Goal: Contribute content: Contribute content

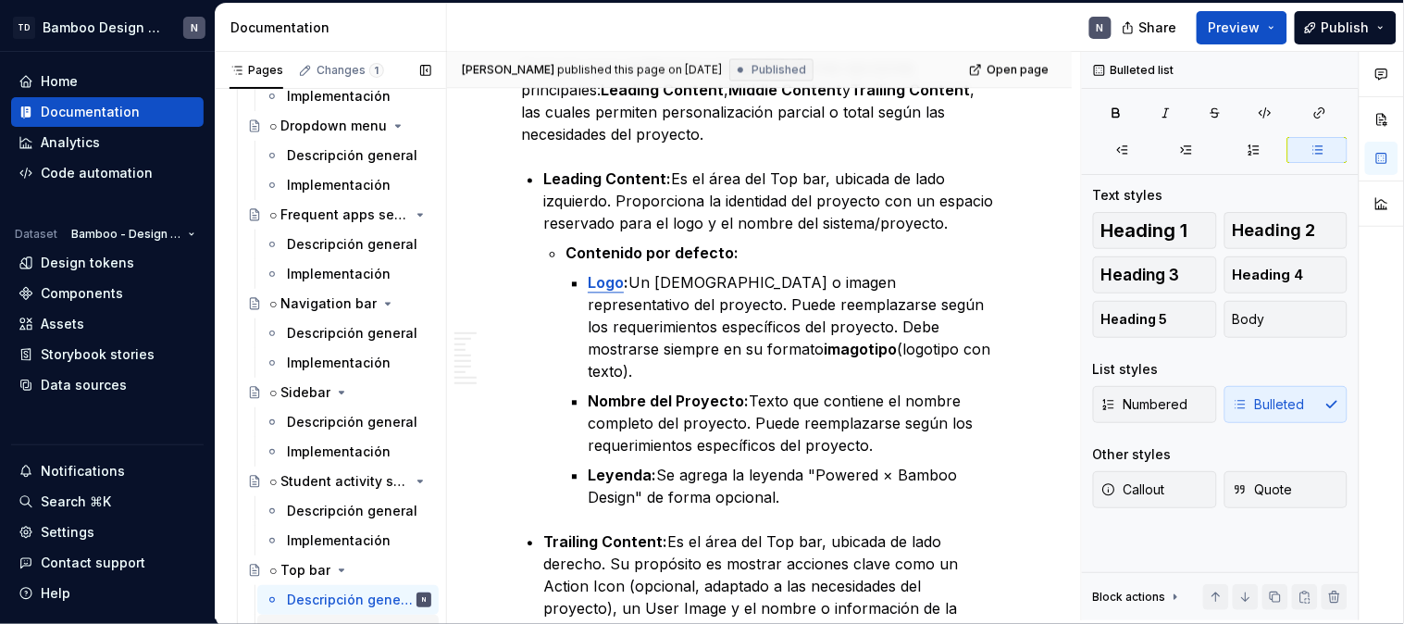
scroll to position [9049, 0]
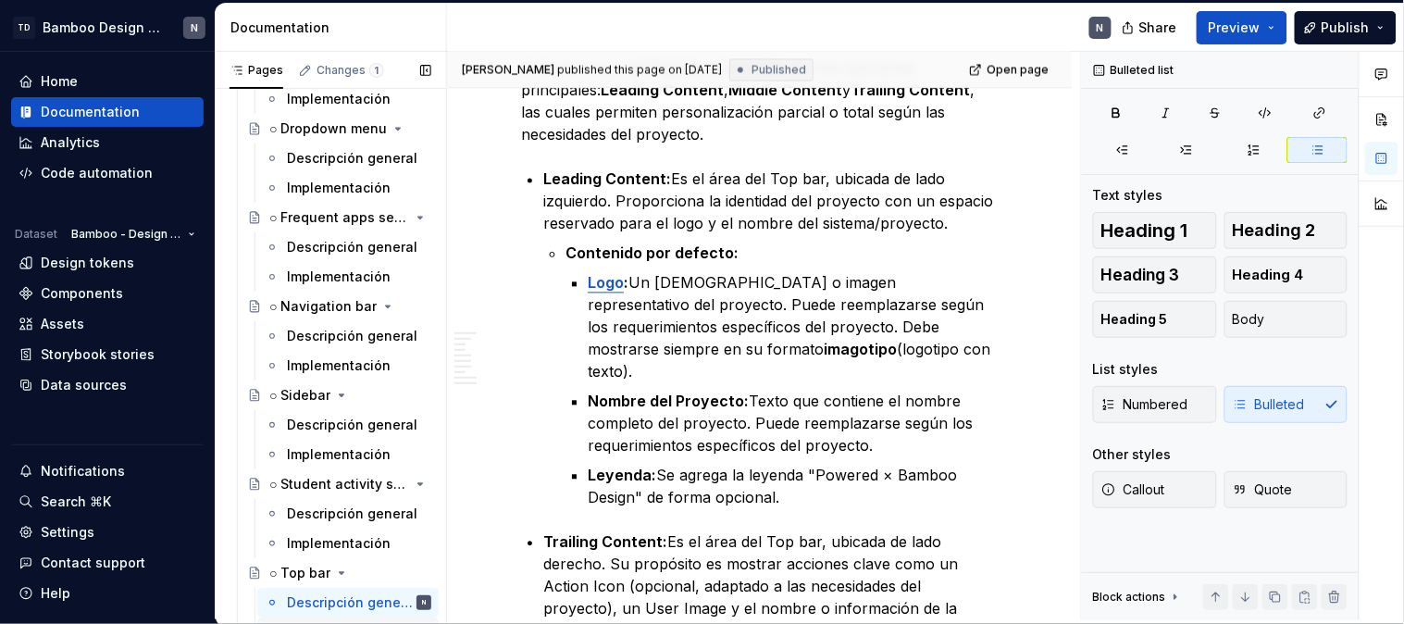
click at [296, 416] on div "Descripción general" at bounding box center [359, 425] width 144 height 19
type textarea "*"
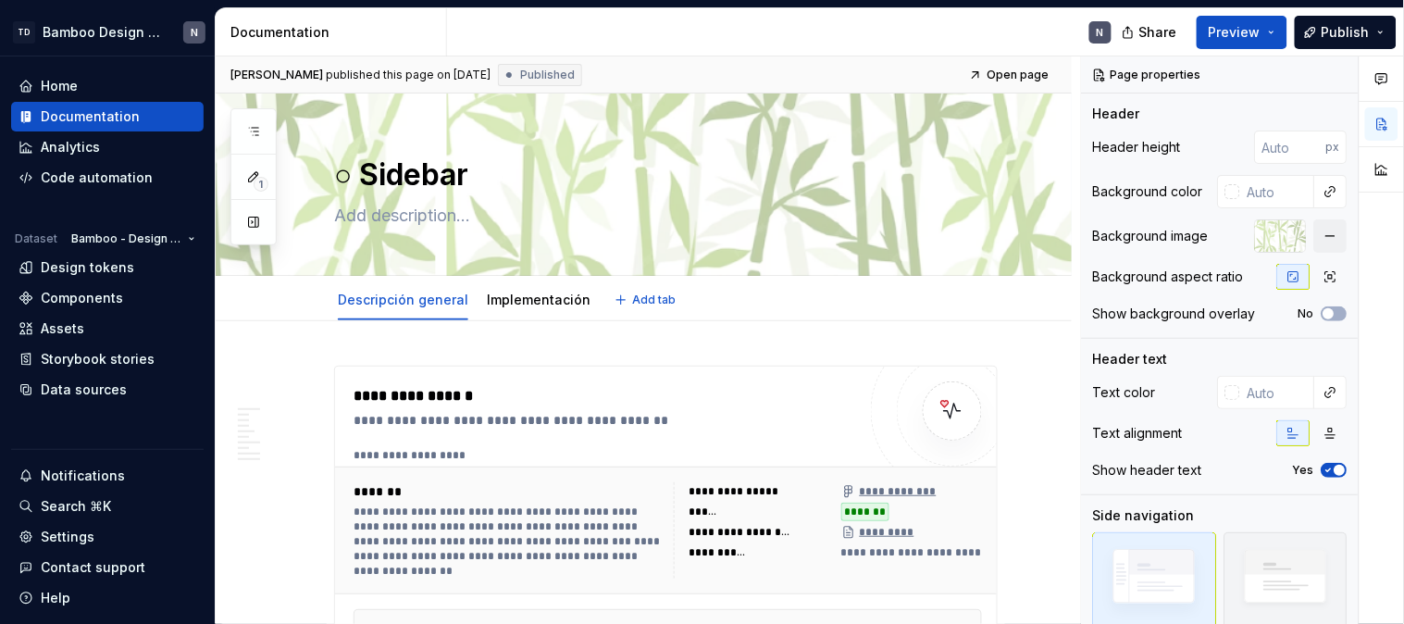
type textarea "*"
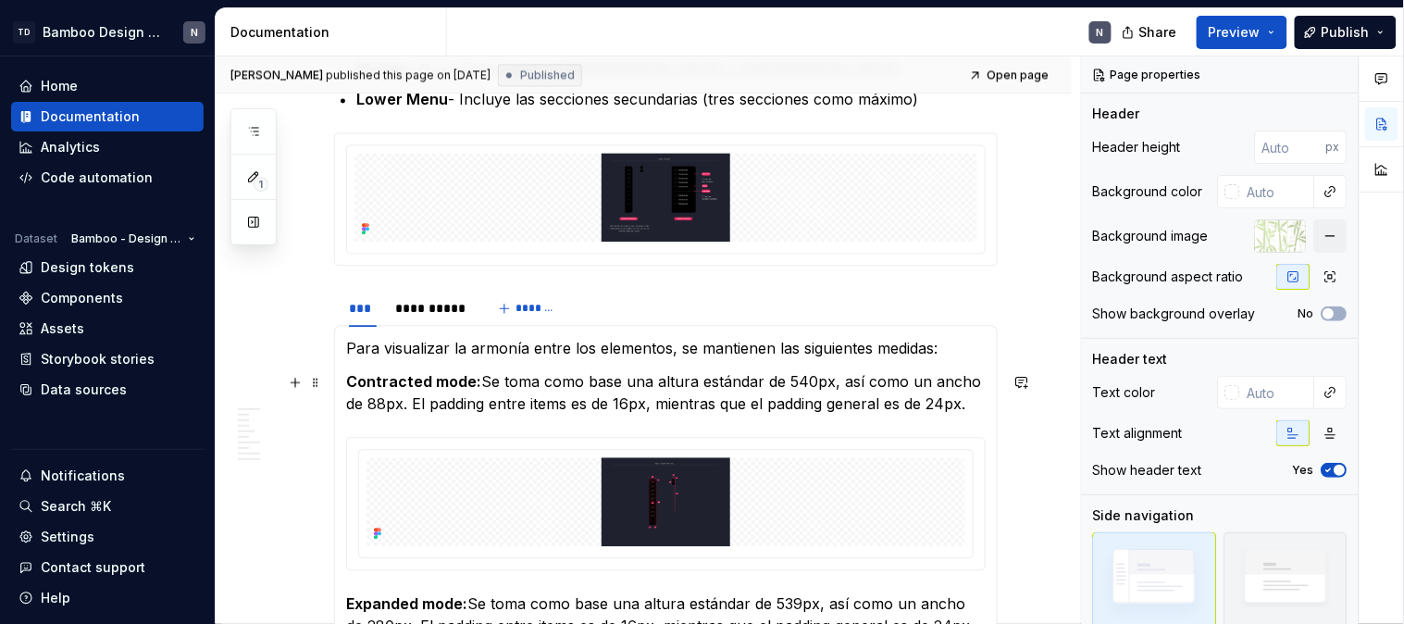
scroll to position [1131, 0]
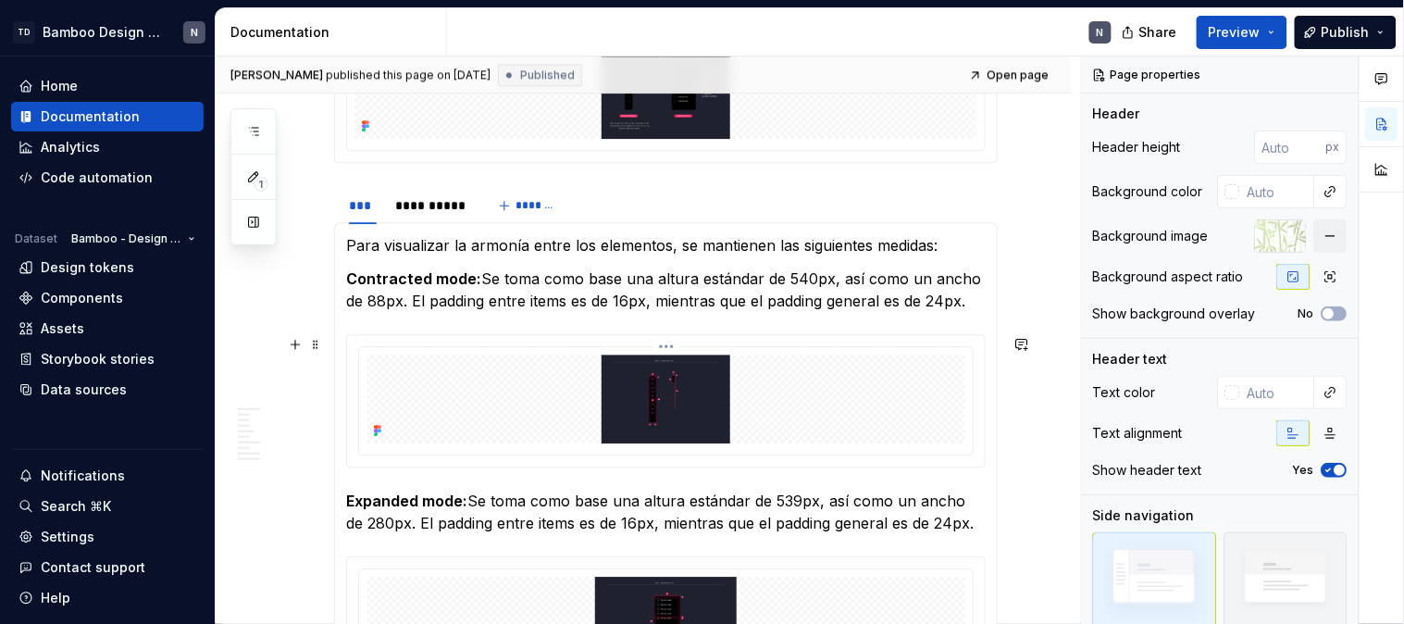
click at [706, 404] on img at bounding box center [666, 398] width 599 height 89
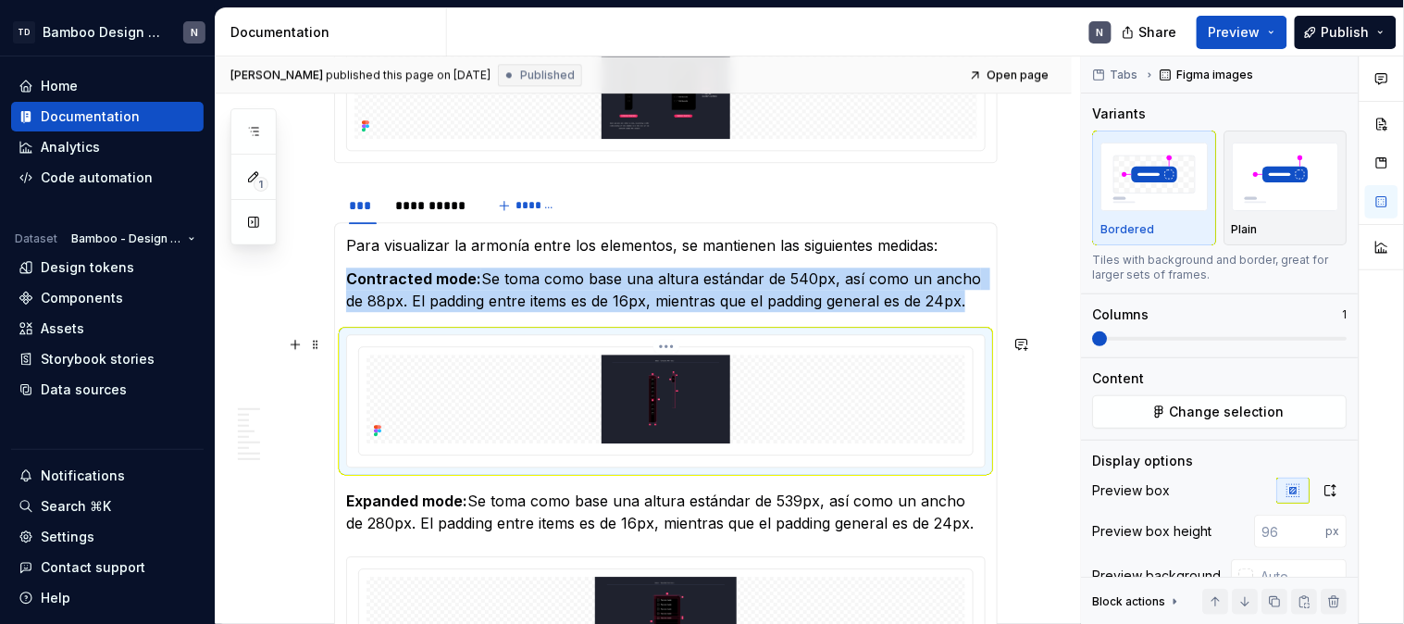
click at [727, 414] on img at bounding box center [666, 398] width 599 height 89
click at [1219, 396] on button "Change selection" at bounding box center [1220, 411] width 255 height 33
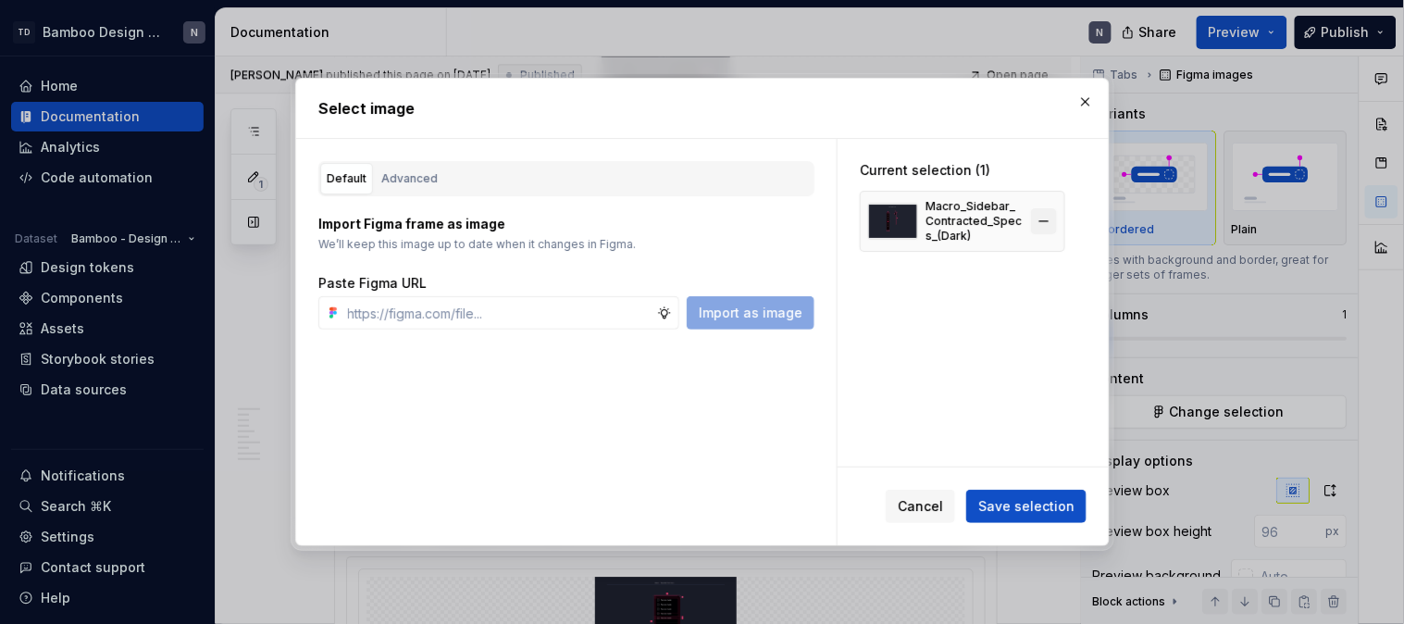
click at [1049, 222] on button "button" at bounding box center [1044, 221] width 26 height 26
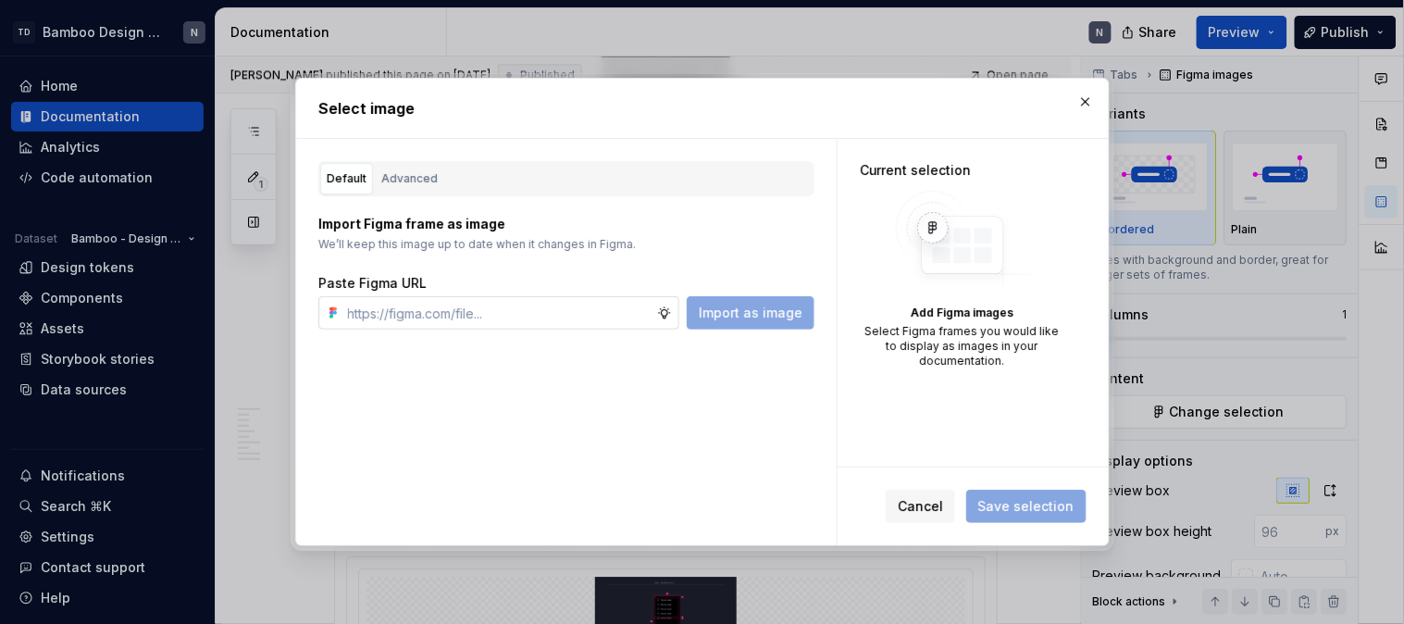
click at [568, 325] on input "text" at bounding box center [499, 312] width 317 height 33
paste input "https://www.figma.com/design/LYk8AJb5RjQhRfPmRIdEQ9/Bamboo-Design-System---Docu…"
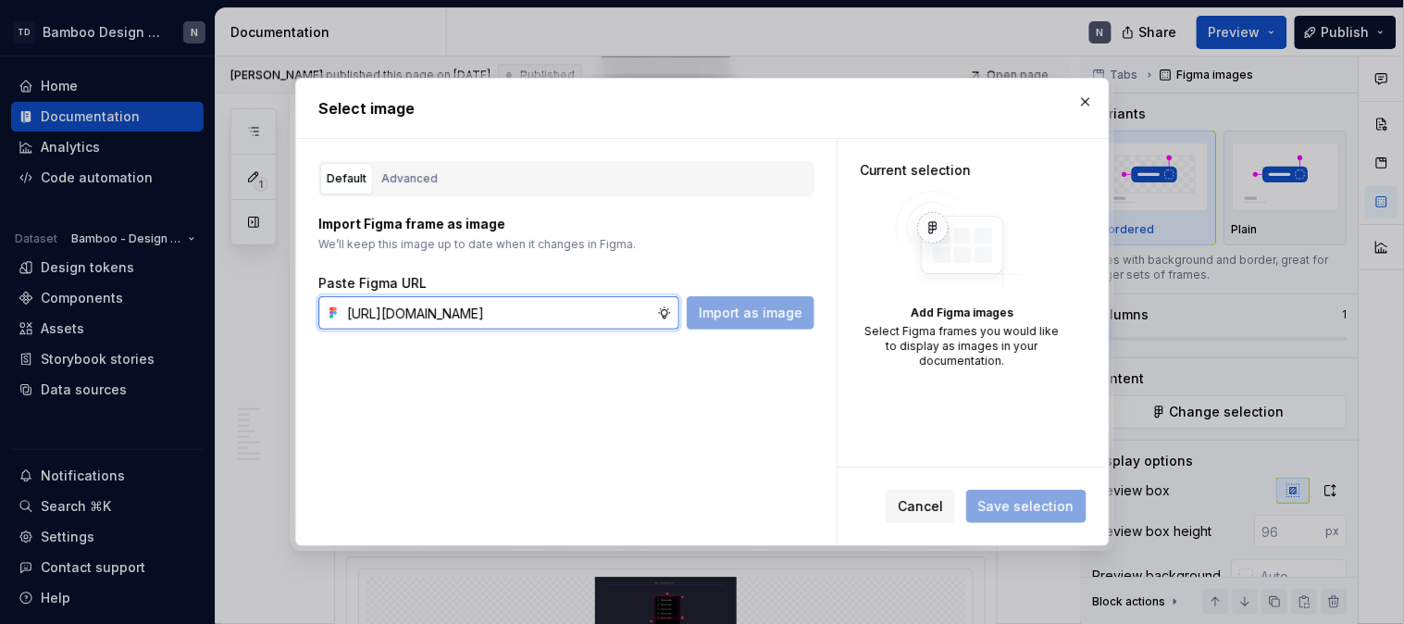
scroll to position [0, 627]
type input "https://www.figma.com/design/LYk8AJb5RjQhRfPmRIdEQ9/Bamboo-Design-System---Docu…"
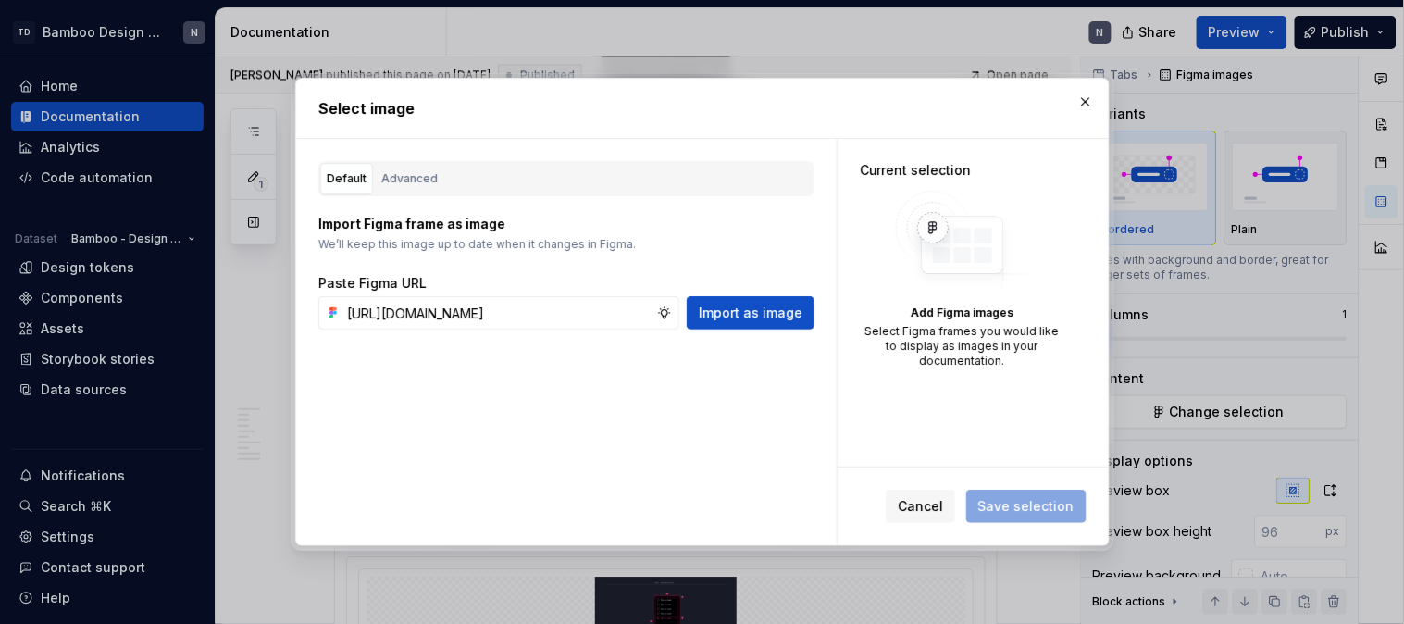
click at [737, 331] on div "Default Advanced Import Figma frame as image We’ll keep this image up to date w…" at bounding box center [566, 342] width 541 height 406
click at [738, 319] on span "Import as image" at bounding box center [751, 313] width 104 height 19
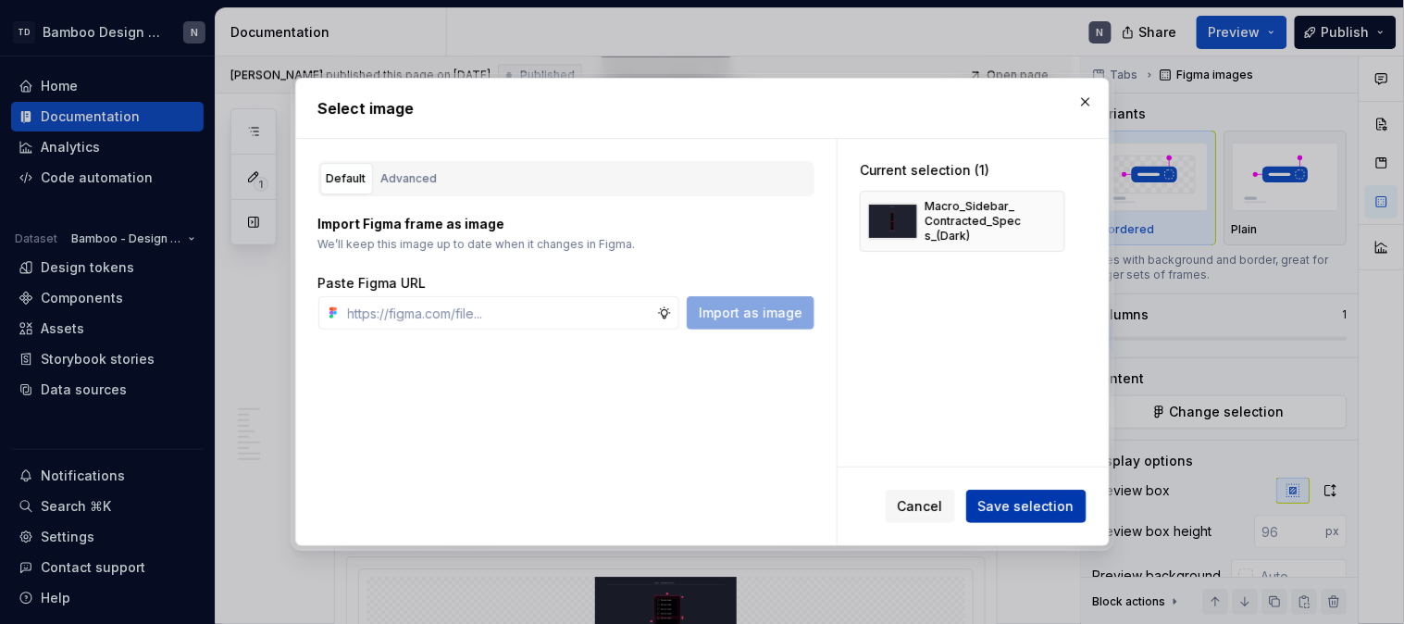
click at [1030, 514] on span "Save selection" at bounding box center [1026, 506] width 96 height 19
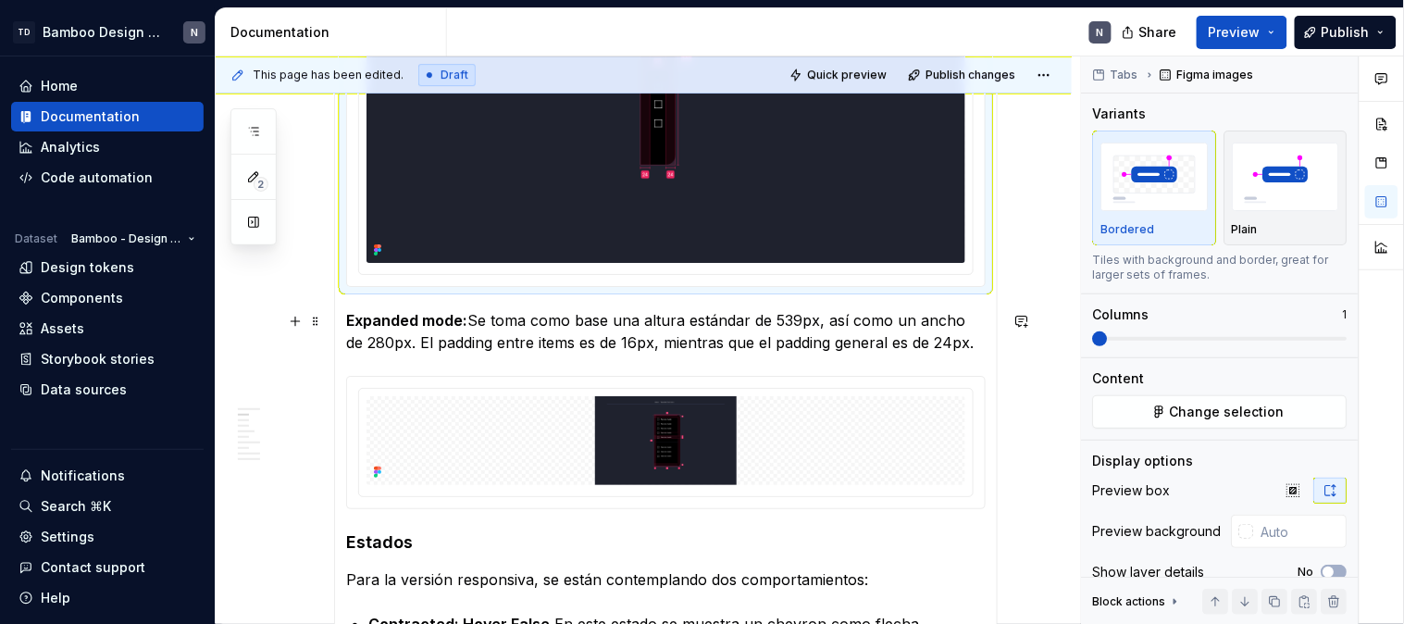
scroll to position [1645, 0]
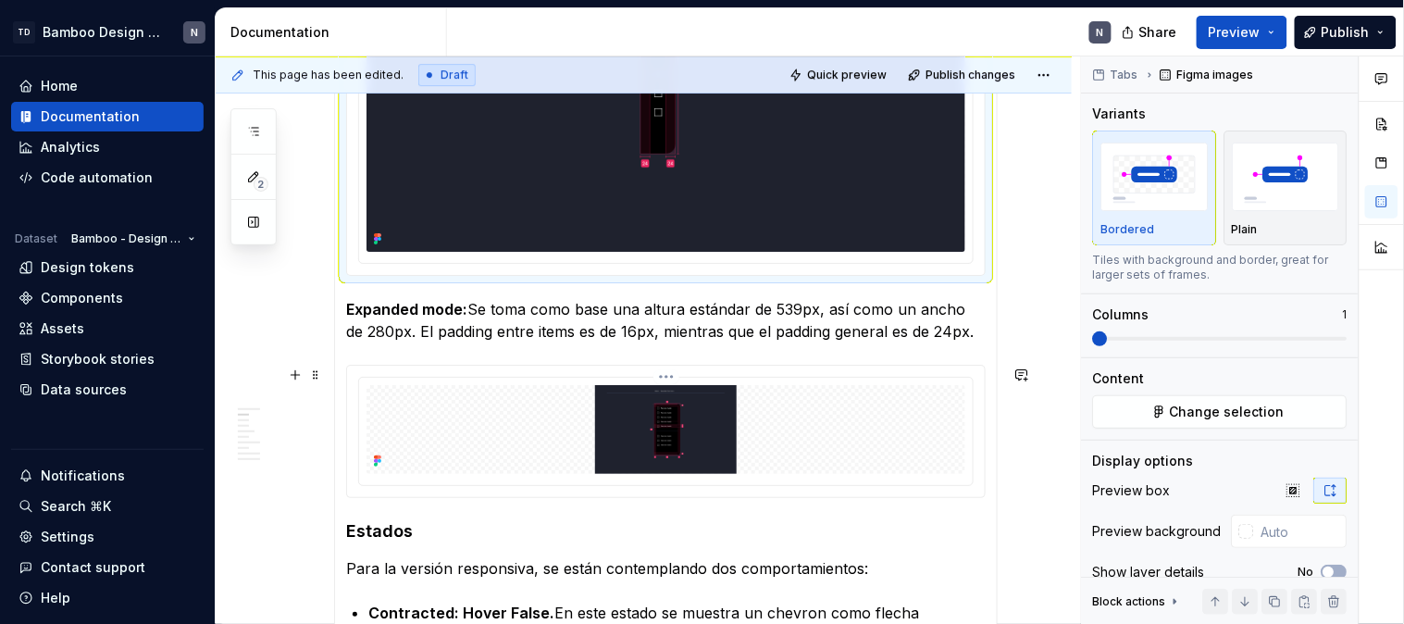
click at [710, 420] on img at bounding box center [666, 429] width 599 height 89
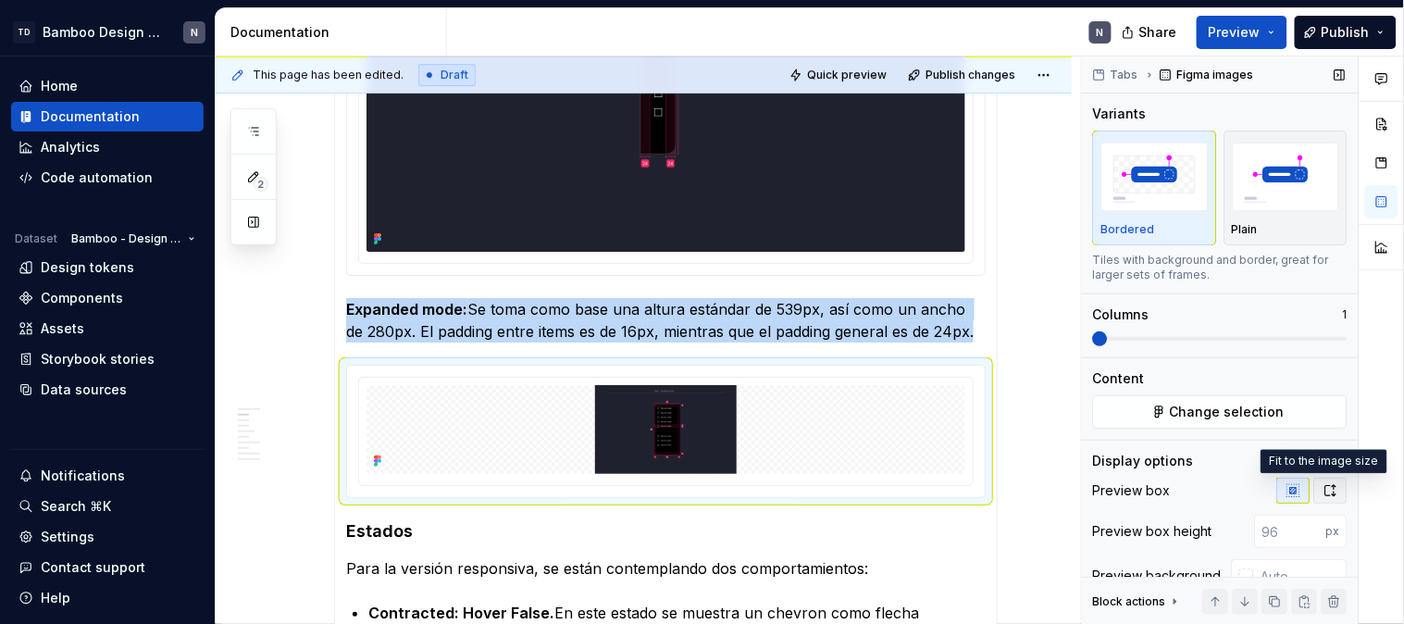
click at [1314, 482] on button "button" at bounding box center [1330, 491] width 33 height 26
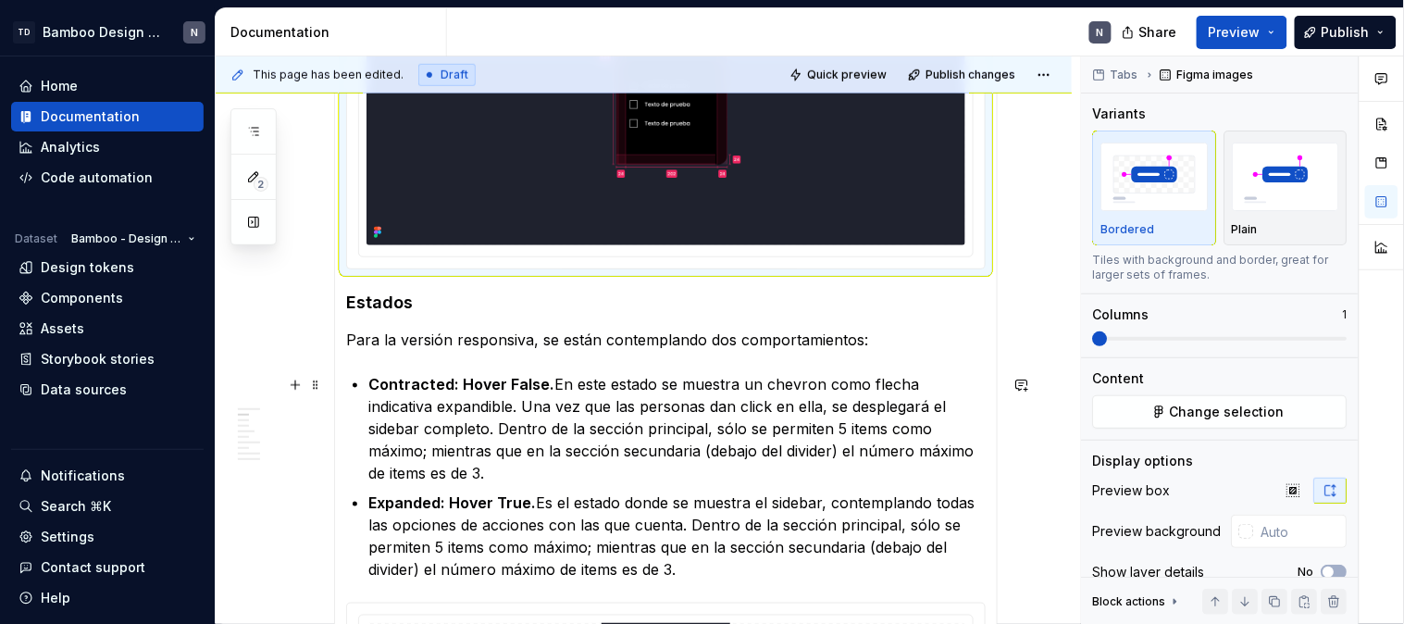
scroll to position [2262, 0]
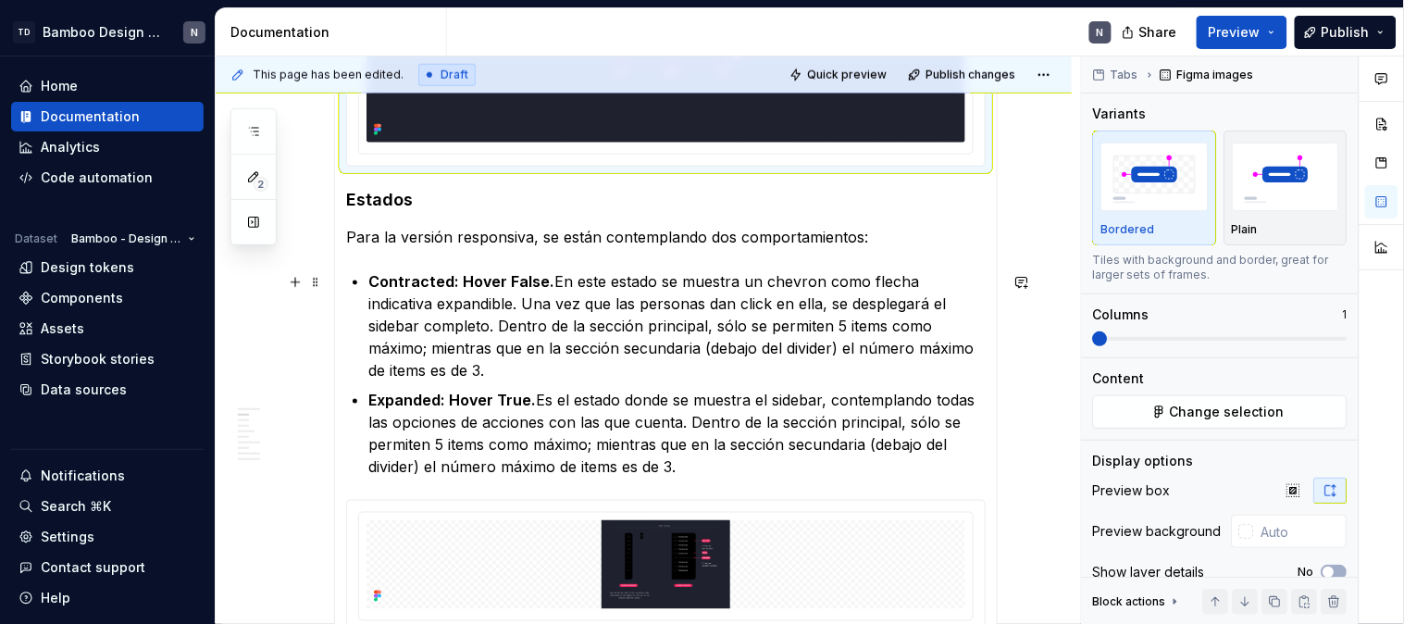
type textarea "*"
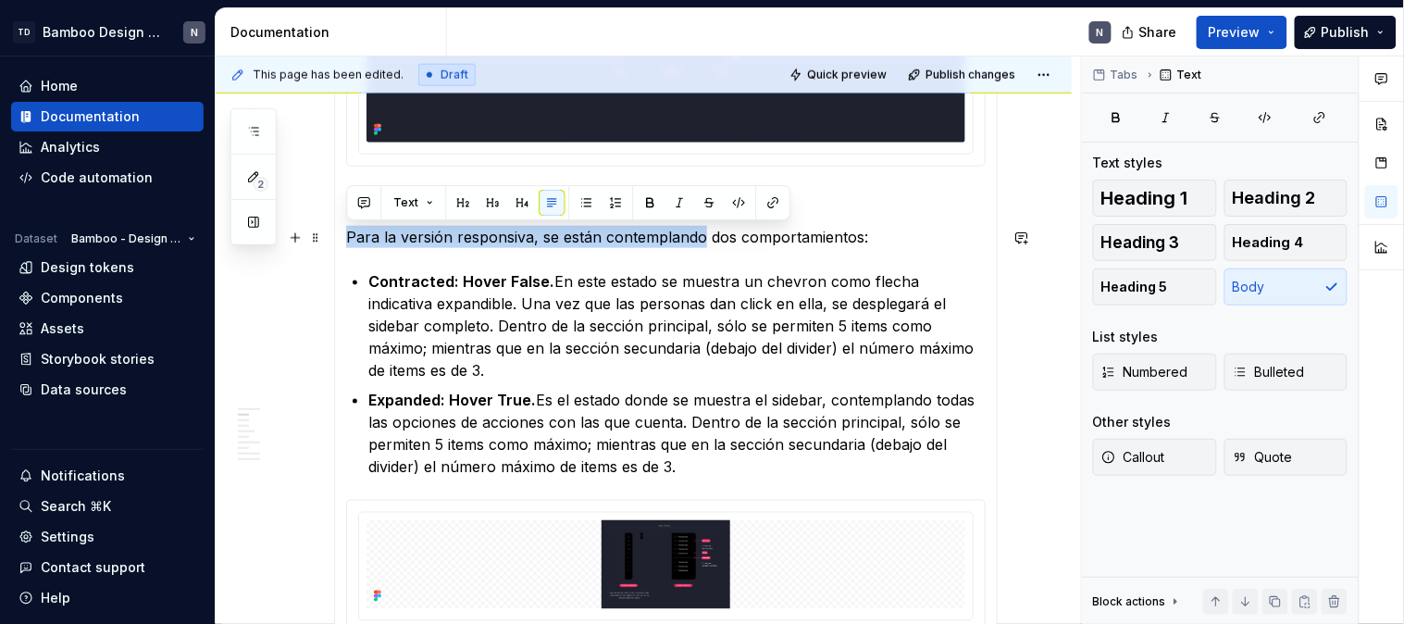
drag, startPoint x: 699, startPoint y: 236, endPoint x: 347, endPoint y: 242, distance: 351.8
click at [347, 242] on p "Para la versión responsiva, se están contemplando dos comportamientos:" at bounding box center [666, 237] width 640 height 22
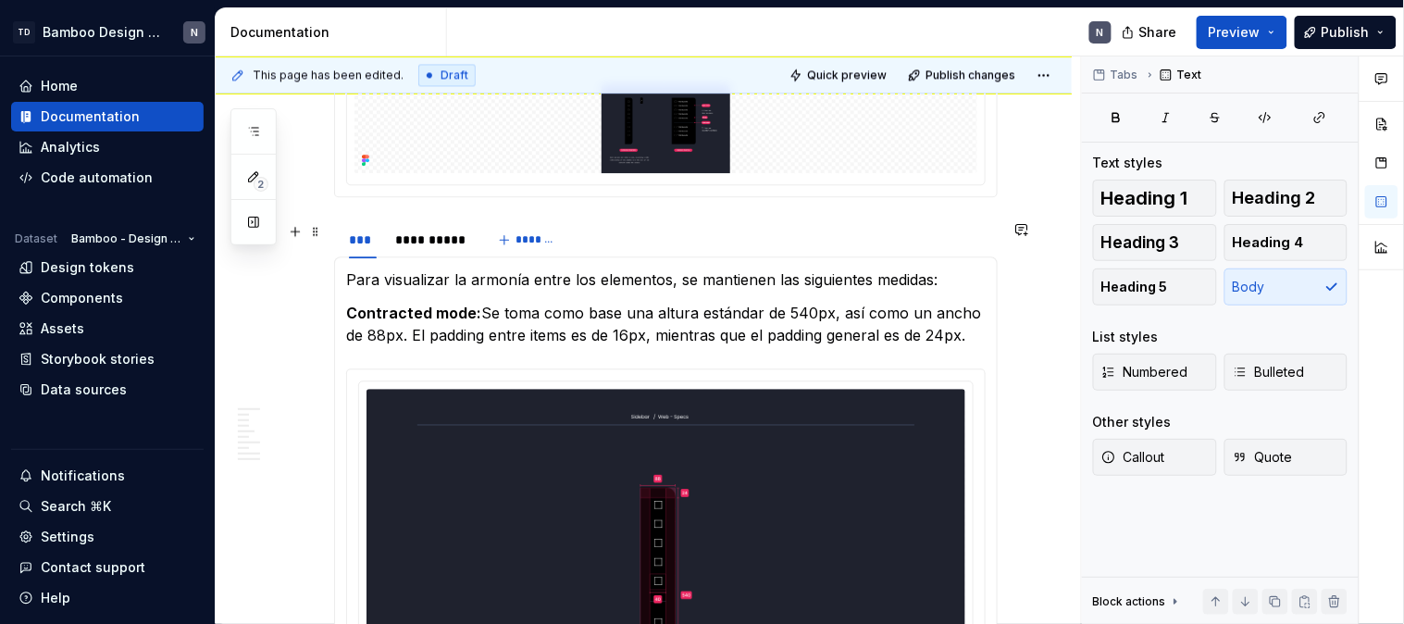
scroll to position [1131, 0]
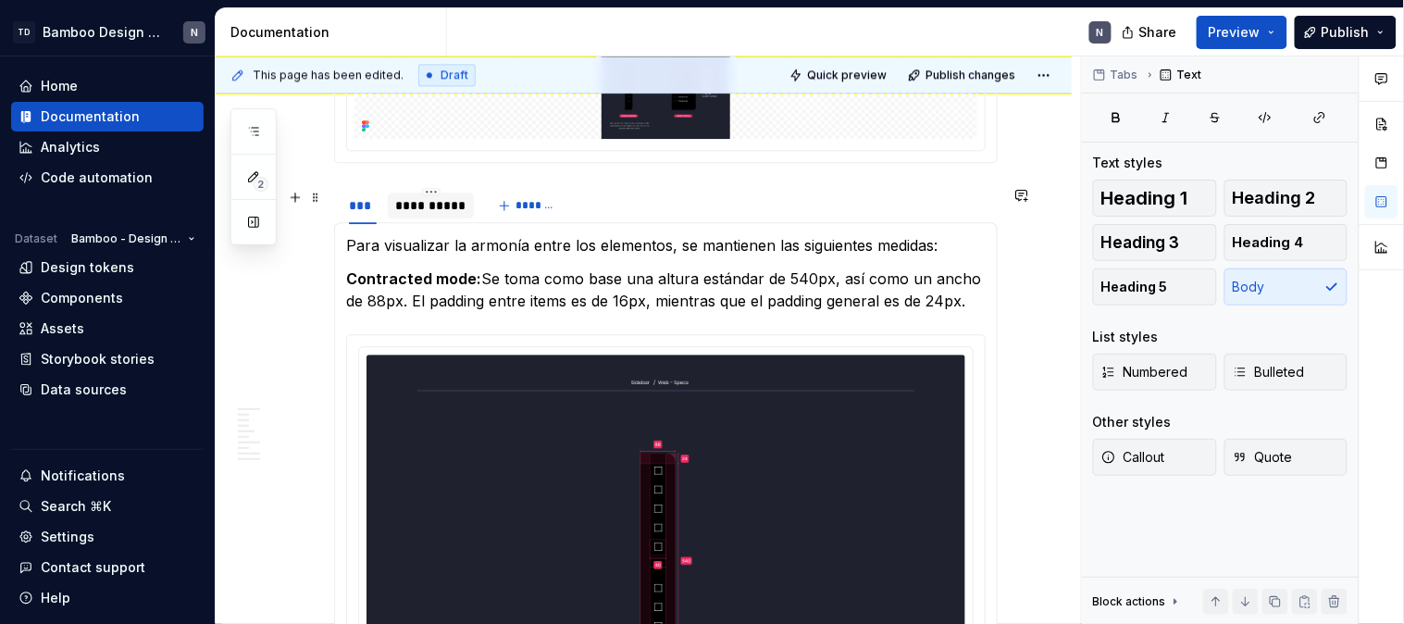
click at [426, 208] on div "**********" at bounding box center [430, 205] width 71 height 19
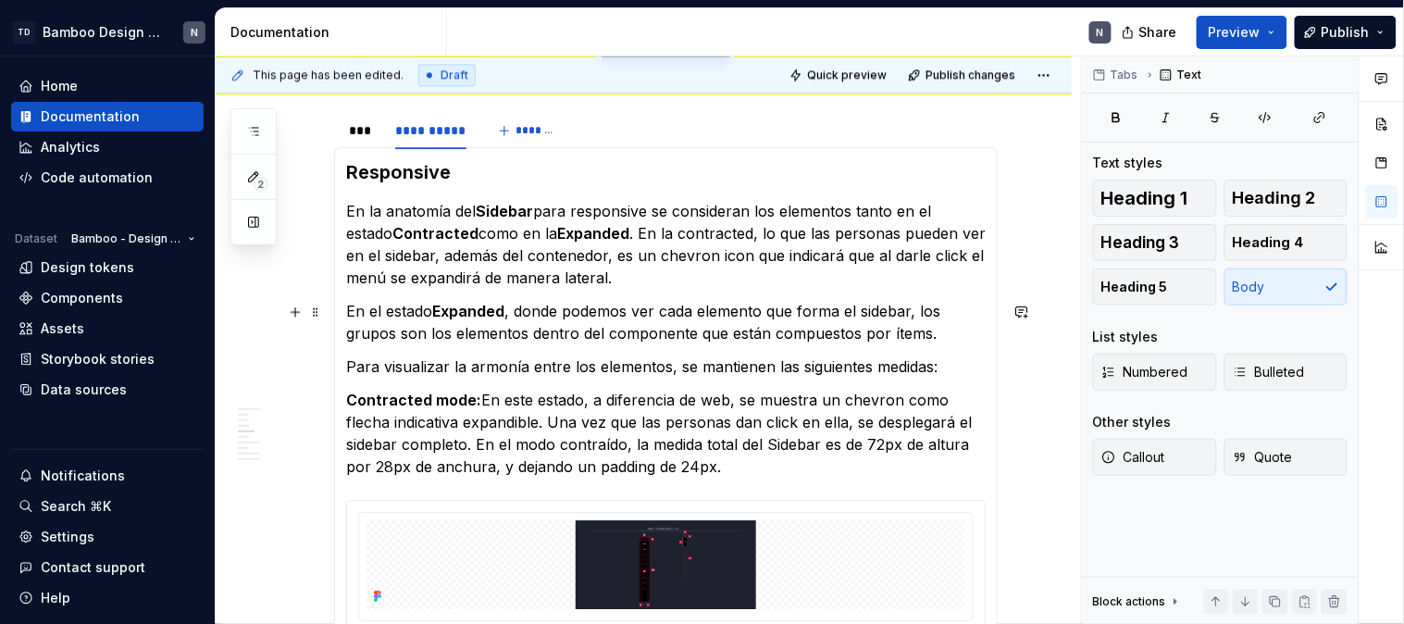
scroll to position [1234, 0]
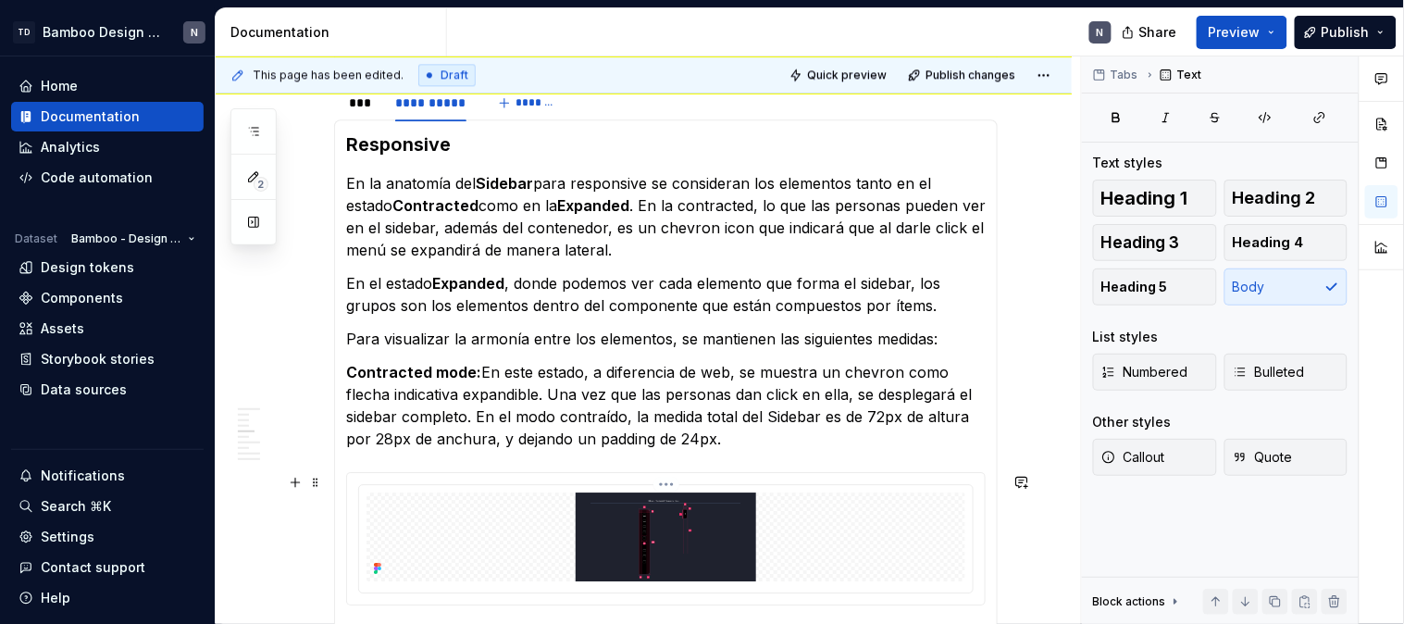
click at [717, 521] on img at bounding box center [666, 536] width 599 height 89
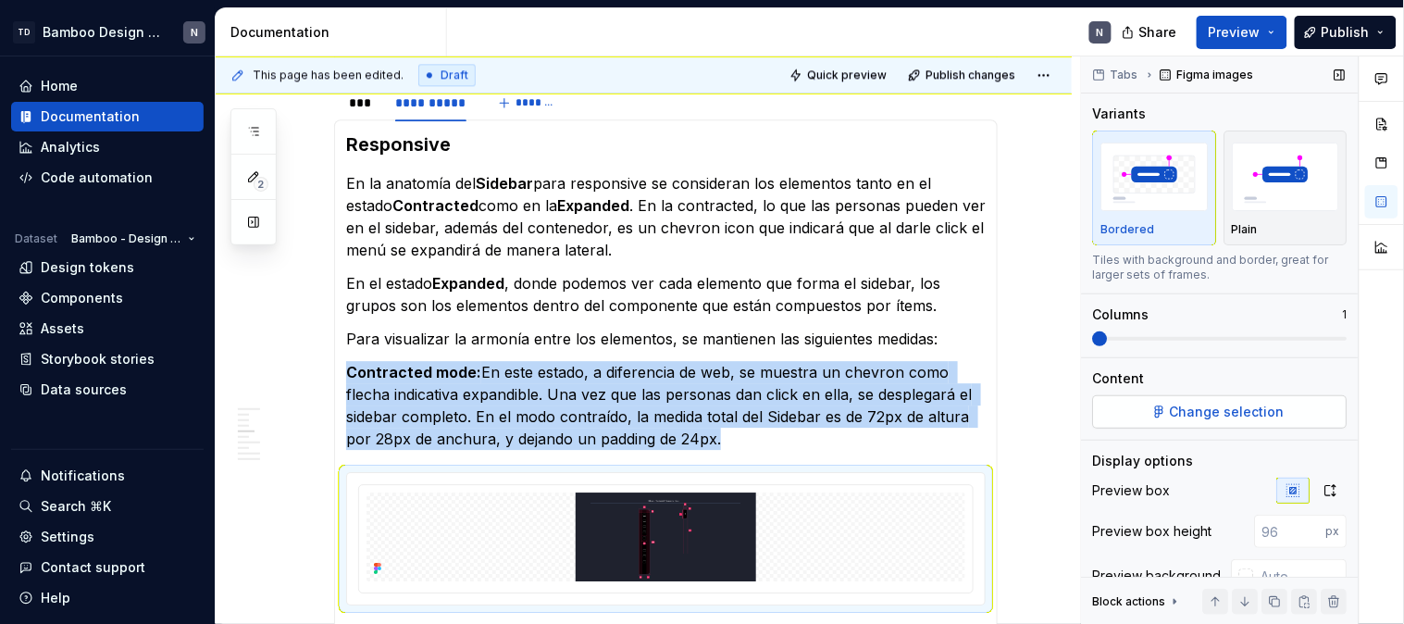
click at [1176, 409] on span "Change selection" at bounding box center [1228, 412] width 115 height 19
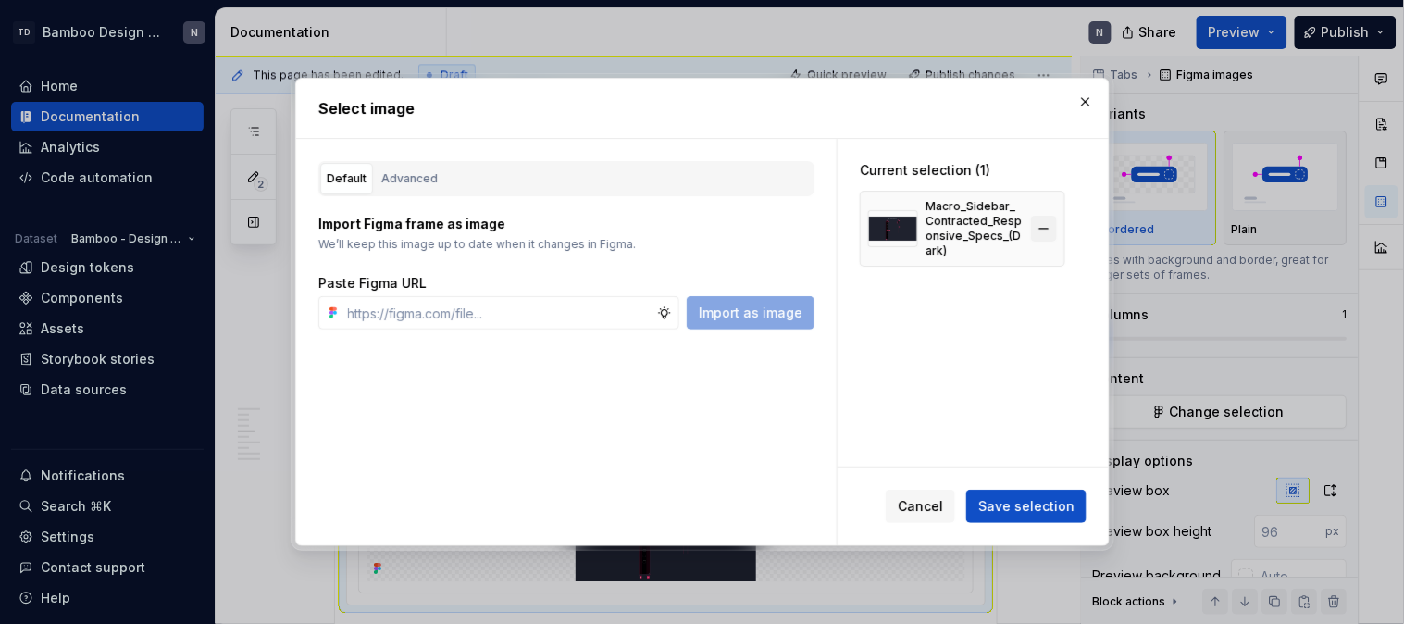
click at [1047, 227] on button "button" at bounding box center [1044, 229] width 26 height 26
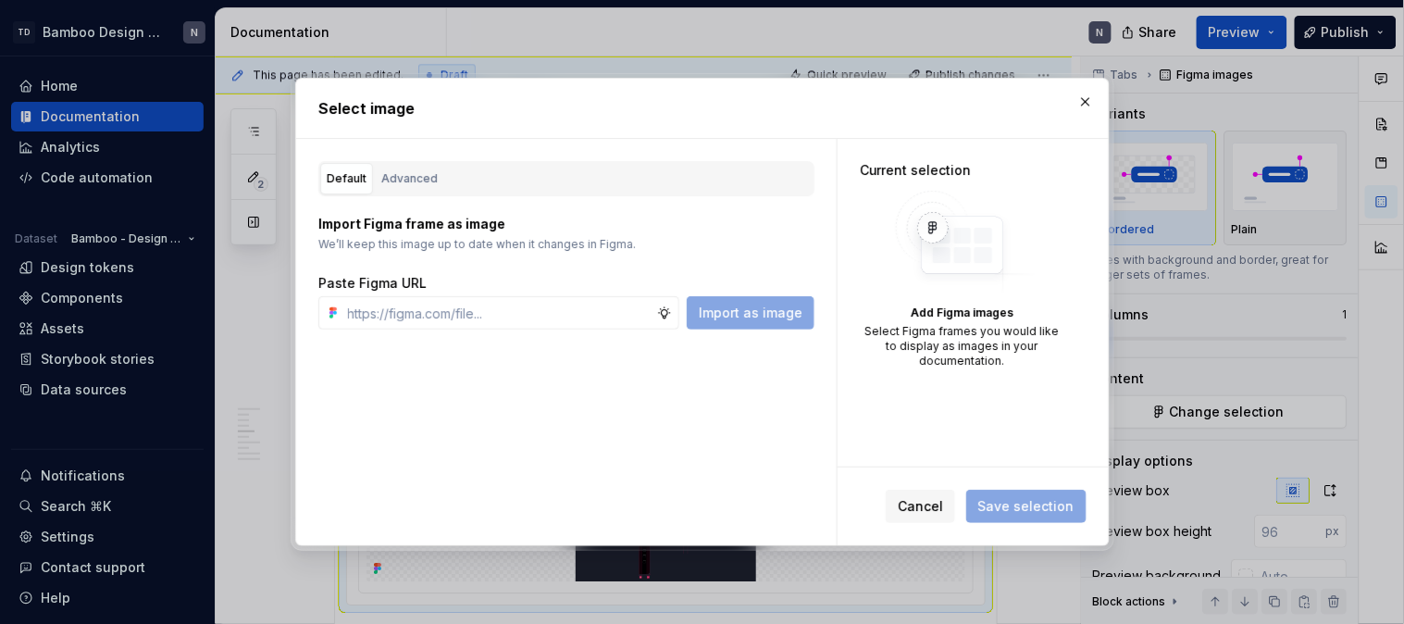
type textarea "*"
click at [584, 313] on input "text" at bounding box center [499, 312] width 317 height 33
paste input "https://www.figma.com/design/LYk8AJb5RjQhRfPmRIdEQ9/Bamboo-Design-System---Docu…"
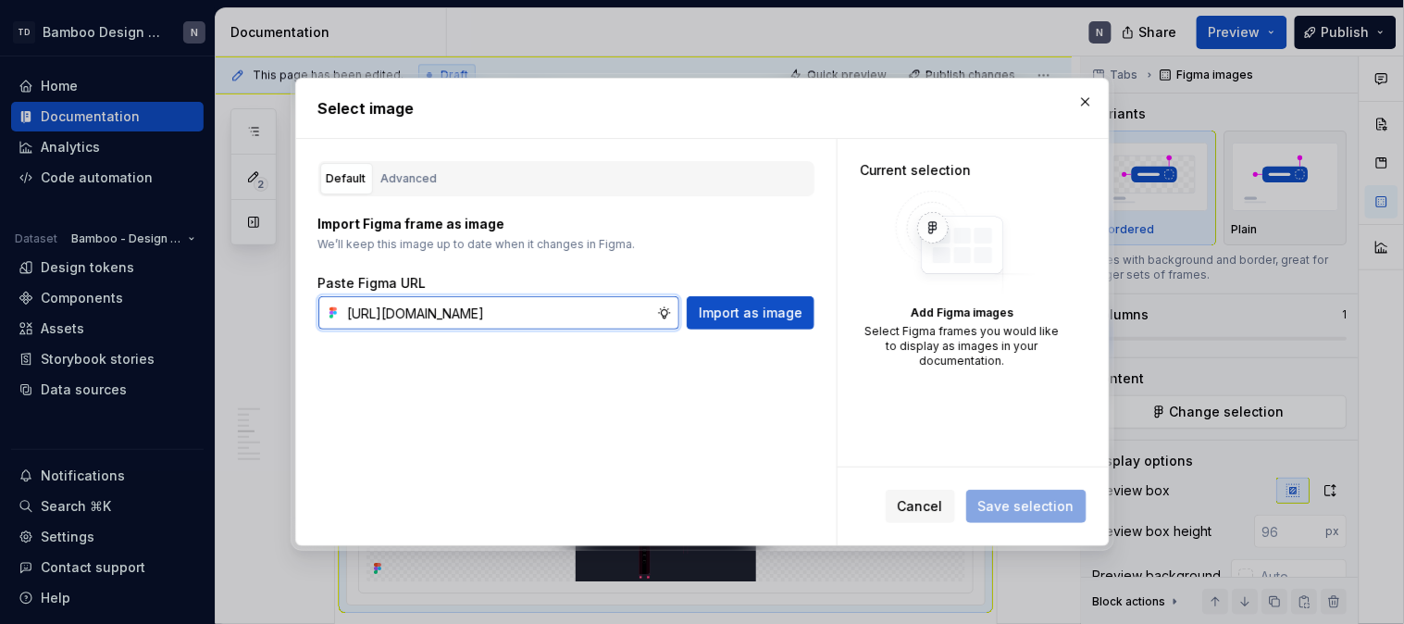
scroll to position [0, 626]
type input "https://www.figma.com/design/LYk8AJb5RjQhRfPmRIdEQ9/Bamboo-Design-System---Docu…"
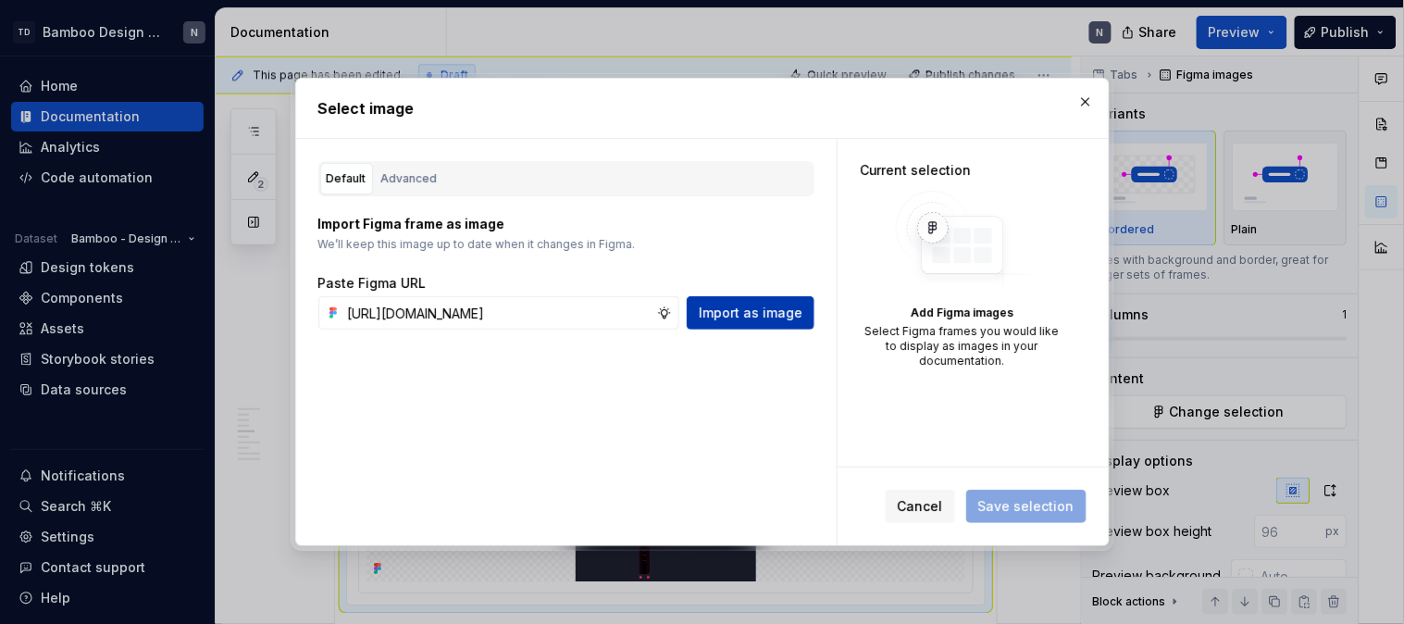
click at [727, 320] on span "Import as image" at bounding box center [751, 313] width 104 height 19
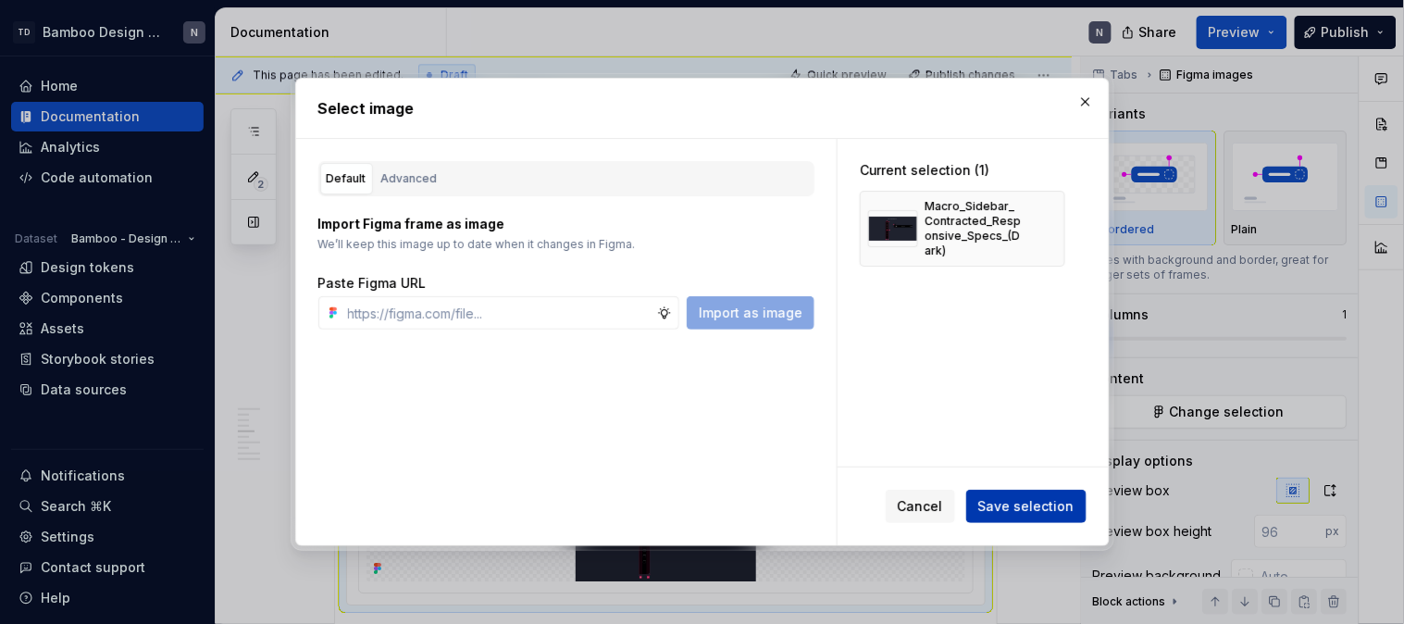
click at [1007, 511] on span "Save selection" at bounding box center [1026, 506] width 96 height 19
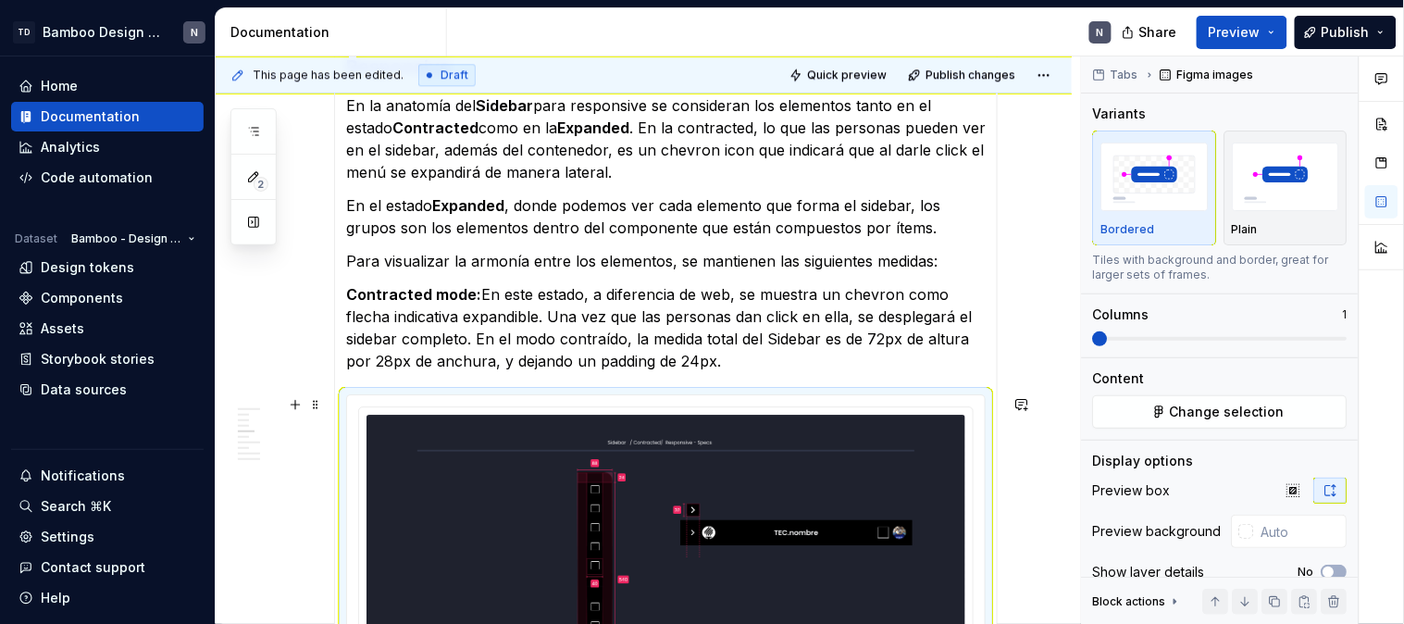
scroll to position [1336, 0]
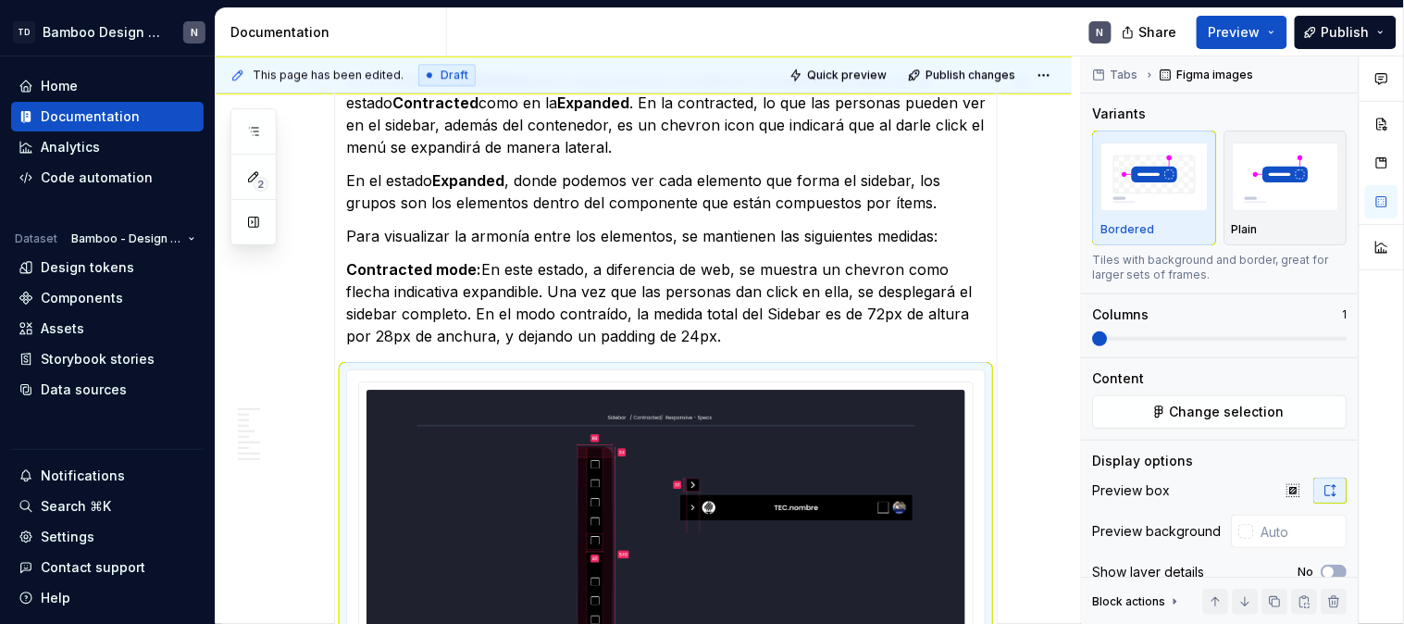
click at [613, 145] on p "En la anatomía del Sidebar para responsive se consideran los elementos tanto en…" at bounding box center [666, 113] width 640 height 89
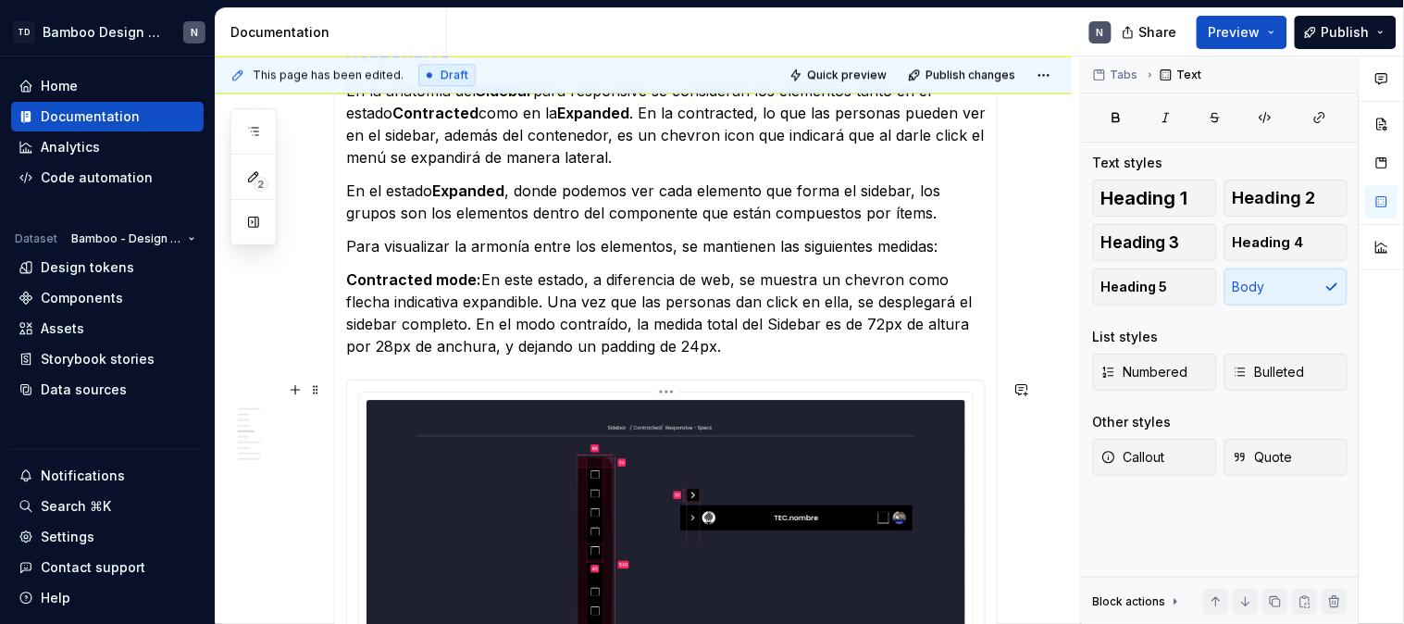
scroll to position [1224, 0]
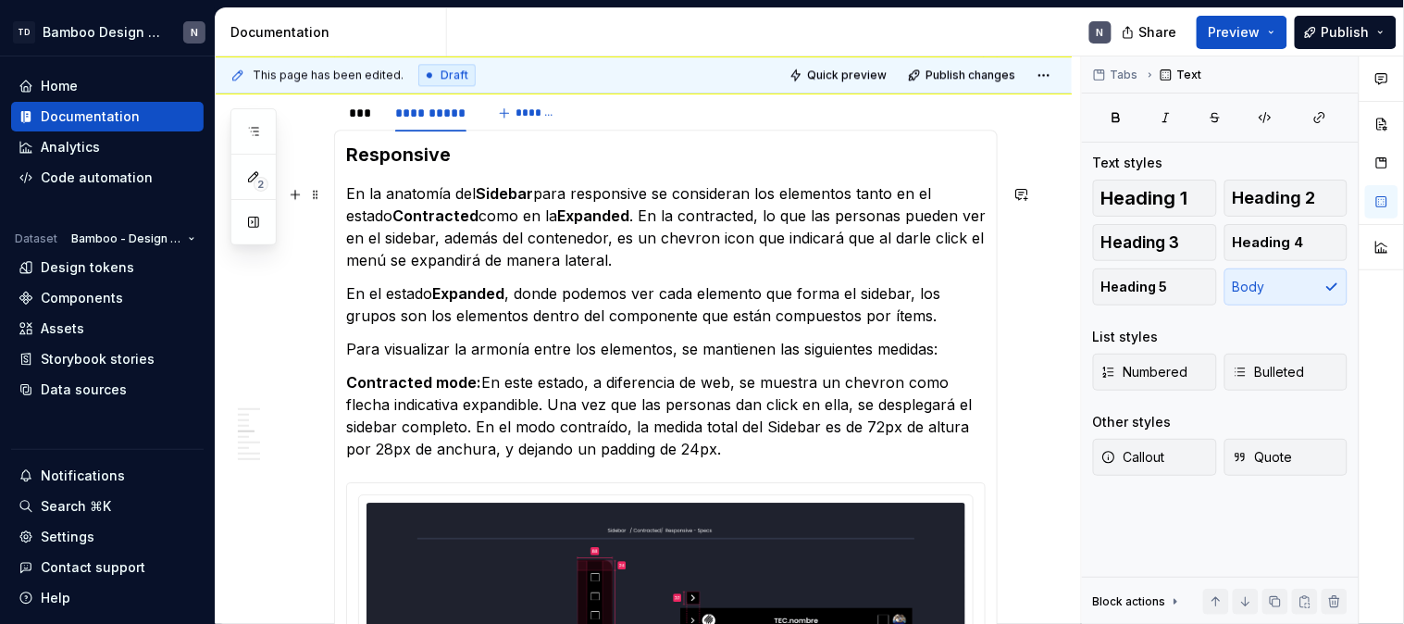
click at [353, 189] on p "En la anatomía del Sidebar para responsive se consideran los elementos tanto en…" at bounding box center [666, 226] width 640 height 89
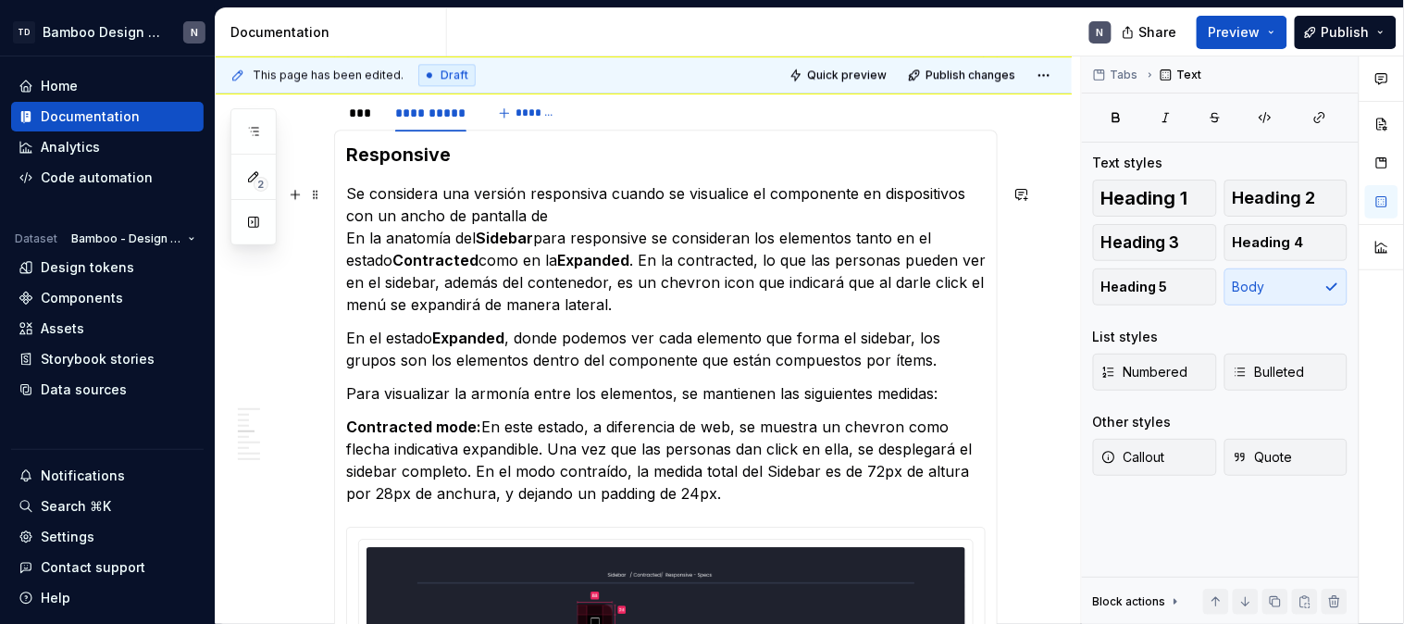
click at [602, 316] on p "Se considera una versión responsiva cuando se visualice el componente en dispos…" at bounding box center [666, 248] width 640 height 133
click at [618, 225] on p "Se considera una versión responsiva cuando se visualice el componente en dispos…" at bounding box center [666, 248] width 640 height 133
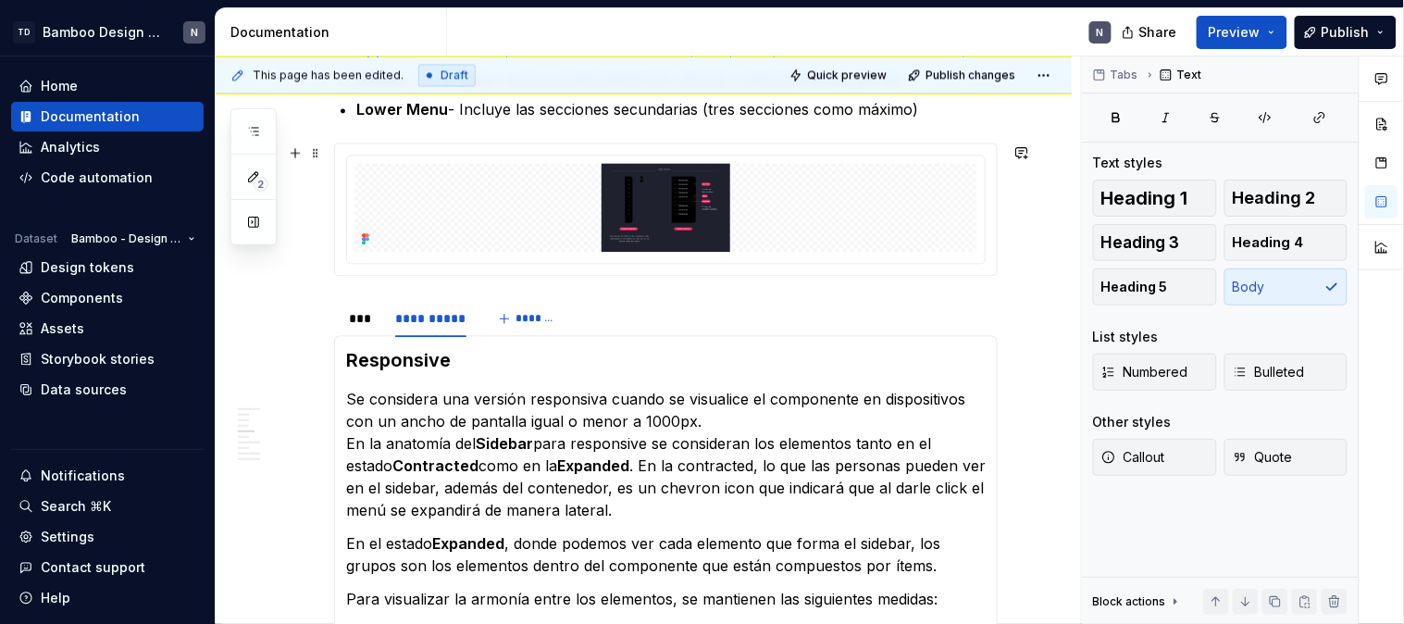
scroll to position [1121, 0]
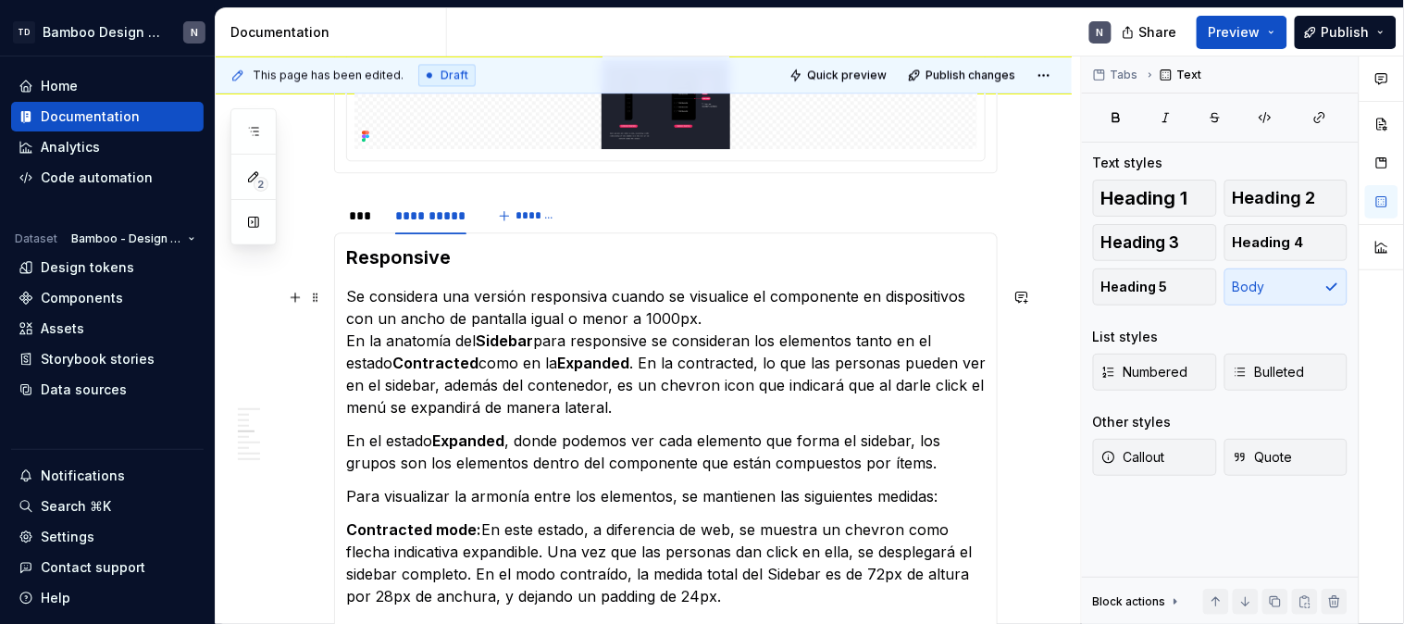
click at [821, 310] on p "Se considera una versión responsiva cuando se visualice el componente en dispos…" at bounding box center [666, 351] width 640 height 133
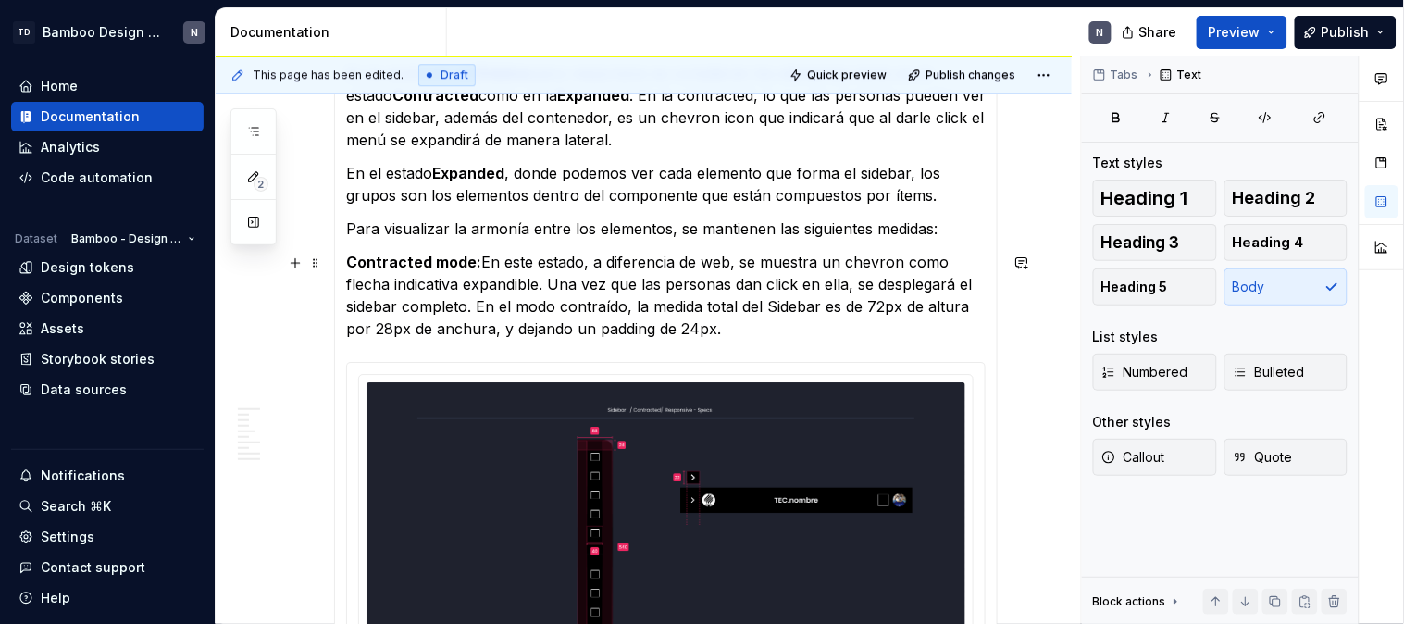
scroll to position [1429, 0]
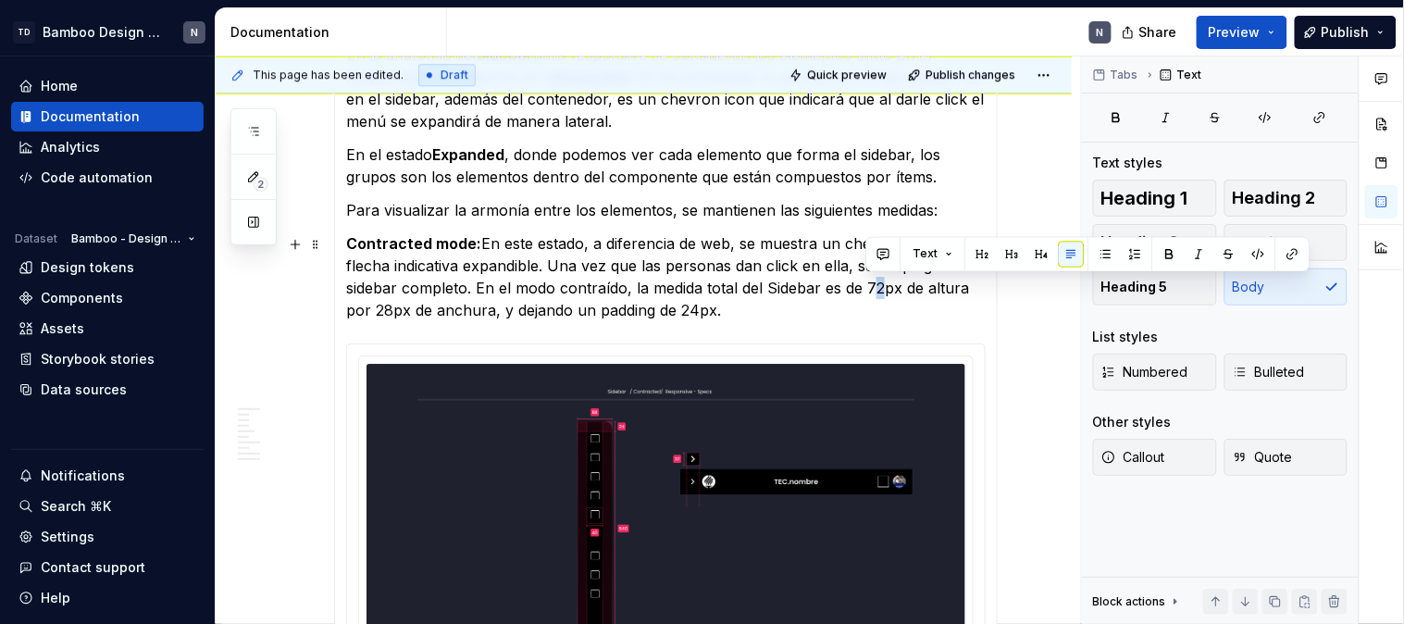
drag, startPoint x: 876, startPoint y: 288, endPoint x: 865, endPoint y: 288, distance: 10.2
click at [865, 288] on p "Contracted mode: En este estado, a diferencia de web, se muestra un chevron com…" at bounding box center [666, 276] width 640 height 89
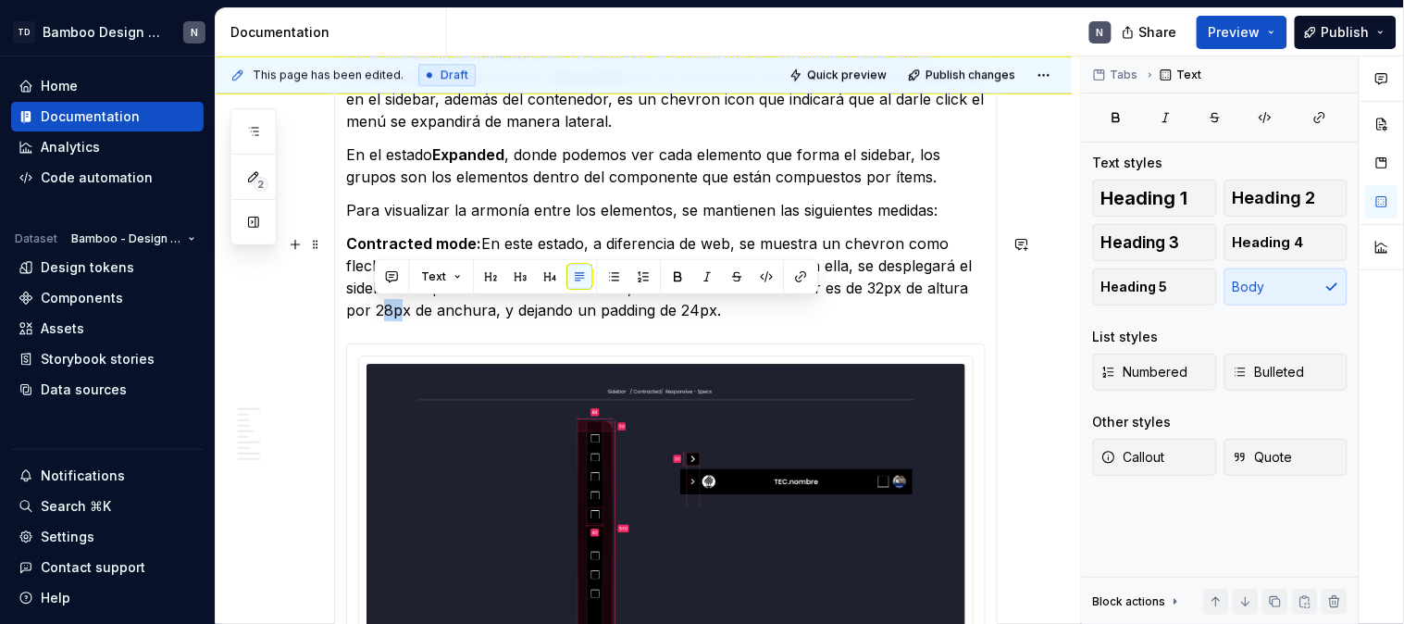
drag, startPoint x: 389, startPoint y: 310, endPoint x: 377, endPoint y: 310, distance: 12.0
click at [377, 310] on p "Contracted mode: En este estado, a diferencia de web, se muestra un chevron com…" at bounding box center [666, 276] width 640 height 89
drag, startPoint x: 750, startPoint y: 321, endPoint x: 503, endPoint y: 321, distance: 246.2
click at [500, 317] on p "Contracted mode: En este estado, a diferencia de web, se muestra un chevron com…" at bounding box center [666, 276] width 640 height 89
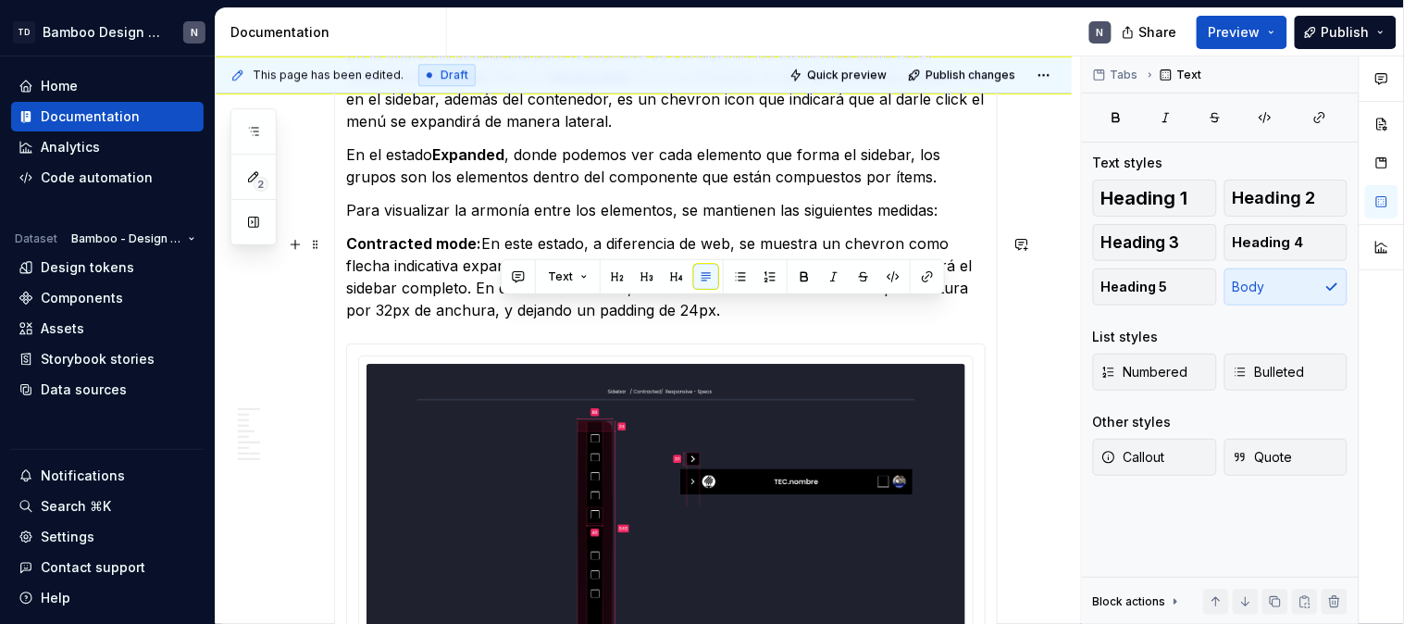
drag, startPoint x: 500, startPoint y: 317, endPoint x: 732, endPoint y: 319, distance: 232.3
click at [732, 319] on p "Contracted mode: En este estado, a diferencia de web, se muestra un chevron com…" at bounding box center [666, 276] width 640 height 89
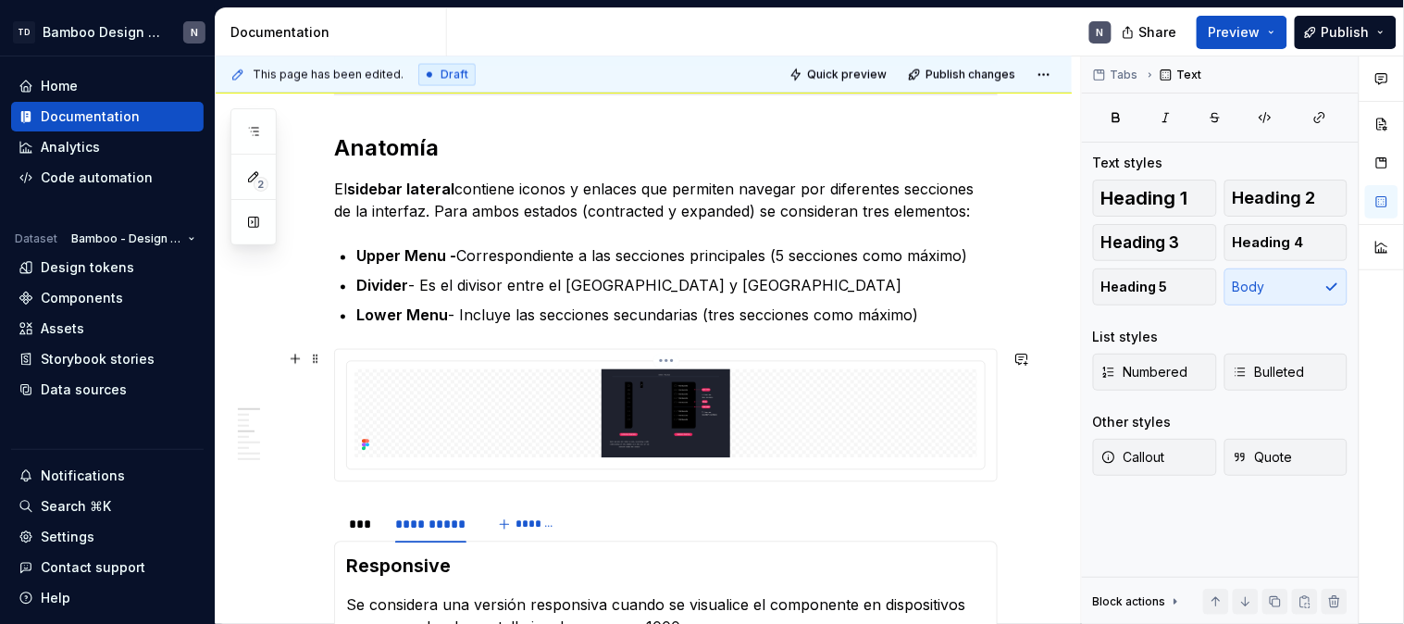
scroll to position [914, 0]
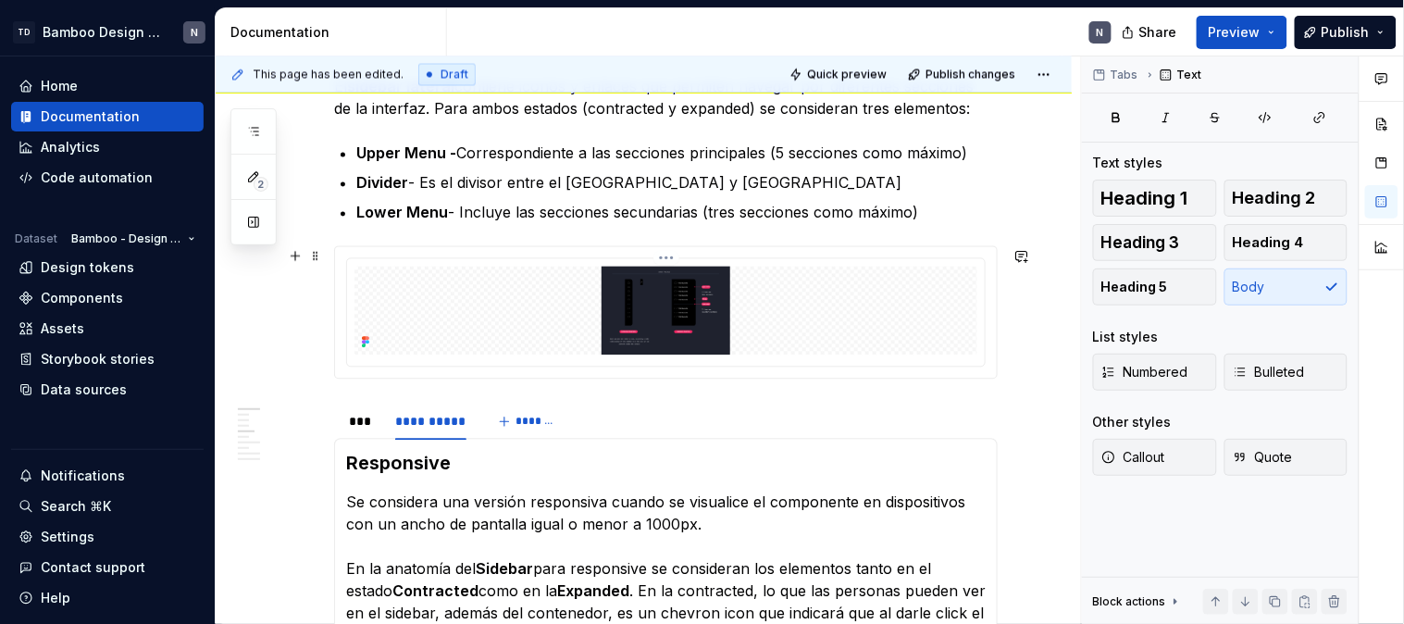
click at [683, 316] on img at bounding box center [665, 311] width 623 height 89
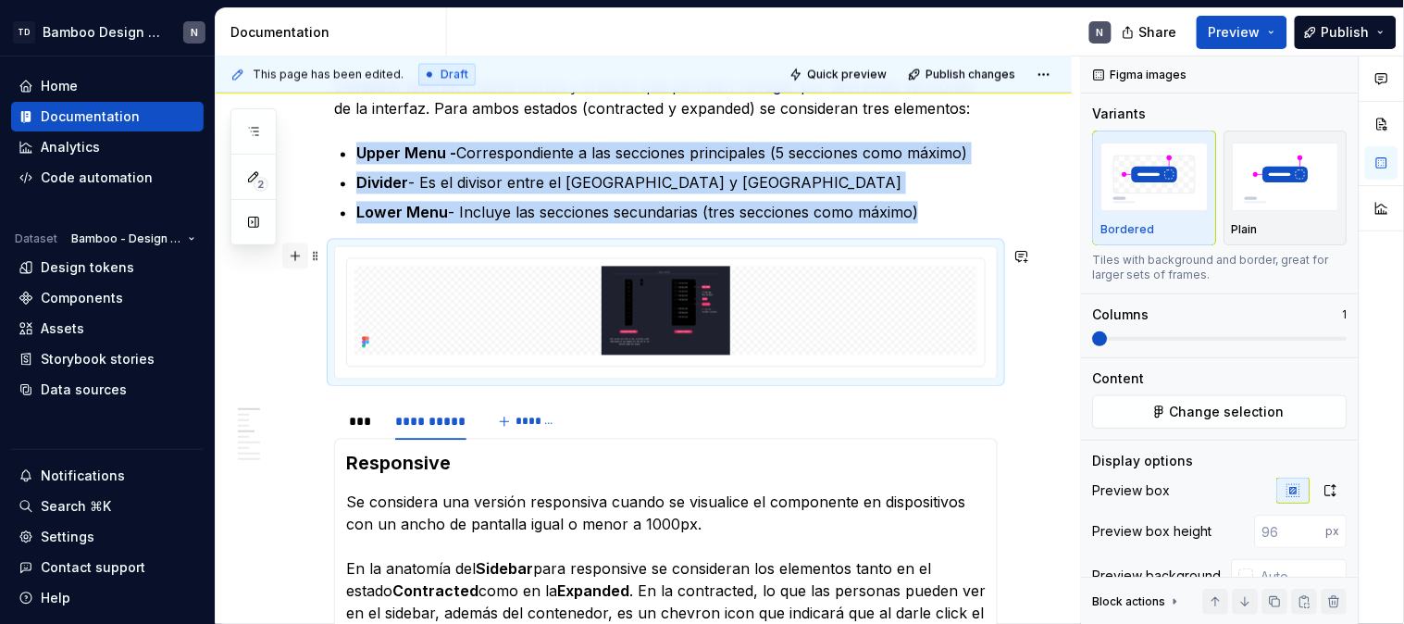
click at [290, 254] on button "button" at bounding box center [295, 256] width 26 height 26
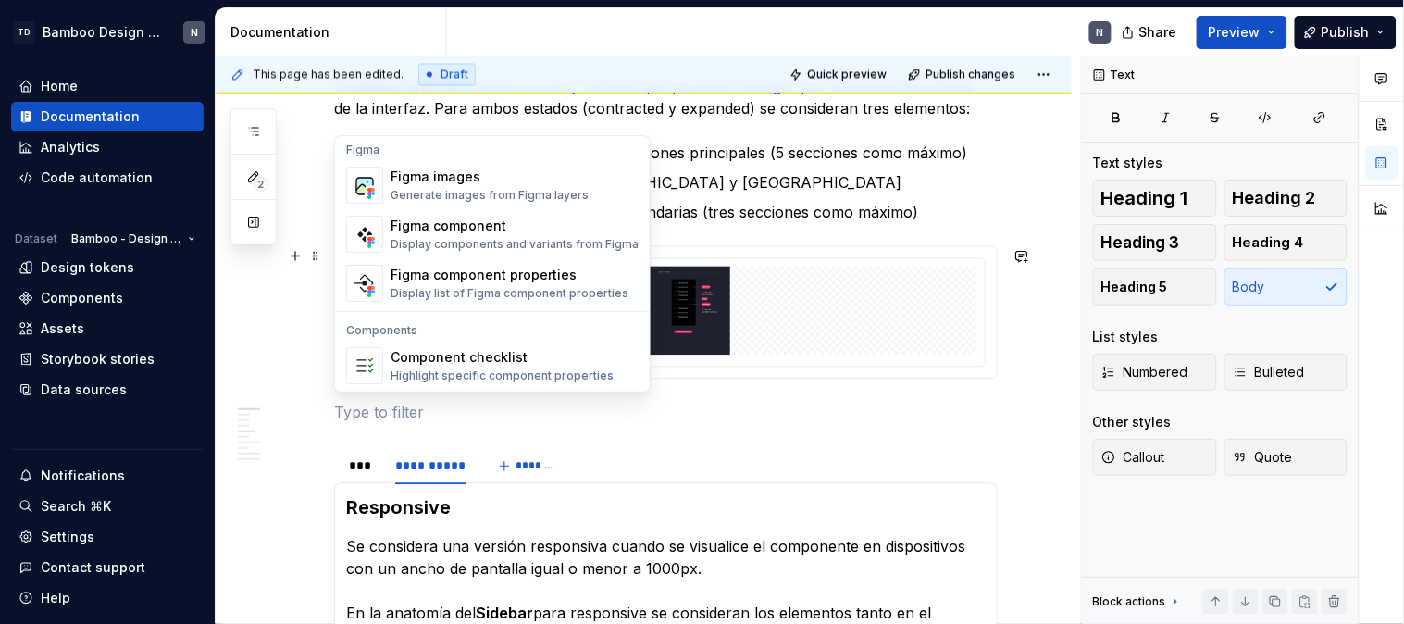
scroll to position [1747, 0]
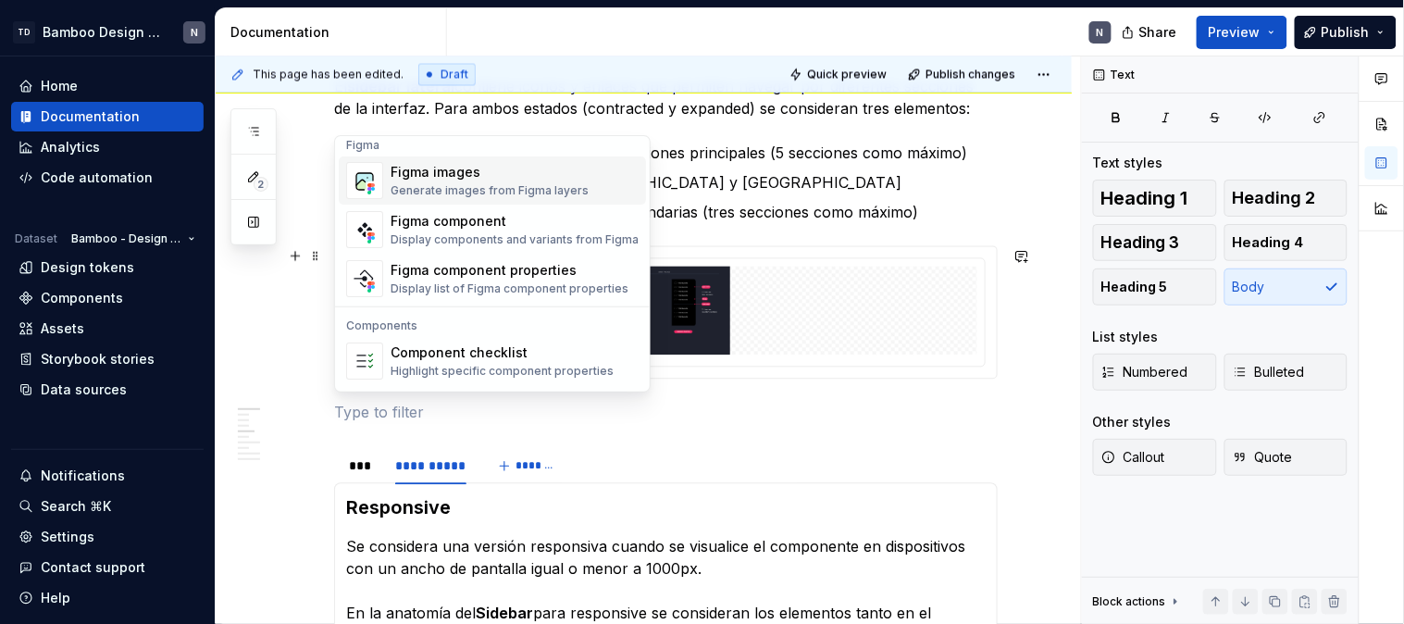
click at [498, 183] on div "Generate images from Figma layers" at bounding box center [490, 190] width 198 height 15
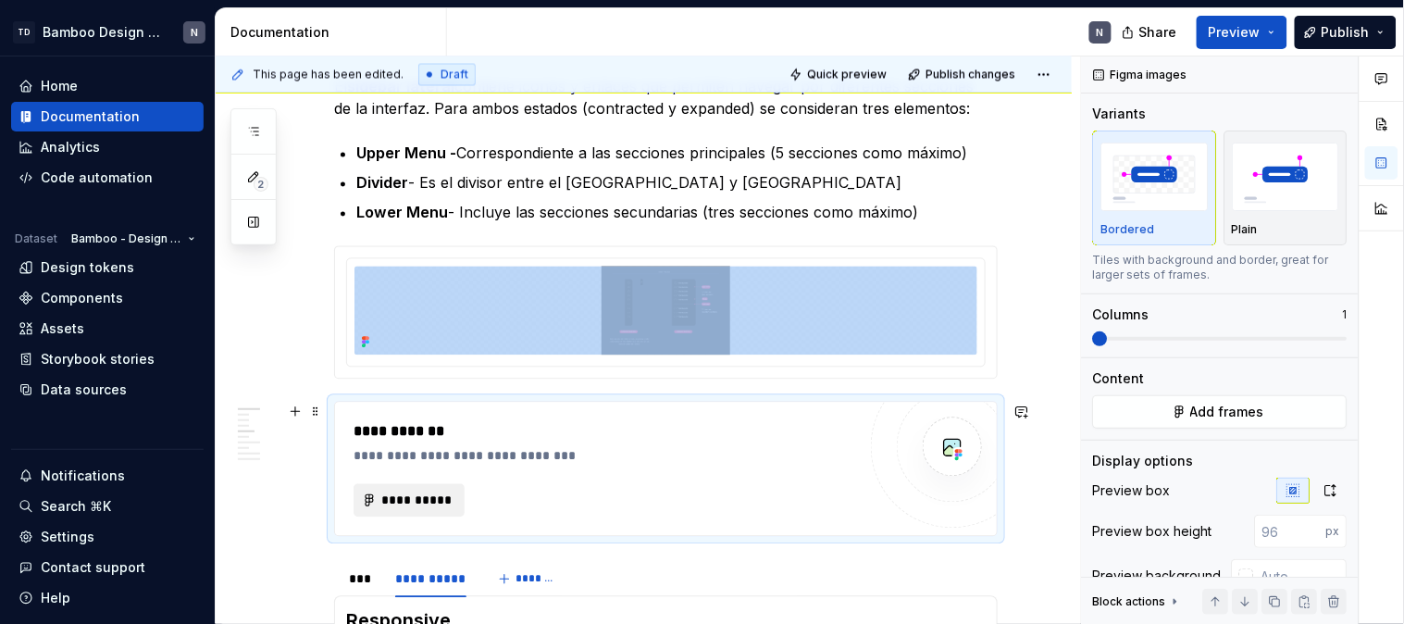
click at [429, 501] on span "**********" at bounding box center [416, 500] width 72 height 19
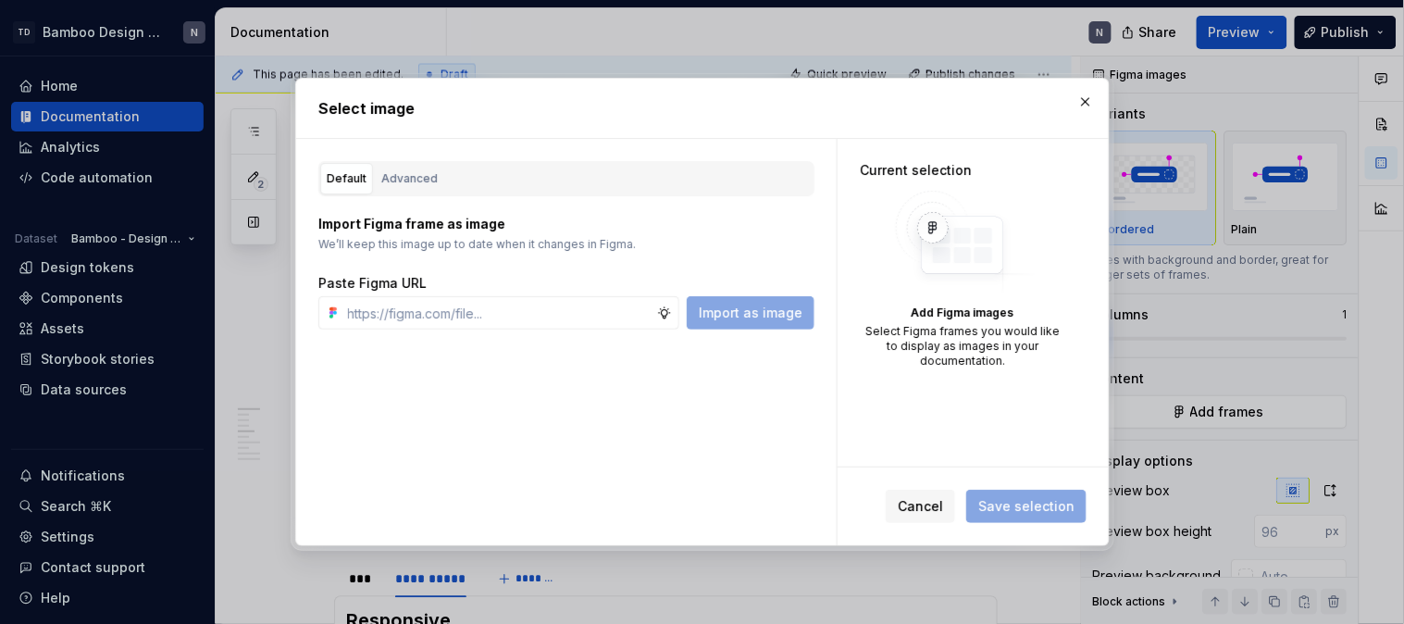
type textarea "*"
type input "https://www.figma.com/design/LYk8AJb5RjQhRfPmRIdEQ9/Bamboo-Design-System---Docu…"
click at [764, 319] on span "Import as image" at bounding box center [751, 313] width 104 height 19
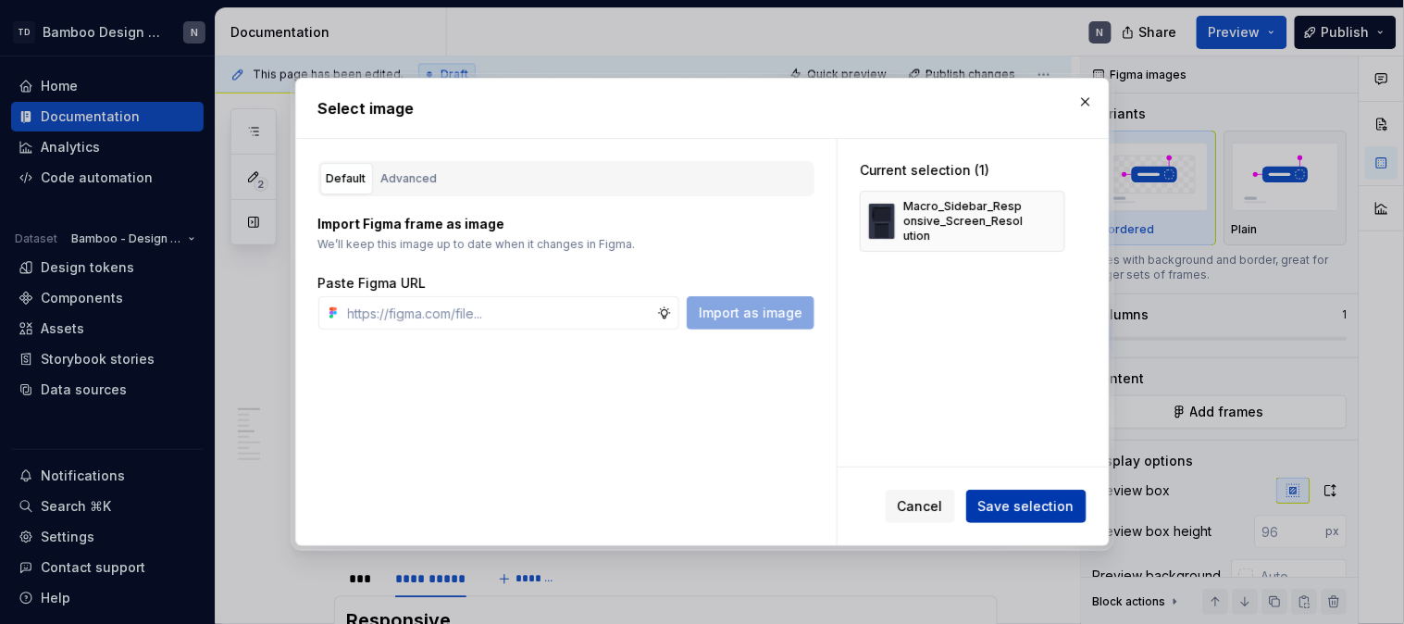
click at [1016, 497] on span "Save selection" at bounding box center [1026, 506] width 96 height 19
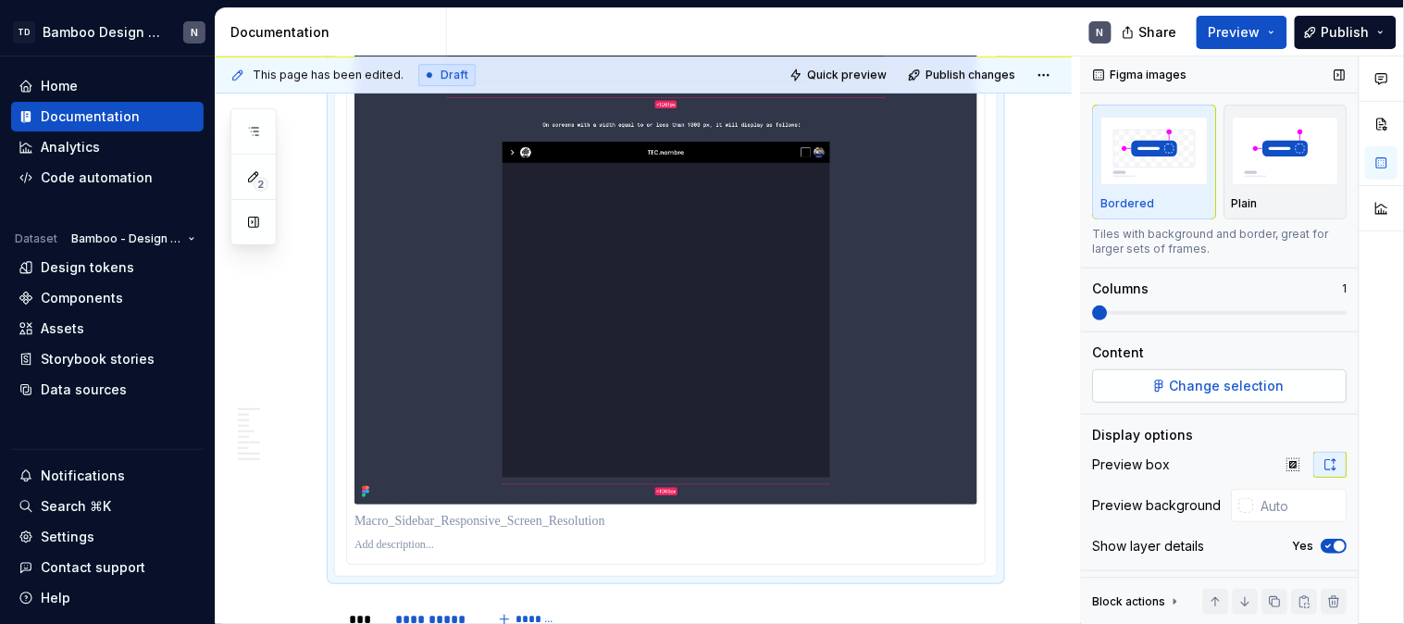
scroll to position [34, 0]
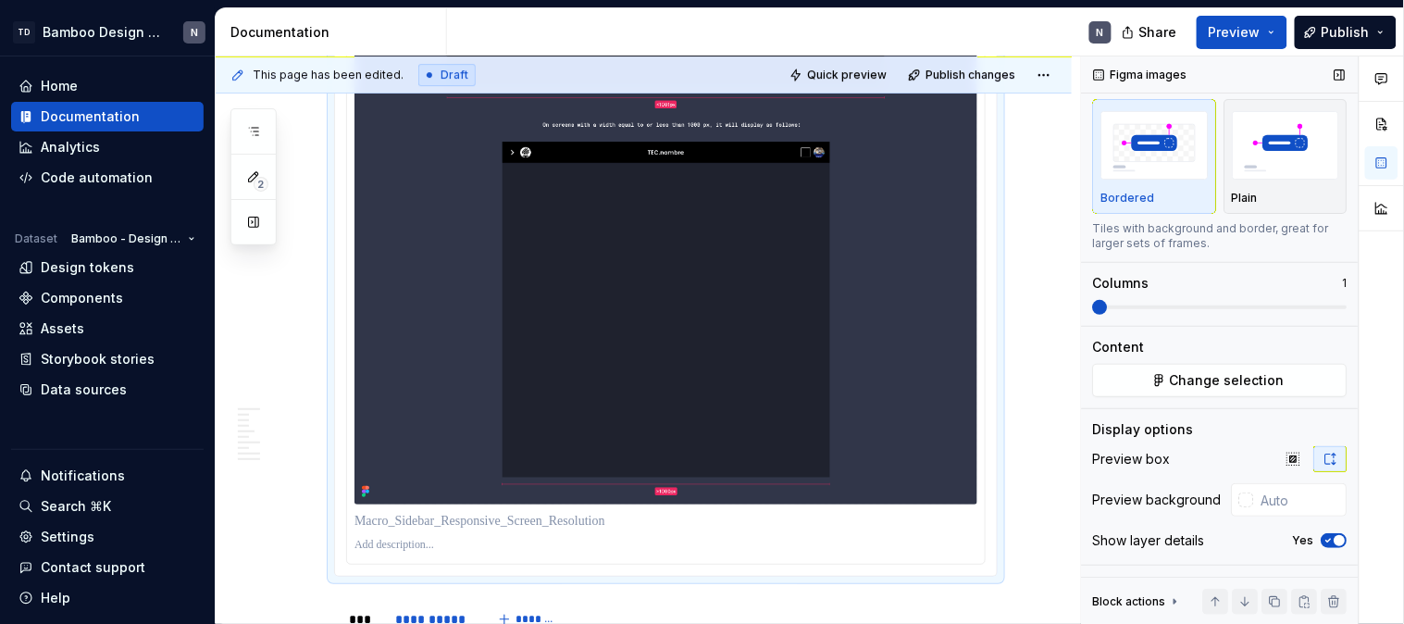
click at [1322, 547] on button "Yes" at bounding box center [1335, 540] width 26 height 15
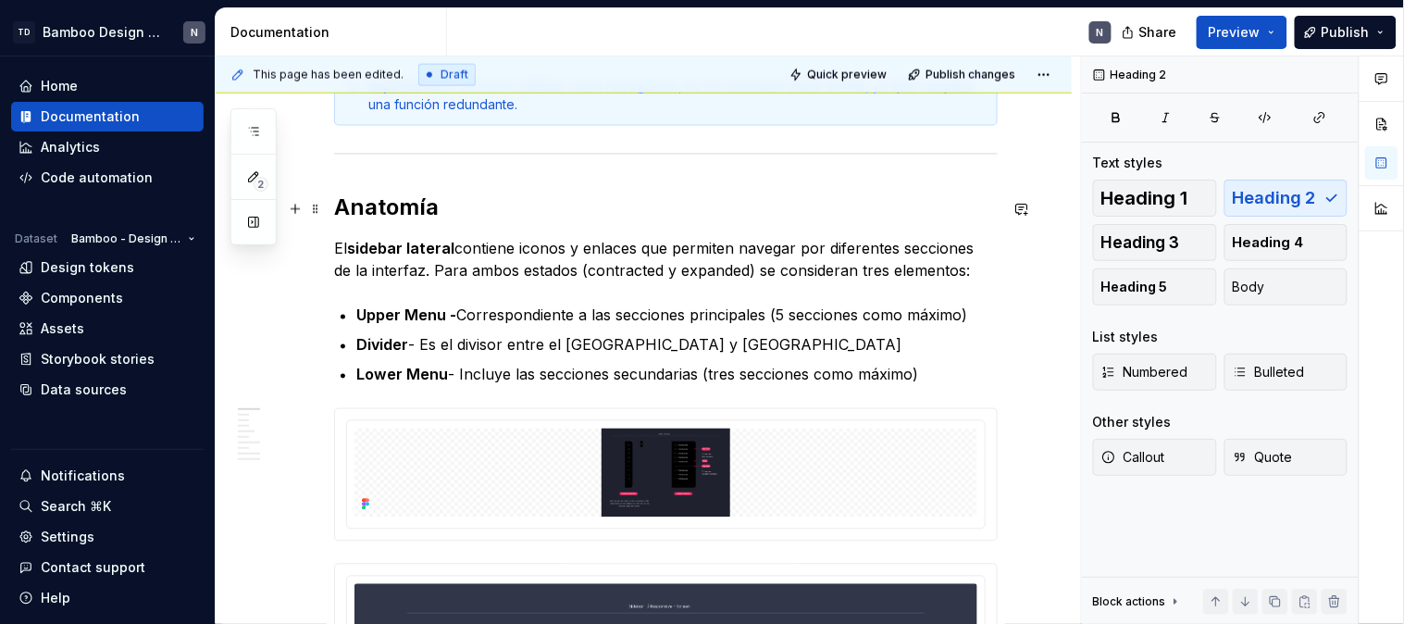
scroll to position [0, 0]
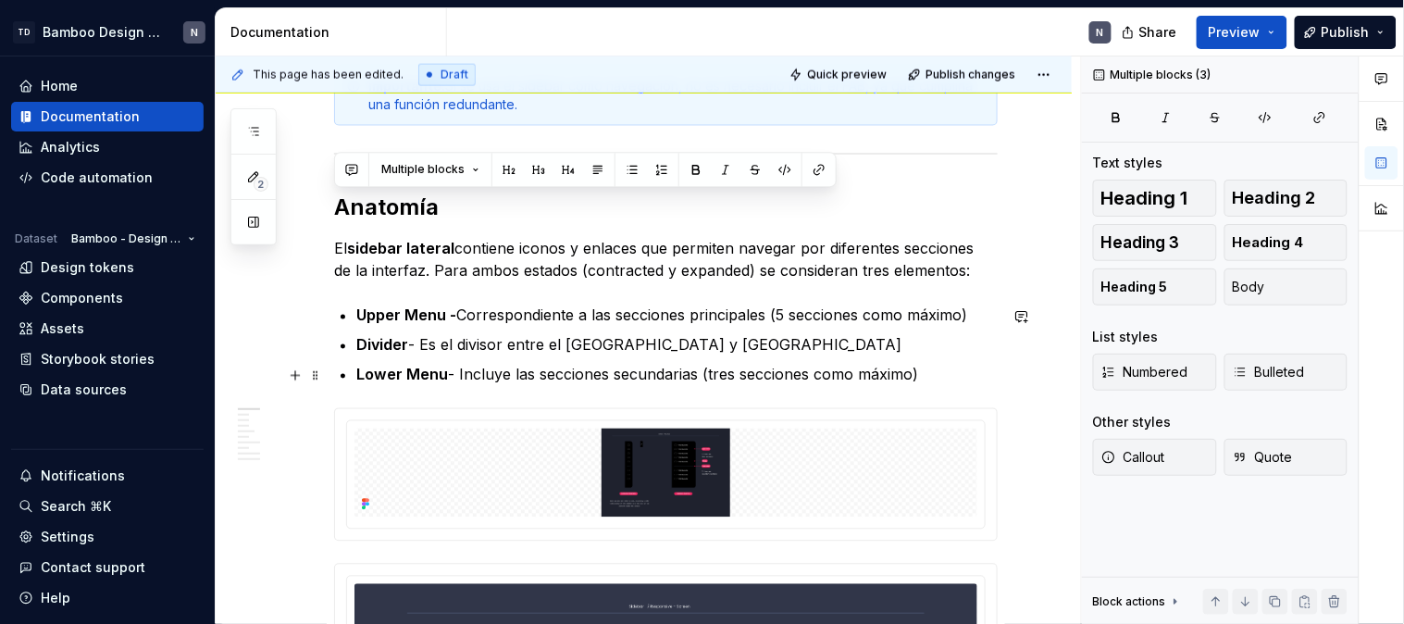
drag, startPoint x: 335, startPoint y: 209, endPoint x: 930, endPoint y: 376, distance: 618.0
copy div "Anatomía El sidebar lateral contiene iconos y enlaces que permiten navegar por …"
click at [810, 281] on p "El sidebar lateral contiene iconos y enlaces que permiten navegar por diferente…" at bounding box center [666, 260] width 664 height 44
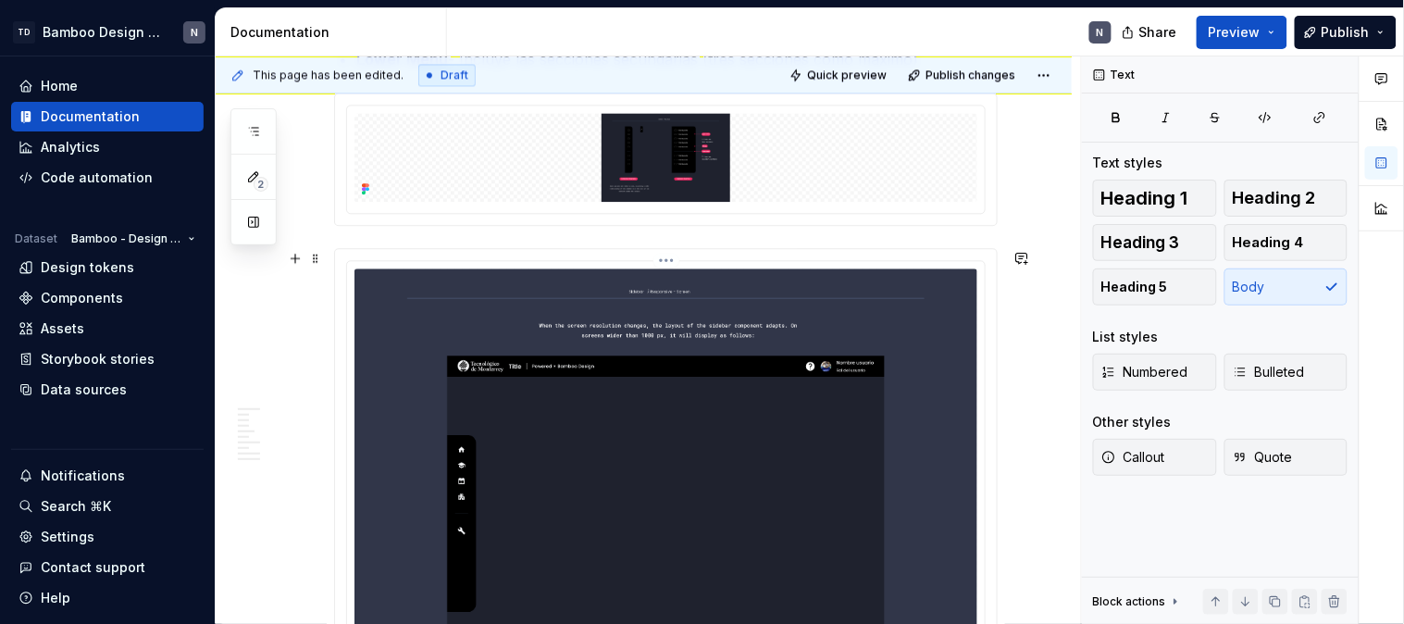
scroll to position [1061, 0]
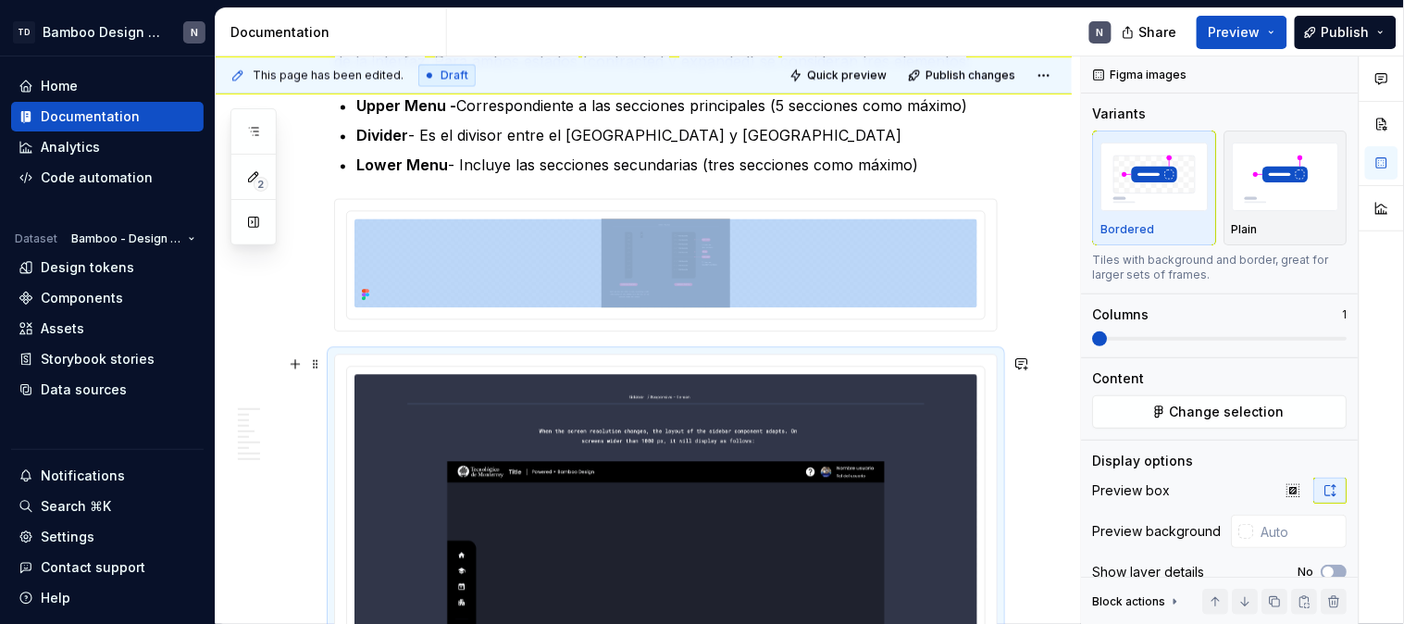
scroll to position [951, 0]
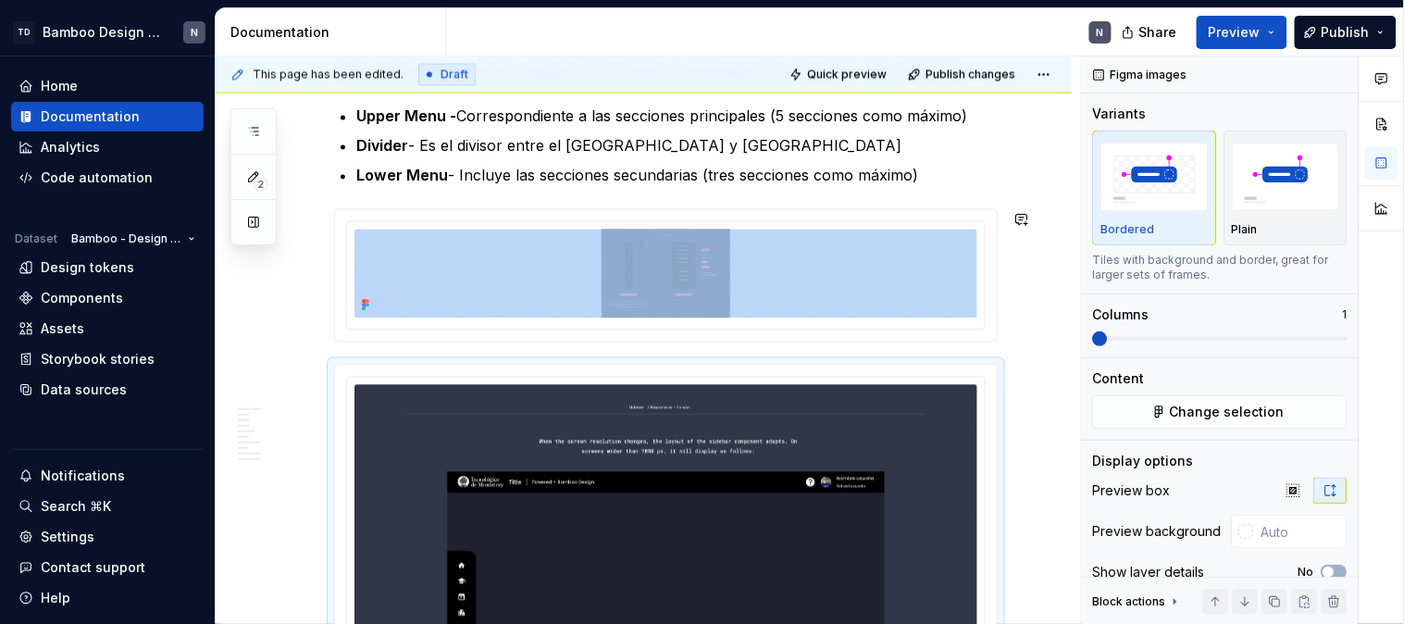
click at [1027, 191] on div "**********" at bounding box center [648, 340] width 865 height 568
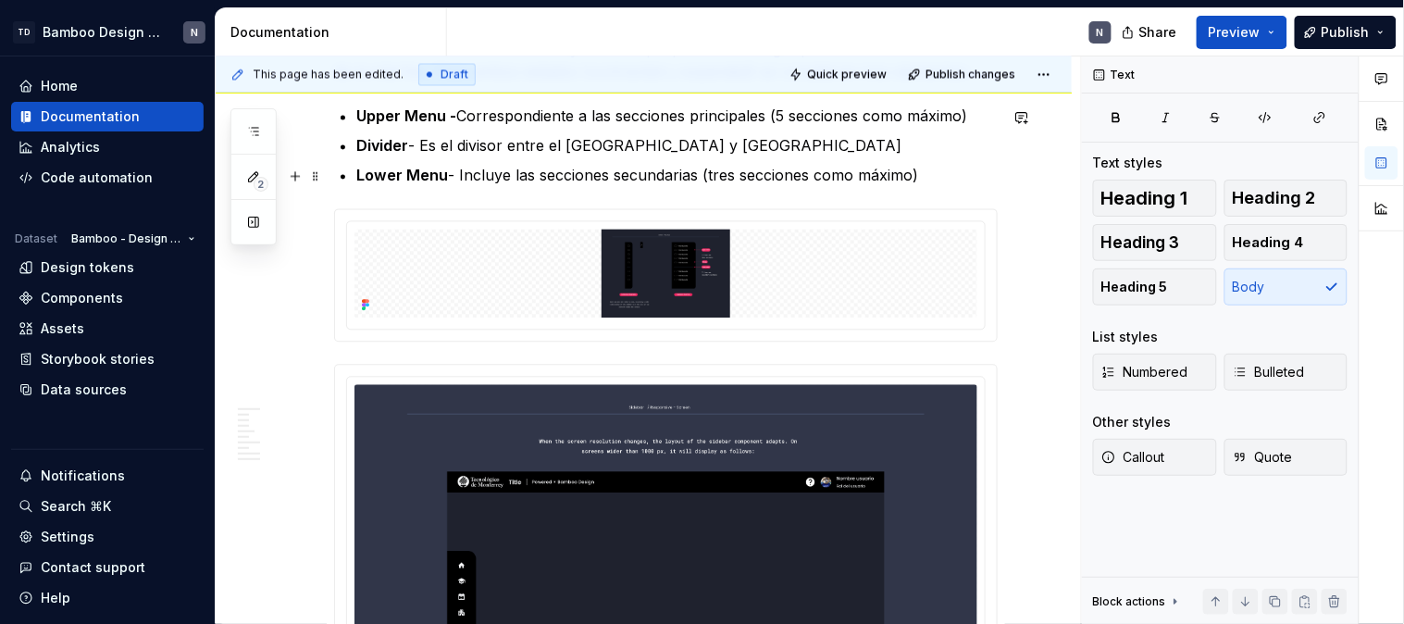
click at [947, 168] on p "Lower Menu - Incluye las secciones secundarias (tres secciones como máximo)" at bounding box center [676, 176] width 641 height 22
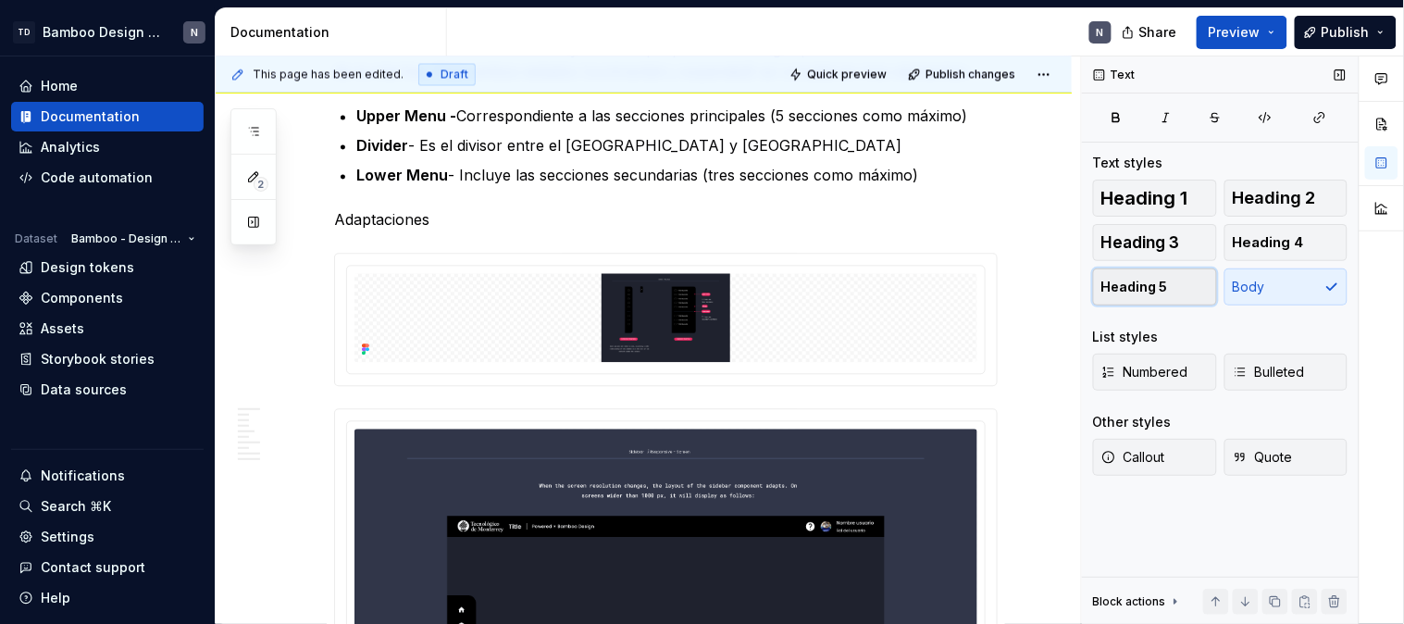
click at [1175, 280] on button "Heading 5" at bounding box center [1155, 286] width 124 height 37
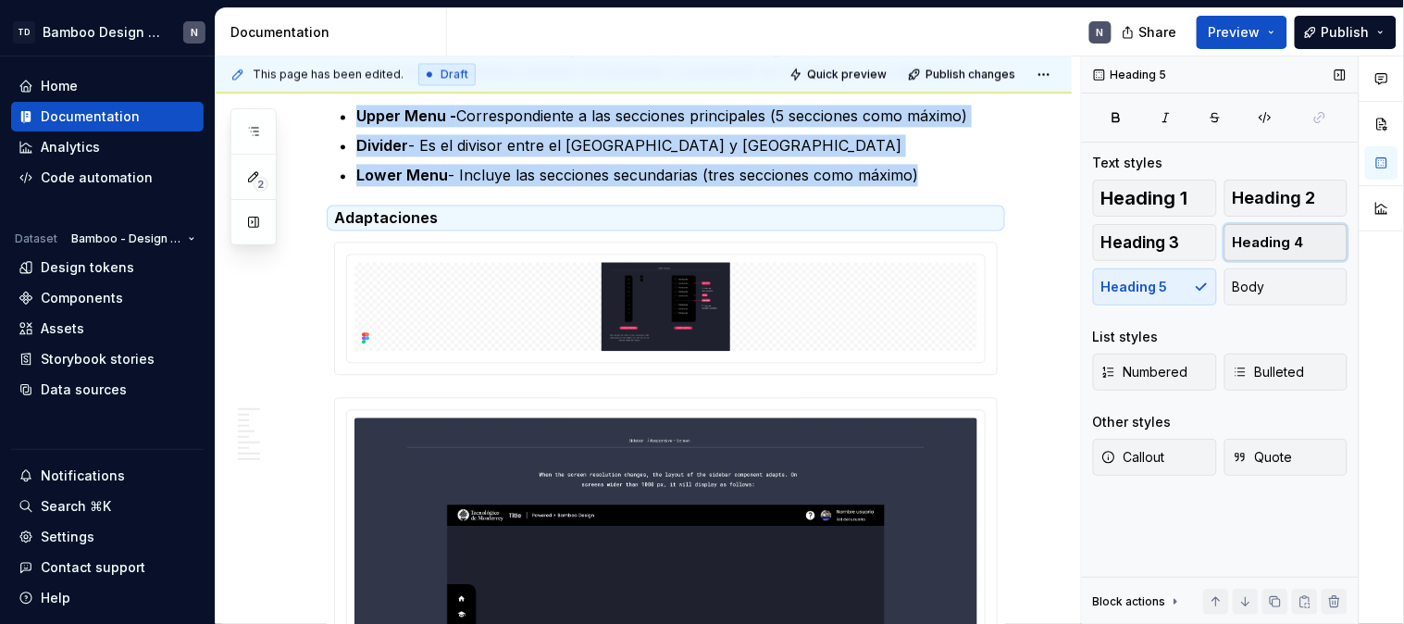
click at [1322, 251] on button "Heading 4" at bounding box center [1286, 242] width 124 height 37
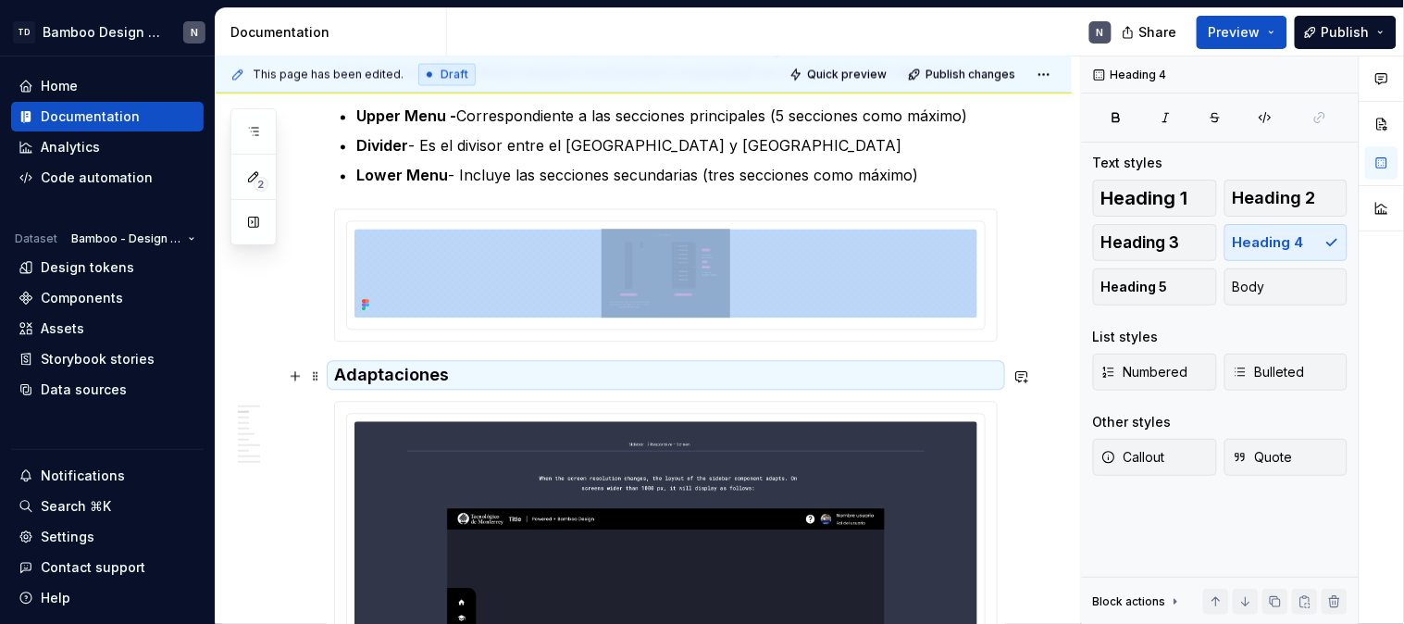
click at [809, 372] on h4 "Adaptaciones" at bounding box center [666, 376] width 664 height 22
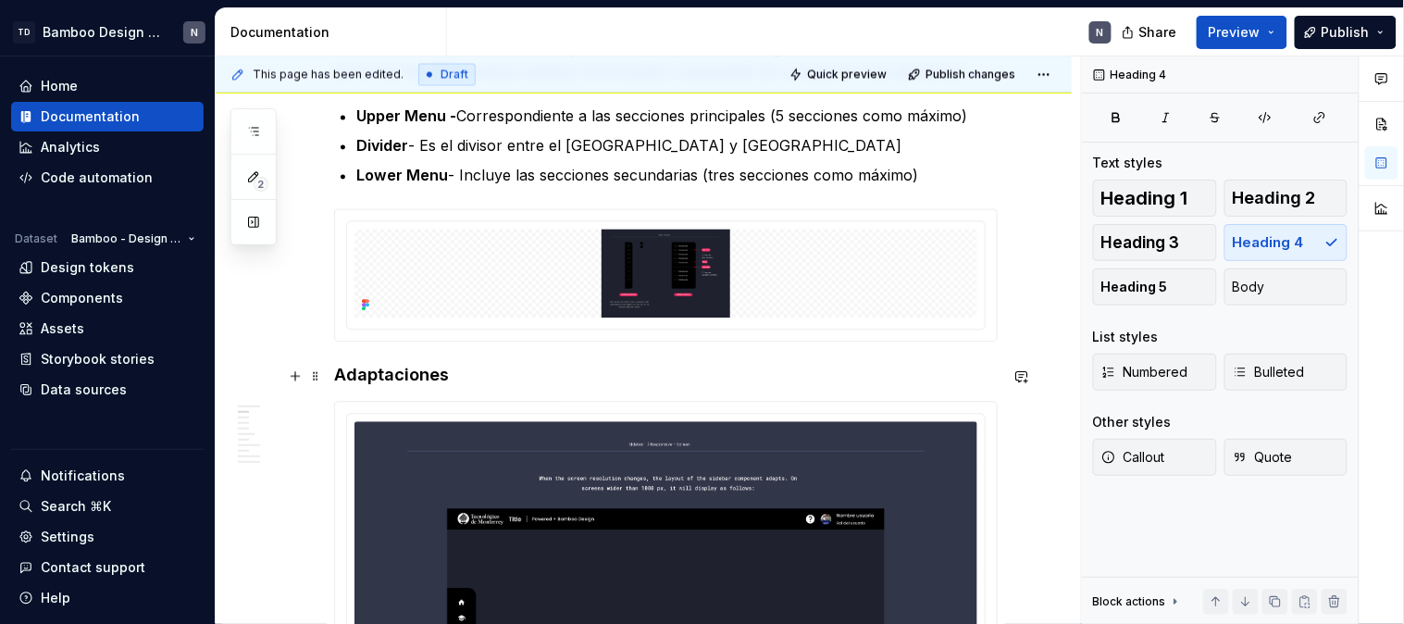
click at [482, 376] on h4 "Adaptaciones" at bounding box center [666, 376] width 664 height 22
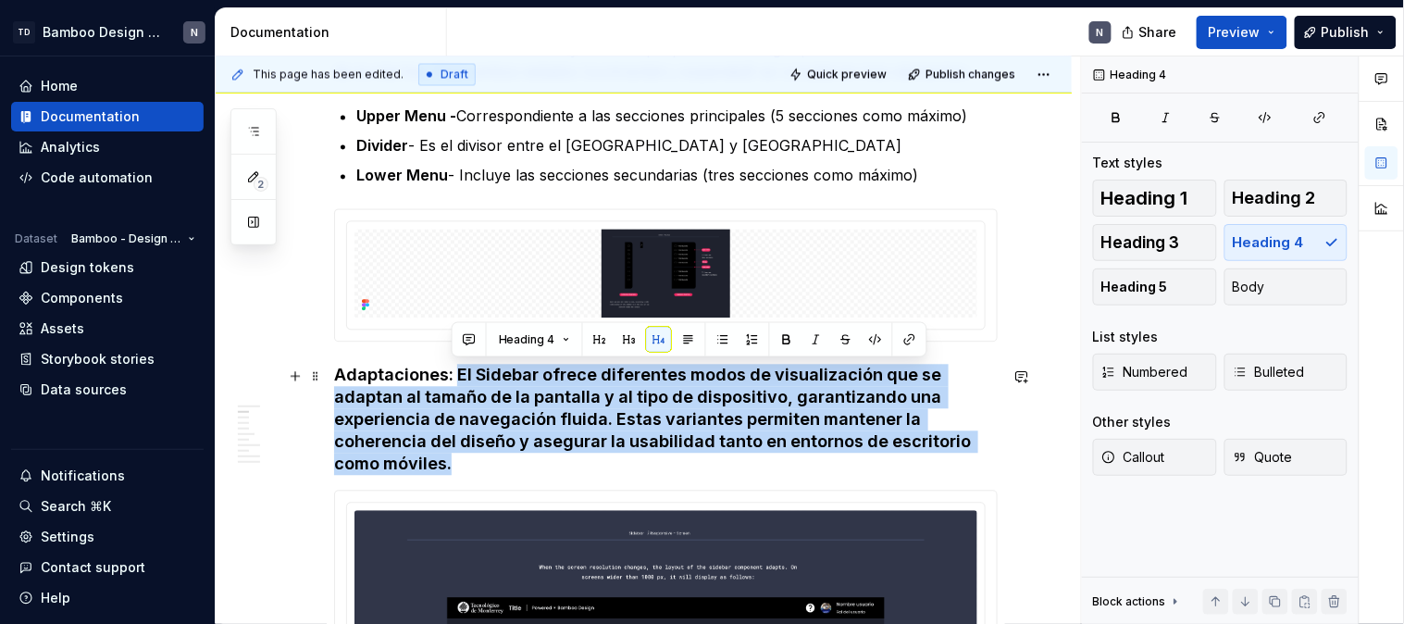
drag, startPoint x: 459, startPoint y: 372, endPoint x: 509, endPoint y: 458, distance: 99.5
click at [509, 458] on h4 "Adaptaciones: El Sidebar ofrece diferentes modos de visualización que se adapta…" at bounding box center [666, 420] width 664 height 111
click at [1271, 283] on button "Body" at bounding box center [1286, 286] width 124 height 37
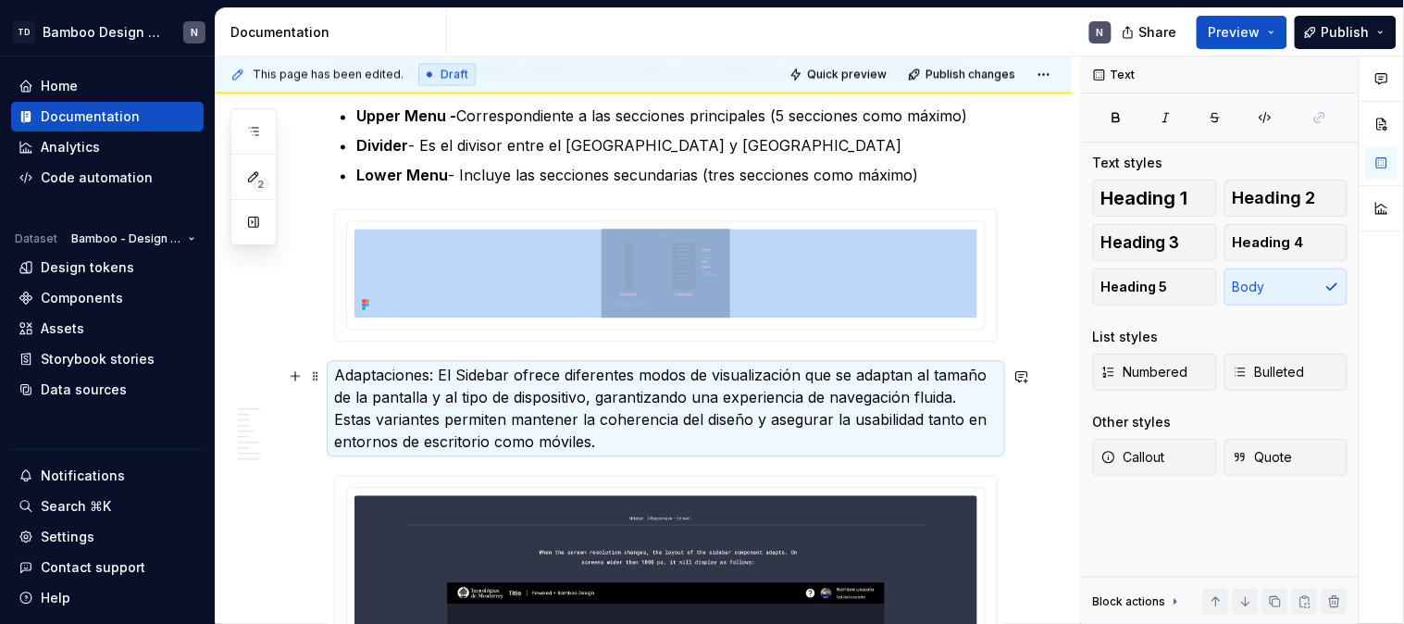
click at [433, 405] on p "Adaptaciones: El Sidebar ofrece diferentes modos de visualización que se adapta…" at bounding box center [666, 409] width 664 height 89
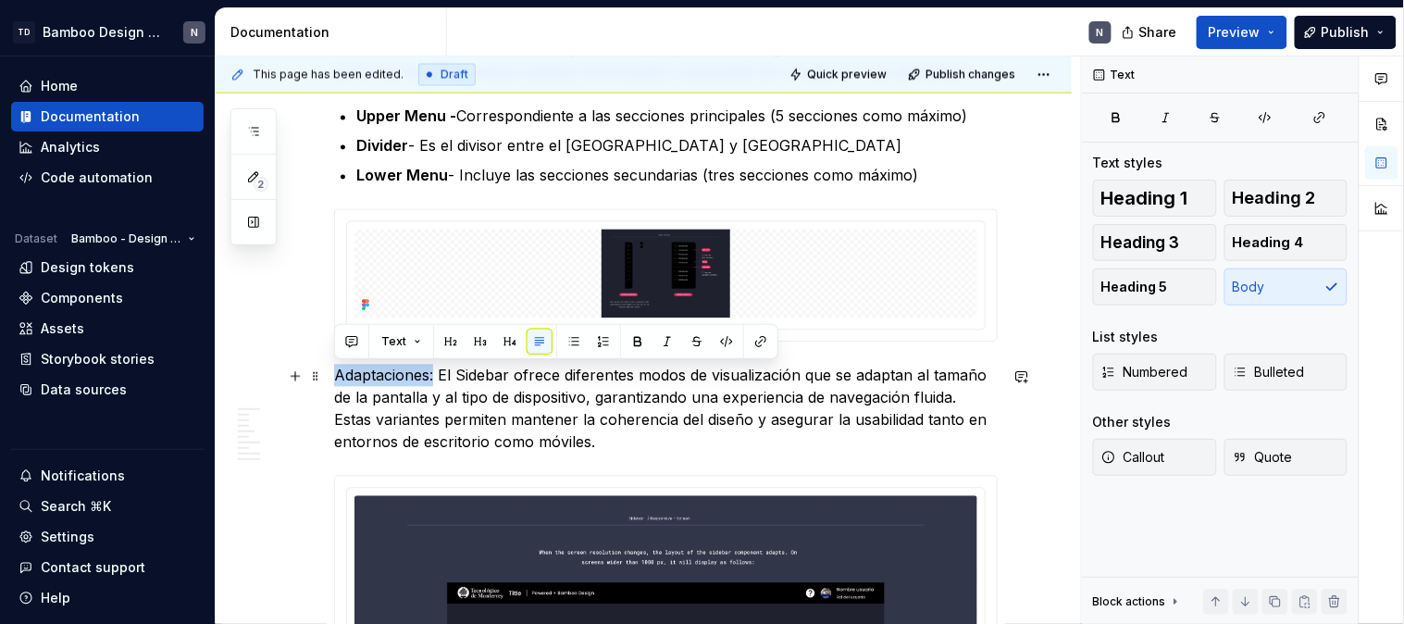
drag, startPoint x: 432, startPoint y: 375, endPoint x: 336, endPoint y: 374, distance: 96.3
click at [336, 374] on p "Adaptaciones: El Sidebar ofrece diferentes modos de visualización que se adapta…" at bounding box center [666, 409] width 664 height 89
click at [1185, 280] on button "Heading 5" at bounding box center [1155, 286] width 124 height 37
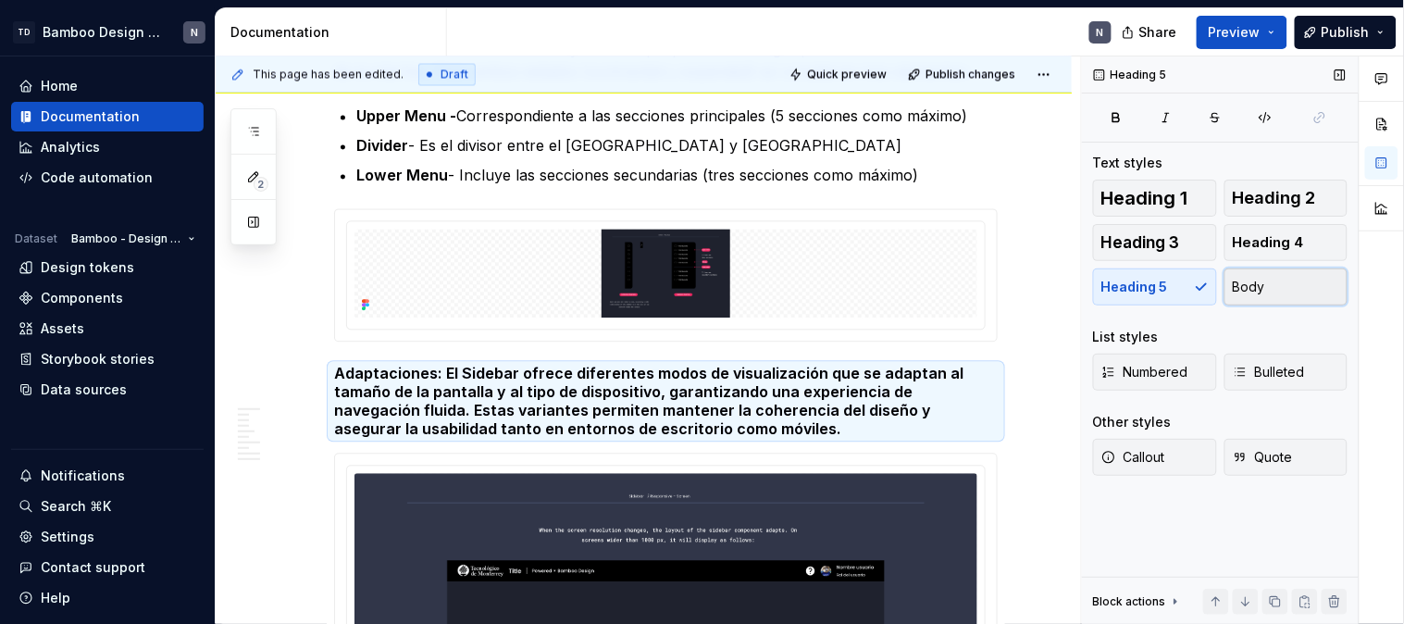
click at [1261, 284] on span "Body" at bounding box center [1249, 287] width 32 height 19
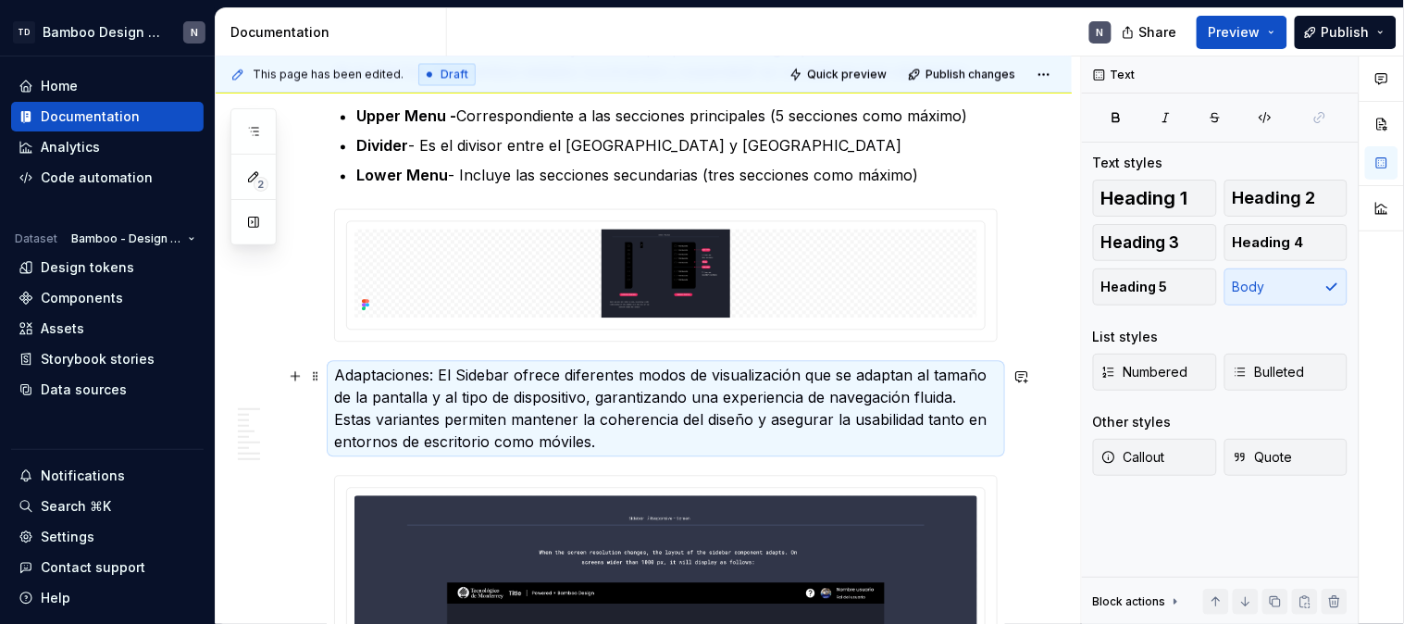
click at [353, 392] on p "Adaptaciones: El Sidebar ofrece diferentes modos de visualización que se adapta…" at bounding box center [666, 409] width 664 height 89
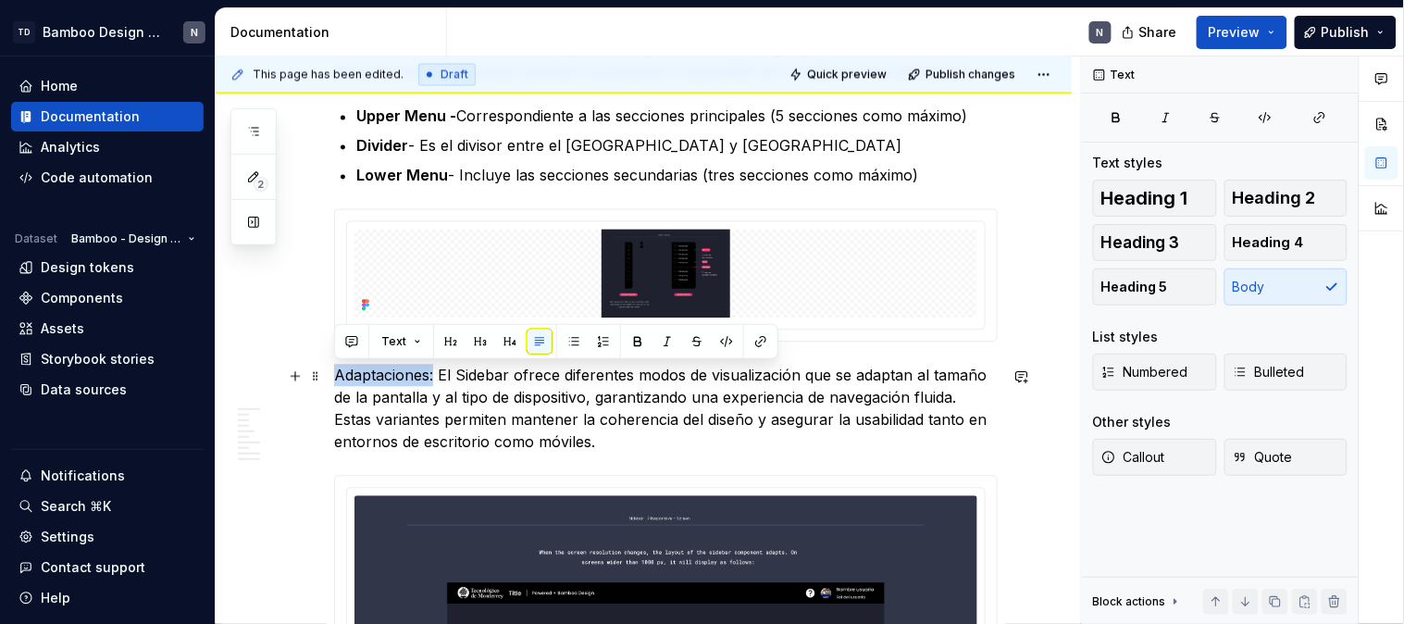
drag, startPoint x: 436, startPoint y: 374, endPoint x: 335, endPoint y: 374, distance: 100.9
click at [335, 374] on p "Adaptaciones: El Sidebar ofrece diferentes modos de visualización que se adapta…" at bounding box center [666, 409] width 664 height 89
click at [646, 339] on button "button" at bounding box center [638, 342] width 26 height 26
click at [602, 404] on p "Adaptaciones: El Sidebar ofrece diferentes modos de visualización que se adapta…" at bounding box center [666, 409] width 664 height 89
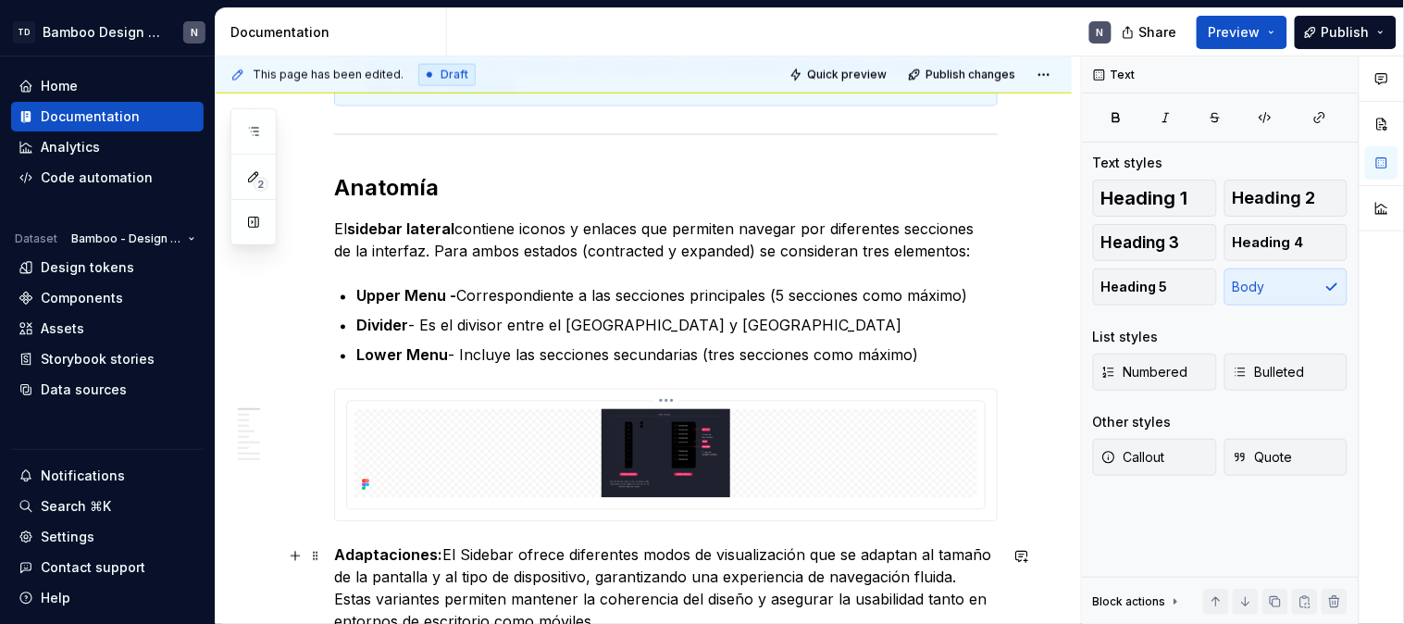
scroll to position [746, 0]
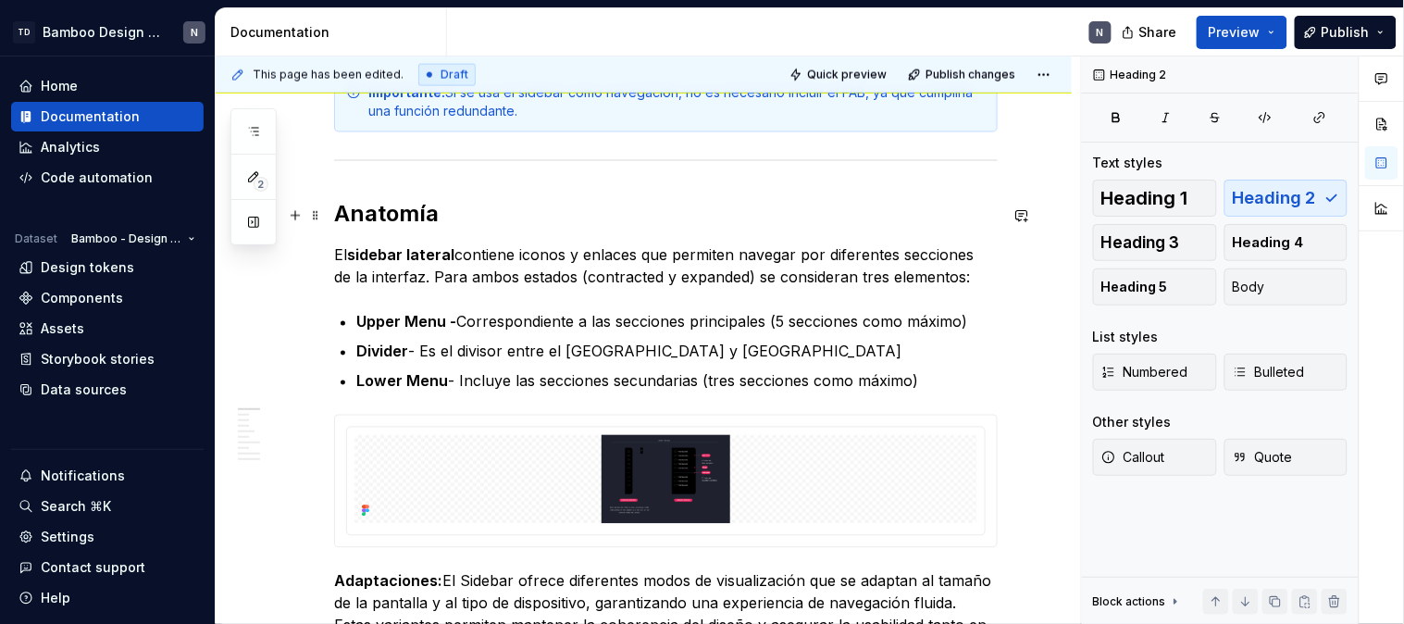
click at [376, 228] on h2 "Anatomía" at bounding box center [666, 215] width 664 height 30
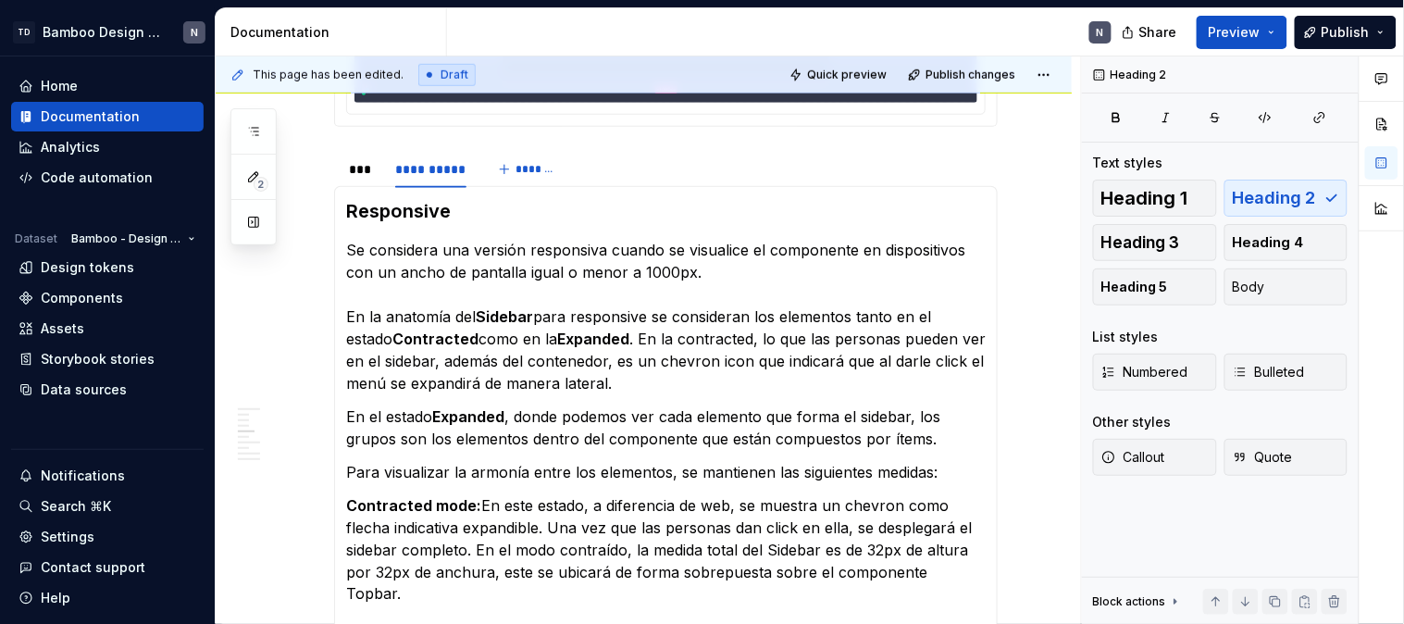
scroll to position [2186, 0]
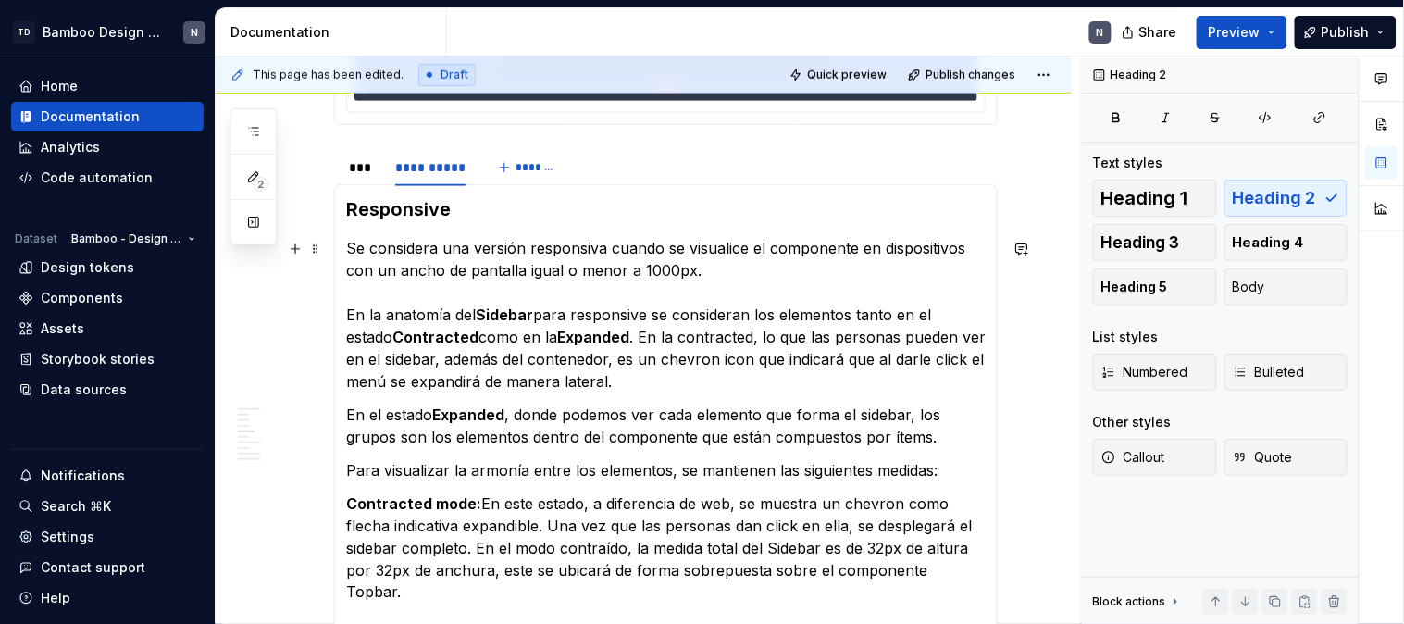
click at [562, 263] on p "Se considera una versión responsiva cuando se visualice el componente en dispos…" at bounding box center [666, 314] width 640 height 155
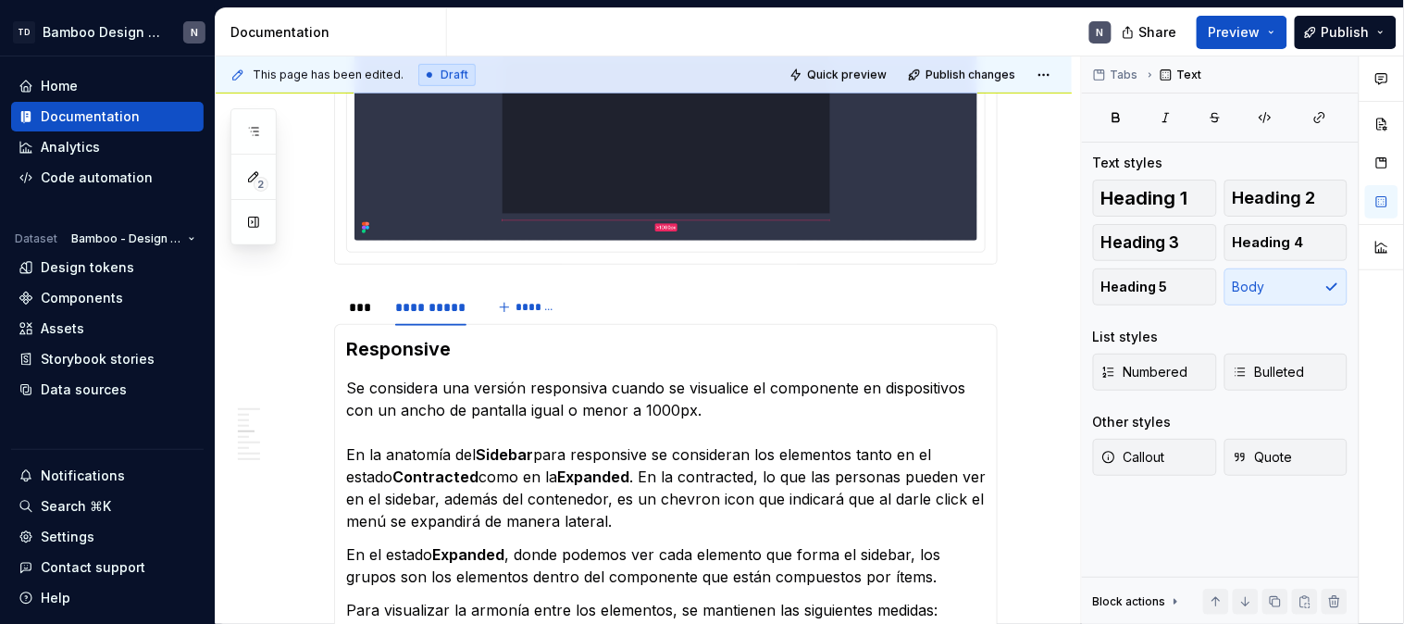
scroll to position [2083, 0]
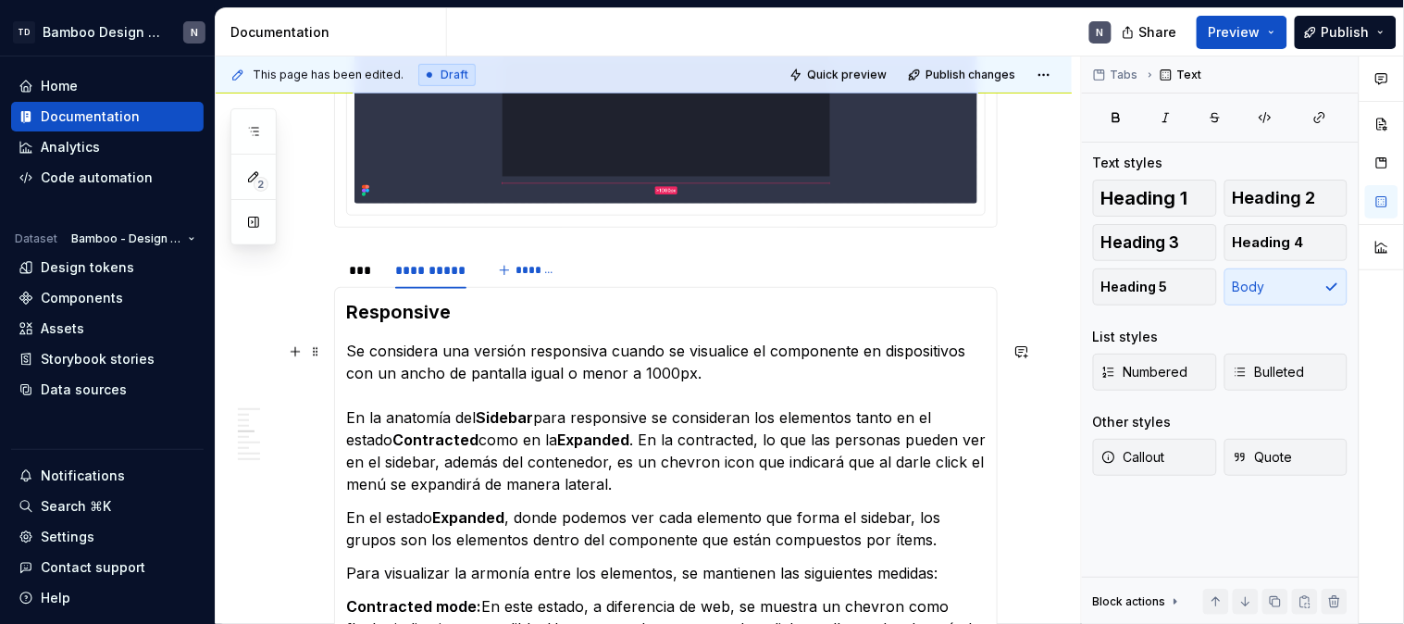
click at [346, 354] on p "Se considera una versión responsiva cuando se visualice el componente en dispos…" at bounding box center [666, 417] width 640 height 155
click at [714, 379] on p "Se considera una versión responsiva cuando se visualice el componente en dispos…" at bounding box center [666, 417] width 640 height 155
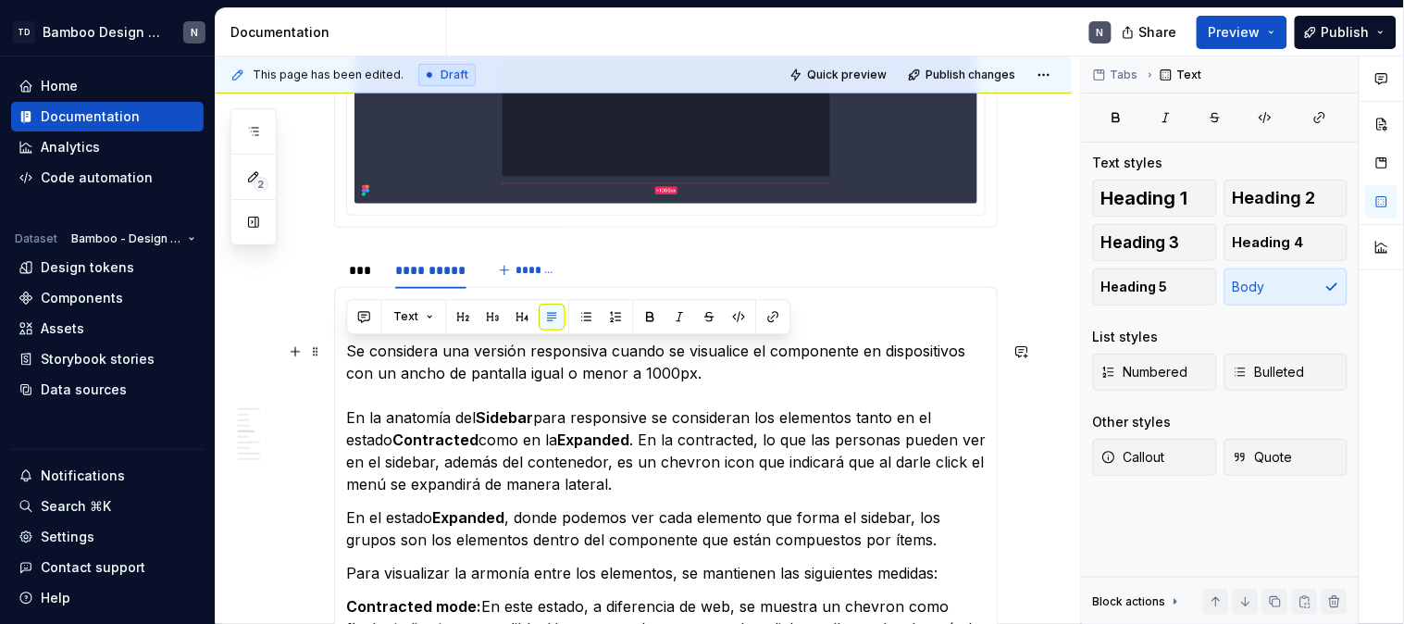
drag, startPoint x: 705, startPoint y: 374, endPoint x: 347, endPoint y: 361, distance: 358.4
click at [347, 361] on p "Se considera una versión responsiva cuando se visualice el componente en dispos…" at bounding box center [666, 417] width 640 height 155
click at [1186, 452] on button "Callout" at bounding box center [1155, 457] width 124 height 37
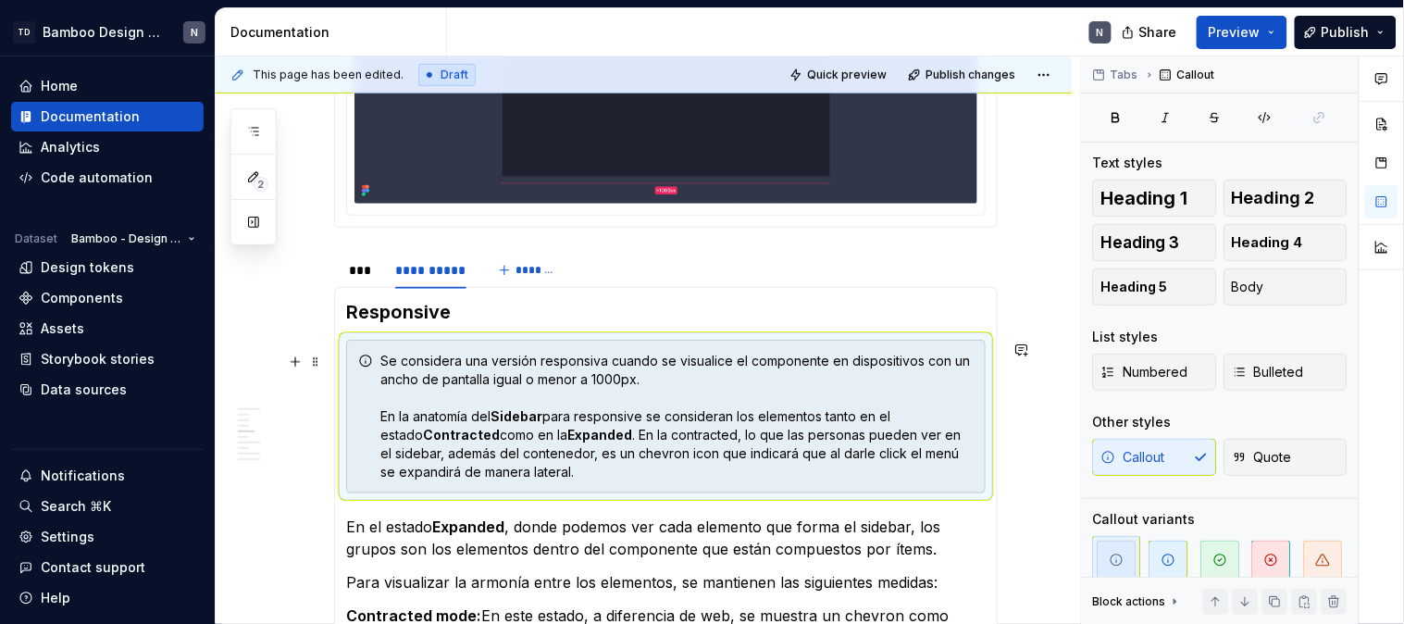
click at [975, 414] on div "Se considera una versión responsiva cuando se visualice el componente en dispos…" at bounding box center [666, 417] width 640 height 154
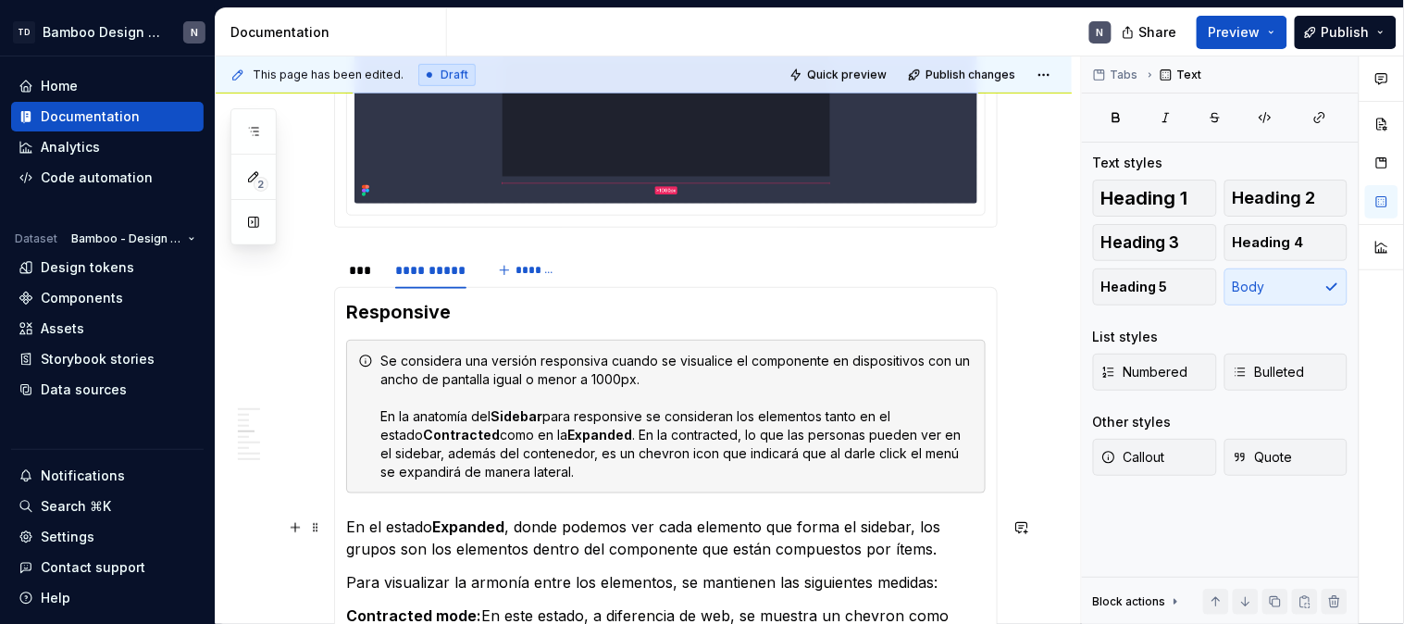
click at [688, 548] on p "En el estado Expanded , donde podemos ver cada elemento que forma el sidebar, l…" at bounding box center [666, 538] width 640 height 44
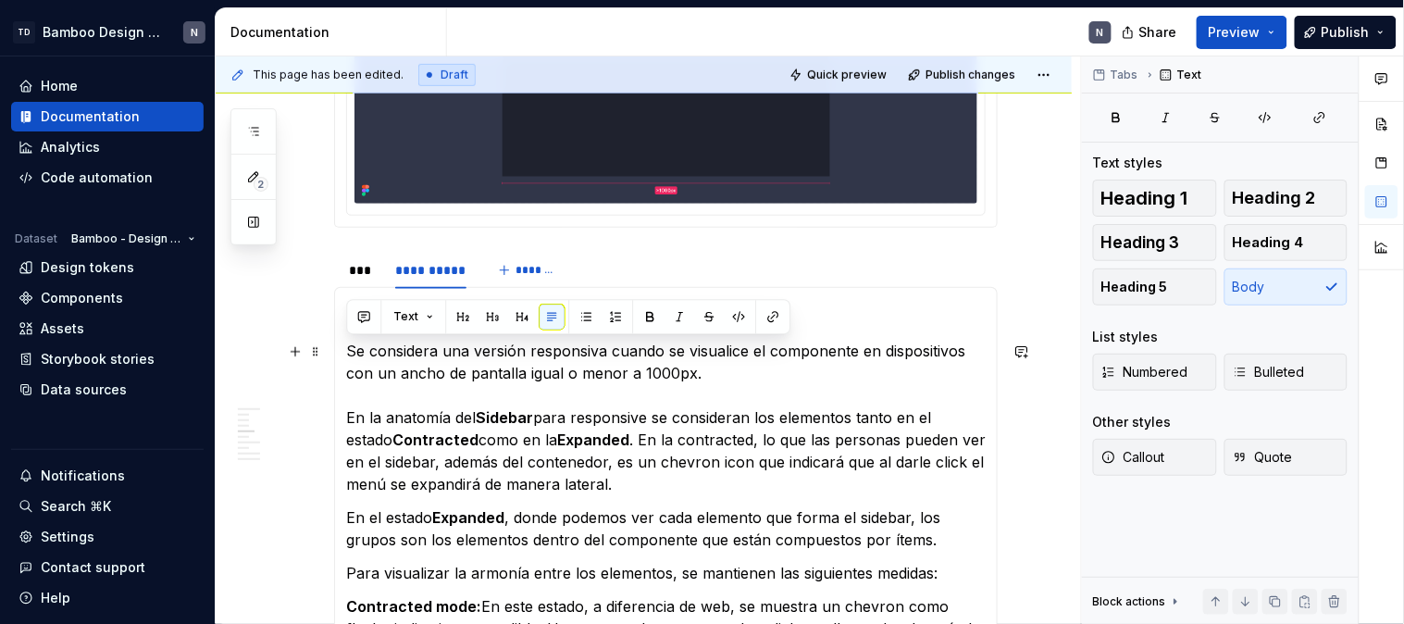
drag, startPoint x: 711, startPoint y: 374, endPoint x: 347, endPoint y: 349, distance: 364.6
click at [347, 349] on p "Se considera una versión responsiva cuando se visualice el componente en dispos…" at bounding box center [666, 417] width 640 height 155
click at [1181, 448] on button "Callout" at bounding box center [1155, 457] width 124 height 37
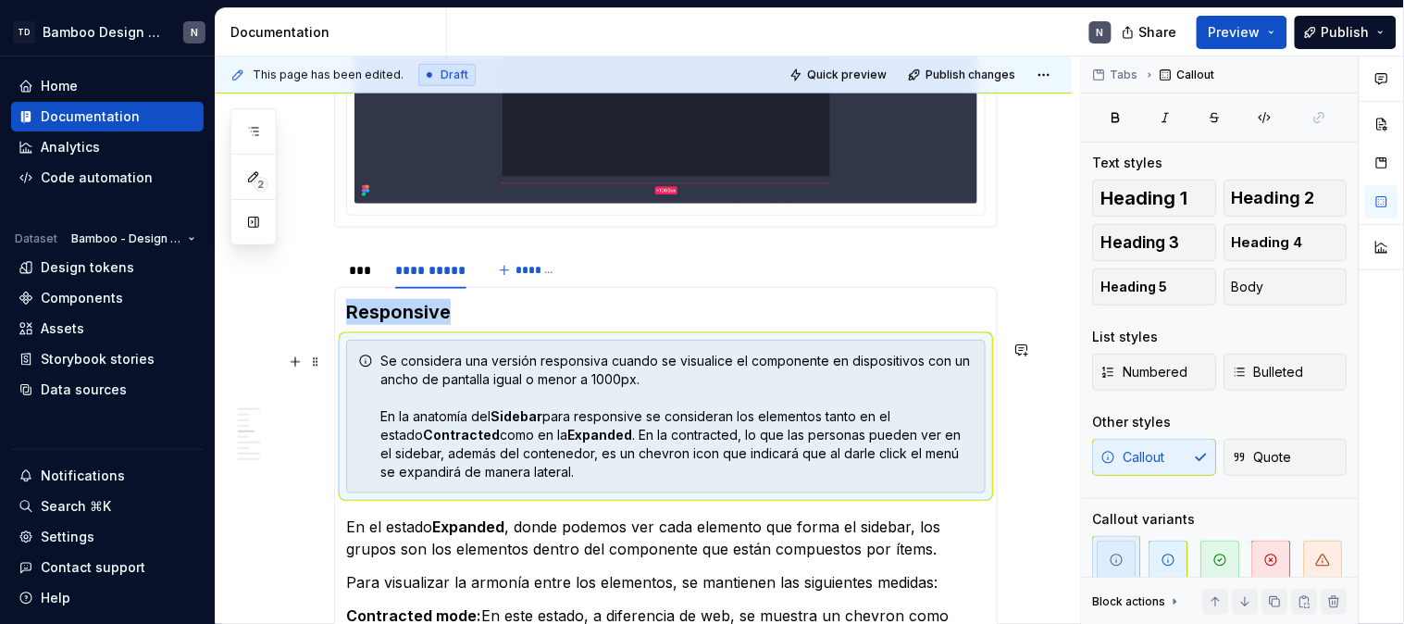
click at [382, 418] on div "Se considera una versión responsiva cuando se visualice el componente en dispos…" at bounding box center [676, 417] width 593 height 130
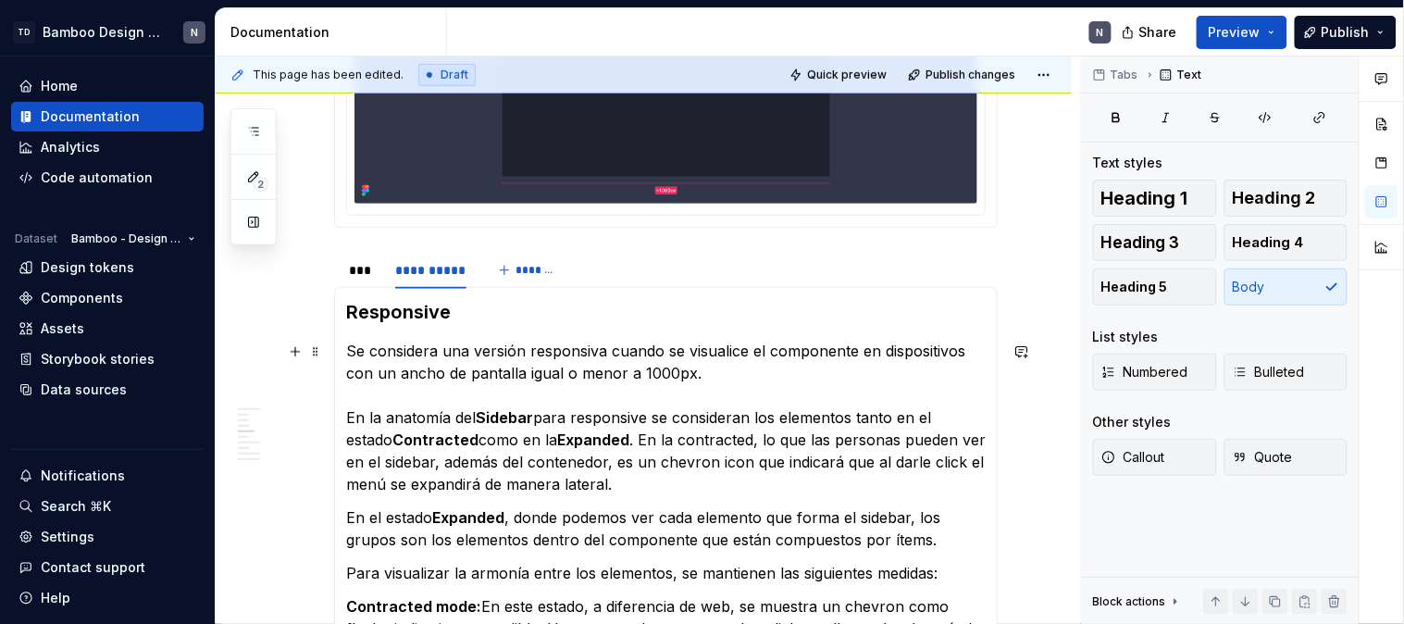
click at [392, 352] on p "Se considera una versión responsiva cuando se visualice el componente en dispos…" at bounding box center [666, 417] width 640 height 155
click at [356, 395] on p "Se considera una versión responsiva cuando se visualice el componente en dispos…" at bounding box center [666, 417] width 640 height 155
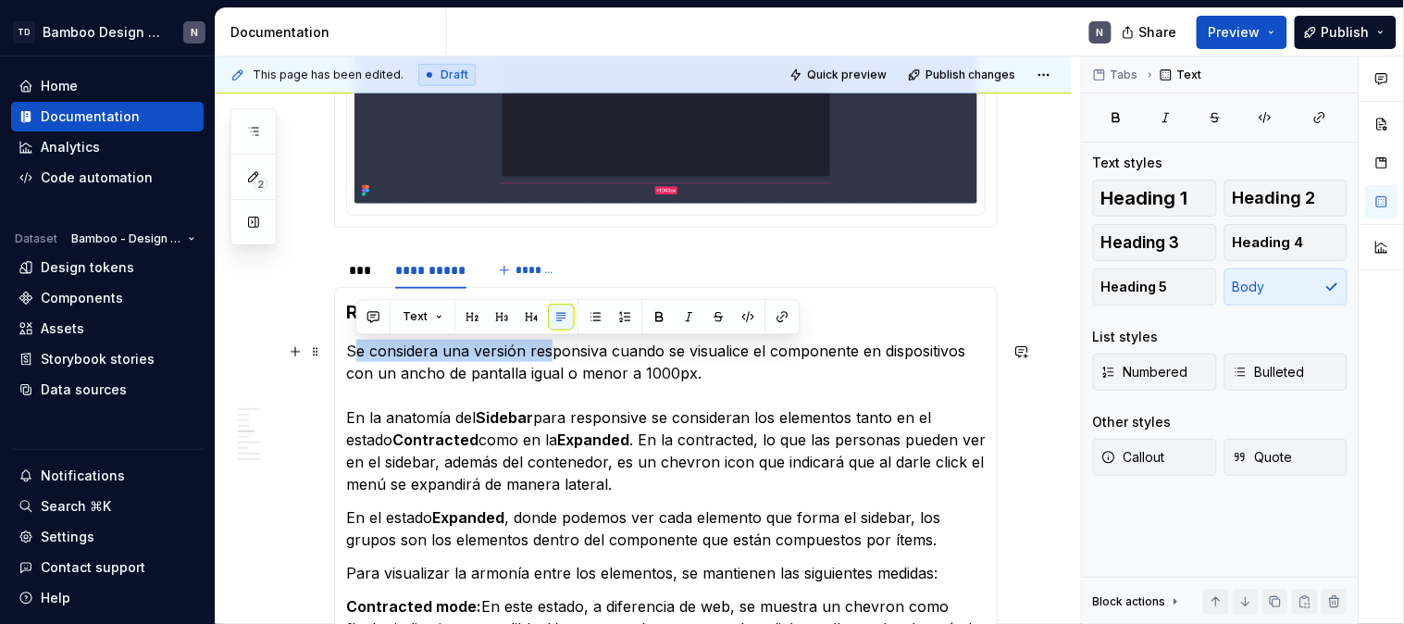
drag, startPoint x: 355, startPoint y: 352, endPoint x: 549, endPoint y: 352, distance: 193.4
click at [549, 352] on p "Se considera una versión responsiva cuando se visualice el componente en dispos…" at bounding box center [666, 417] width 640 height 155
click at [538, 353] on p "Se considera una versión responsiva cuando se visualice el componente en dispos…" at bounding box center [666, 417] width 640 height 155
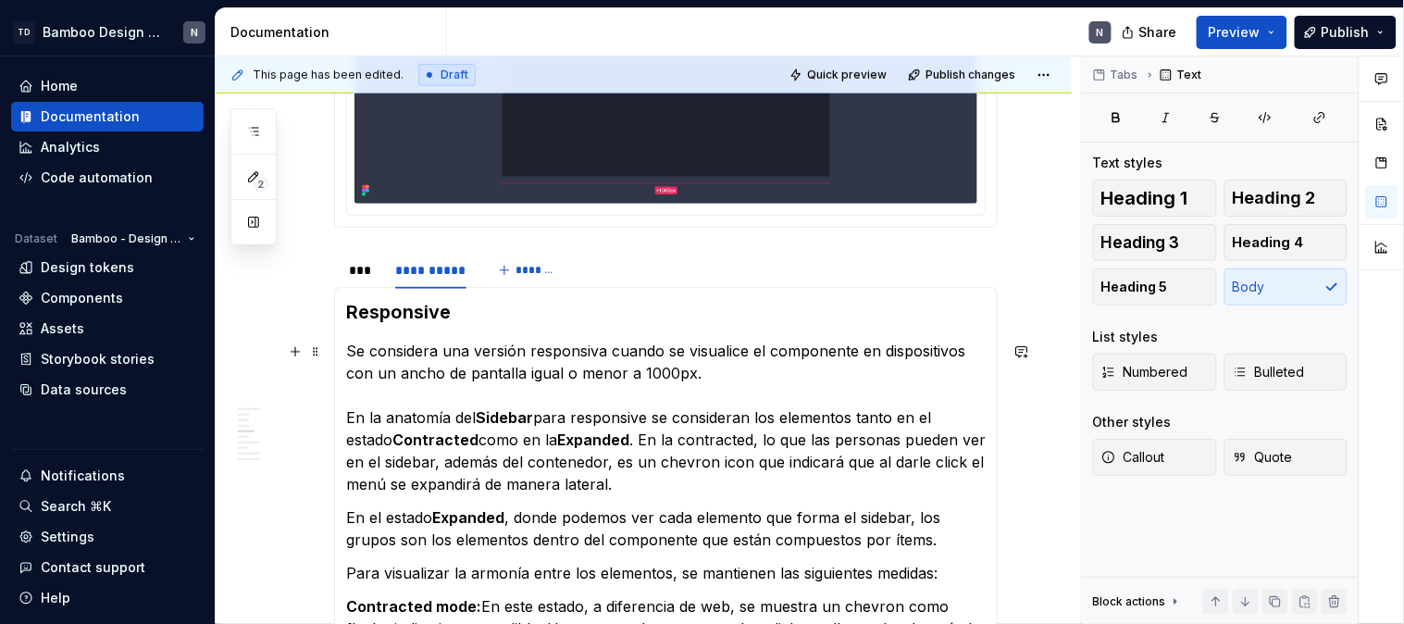
click at [348, 349] on p "Se considera una versión responsiva cuando se visualice el componente en dispos…" at bounding box center [666, 417] width 640 height 155
click at [1111, 469] on button "Callout" at bounding box center [1155, 457] width 124 height 37
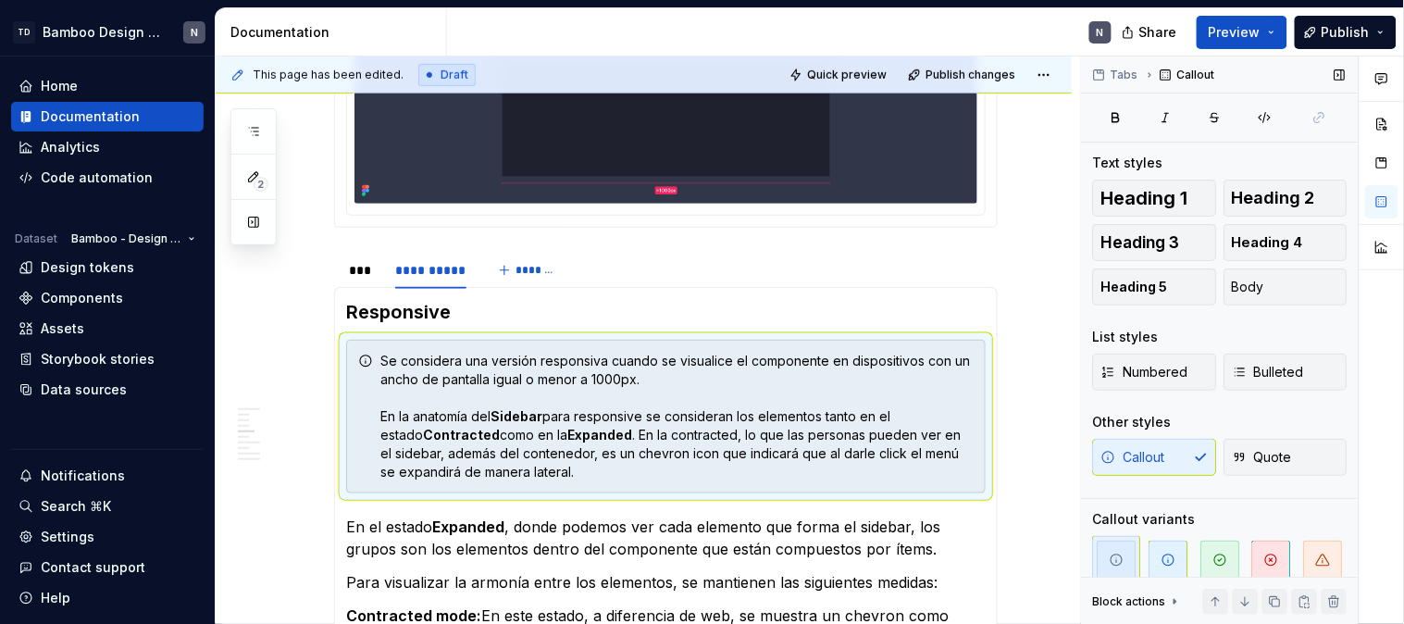
click at [1111, 469] on div "Callout Quote" at bounding box center [1220, 457] width 255 height 37
click at [1201, 560] on span "button" at bounding box center [1220, 560] width 39 height 39
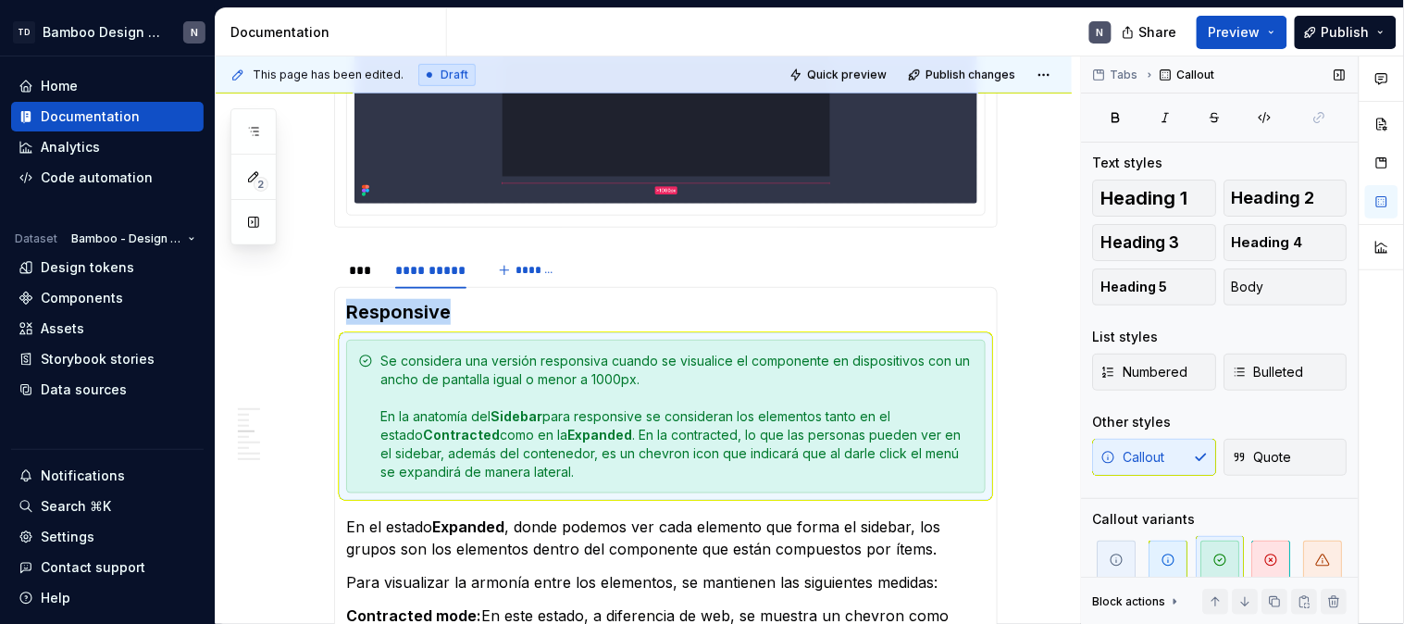
click at [1201, 560] on span "button" at bounding box center [1220, 560] width 39 height 39
click at [1113, 555] on icon "button" at bounding box center [1117, 560] width 15 height 15
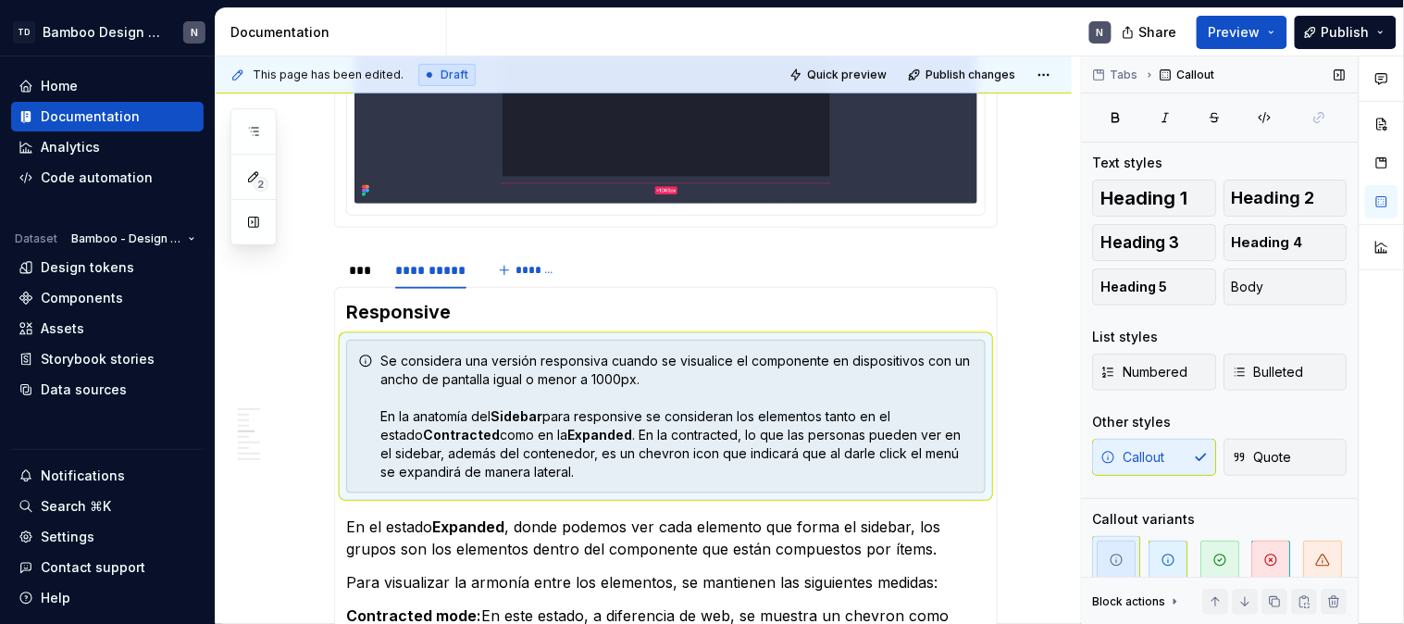
click at [1130, 459] on div "Callout Quote" at bounding box center [1220, 457] width 255 height 37
click at [1266, 273] on button "Body" at bounding box center [1286, 286] width 124 height 37
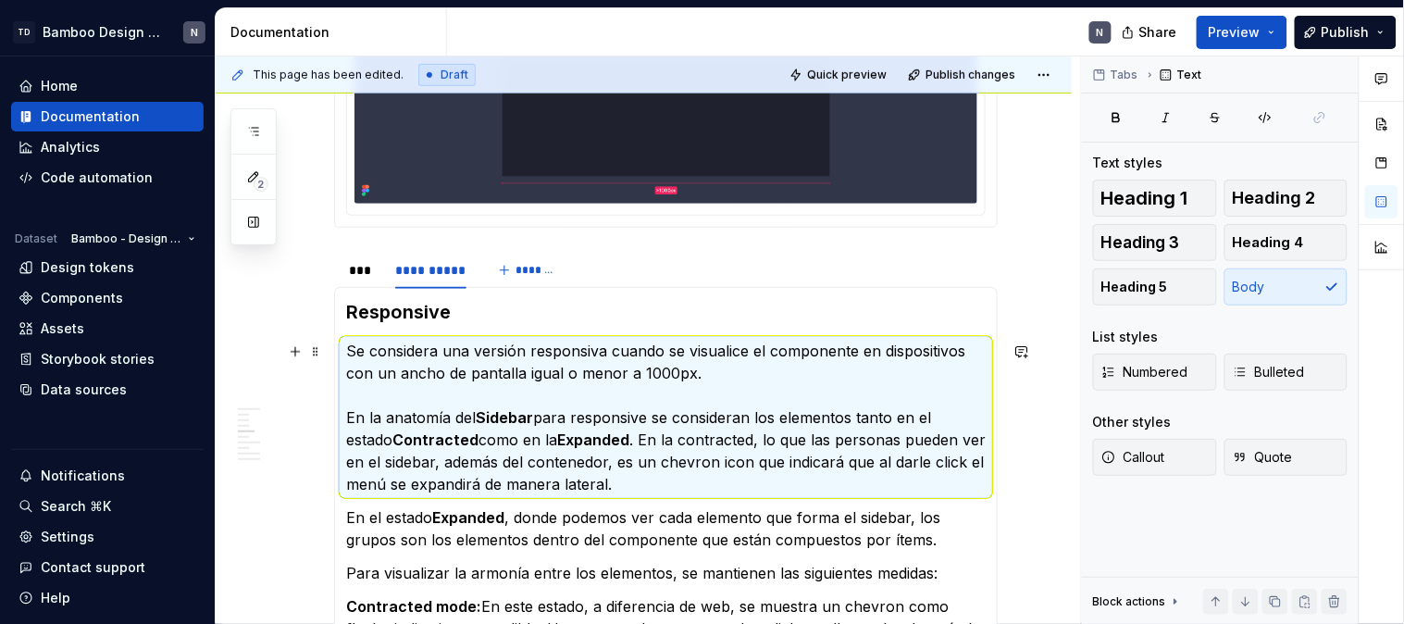
click at [558, 389] on p "Se considera una versión responsiva cuando se visualice el componente en dispos…" at bounding box center [666, 417] width 640 height 155
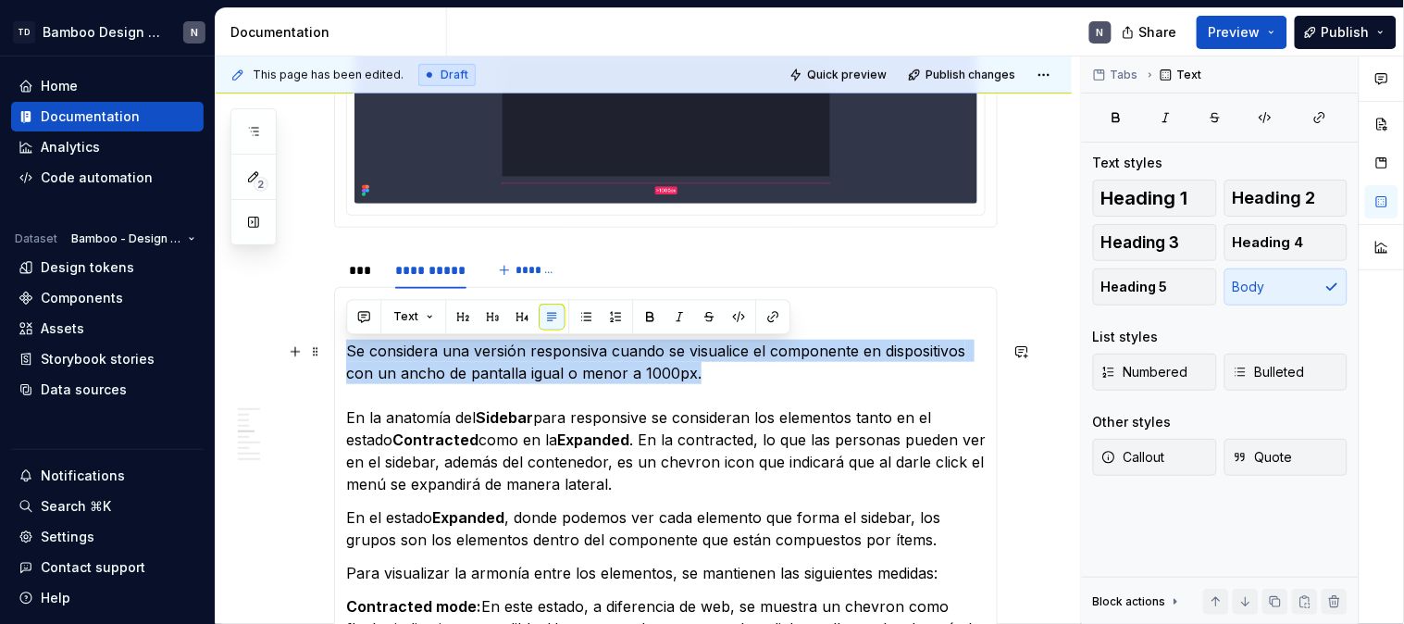
drag, startPoint x: 691, startPoint y: 368, endPoint x: 348, endPoint y: 354, distance: 343.6
click at [348, 354] on p "Se considera una versión responsiva cuando se visualice el componente en dispos…" at bounding box center [666, 417] width 640 height 155
click at [427, 310] on button "Text" at bounding box center [413, 317] width 56 height 26
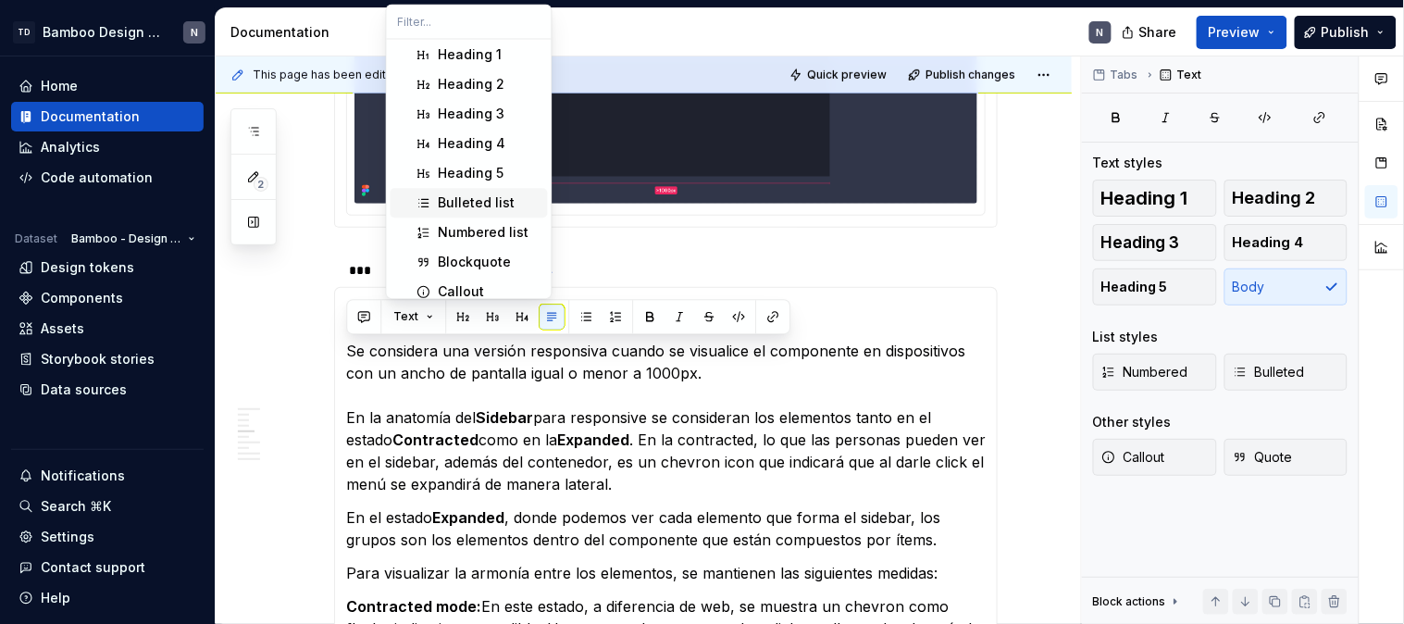
scroll to position [43, 0]
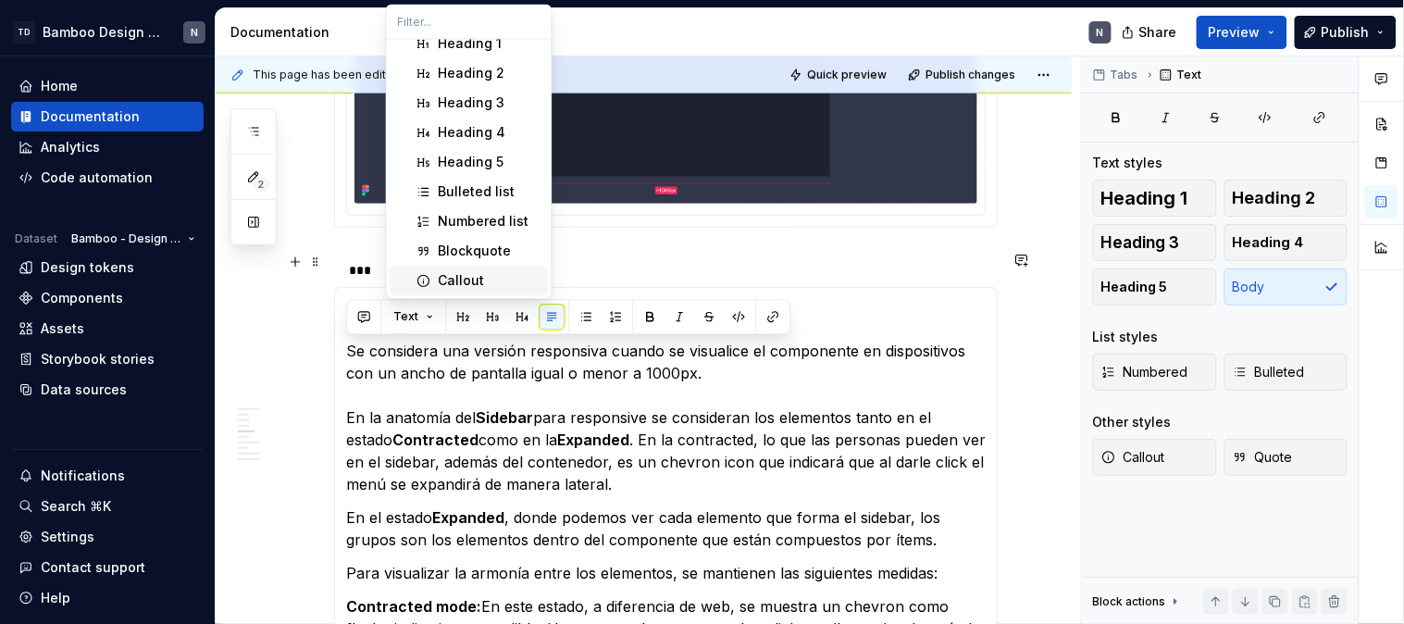
click at [459, 284] on div "Callout" at bounding box center [462, 280] width 46 height 19
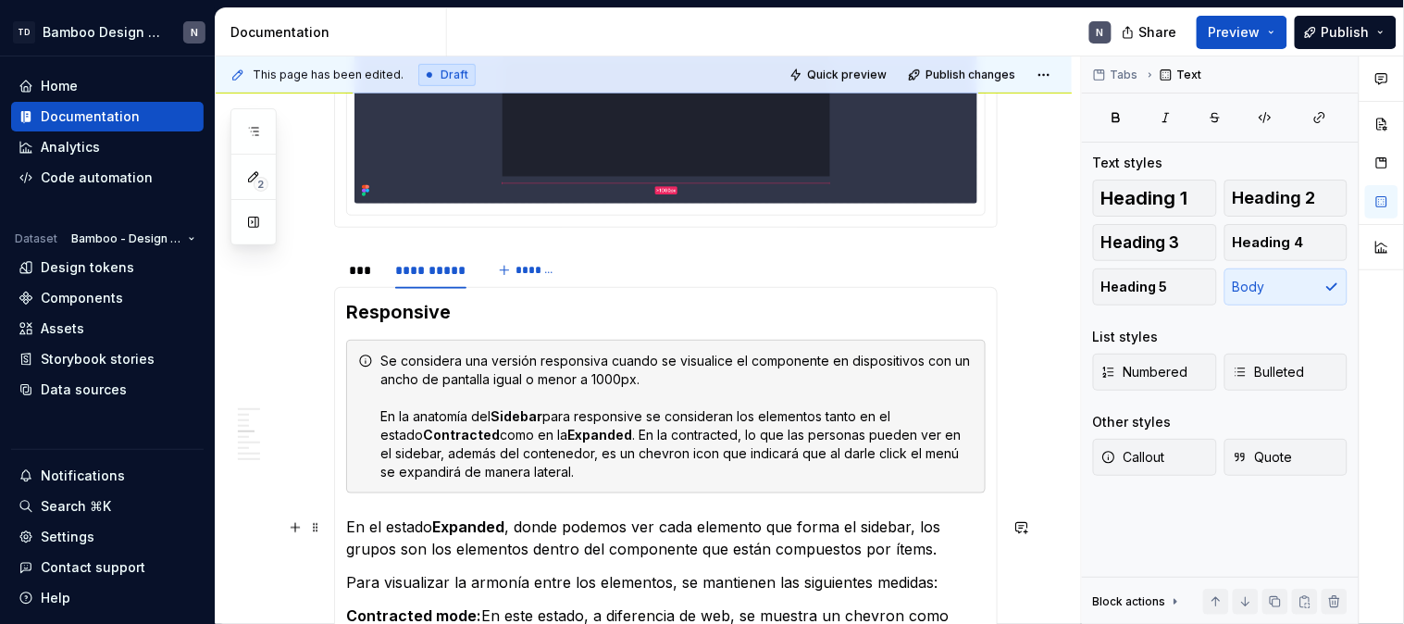
click at [661, 538] on p "En el estado Expanded , donde podemos ver cada elemento que forma el sidebar, l…" at bounding box center [666, 538] width 640 height 44
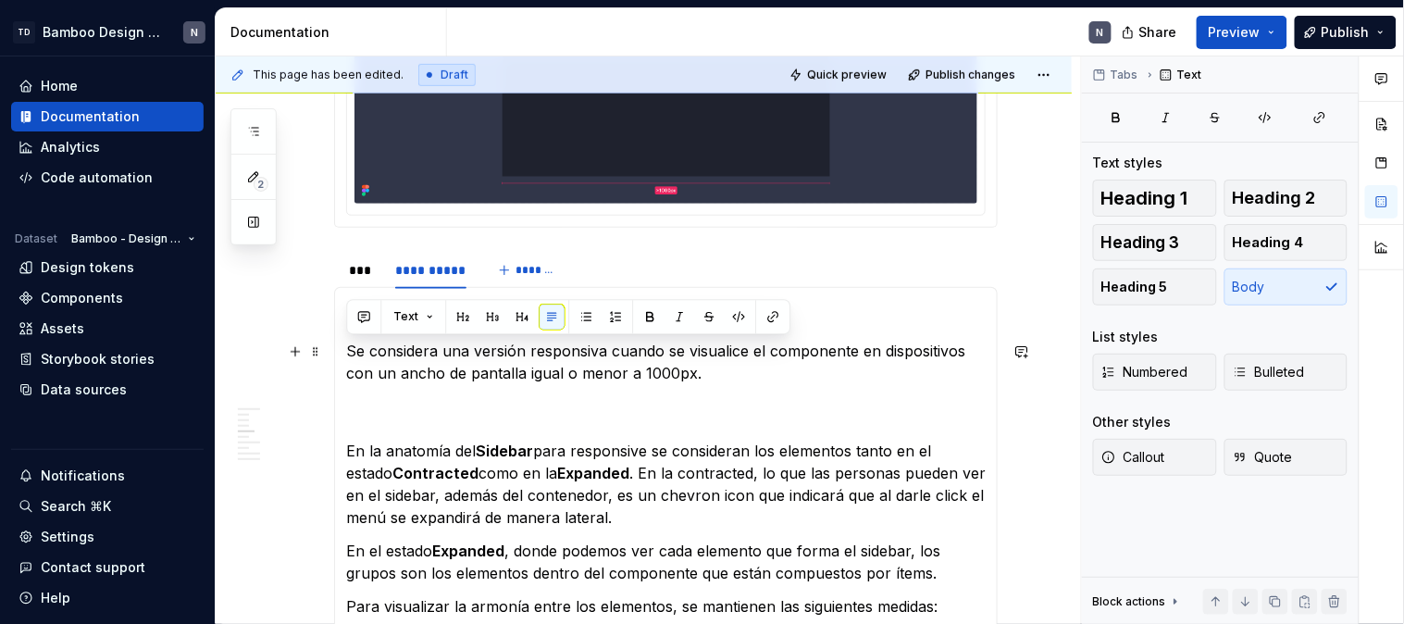
drag, startPoint x: 348, startPoint y: 354, endPoint x: 722, endPoint y: 371, distance: 374.3
click at [722, 371] on p "Se considera una versión responsiva cuando se visualice el componente en dispos…" at bounding box center [666, 384] width 640 height 89
click at [1190, 461] on button "Callout" at bounding box center [1155, 457] width 124 height 37
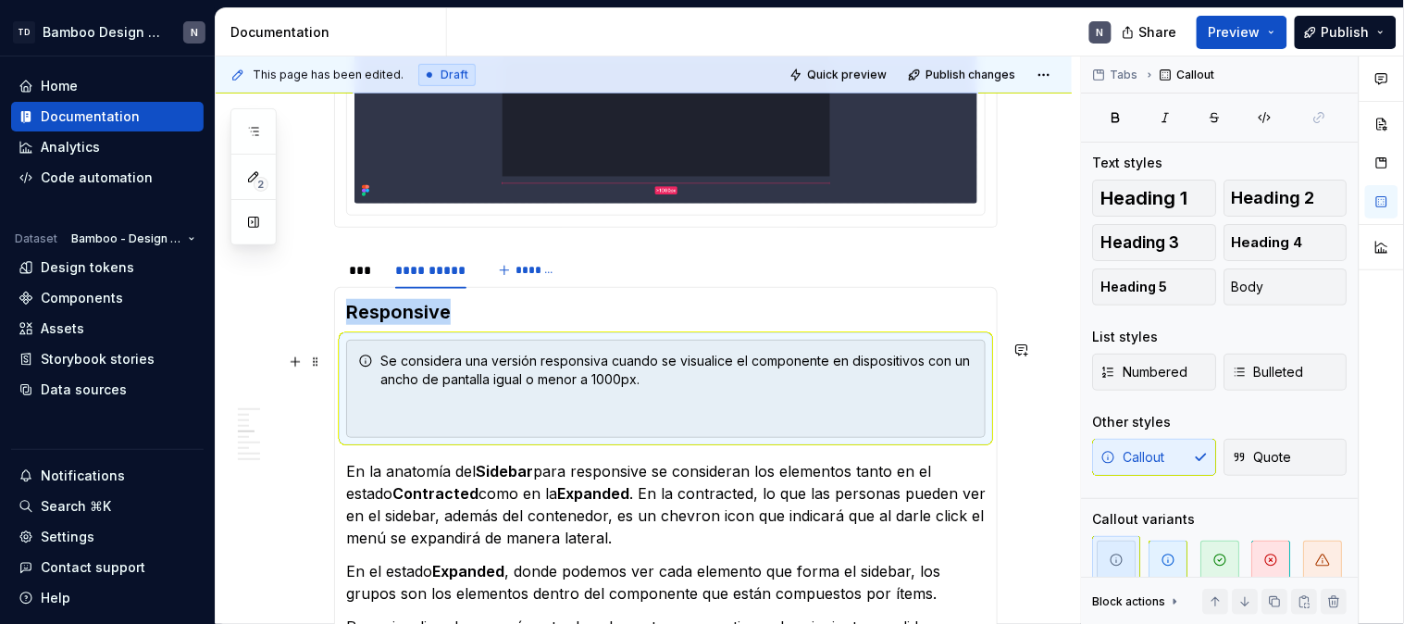
click at [486, 403] on div "Se considera una versión responsiva cuando se visualice el componente en dispos…" at bounding box center [676, 389] width 593 height 74
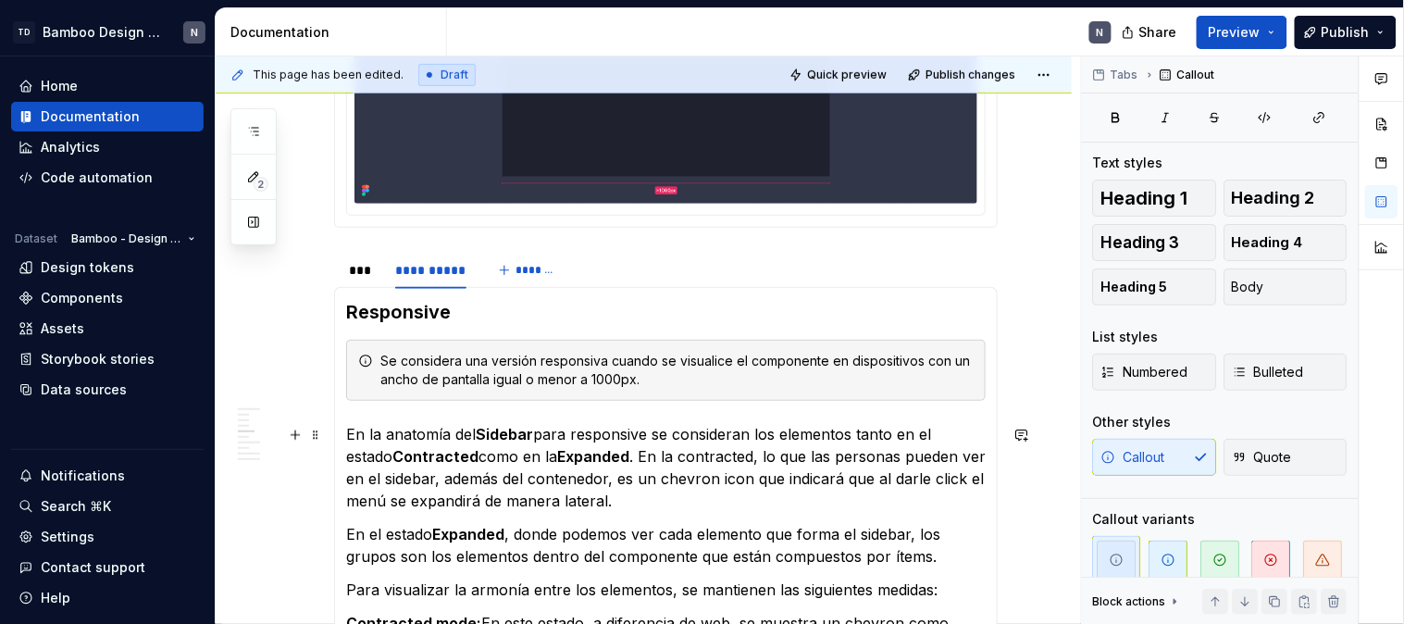
click at [546, 429] on p "En la anatomía del Sidebar para responsive se consideran los elementos tanto en…" at bounding box center [666, 467] width 640 height 89
click at [347, 355] on div "Se considera una versión responsiva cuando se visualice el componente en dispos…" at bounding box center [666, 370] width 640 height 61
click at [1213, 558] on icon "button" at bounding box center [1220, 560] width 15 height 15
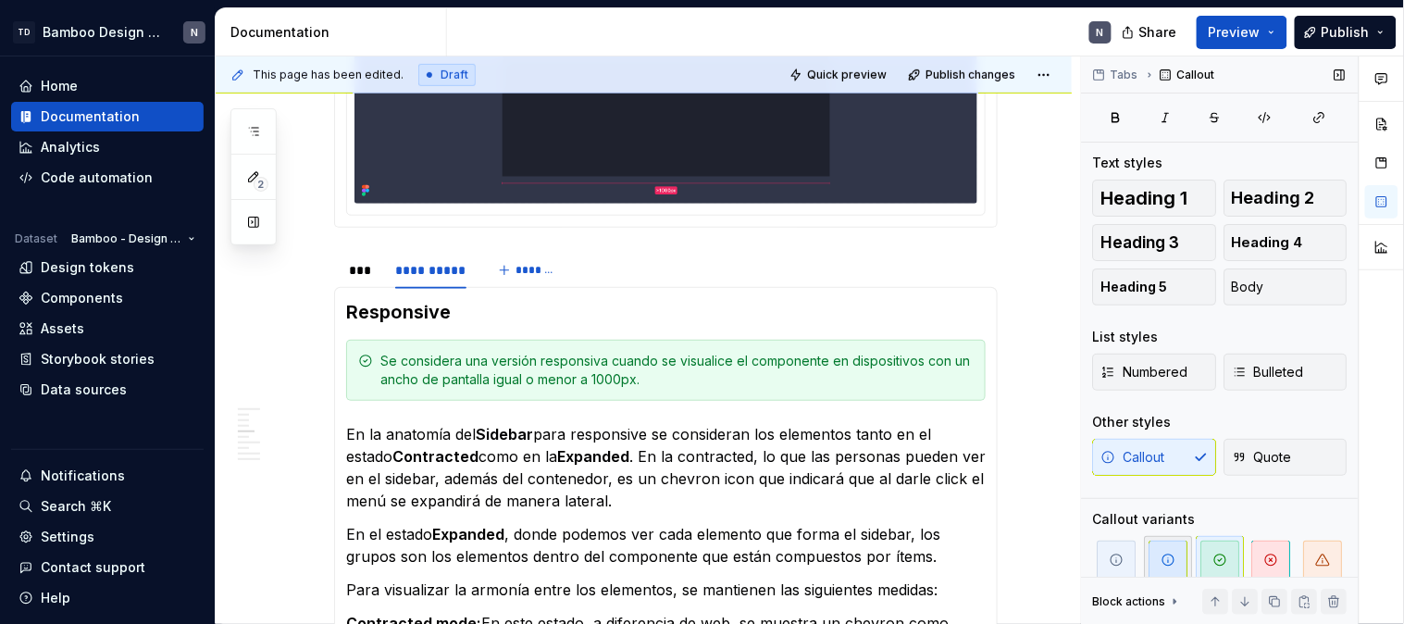
click at [1172, 551] on span "button" at bounding box center [1168, 560] width 39 height 39
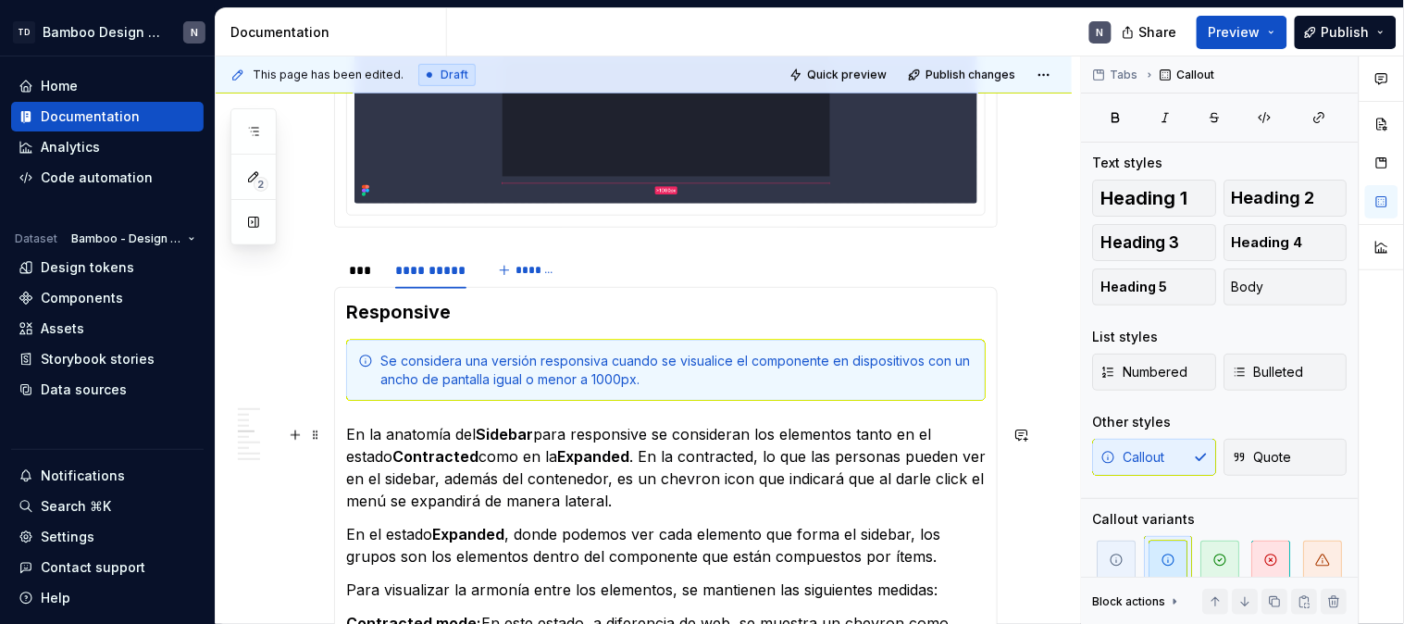
click at [667, 491] on p "En la anatomía del Sidebar para responsive se consideran los elementos tanto en…" at bounding box center [666, 467] width 640 height 89
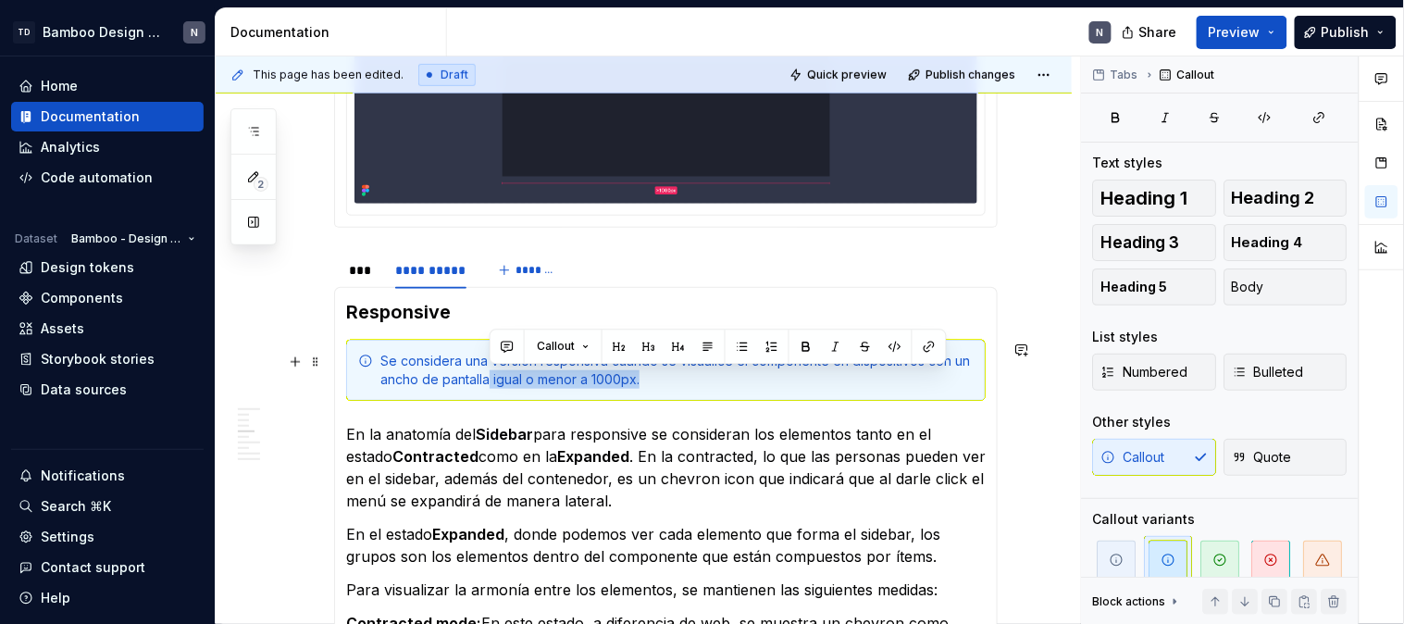
drag, startPoint x: 639, startPoint y: 377, endPoint x: 489, endPoint y: 373, distance: 150.0
click at [489, 373] on div "Se considera una versión responsiva cuando se visualice el componente en dispos…" at bounding box center [676, 370] width 593 height 37
click at [816, 349] on button "button" at bounding box center [806, 347] width 26 height 26
click at [657, 457] on p "En la anatomía del Sidebar para responsive se consideran los elementos tanto en…" at bounding box center [666, 467] width 640 height 89
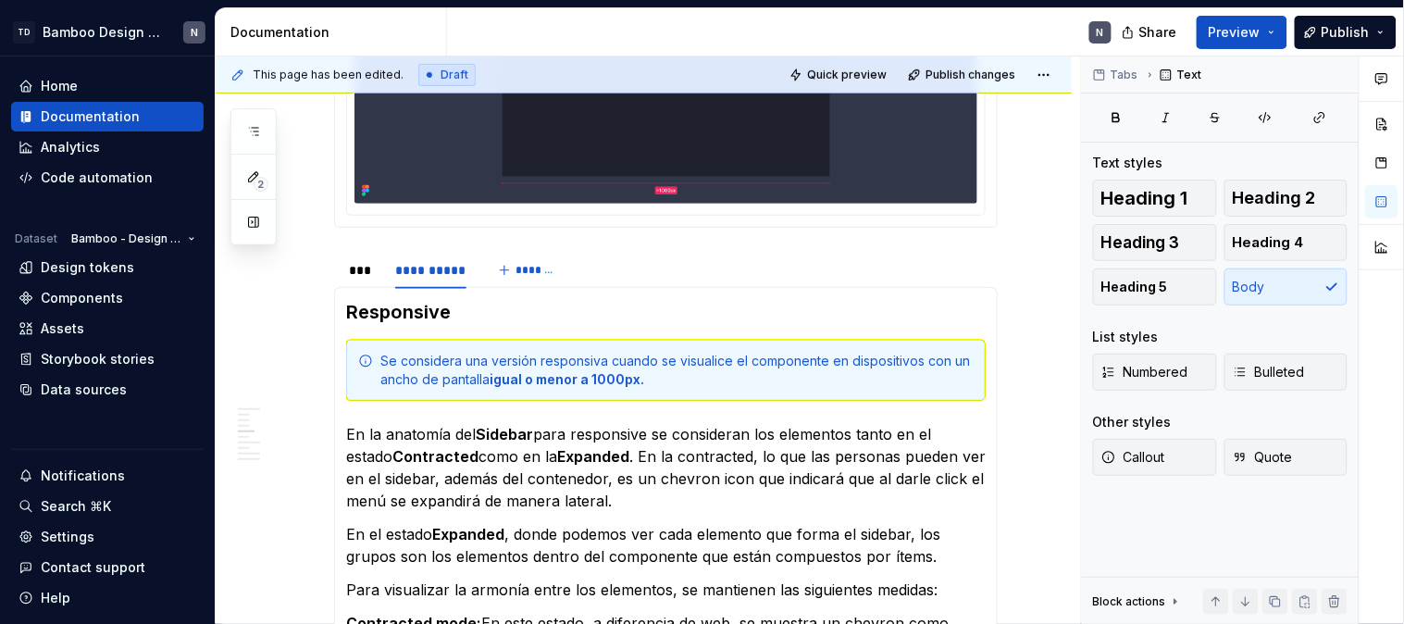
type textarea "*"
click at [739, 454] on p "En la anatomía del Sidebar para responsive se consideran los elementos tanto en…" at bounding box center [666, 467] width 640 height 89
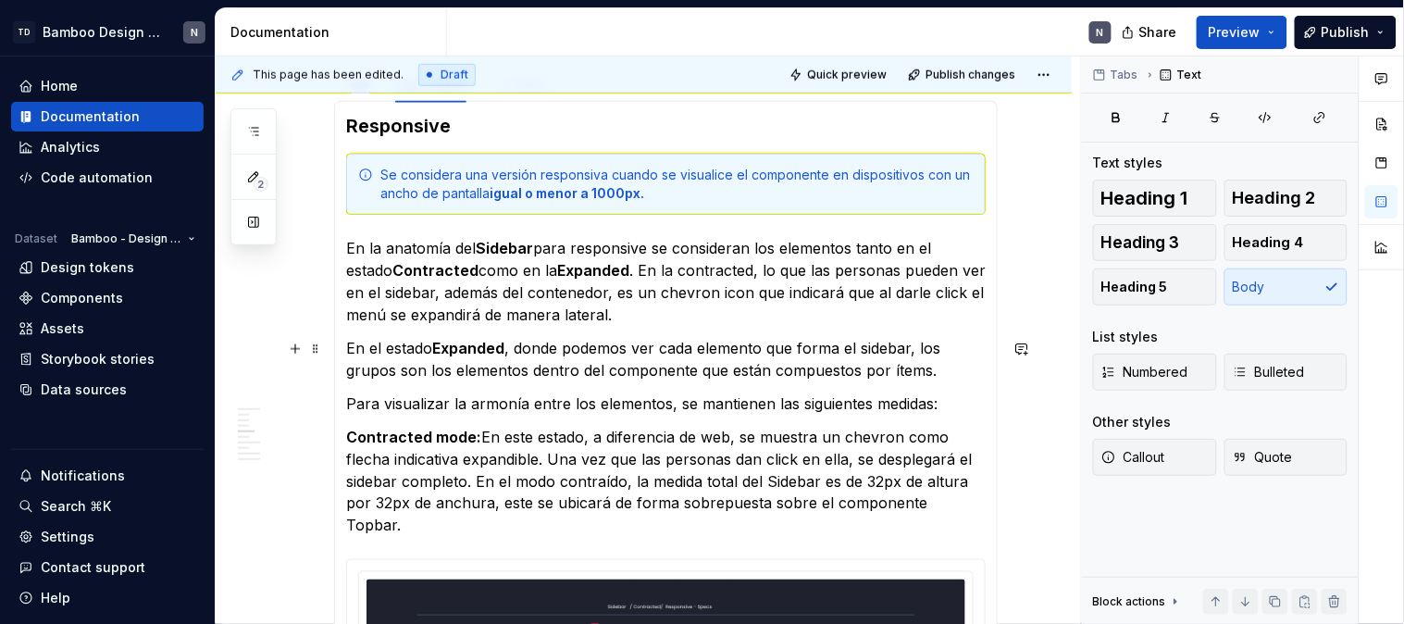
scroll to position [2289, 0]
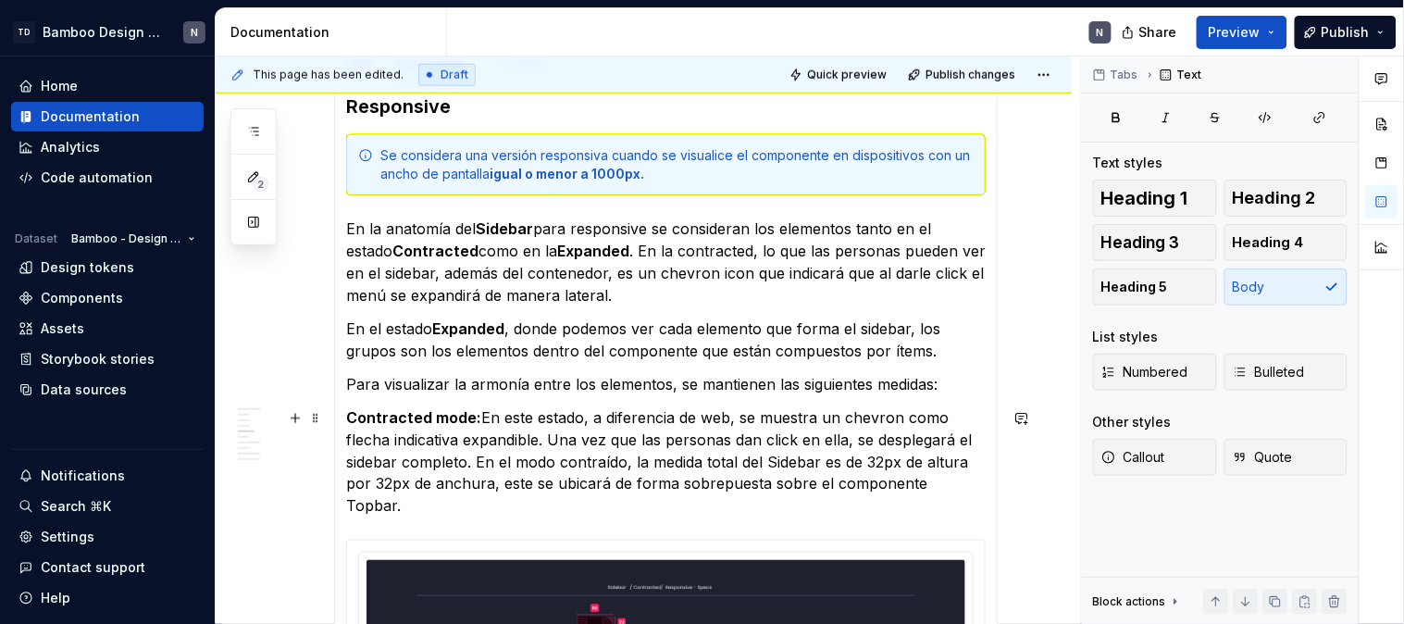
click at [969, 491] on p "Contracted mode: En este estado, a diferencia de web, se muestra un chevron com…" at bounding box center [666, 461] width 640 height 111
click at [907, 489] on p "Contracted mode: En este estado, a diferencia de web, se muestra un chevron com…" at bounding box center [666, 461] width 640 height 111
click at [968, 488] on p "Contracted mode: En este estado, a diferencia de web, se muestra un chevron com…" at bounding box center [666, 461] width 640 height 111
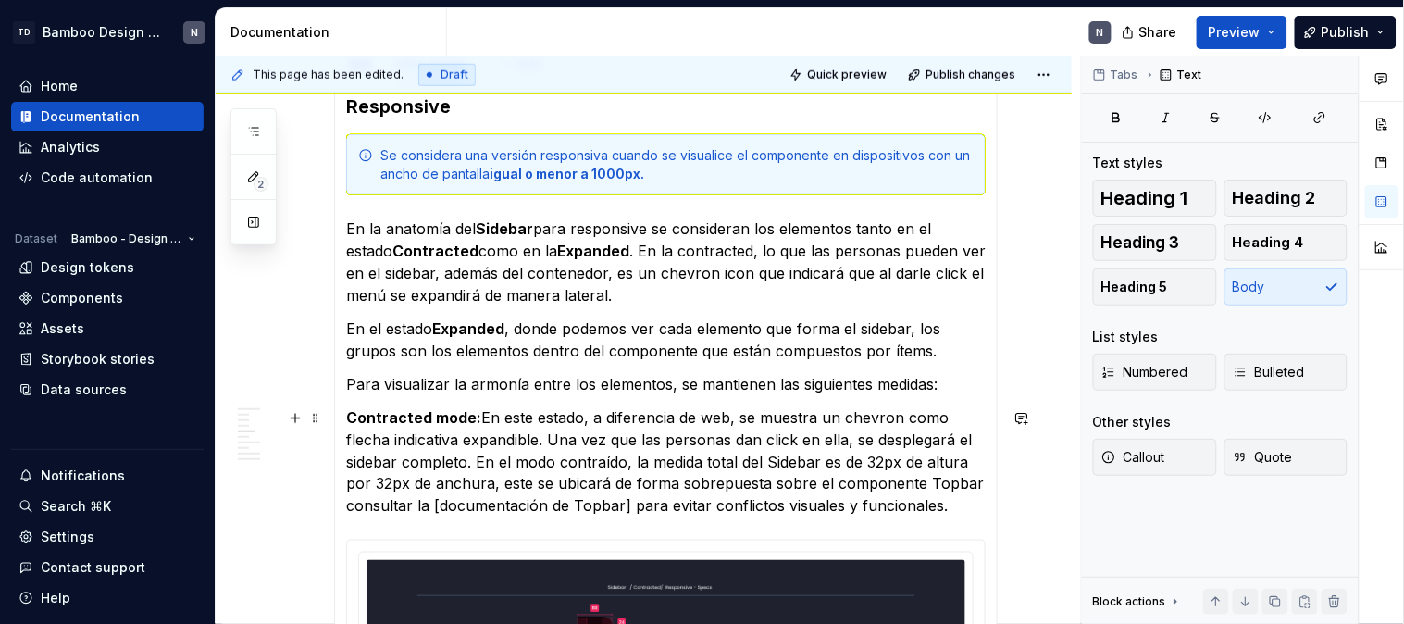
click at [348, 510] on p "Contracted mode: En este estado, a diferencia de web, se muestra un chevron com…" at bounding box center [666, 461] width 640 height 111
click at [939, 512] on p "Contracted mode: En este estado, a diferencia de web, se muestra un chevron com…" at bounding box center [666, 461] width 640 height 111
click at [442, 503] on p "Contracted mode: En este estado, a diferencia de web, se muestra un chevron com…" at bounding box center [666, 461] width 640 height 111
click at [625, 514] on p "Contracted mode: En este estado, a diferencia de web, se muestra un chevron com…" at bounding box center [666, 461] width 640 height 111
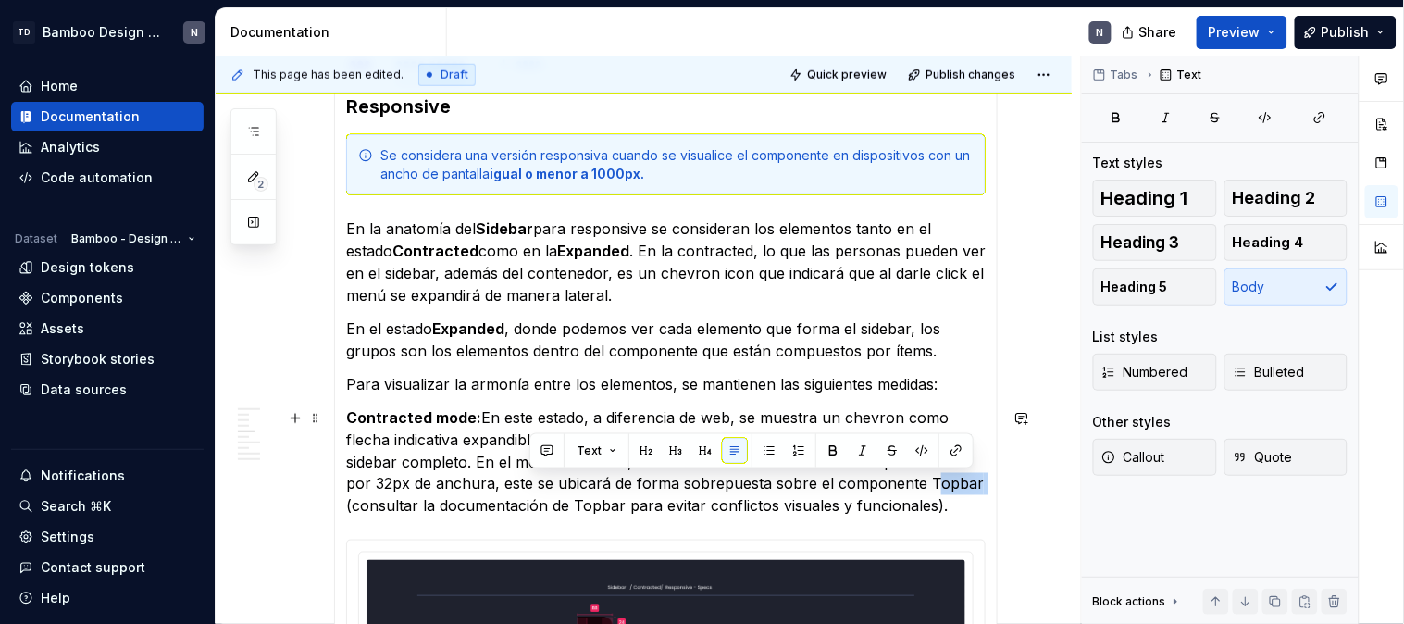
drag, startPoint x: 923, startPoint y: 482, endPoint x: 969, endPoint y: 481, distance: 46.3
click at [969, 481] on p "Contracted mode: En este estado, a diferencia de web, se muestra un chevron com…" at bounding box center [666, 461] width 640 height 111
click at [956, 454] on button "button" at bounding box center [956, 451] width 26 height 26
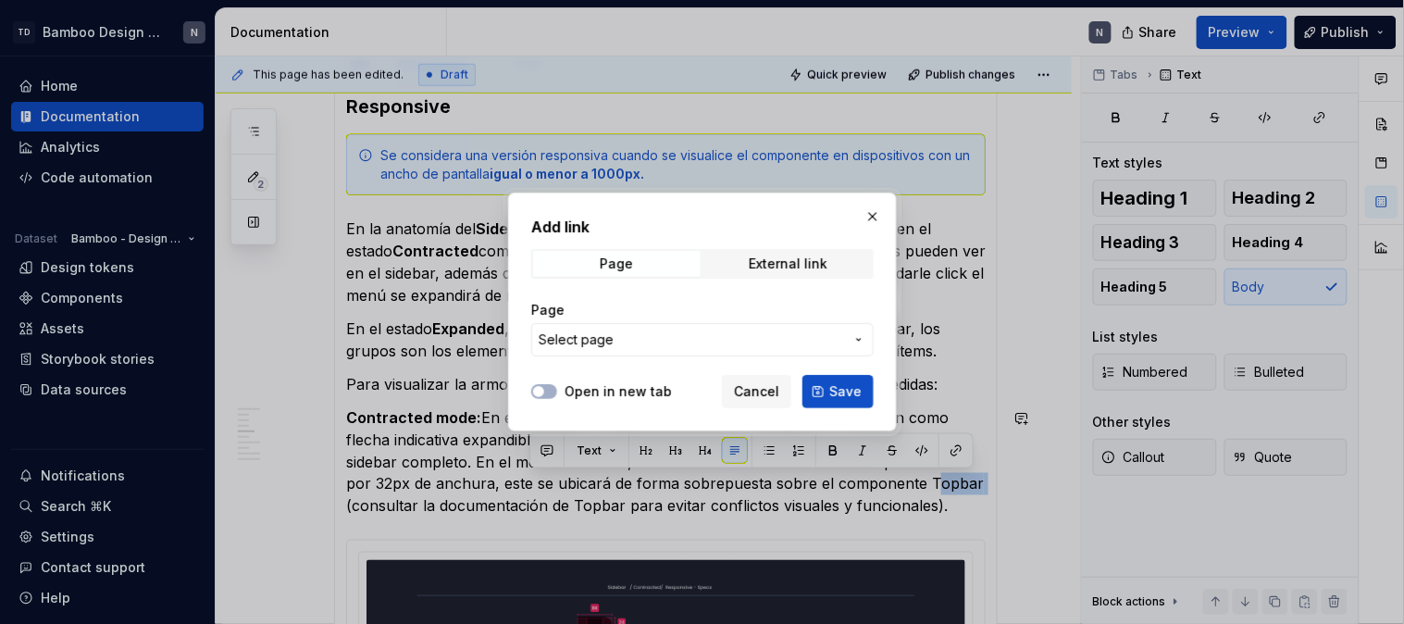
click at [704, 338] on span "Select page" at bounding box center [691, 339] width 305 height 19
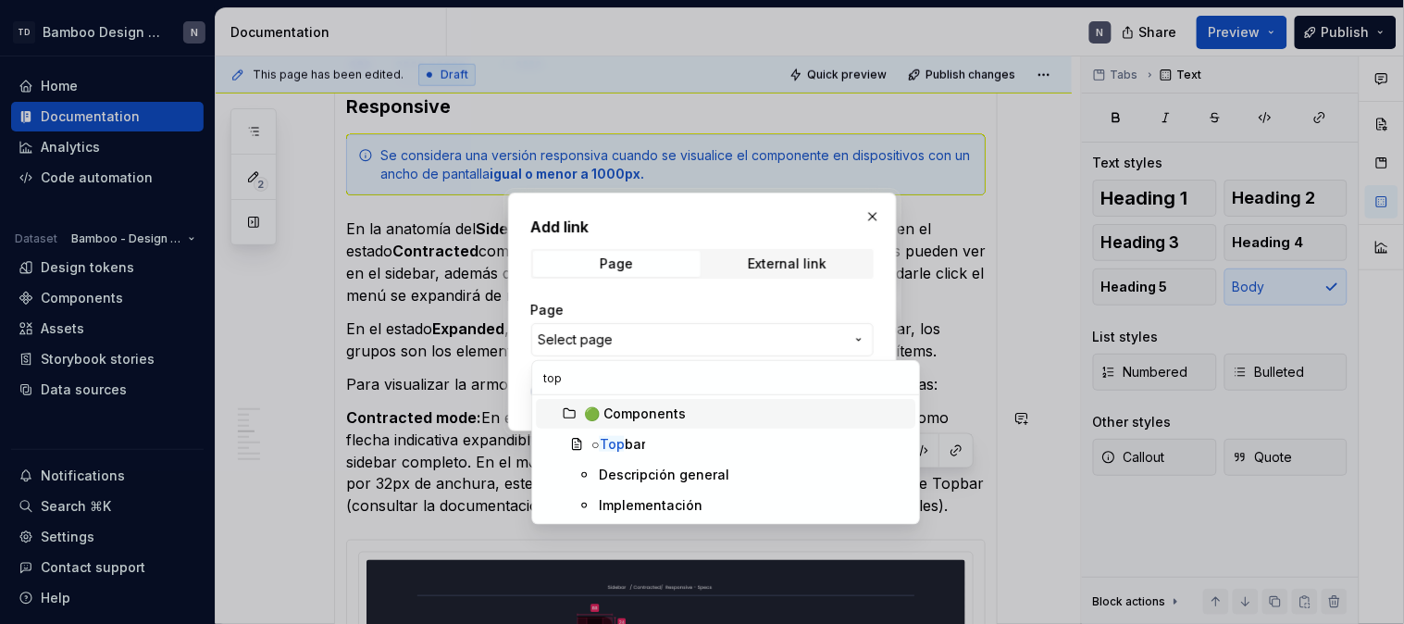
scroll to position [0, 0]
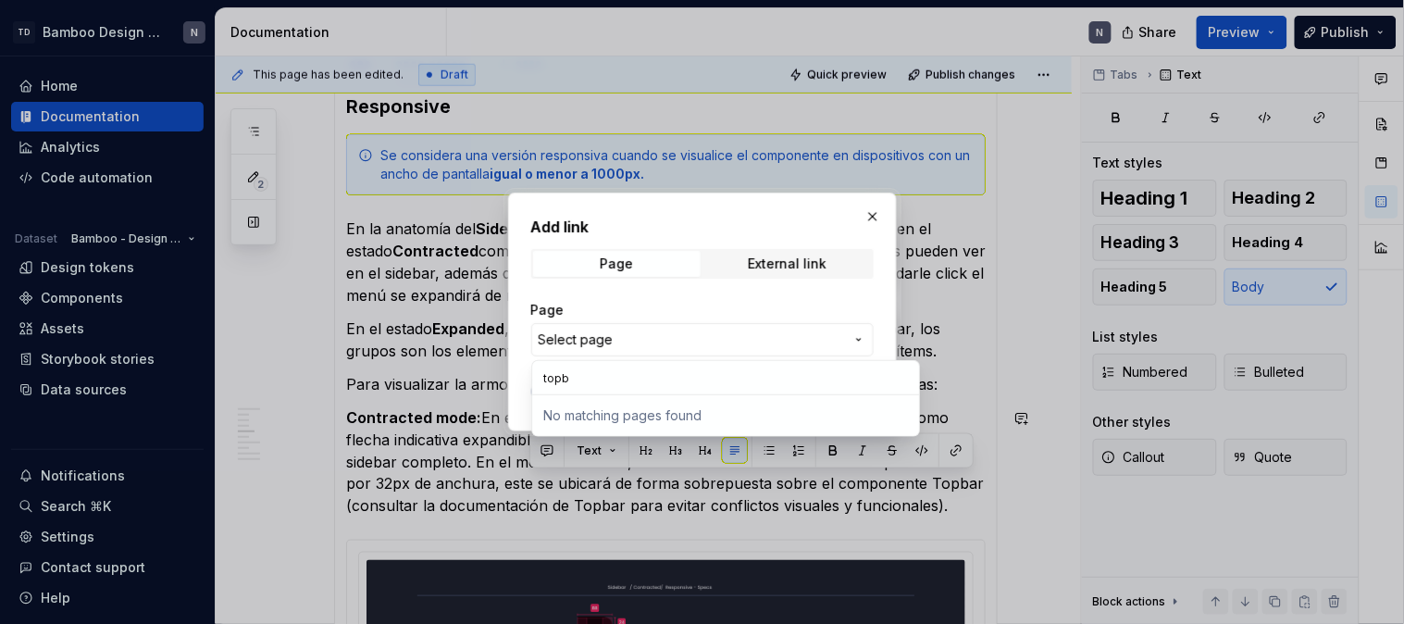
type input "top"
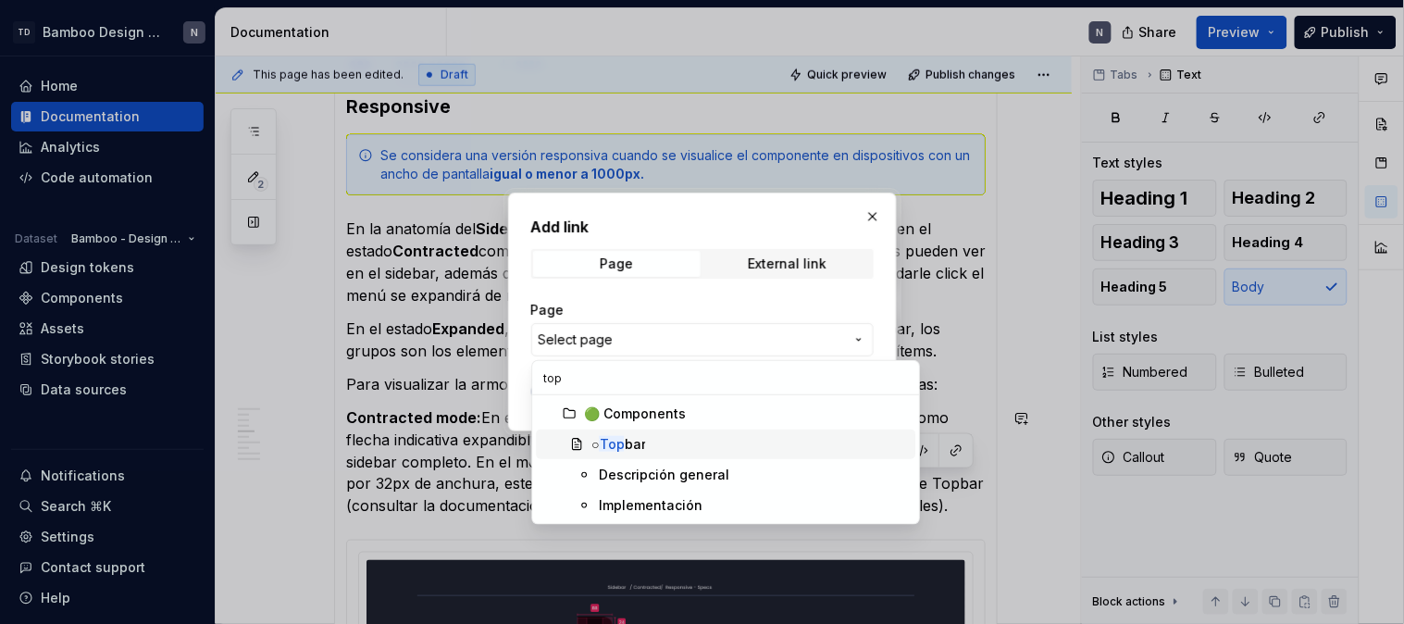
click at [620, 442] on mark "Top" at bounding box center [612, 444] width 25 height 16
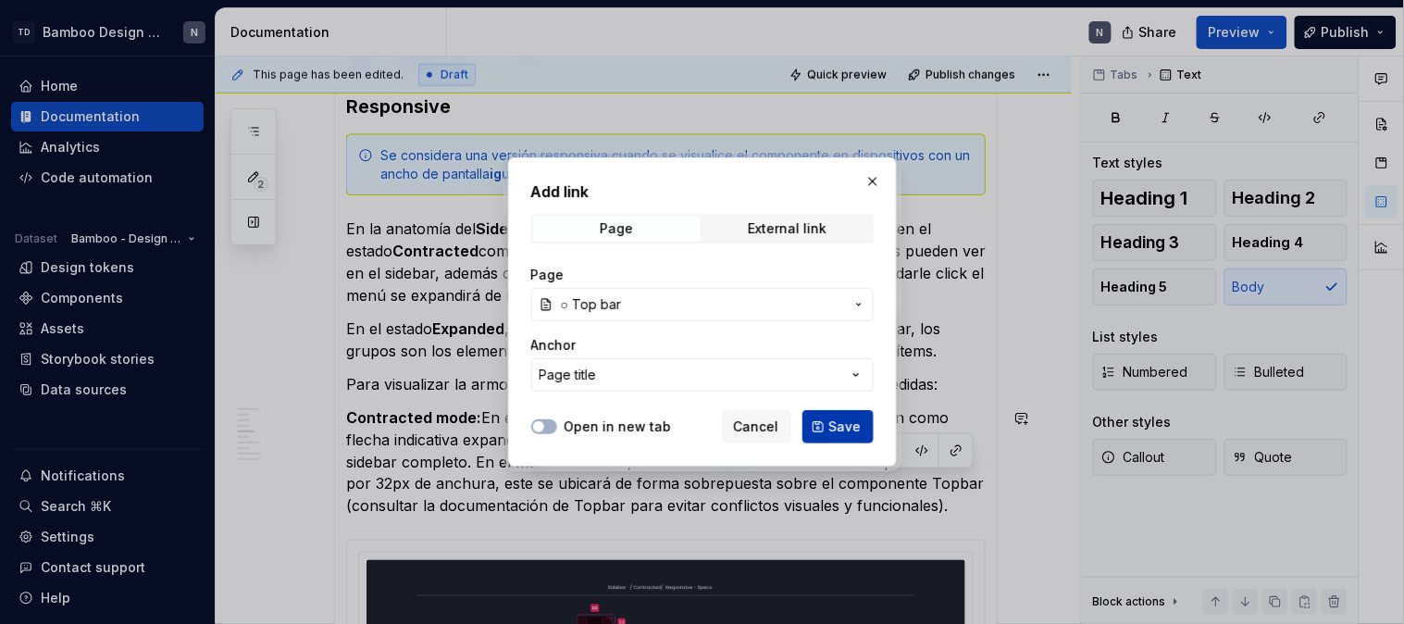
click at [852, 424] on span "Save" at bounding box center [845, 426] width 32 height 19
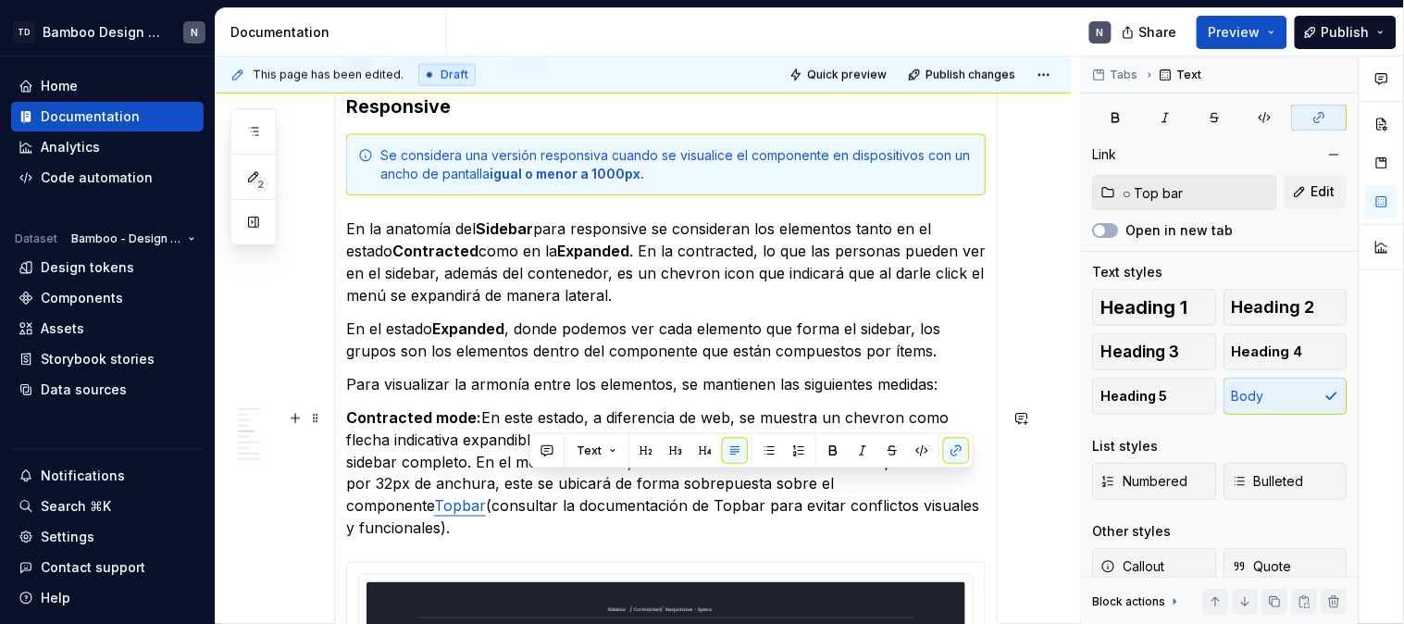
click at [944, 493] on p "Contracted mode: En este estado, a diferencia de web, se muestra un chevron com…" at bounding box center [666, 472] width 640 height 133
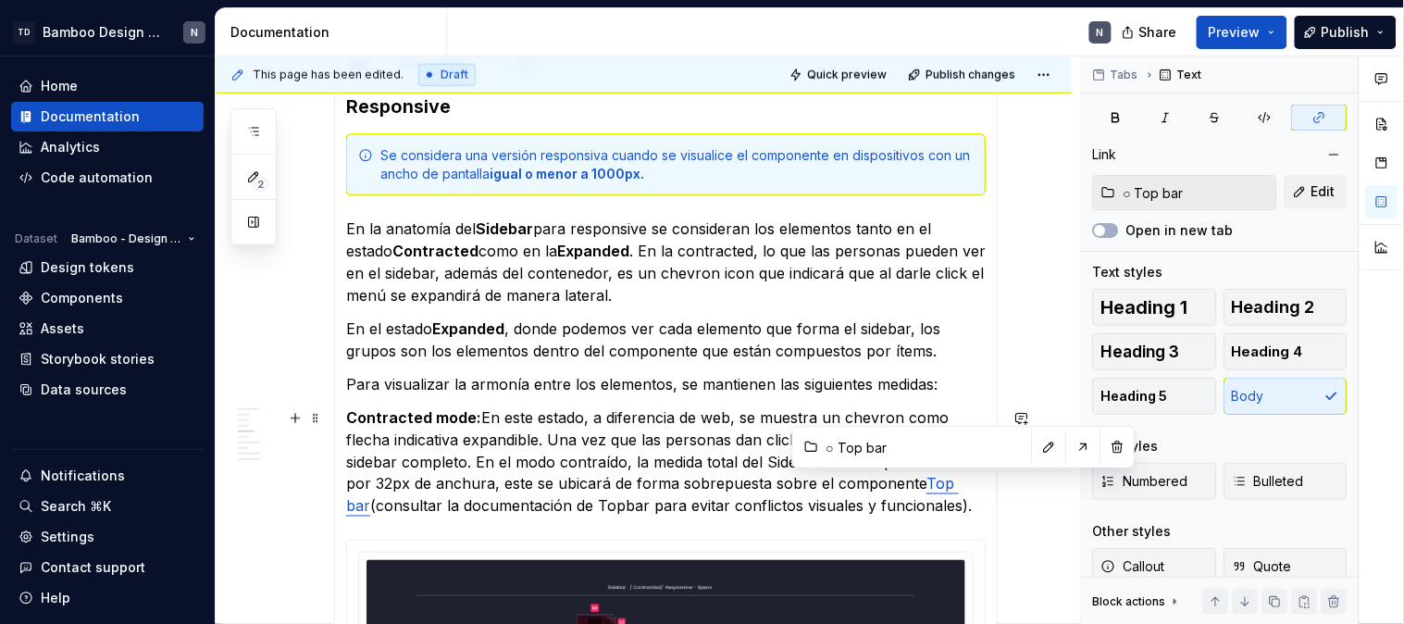
click at [945, 514] on p "Contracted mode: En este estado, a diferencia de web, se muestra un chevron com…" at bounding box center [666, 461] width 640 height 111
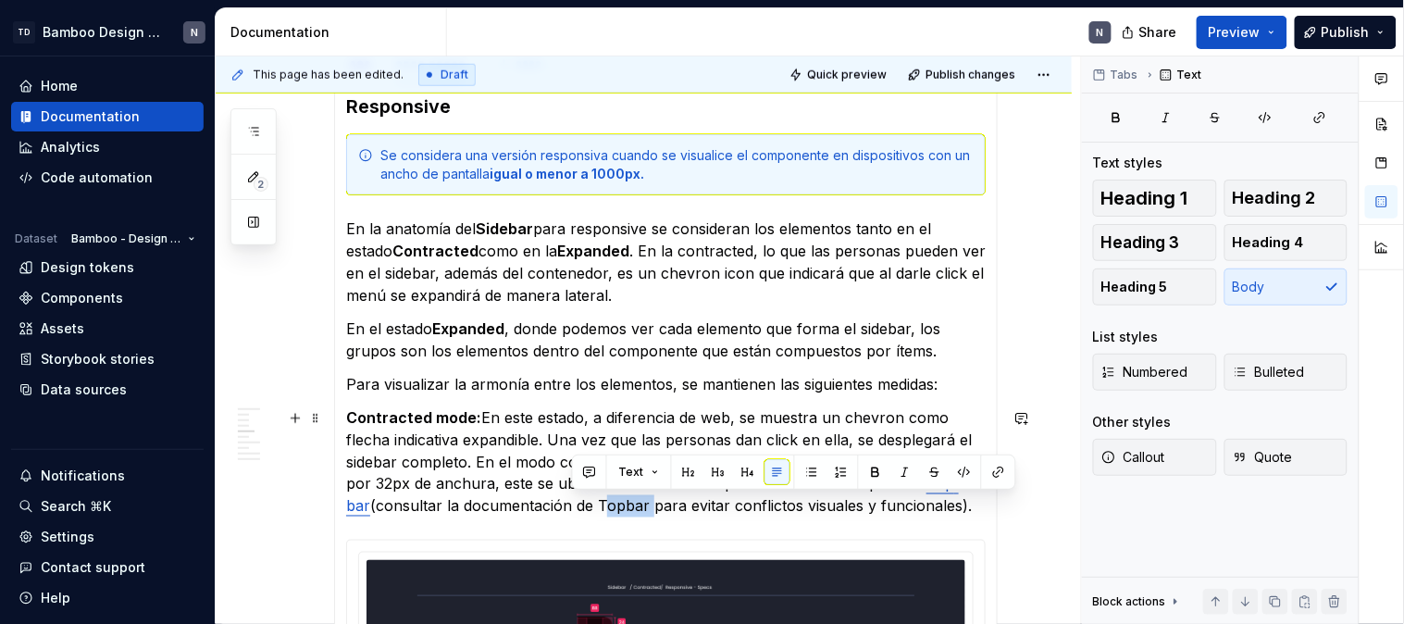
drag, startPoint x: 603, startPoint y: 507, endPoint x: 572, endPoint y: 509, distance: 31.5
click at [572, 509] on p "Contracted mode: En este estado, a diferencia de web, se muestra un chevron com…" at bounding box center [666, 461] width 640 height 111
click at [872, 468] on button "button" at bounding box center [876, 472] width 26 height 26
click at [598, 505] on strong "Topbar" at bounding box center [619, 506] width 53 height 19
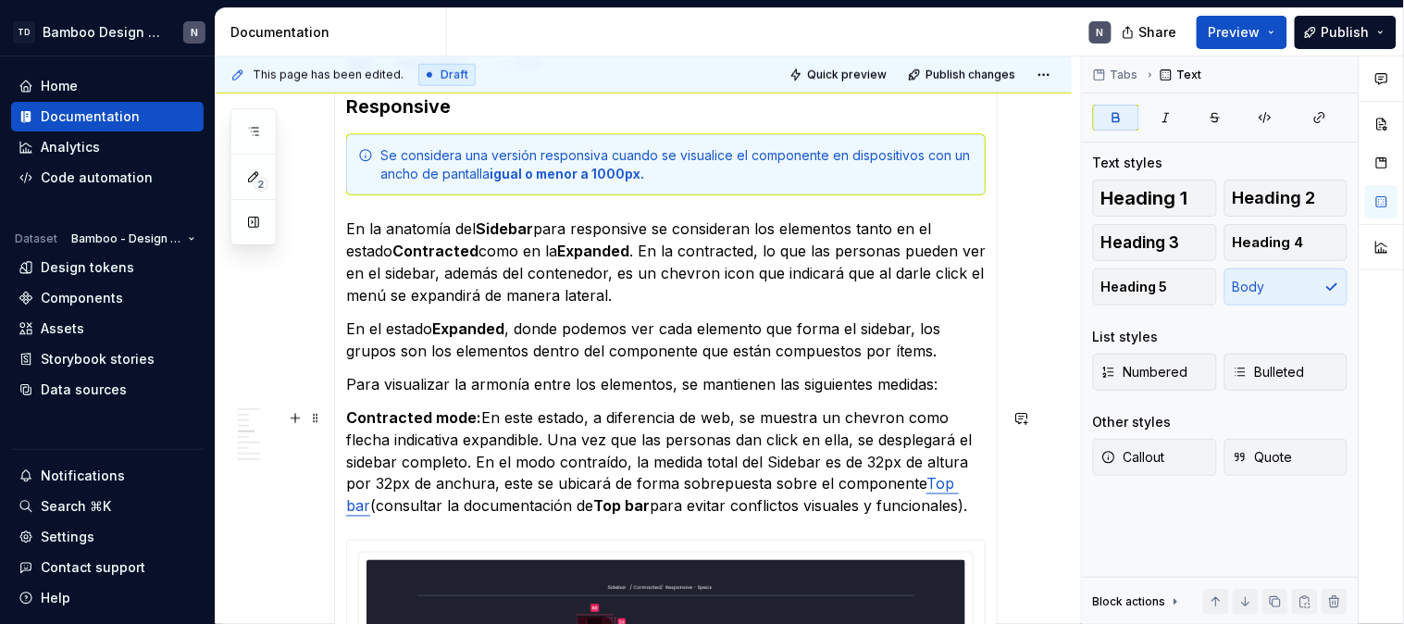
click at [663, 505] on p "Contracted mode: En este estado, a diferencia de web, se muestra un chevron com…" at bounding box center [666, 461] width 640 height 111
click at [662, 468] on p "Contracted mode: En este estado, a diferencia de web, se muestra un chevron com…" at bounding box center [666, 461] width 640 height 111
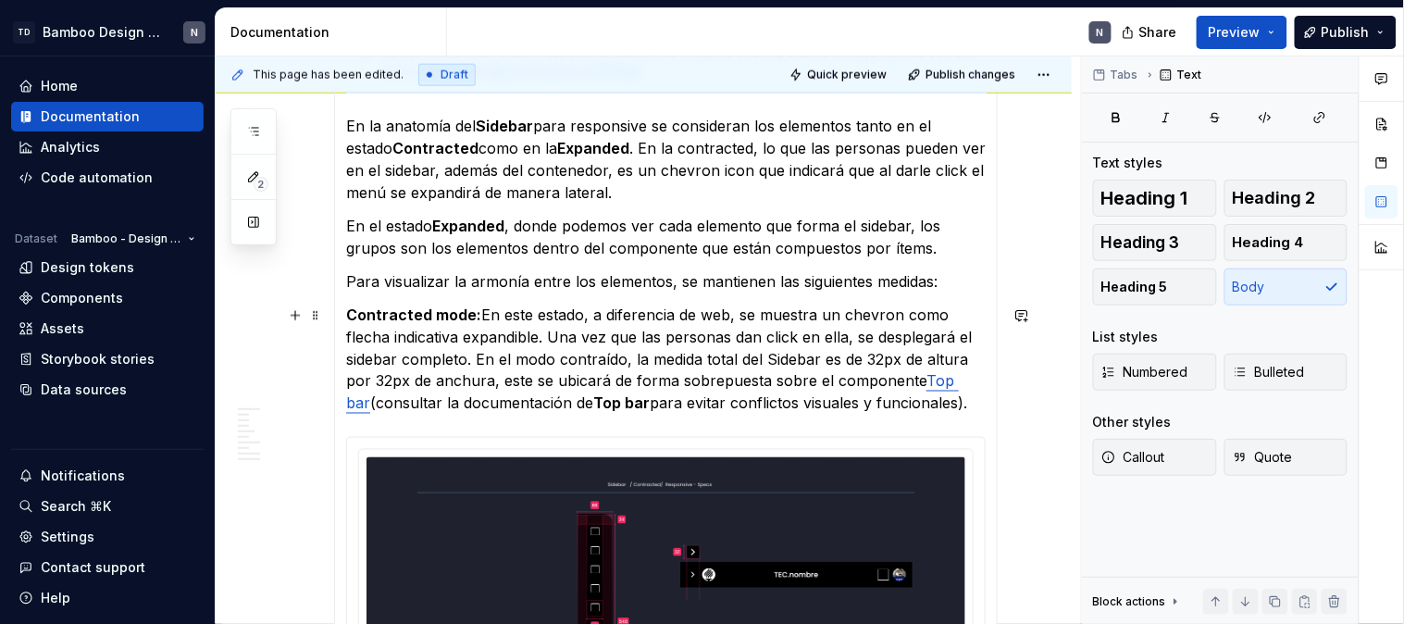
scroll to position [2289, 0]
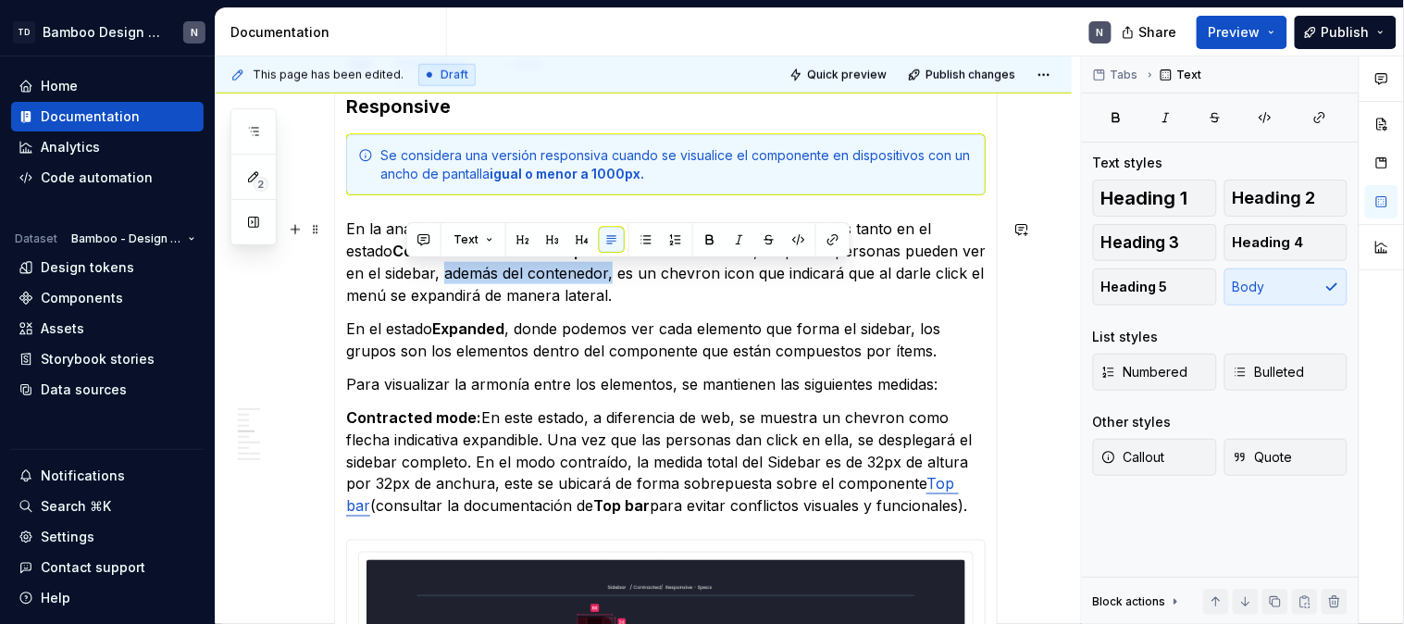
drag, startPoint x: 572, startPoint y: 274, endPoint x: 409, endPoint y: 281, distance: 163.1
click at [409, 281] on p "En la anatomía del Sidebar para responsive se consideran los elementos tanto en…" at bounding box center [666, 261] width 640 height 89
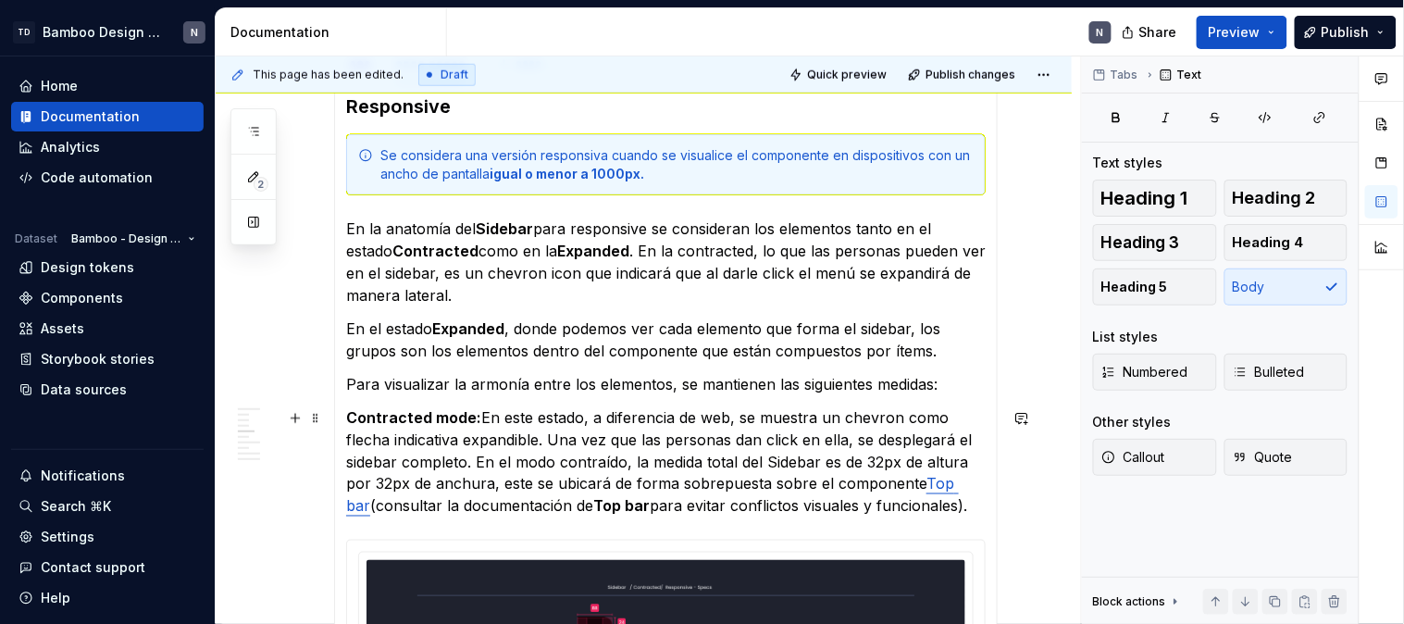
click at [466, 461] on p "Contracted mode: En este estado, a diferencia de web, se muestra un chevron com…" at bounding box center [666, 461] width 640 height 111
click at [752, 362] on p "En el estado Expanded , donde podemos ver cada elemento que forma el sidebar, l…" at bounding box center [666, 339] width 640 height 44
click at [465, 466] on p "Contracted mode: En este estado, a diferencia de web, se muestra un chevron com…" at bounding box center [666, 461] width 640 height 111
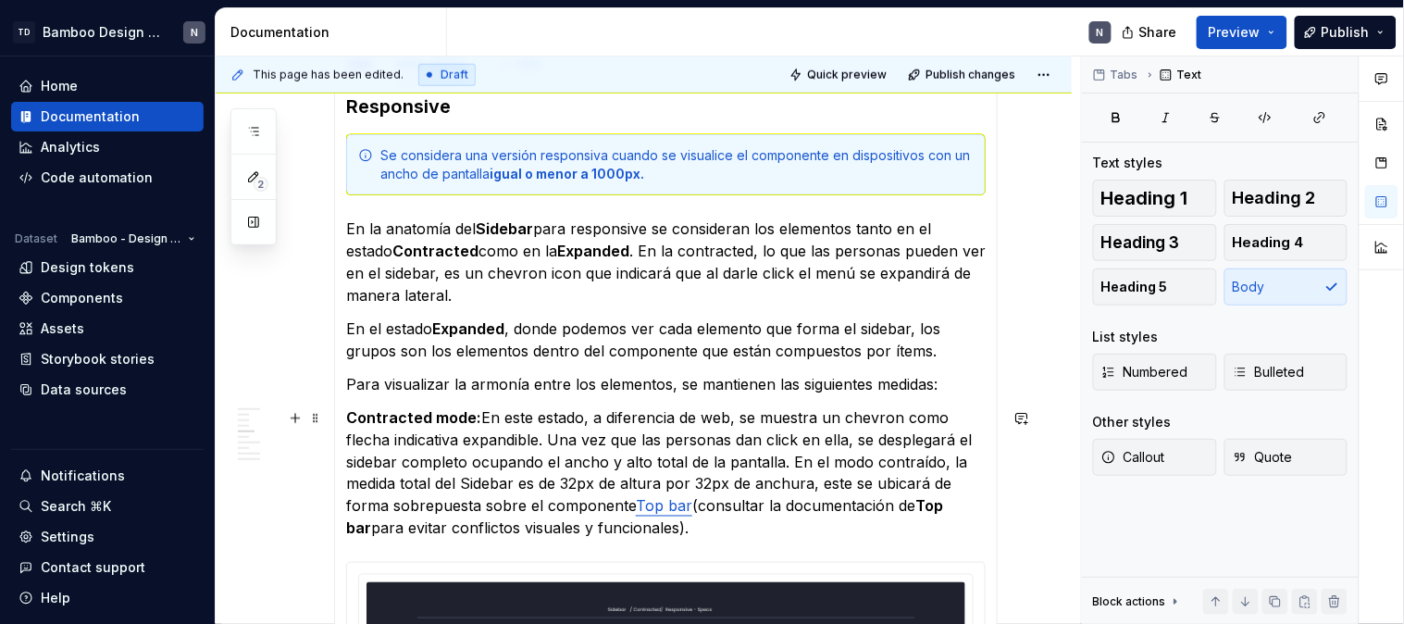
click at [560, 466] on p "Contracted mode: En este estado, a diferencia de web, se muestra un chevron com…" at bounding box center [666, 472] width 640 height 133
click at [792, 498] on p "Contracted mode: En este estado, a diferencia de web, se muestra un chevron com…" at bounding box center [666, 472] width 640 height 133
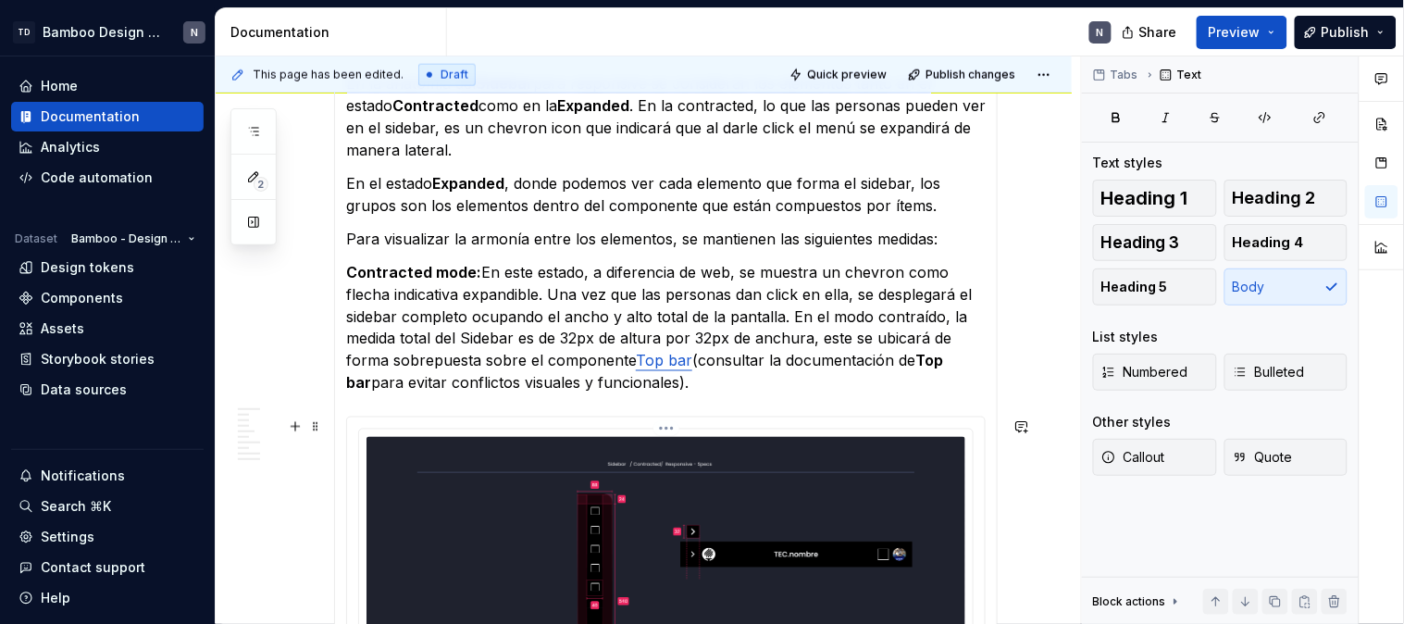
scroll to position [2392, 0]
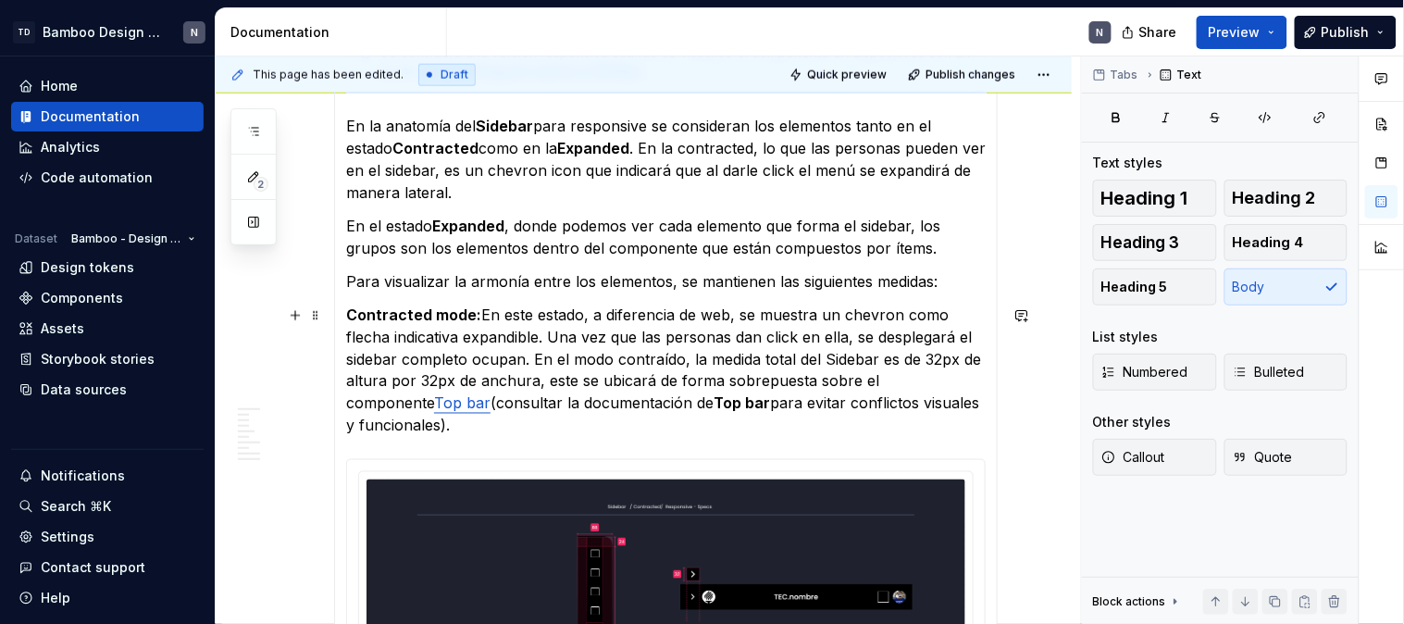
click at [667, 416] on p "Contracted mode: En este estado, a diferencia de web, se muestra un chevron com…" at bounding box center [666, 370] width 640 height 133
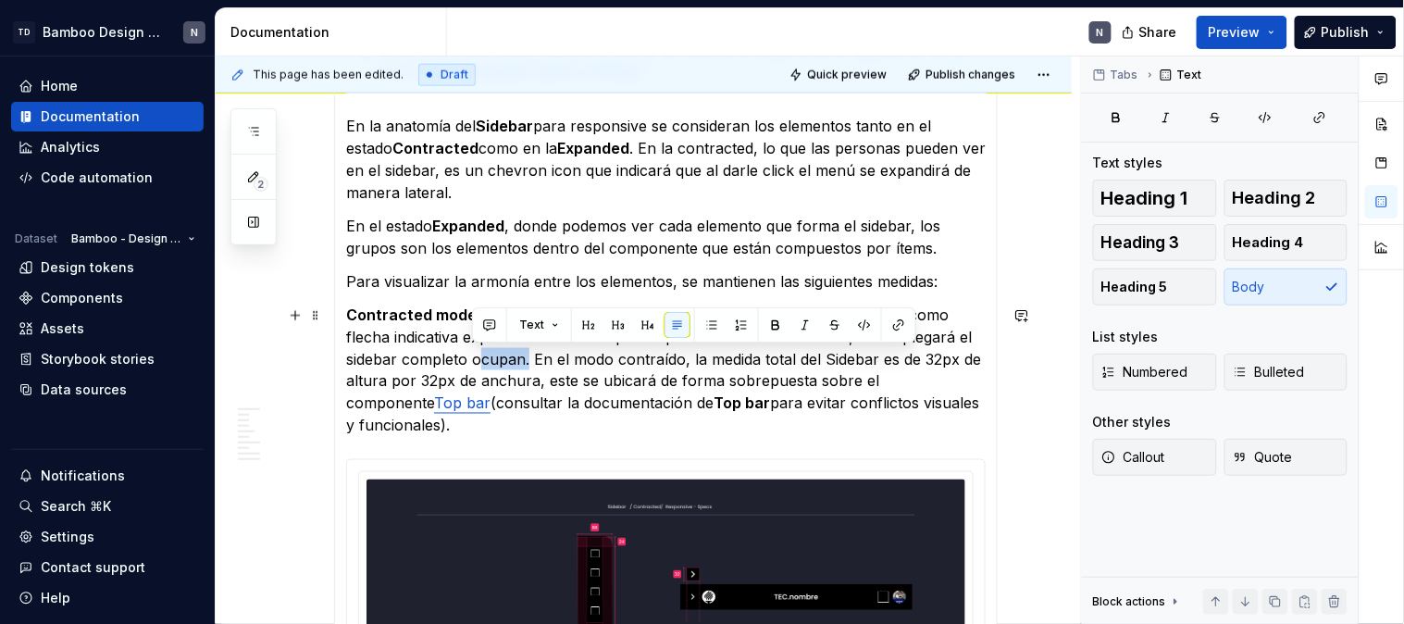
drag, startPoint x: 521, startPoint y: 355, endPoint x: 475, endPoint y: 357, distance: 46.3
click at [475, 357] on p "Contracted mode: En este estado, a diferencia de web, se muestra un chevron com…" at bounding box center [666, 370] width 640 height 133
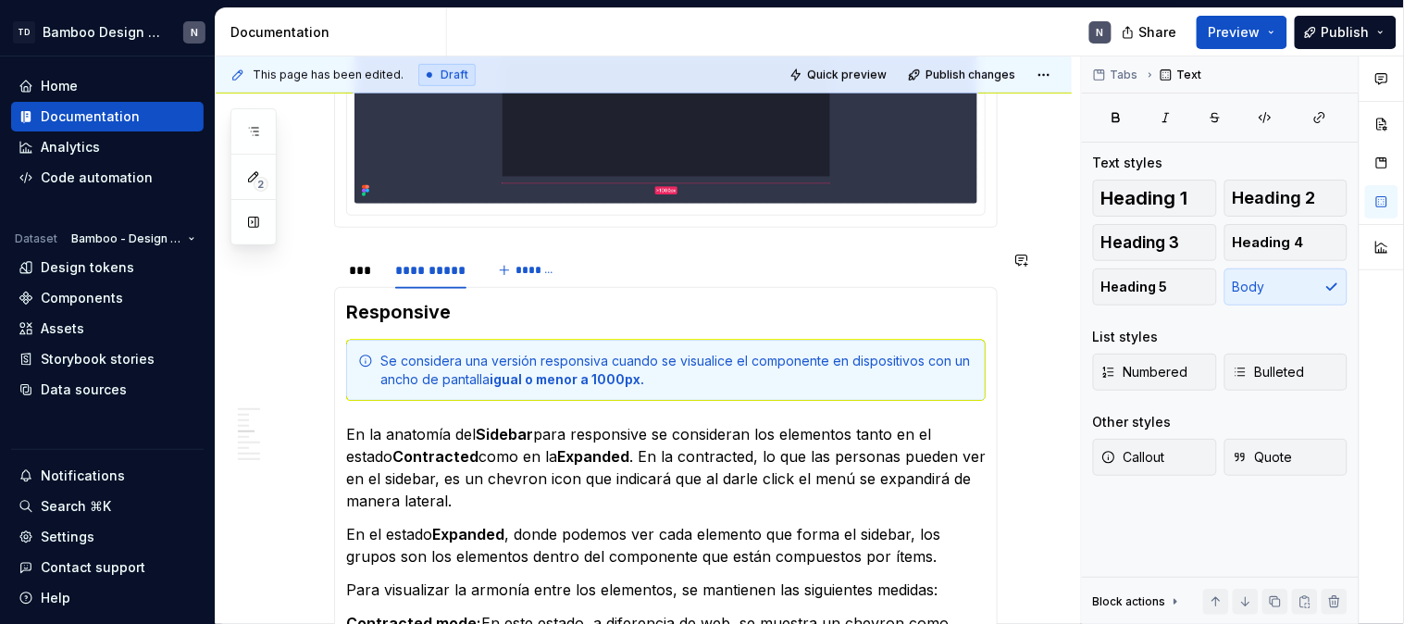
scroll to position [2186, 0]
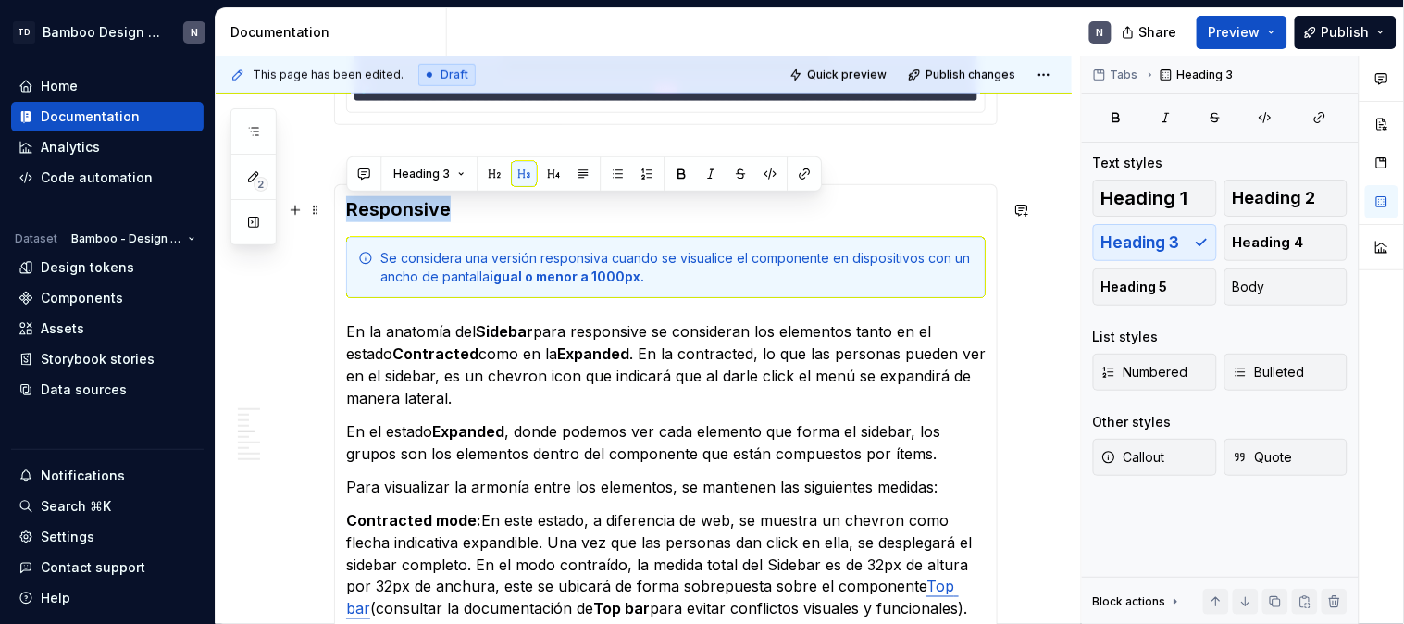
drag, startPoint x: 421, startPoint y: 210, endPoint x: 350, endPoint y: 211, distance: 71.3
click at [350, 211] on h3 "Responsive" at bounding box center [666, 209] width 640 height 26
click at [1265, 185] on button "Heading 2" at bounding box center [1286, 198] width 124 height 37
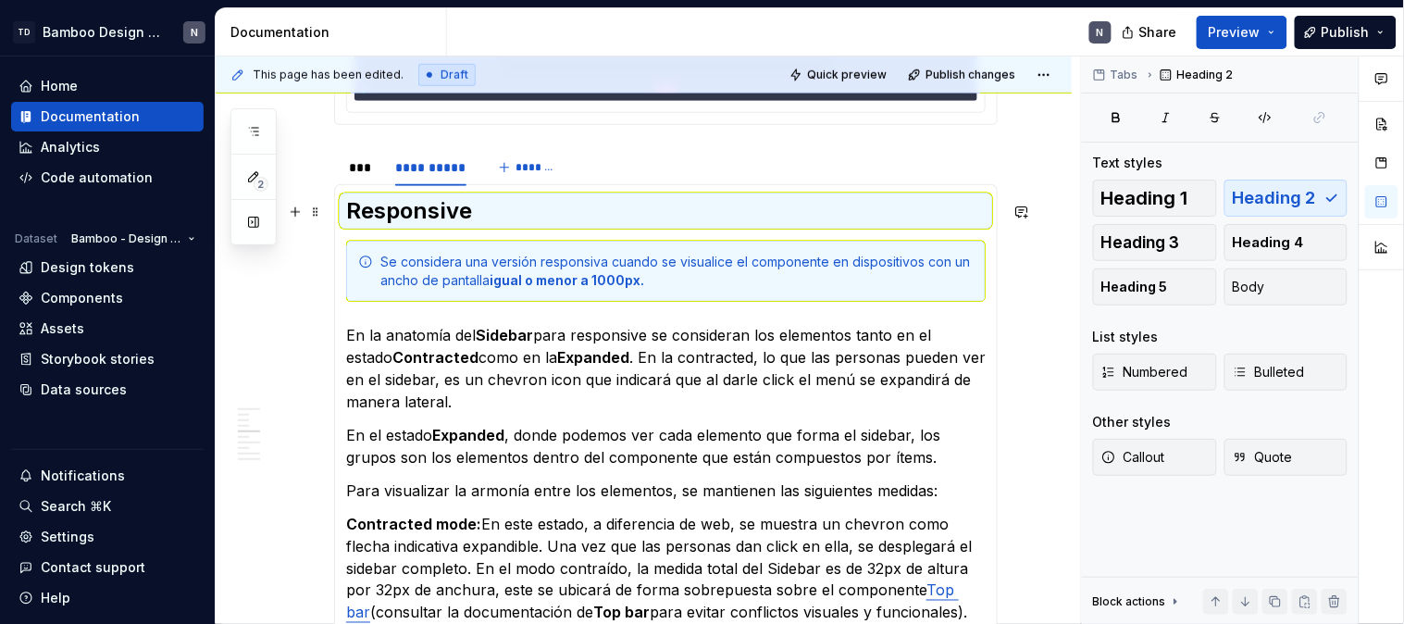
click at [492, 211] on h2 "Responsive" at bounding box center [666, 211] width 640 height 30
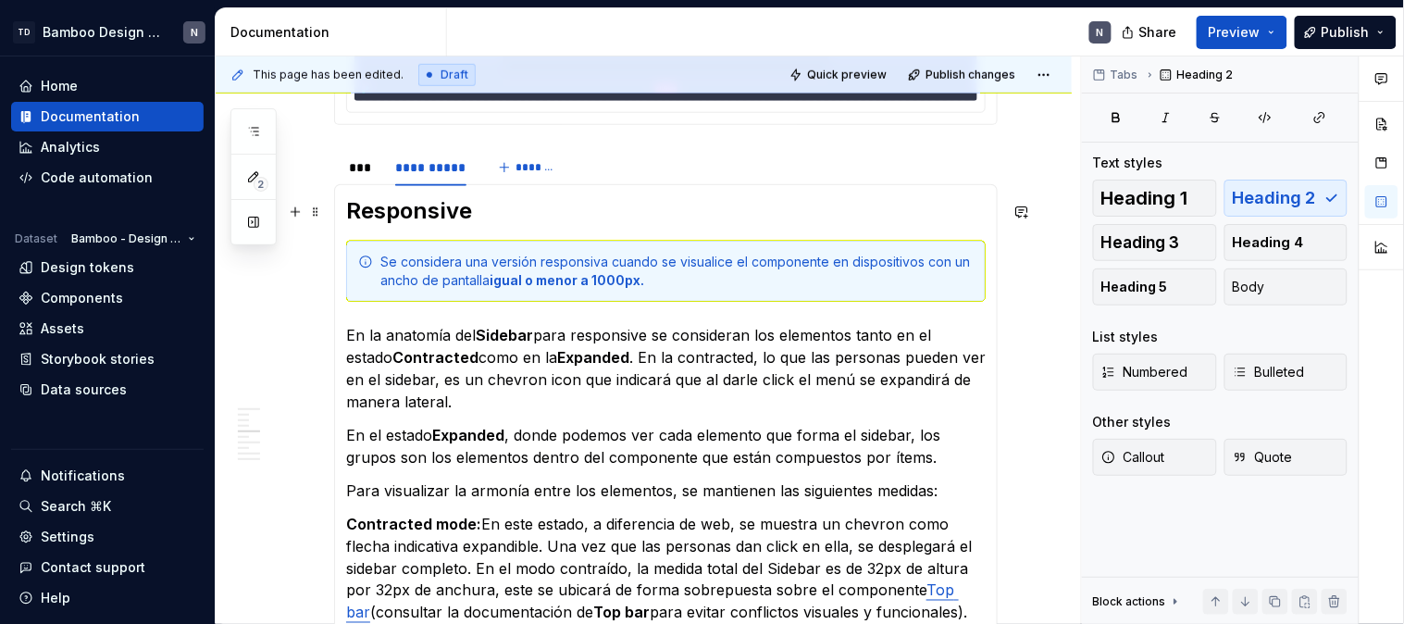
click at [438, 215] on h2 "Responsive" at bounding box center [666, 211] width 640 height 30
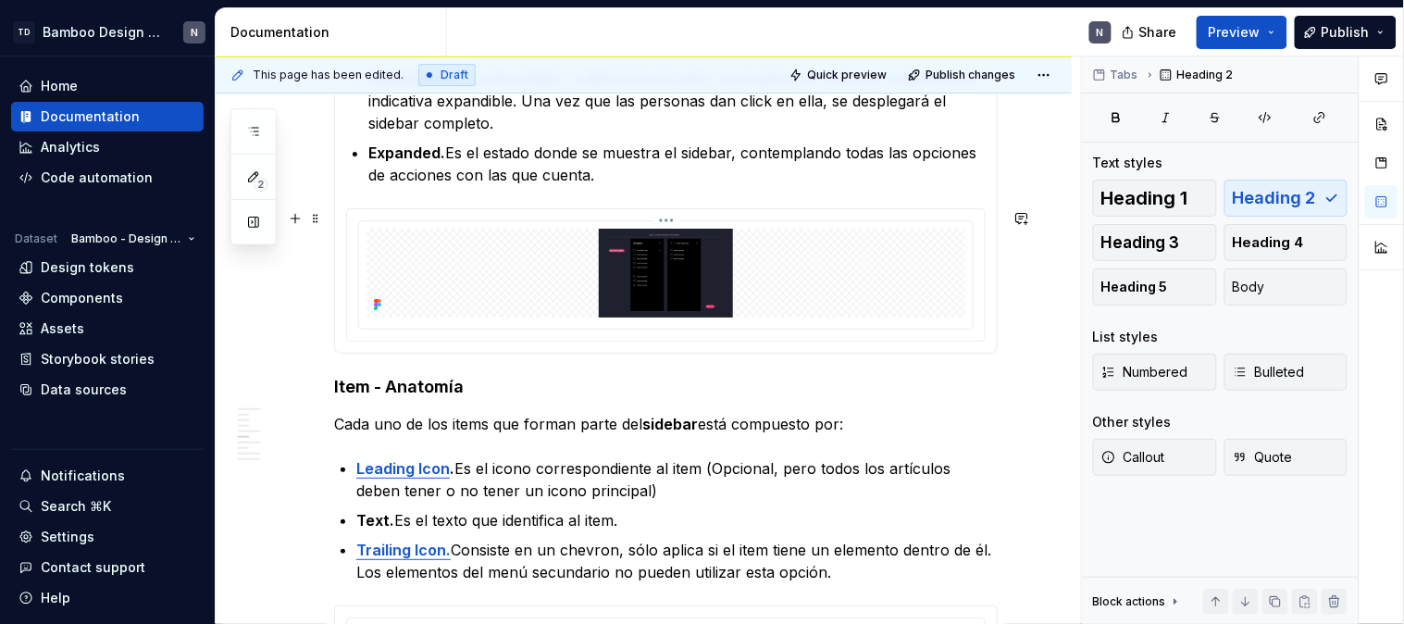
scroll to position [3523, 0]
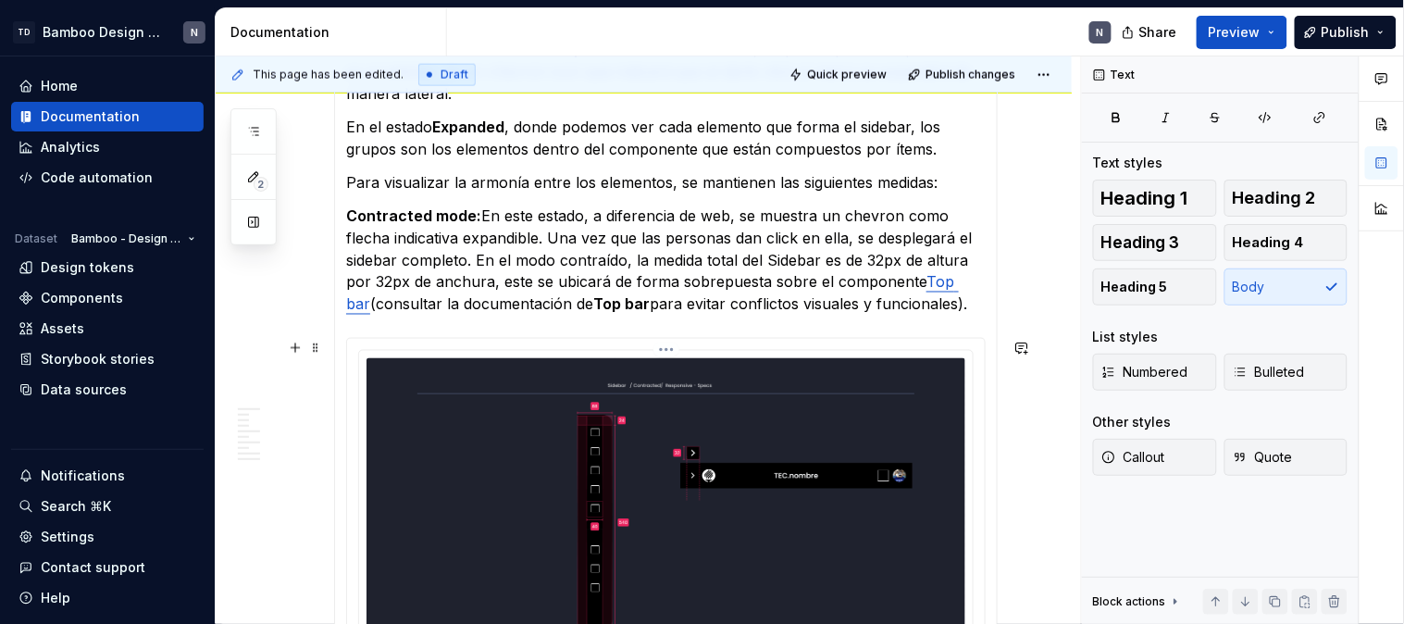
scroll to position [2392, 0]
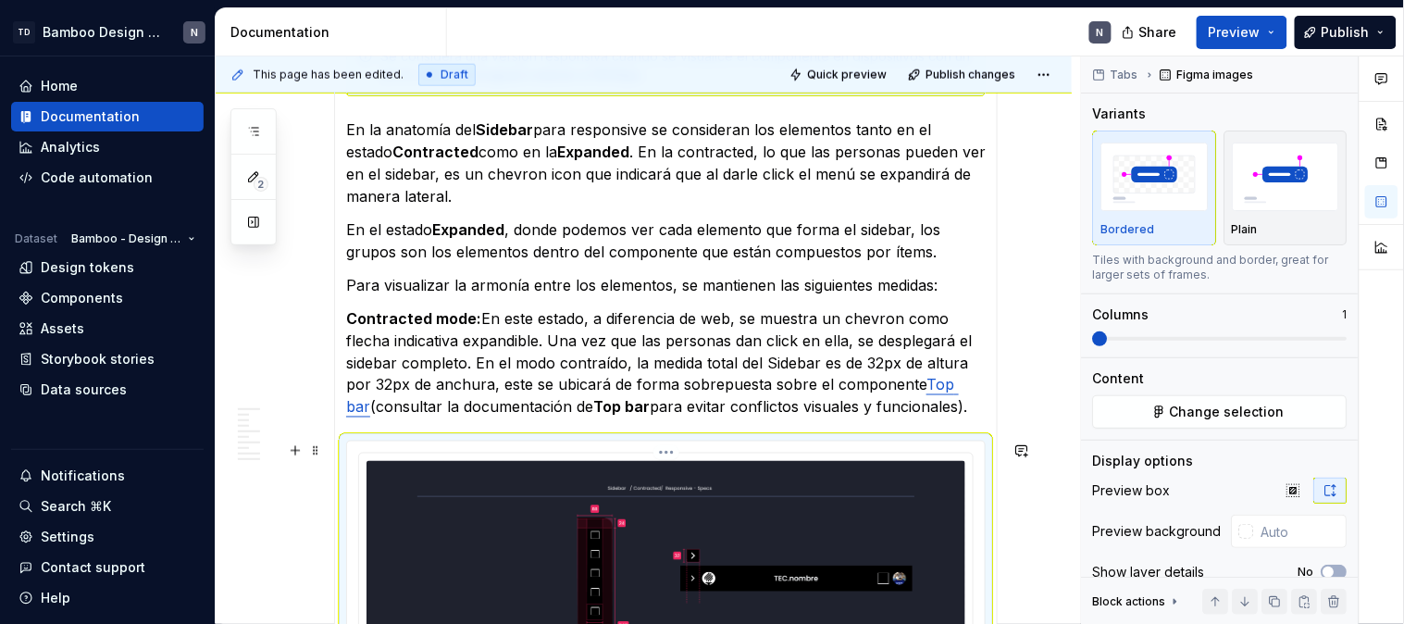
click at [399, 455] on div at bounding box center [666, 611] width 614 height 314
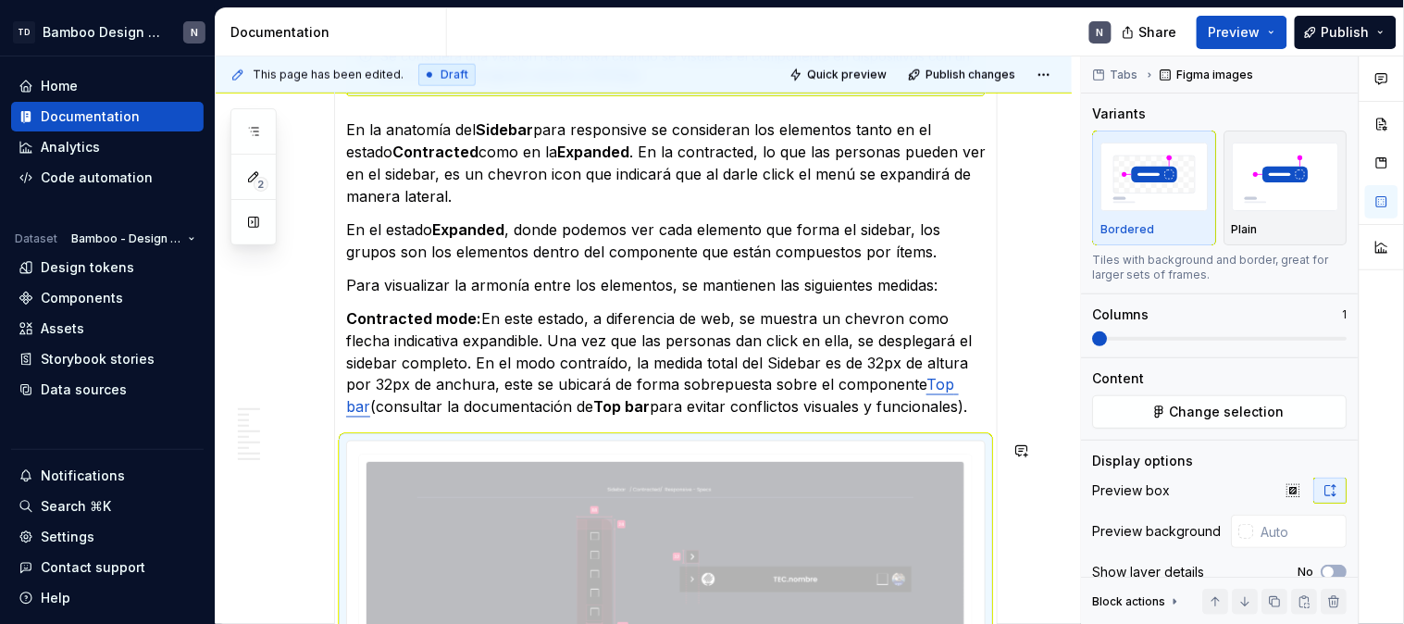
drag, startPoint x: 399, startPoint y: 472, endPoint x: 363, endPoint y: 213, distance: 261.6
click at [363, 213] on body "TD Bamboo Design System N Home Documentation Analytics Code automation Dataset …" at bounding box center [702, 312] width 1404 height 624
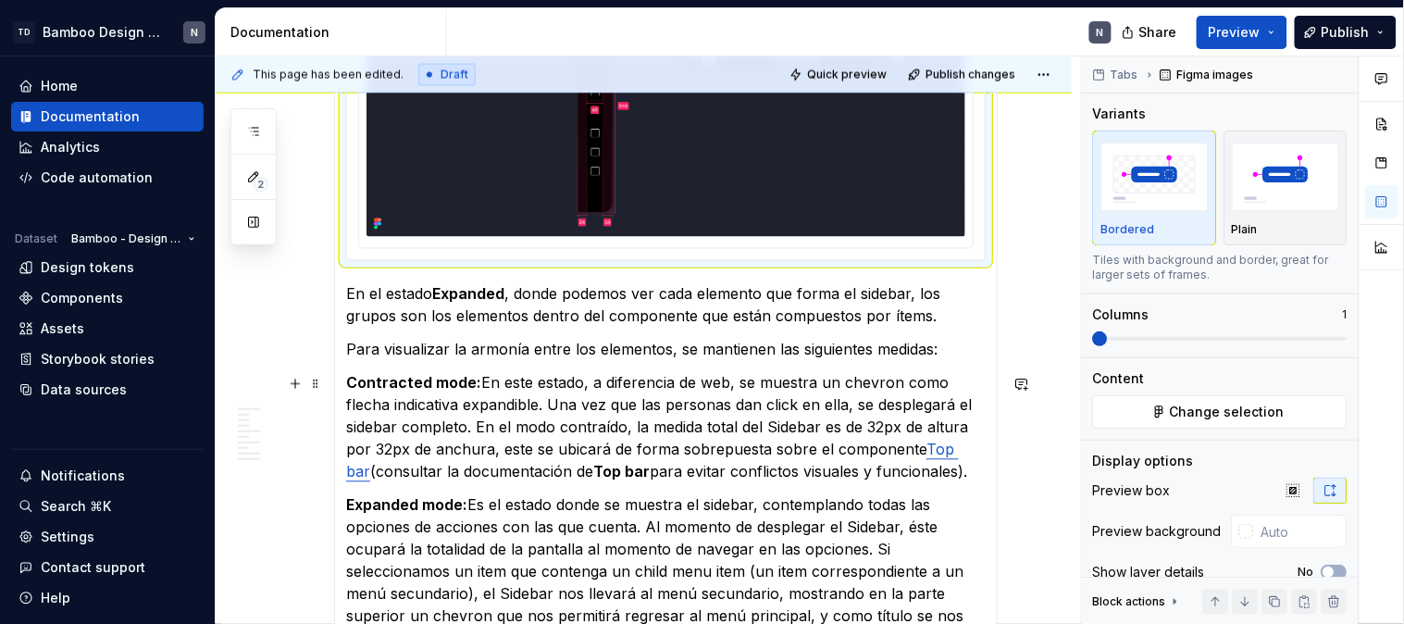
scroll to position [2802, 0]
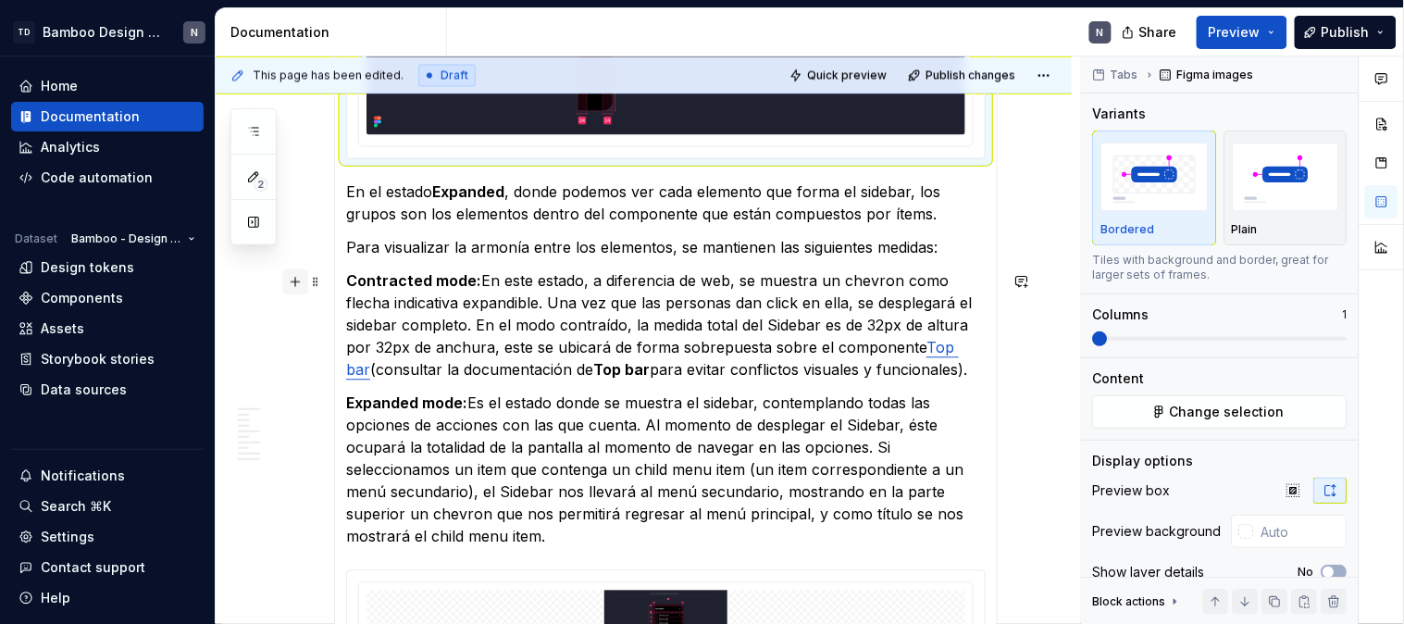
click at [297, 283] on button "button" at bounding box center [295, 281] width 26 height 26
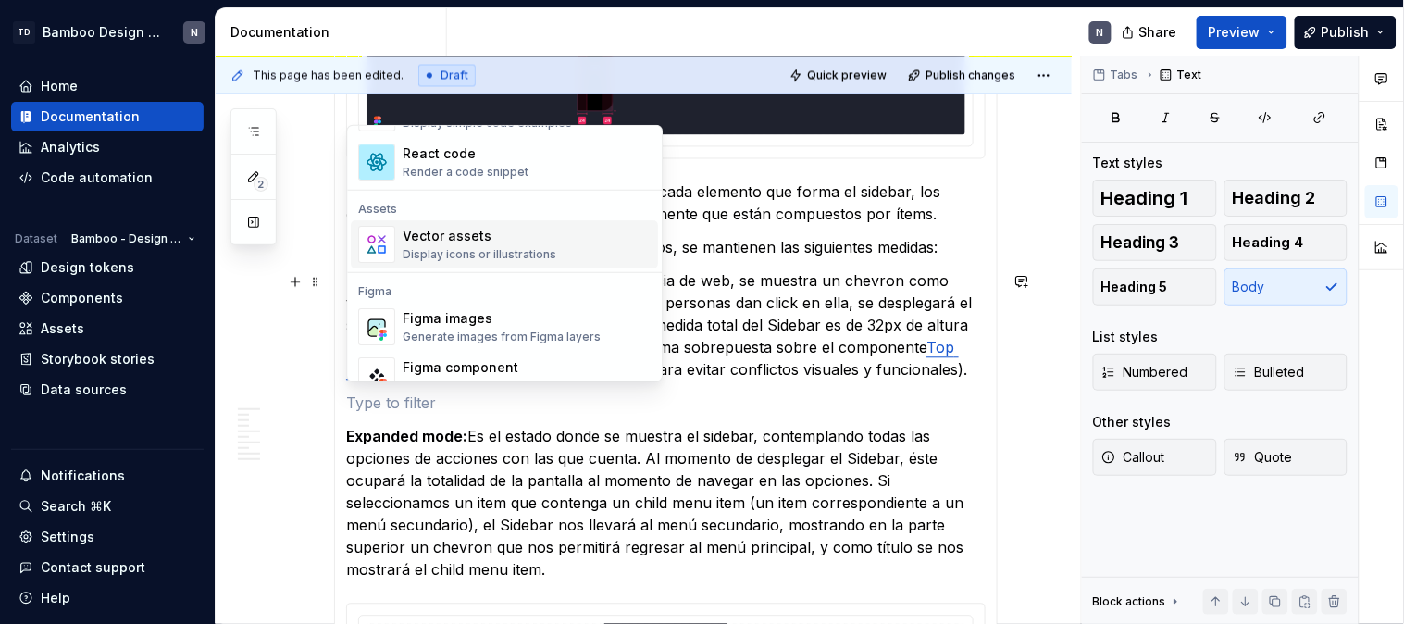
scroll to position [1645, 0]
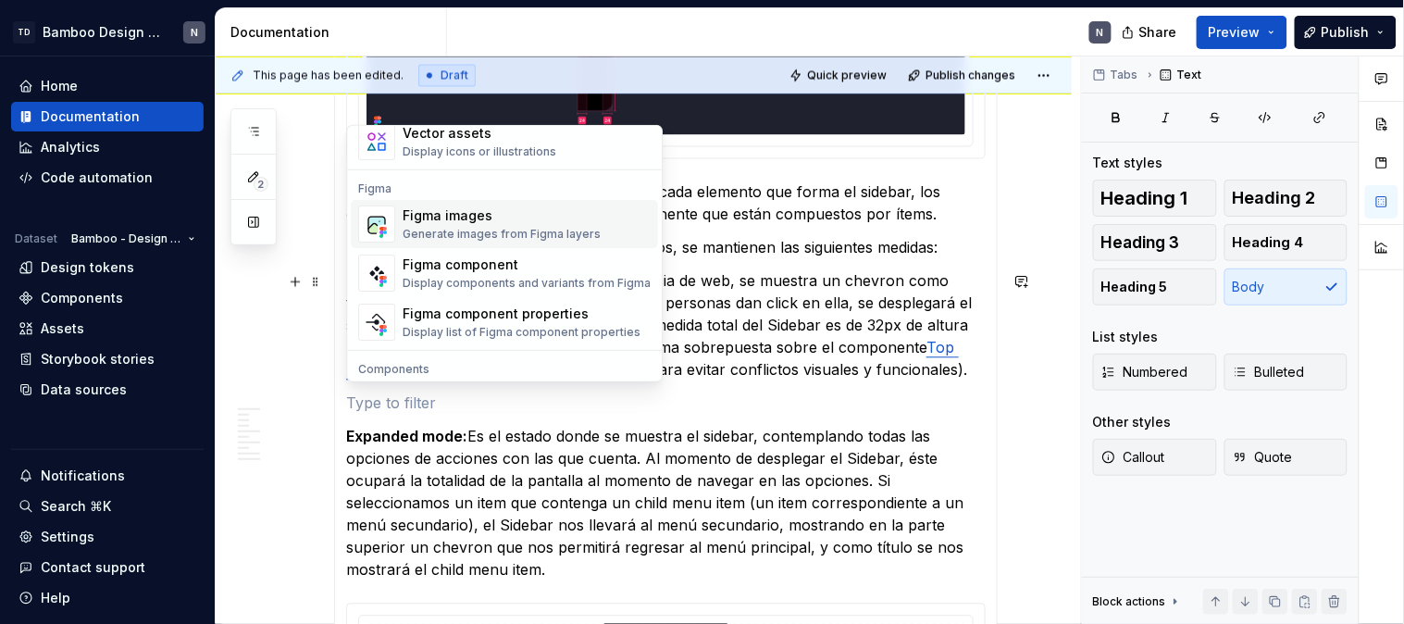
click at [516, 220] on div "Figma images" at bounding box center [502, 215] width 198 height 19
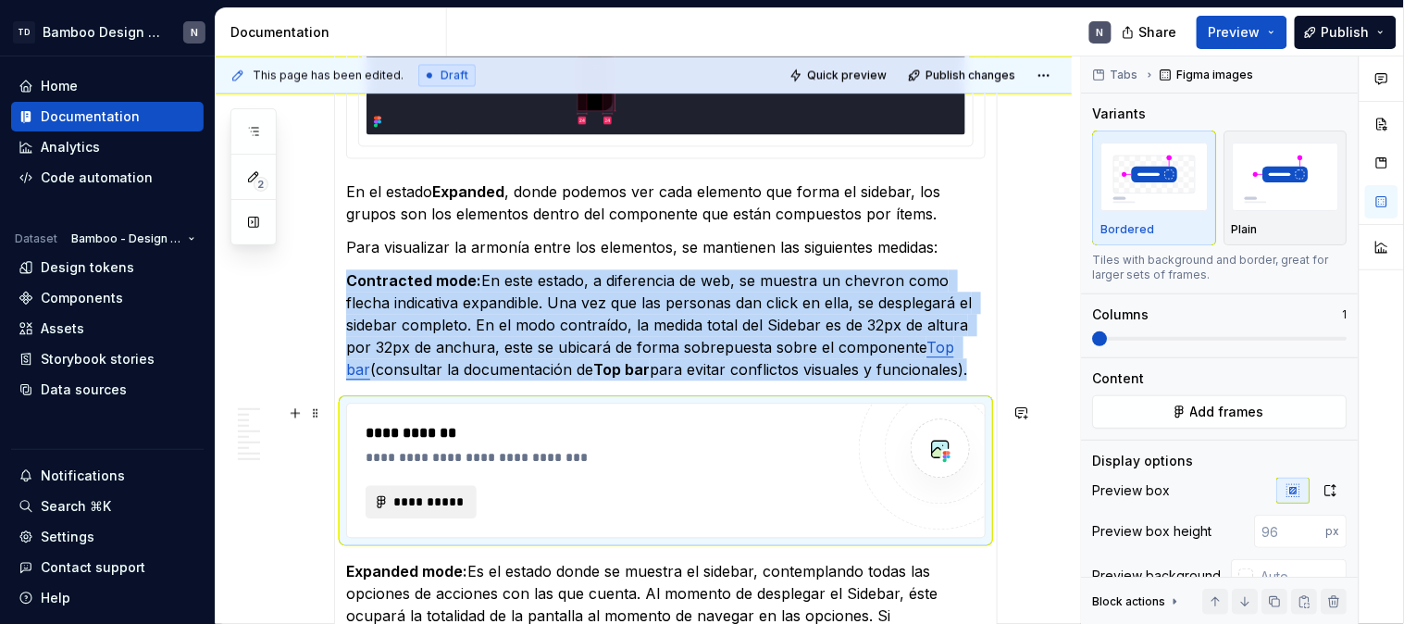
click at [437, 497] on span "**********" at bounding box center [428, 501] width 72 height 19
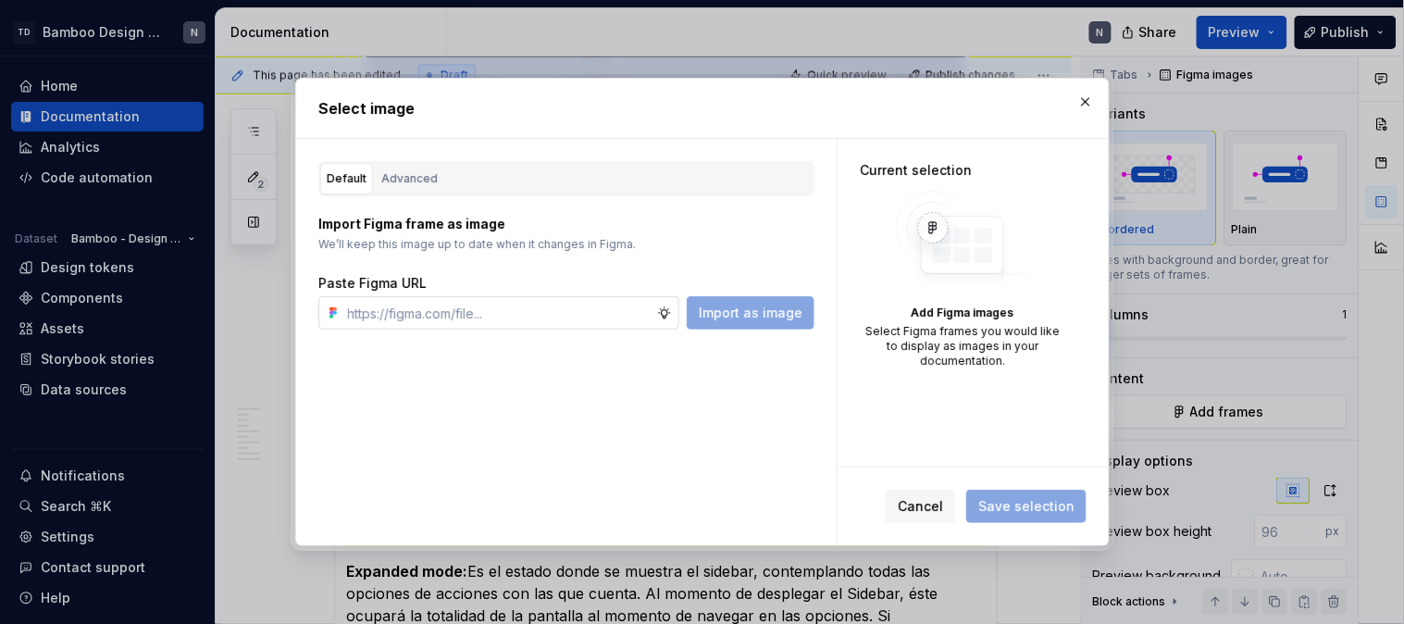
click at [424, 311] on input "text" at bounding box center [499, 312] width 317 height 33
type textarea "*"
type input "https://www.figma.com/design/LYk8AJb5RjQhRfPmRIdEQ9/Bamboo-Design-System---Docu…"
click at [747, 322] on button "Import as image" at bounding box center [751, 312] width 128 height 33
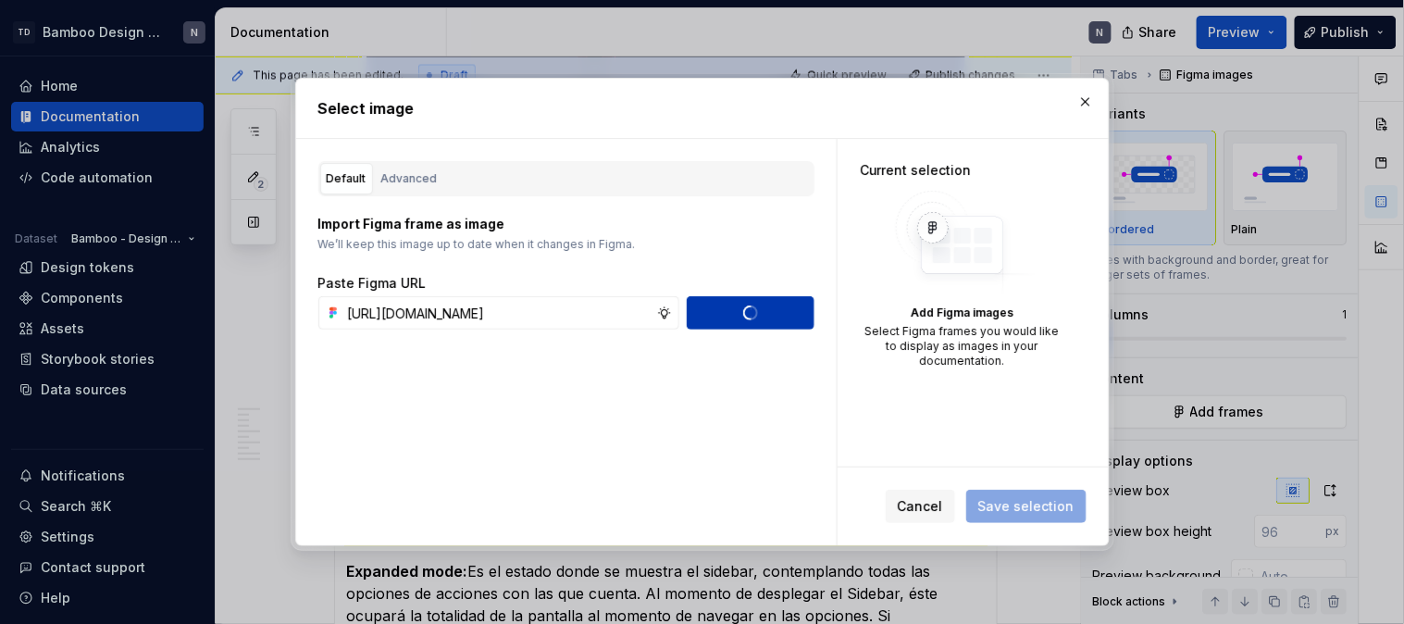
scroll to position [0, 0]
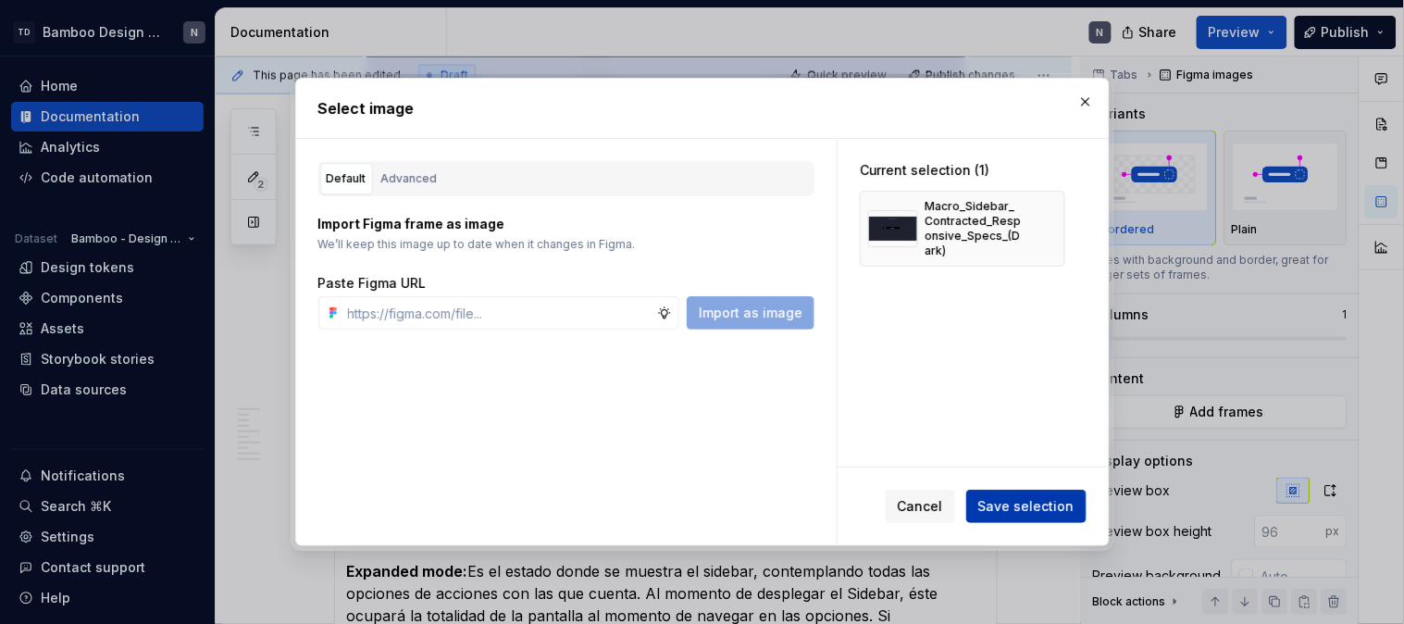
click at [983, 491] on button "Save selection" at bounding box center [1026, 506] width 120 height 33
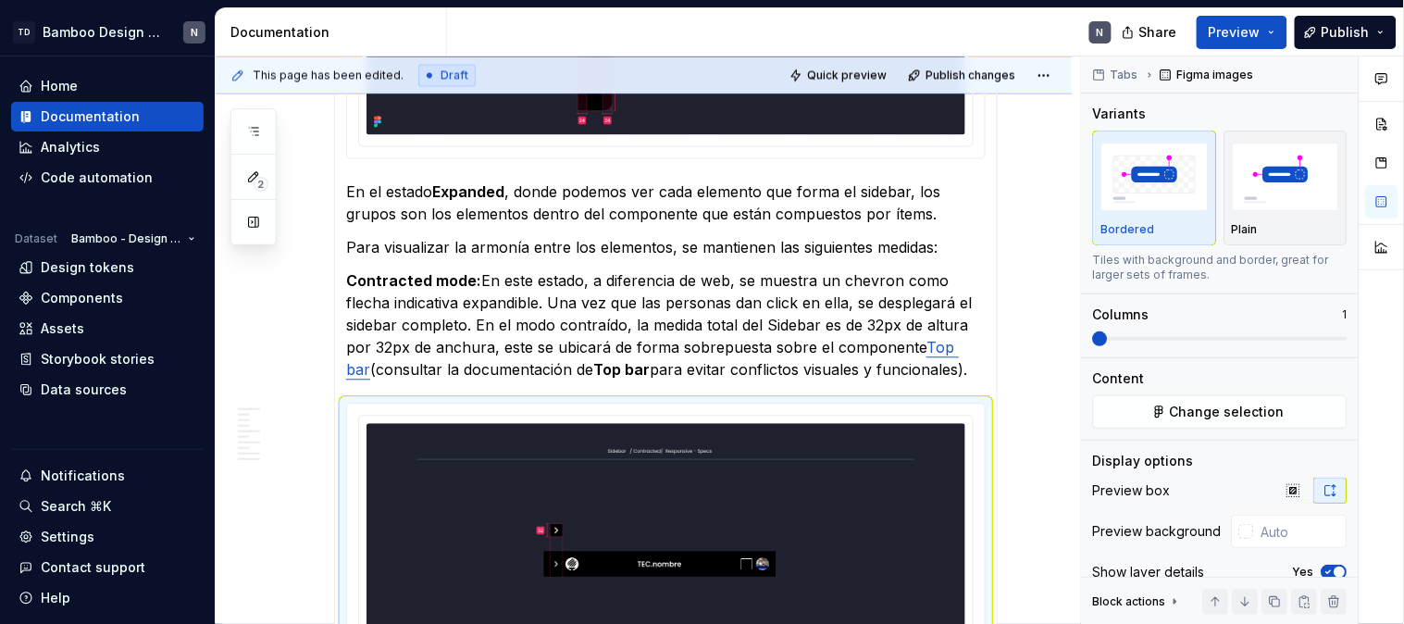
scroll to position [2968, 0]
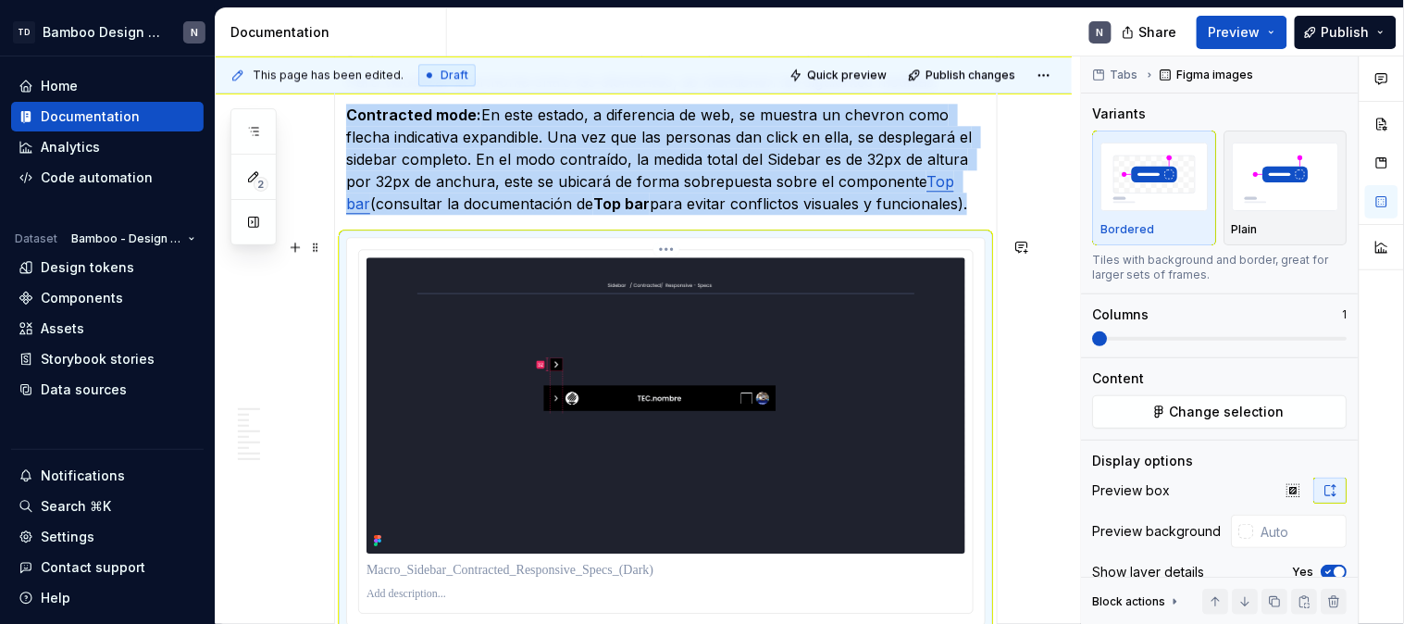
click at [574, 387] on img at bounding box center [666, 404] width 599 height 295
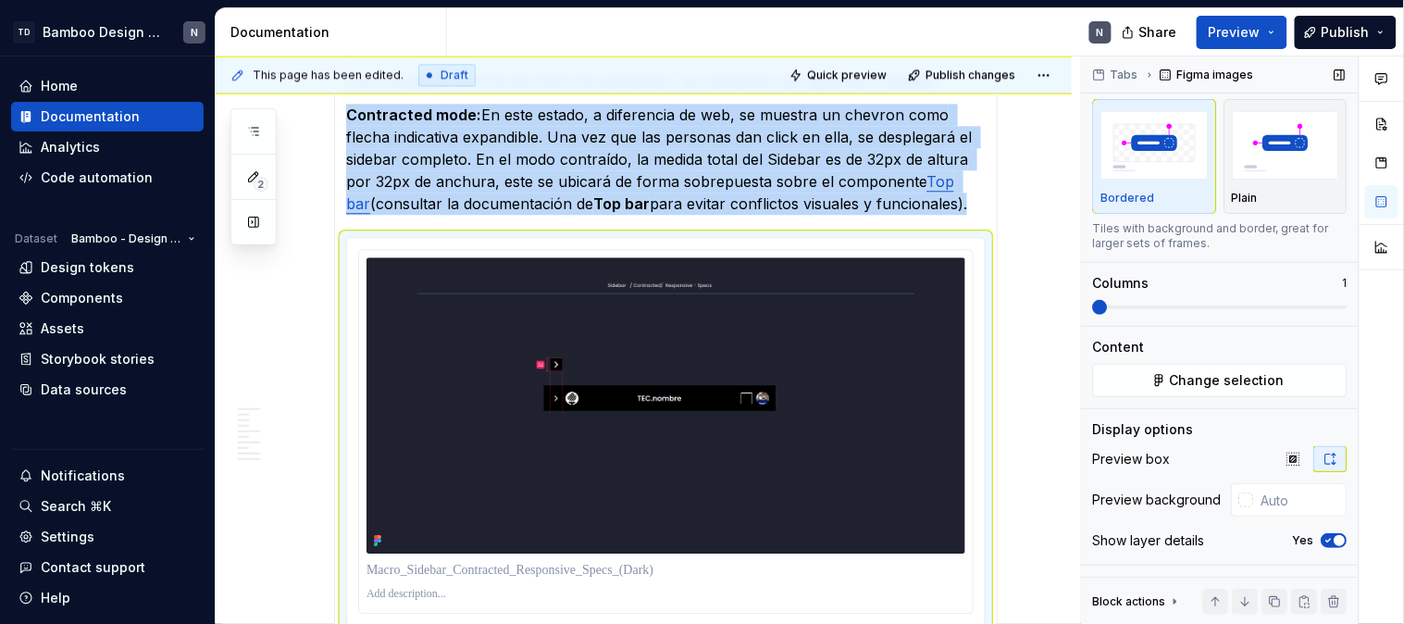
click at [1335, 538] on span "button" at bounding box center [1340, 540] width 11 height 11
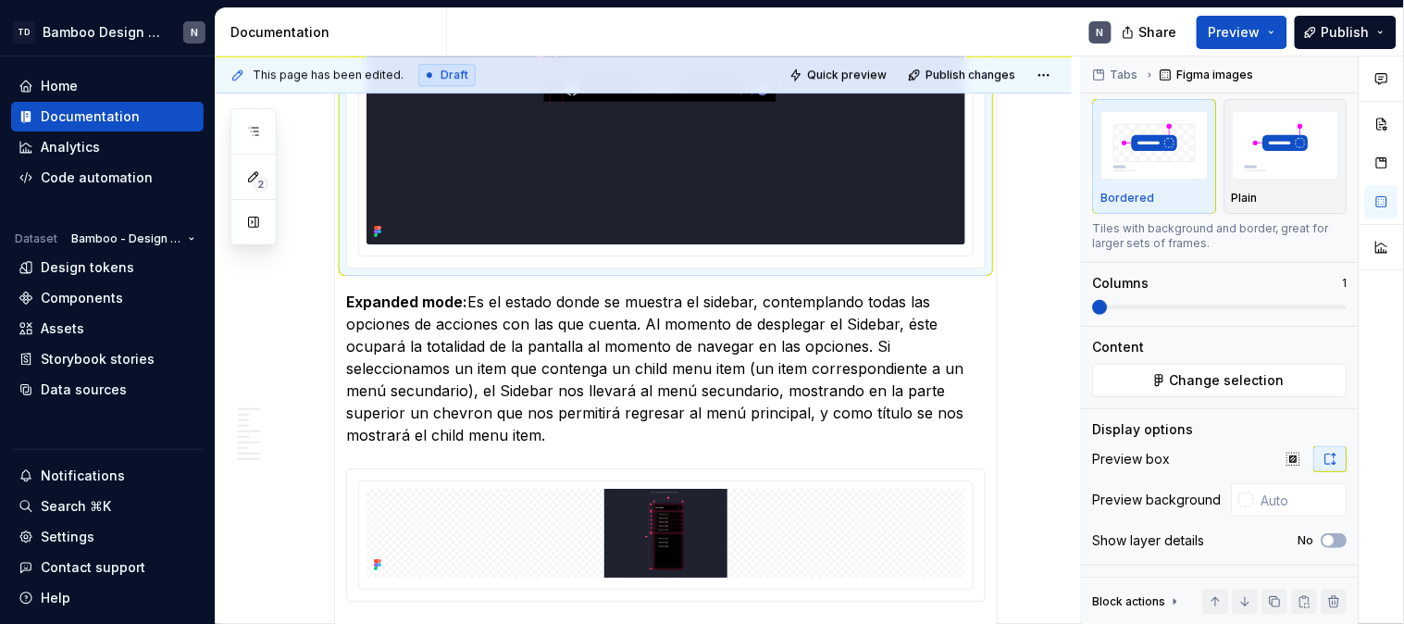
scroll to position [3380, 0]
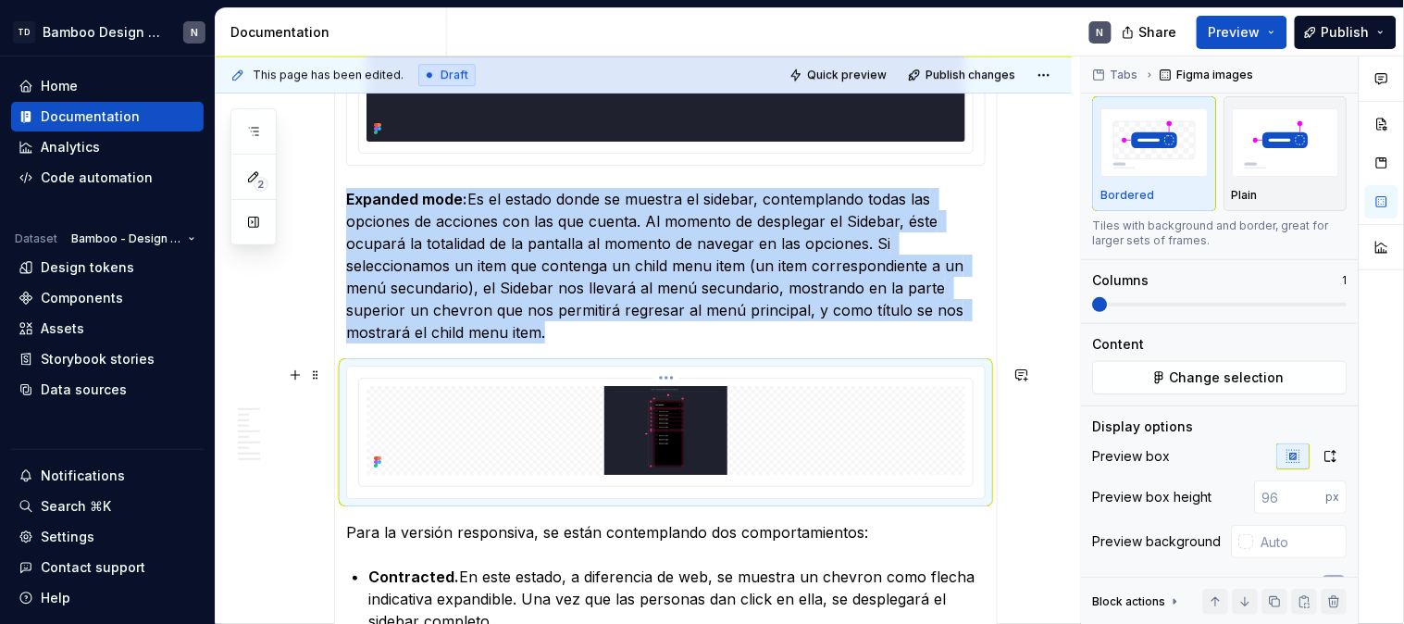
click at [636, 437] on img at bounding box center [666, 430] width 599 height 89
click at [1323, 449] on icon "button" at bounding box center [1330, 456] width 15 height 15
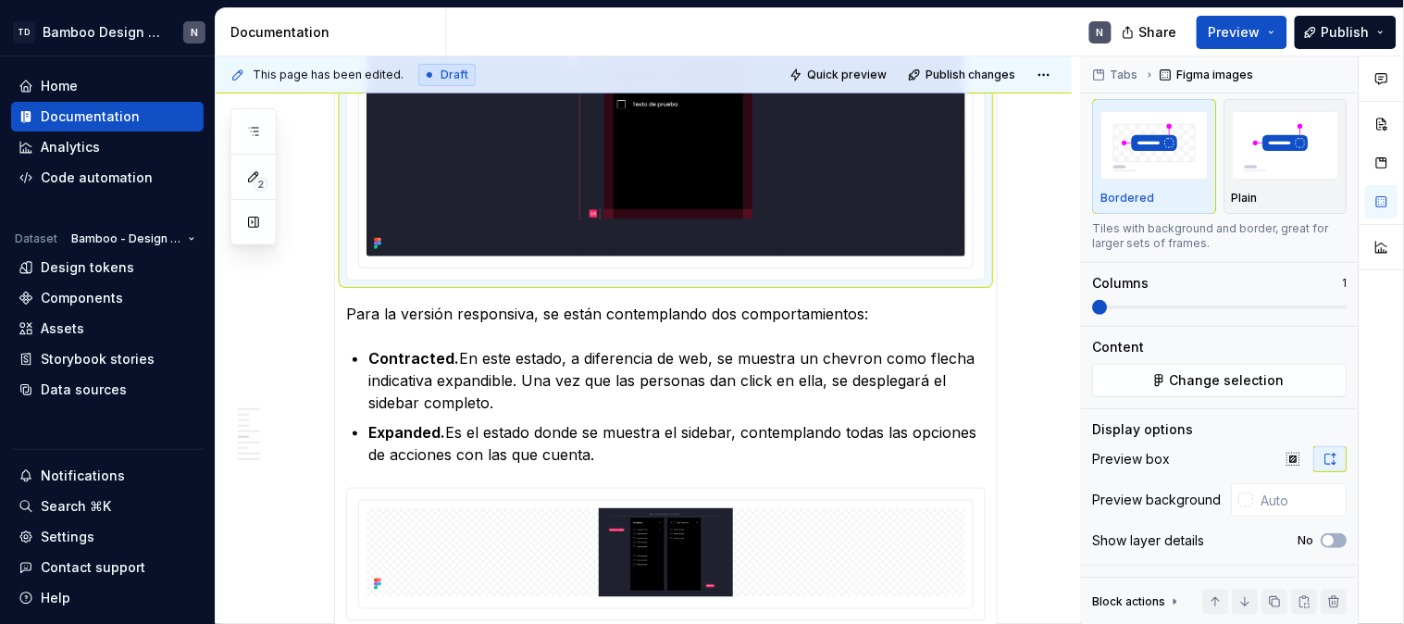
scroll to position [3996, 0]
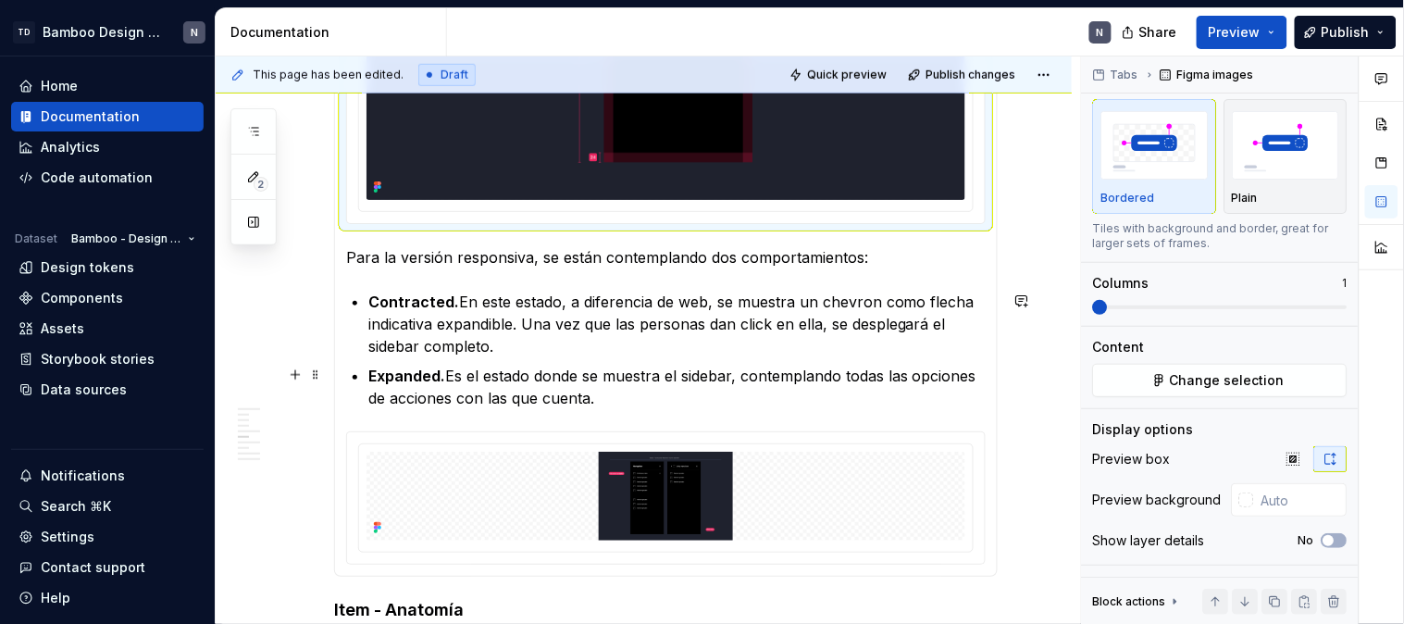
click at [650, 402] on p "Expanded. Es el estado donde se muestra el sidebar, contemplando todas las opci…" at bounding box center [676, 387] width 617 height 44
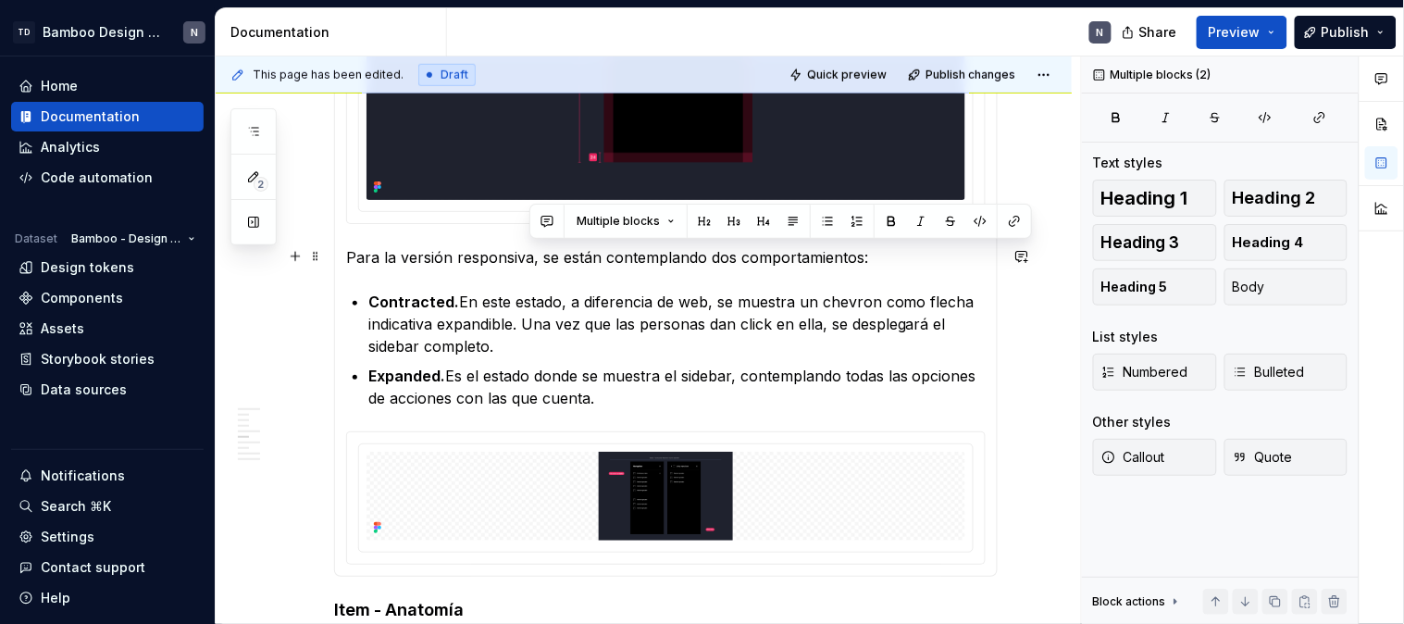
drag, startPoint x: 607, startPoint y: 393, endPoint x: 528, endPoint y: 259, distance: 155.6
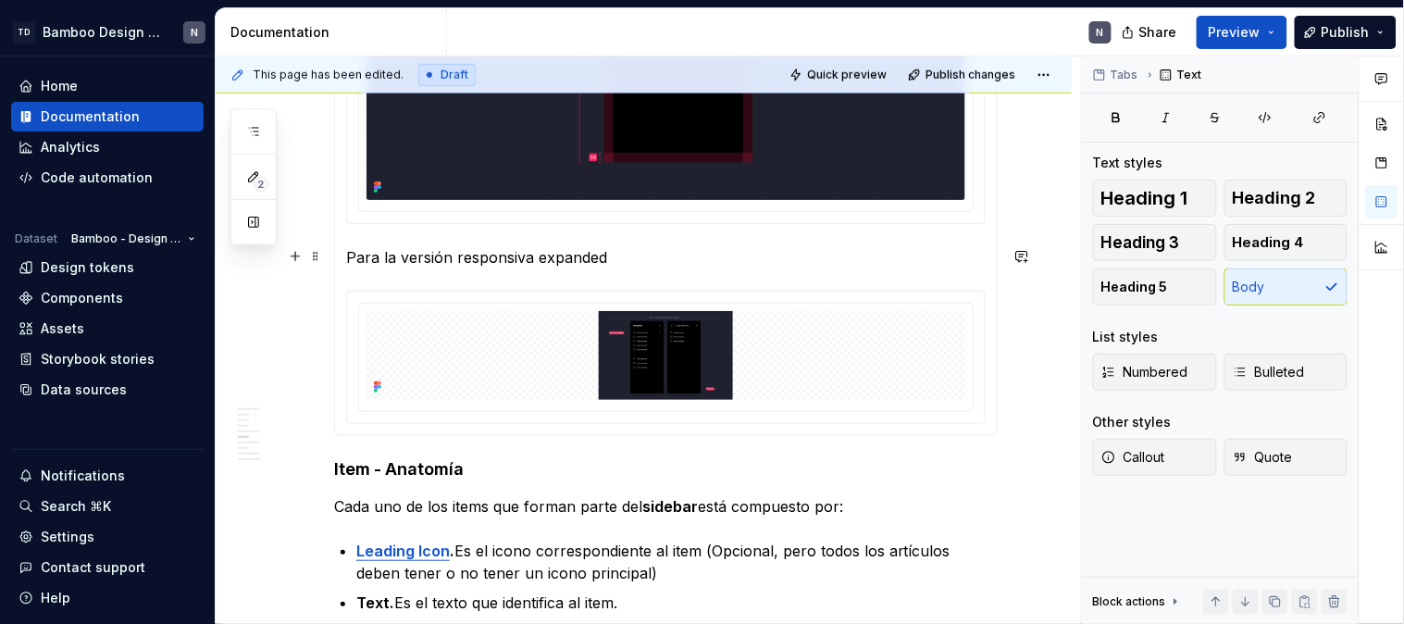
click at [703, 261] on p "Para la versión responsiva expanded" at bounding box center [666, 257] width 640 height 22
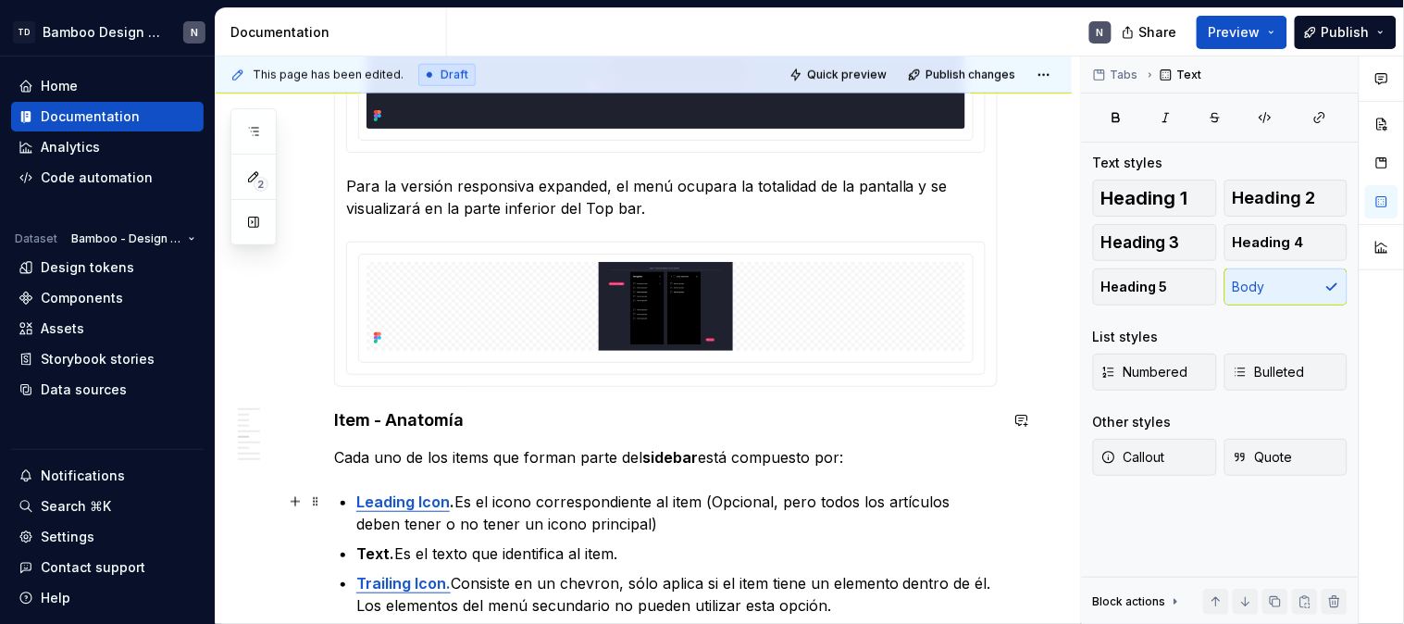
scroll to position [4100, 0]
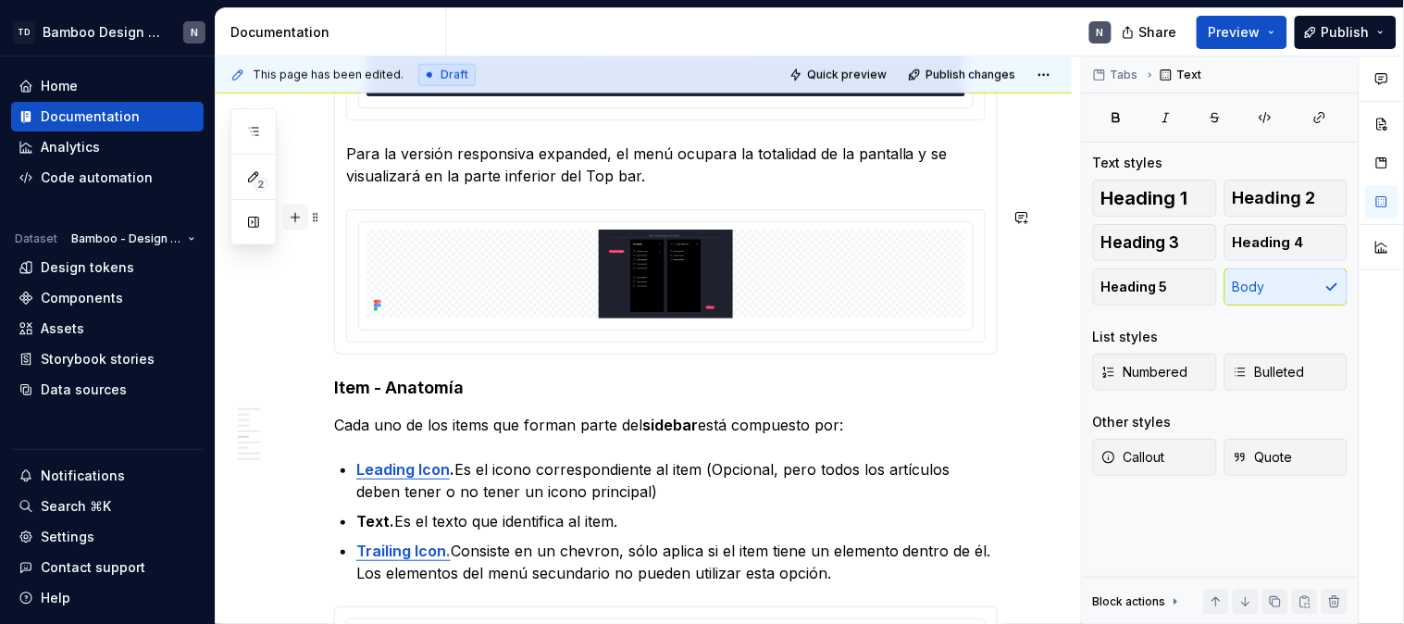
click at [298, 216] on button "button" at bounding box center [295, 218] width 26 height 26
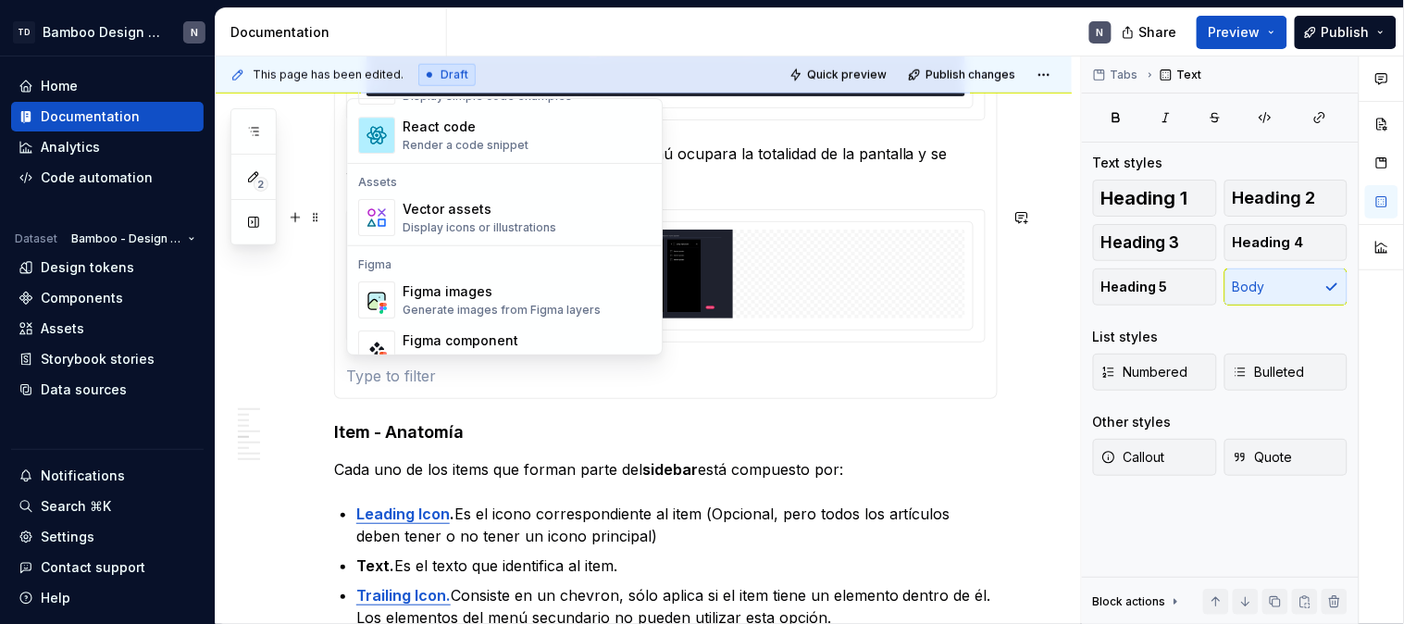
scroll to position [1645, 0]
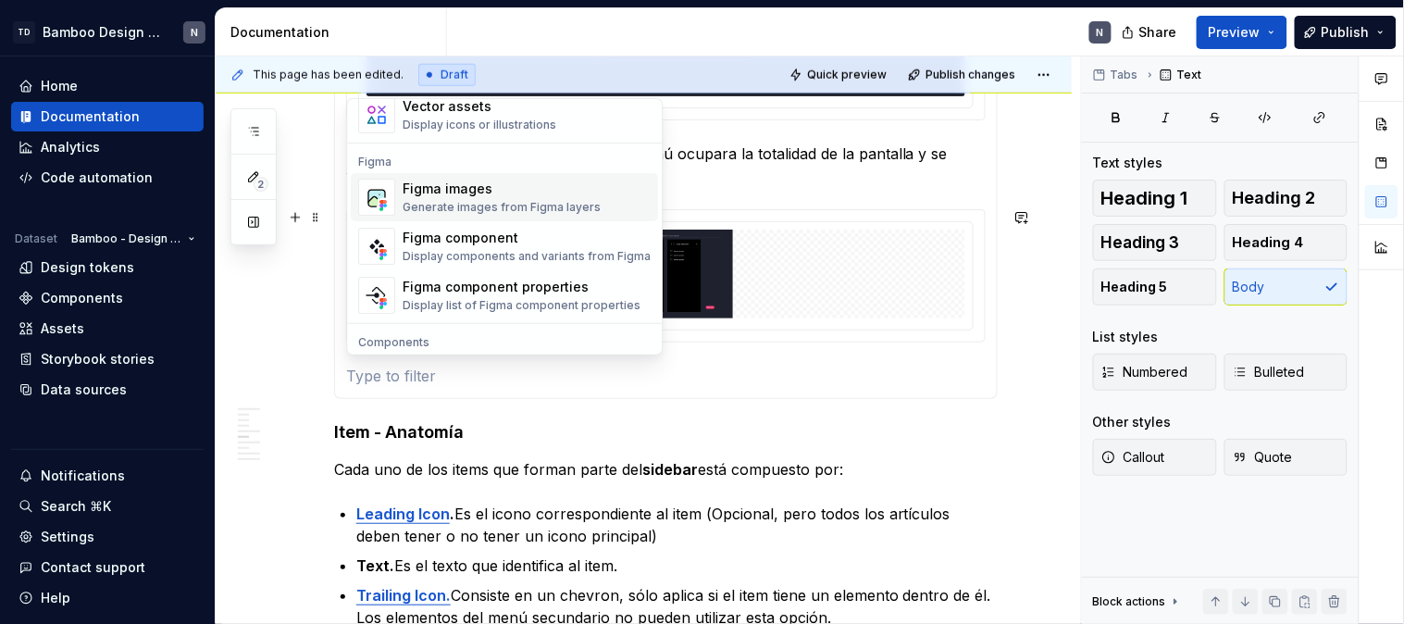
click at [502, 209] on div "Generate images from Figma layers" at bounding box center [502, 207] width 198 height 15
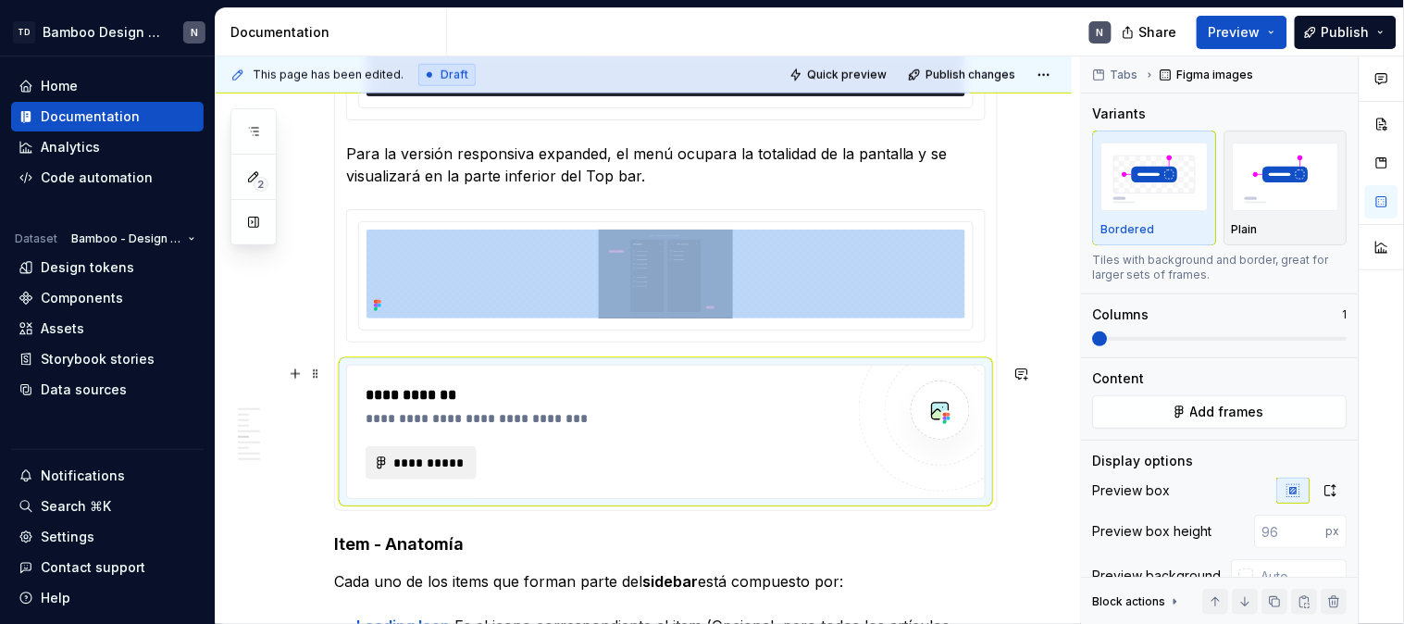
click at [459, 457] on span "**********" at bounding box center [428, 463] width 72 height 19
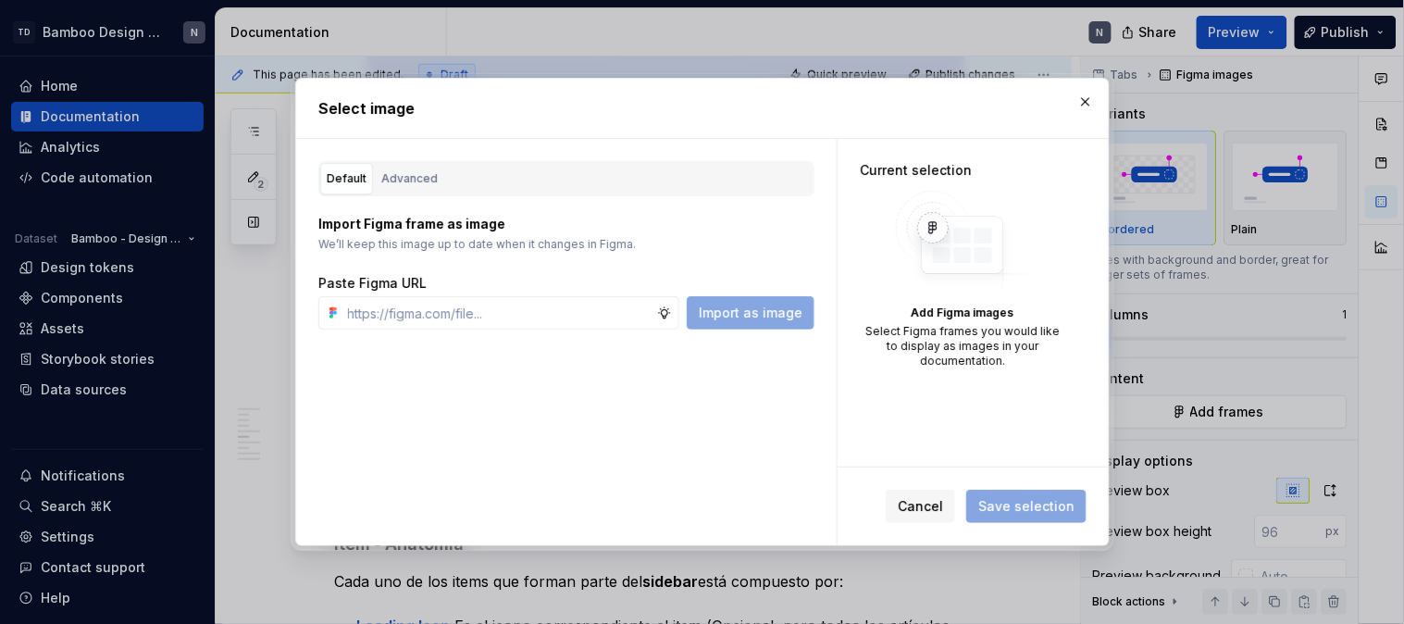
type textarea "*"
type input "https://www.figma.com/design/LYk8AJb5RjQhRfPmRIdEQ9/Bamboo-Design-System---Docu…"
click at [739, 300] on button "Import as image" at bounding box center [751, 312] width 128 height 33
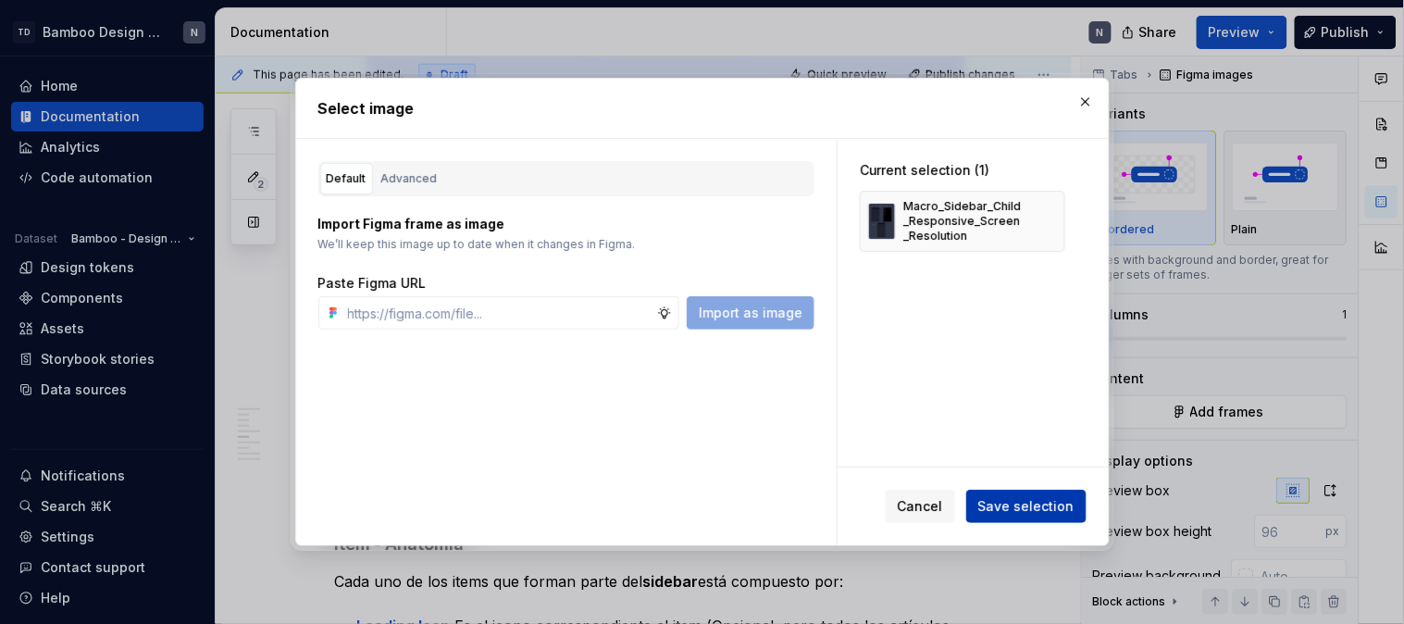
click at [1001, 512] on span "Save selection" at bounding box center [1026, 506] width 96 height 19
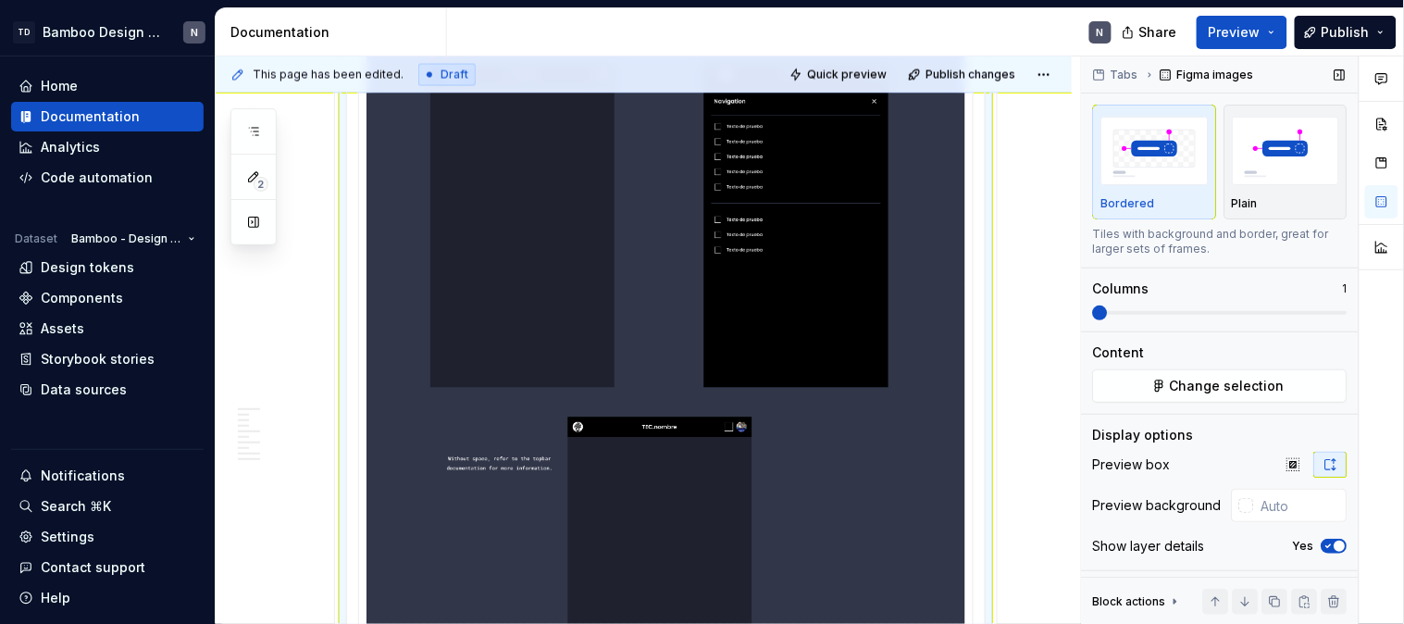
scroll to position [34, 0]
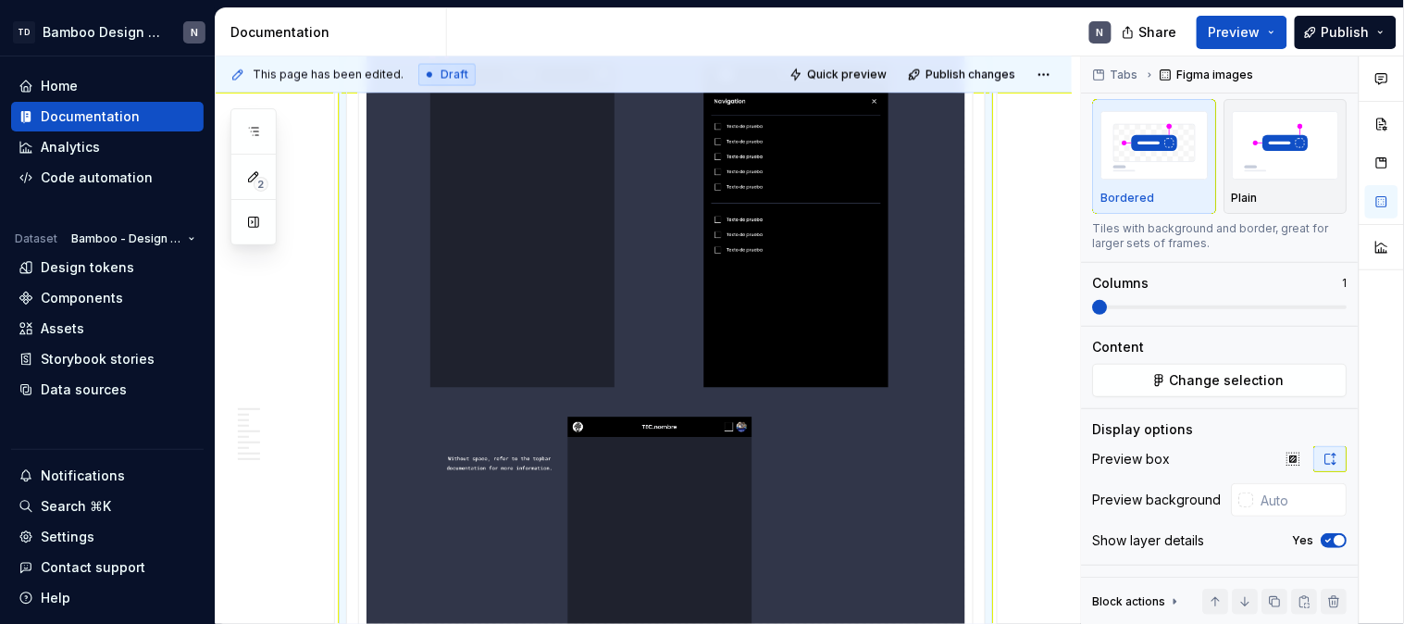
drag, startPoint x: 1333, startPoint y: 541, endPoint x: 764, endPoint y: 311, distance: 614.1
click at [1335, 541] on span "button" at bounding box center [1340, 540] width 11 height 11
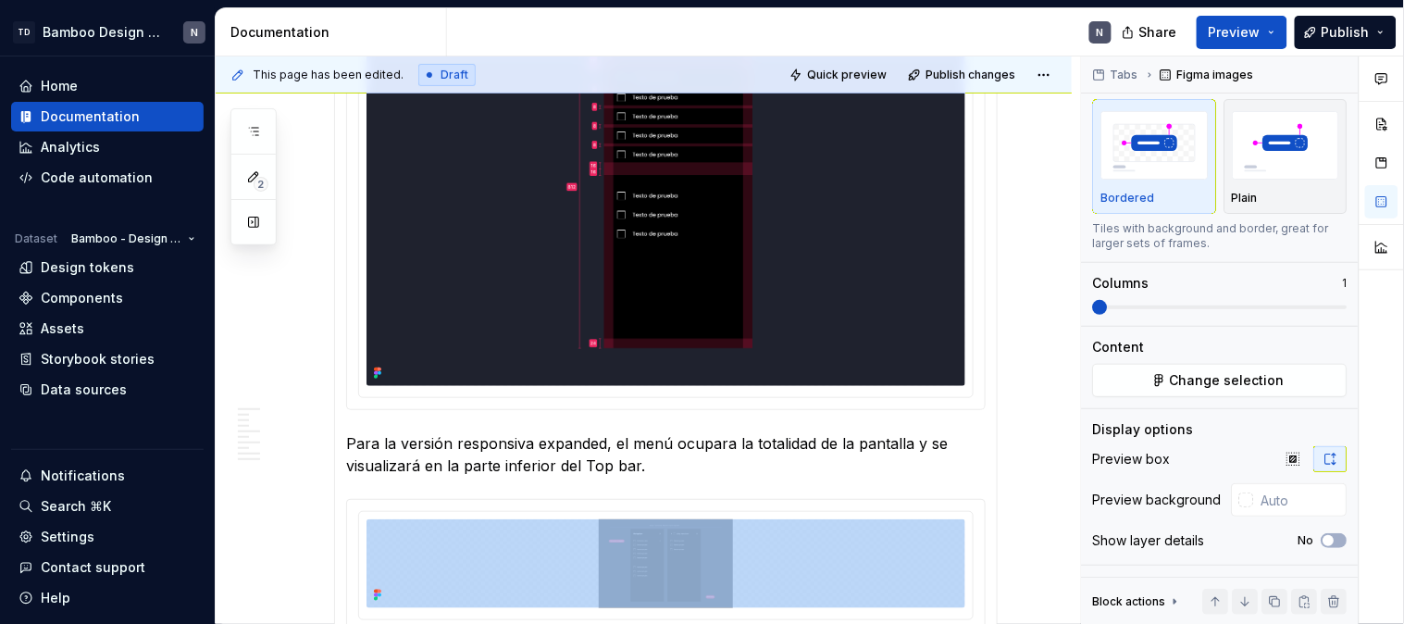
scroll to position [3790, 0]
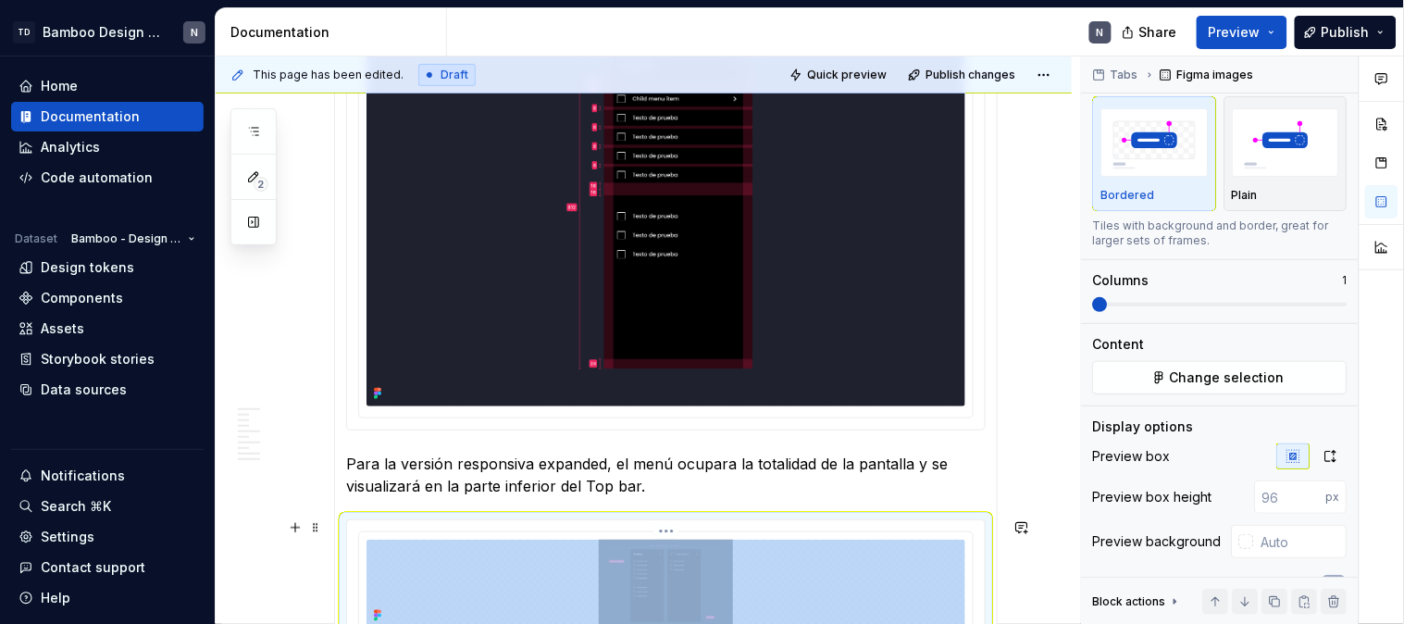
click at [683, 555] on img at bounding box center [666, 584] width 599 height 89
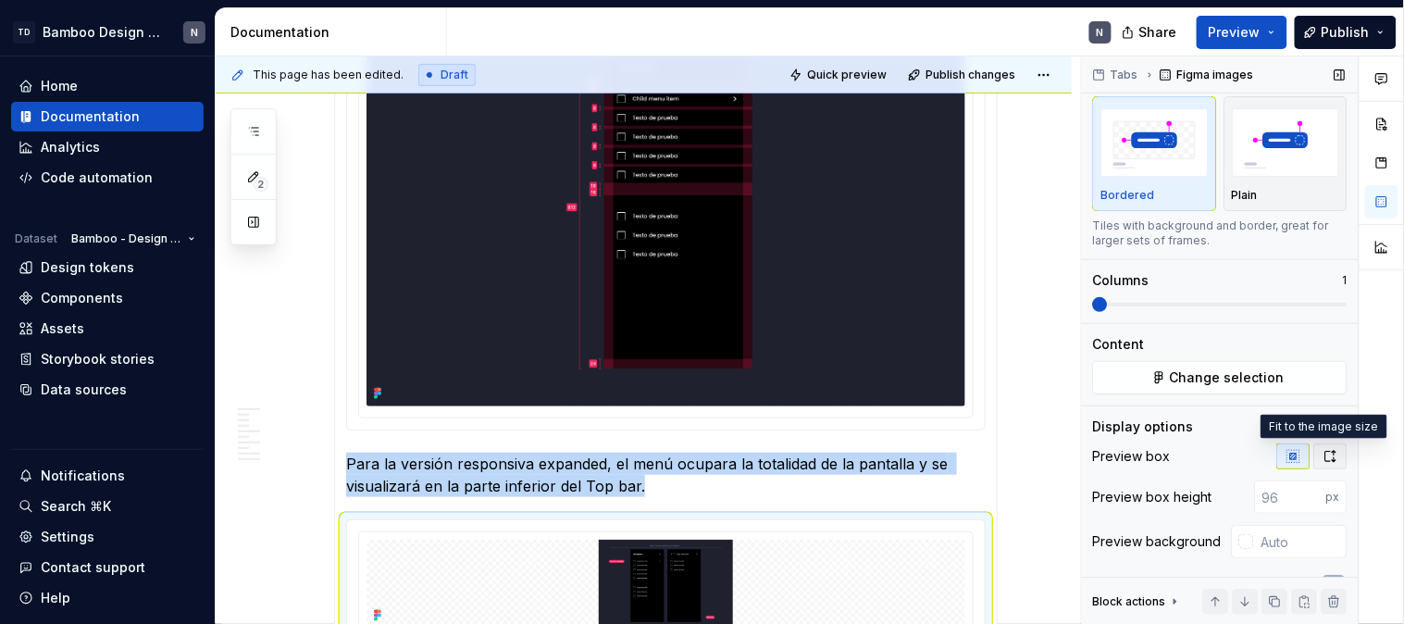
click at [1323, 454] on icon "button" at bounding box center [1330, 456] width 15 height 15
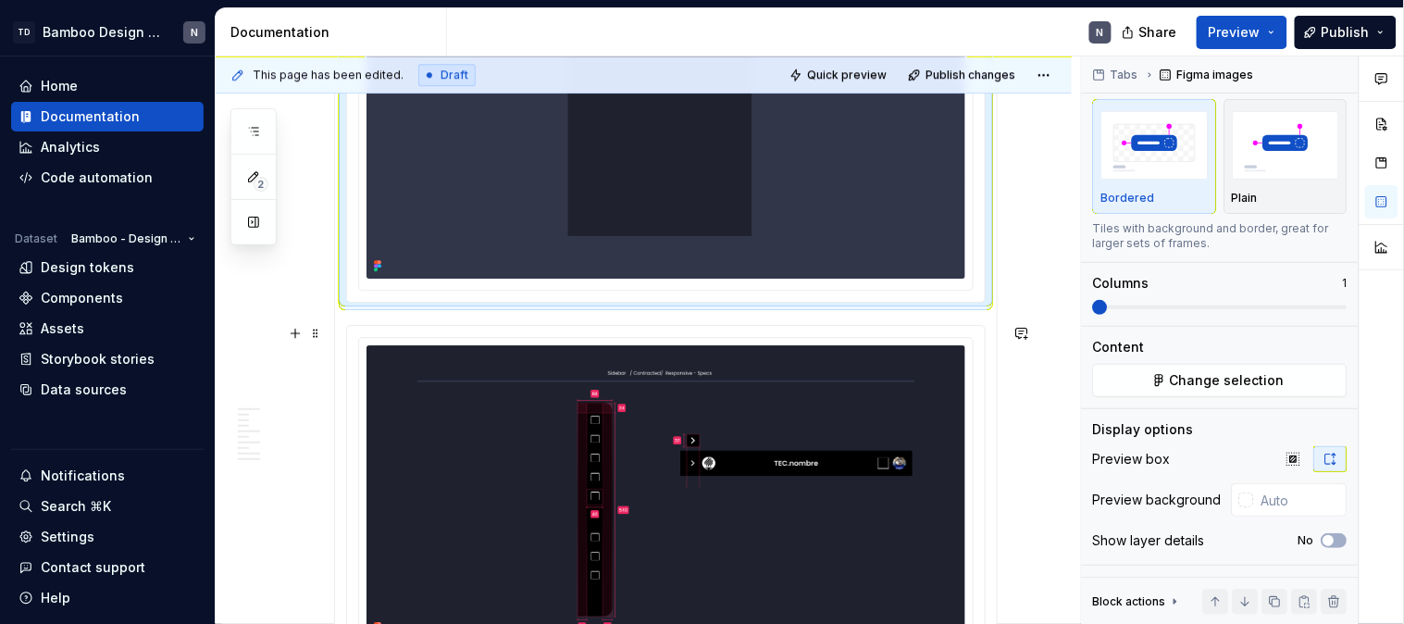
scroll to position [3376, 0]
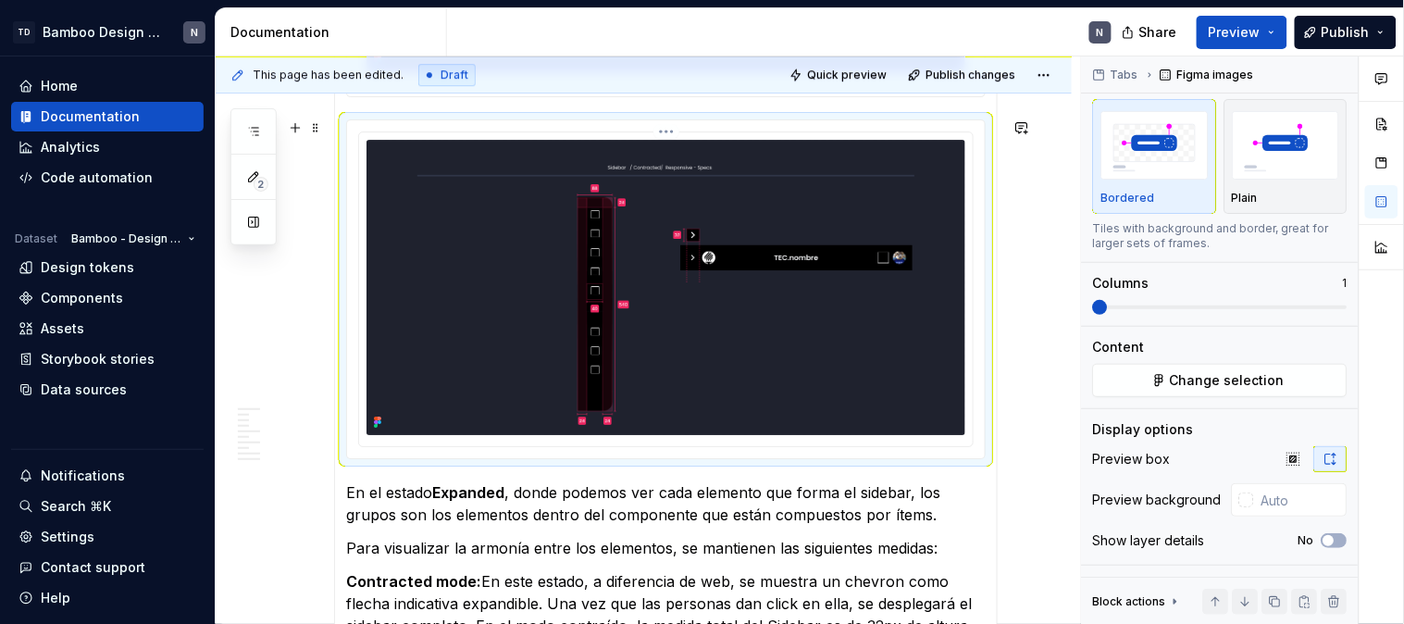
click at [703, 301] on img at bounding box center [666, 287] width 599 height 295
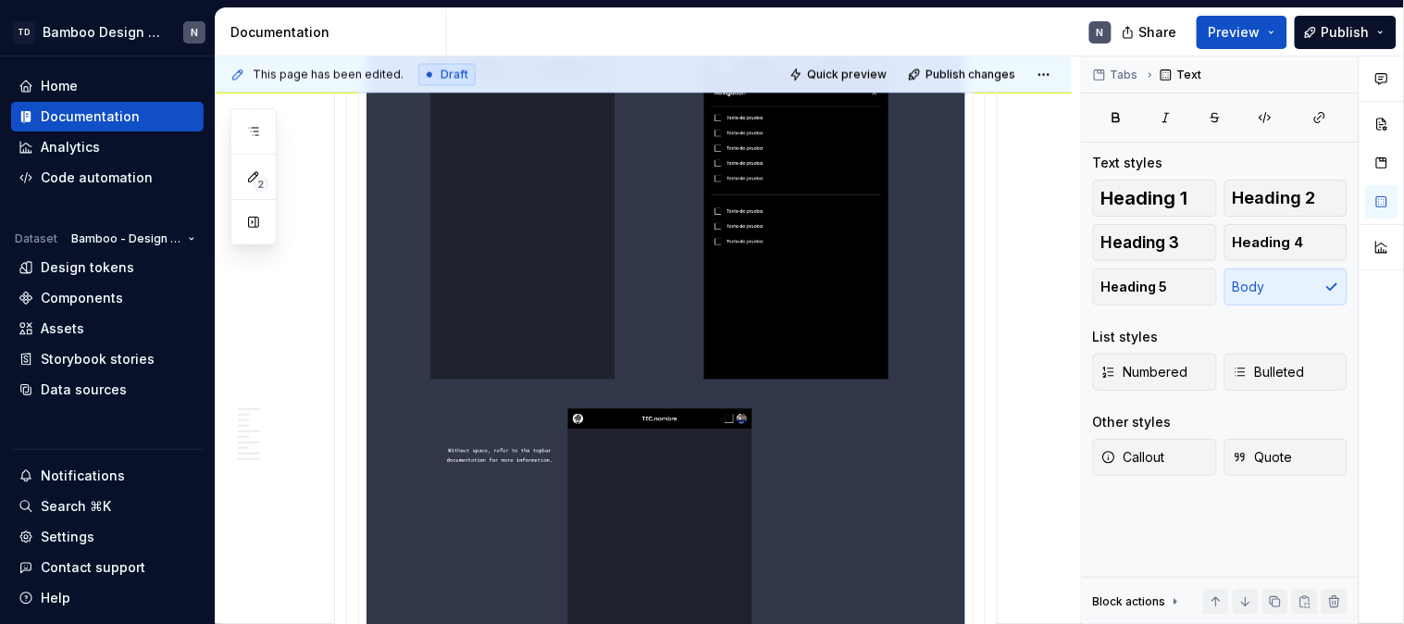
scroll to position [2657, 0]
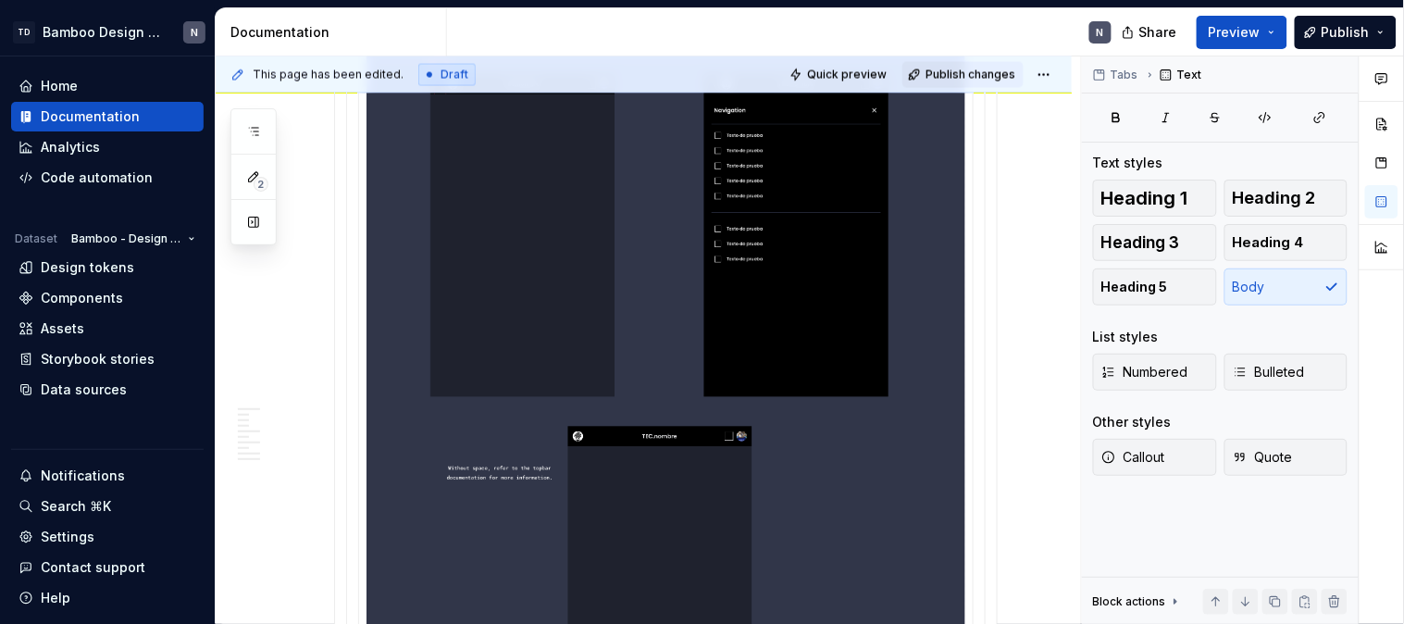
click at [938, 68] on span "Publish changes" at bounding box center [971, 75] width 90 height 15
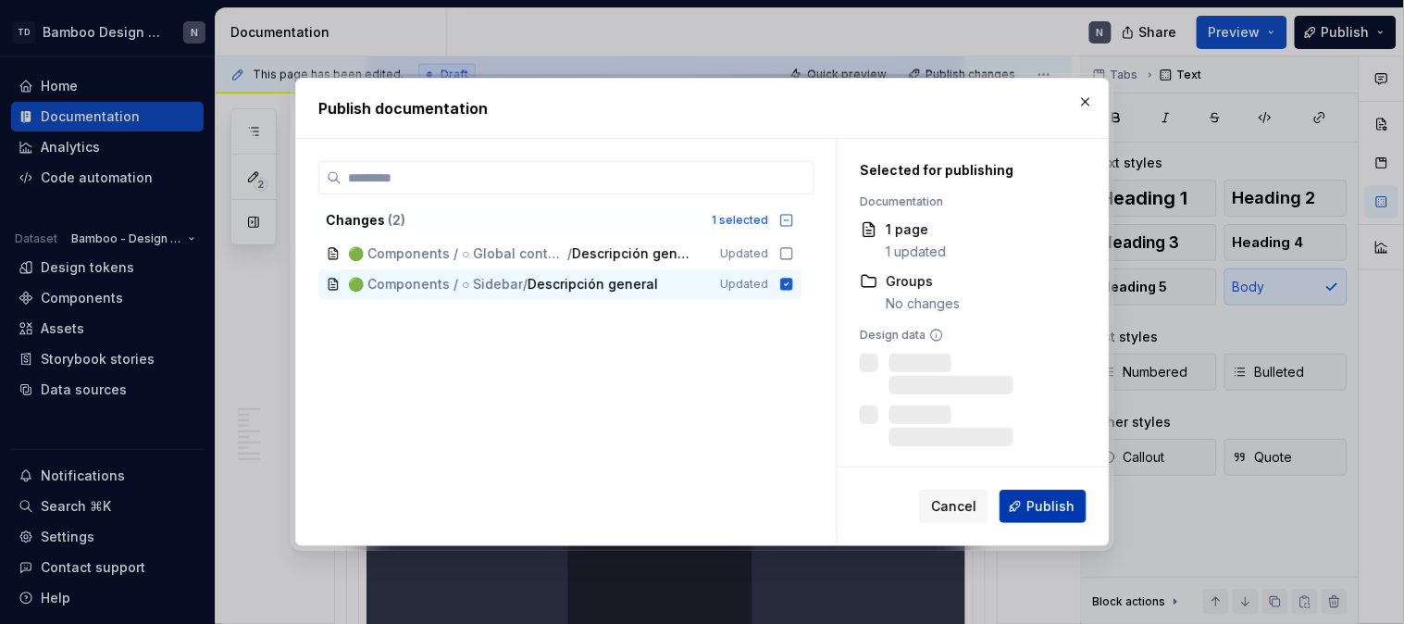
click at [1062, 510] on span "Publish" at bounding box center [1050, 506] width 48 height 19
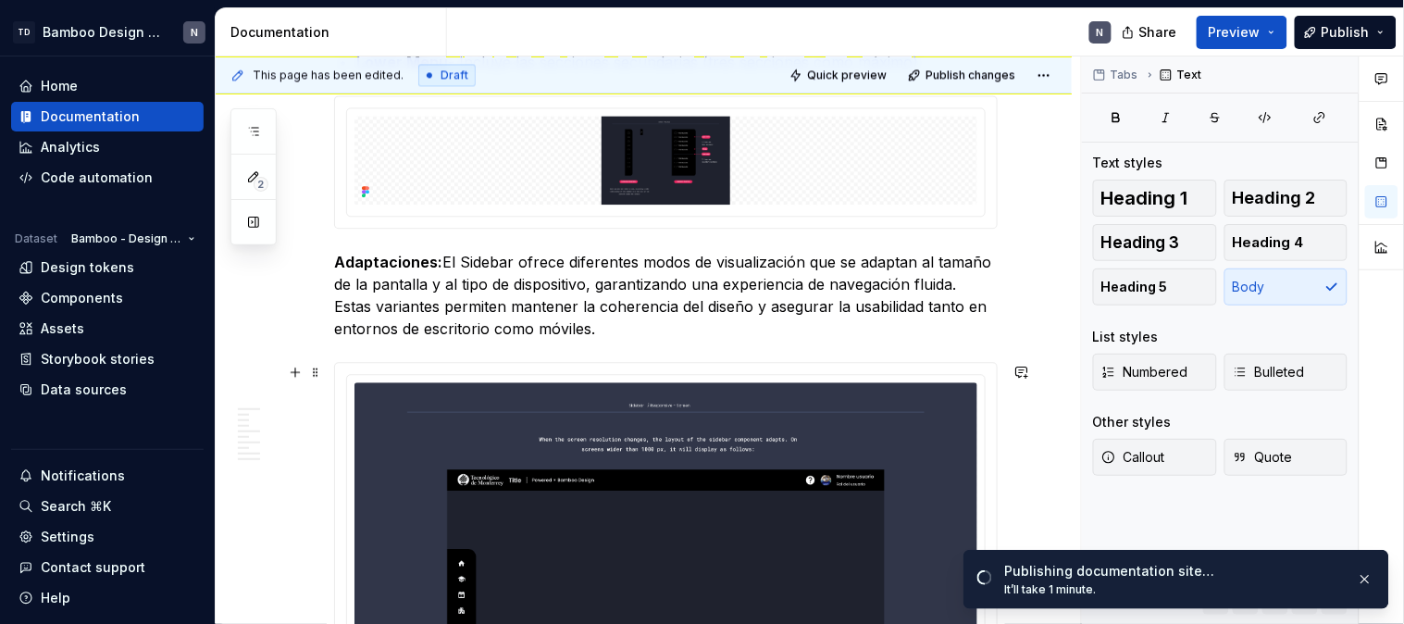
scroll to position [1012, 0]
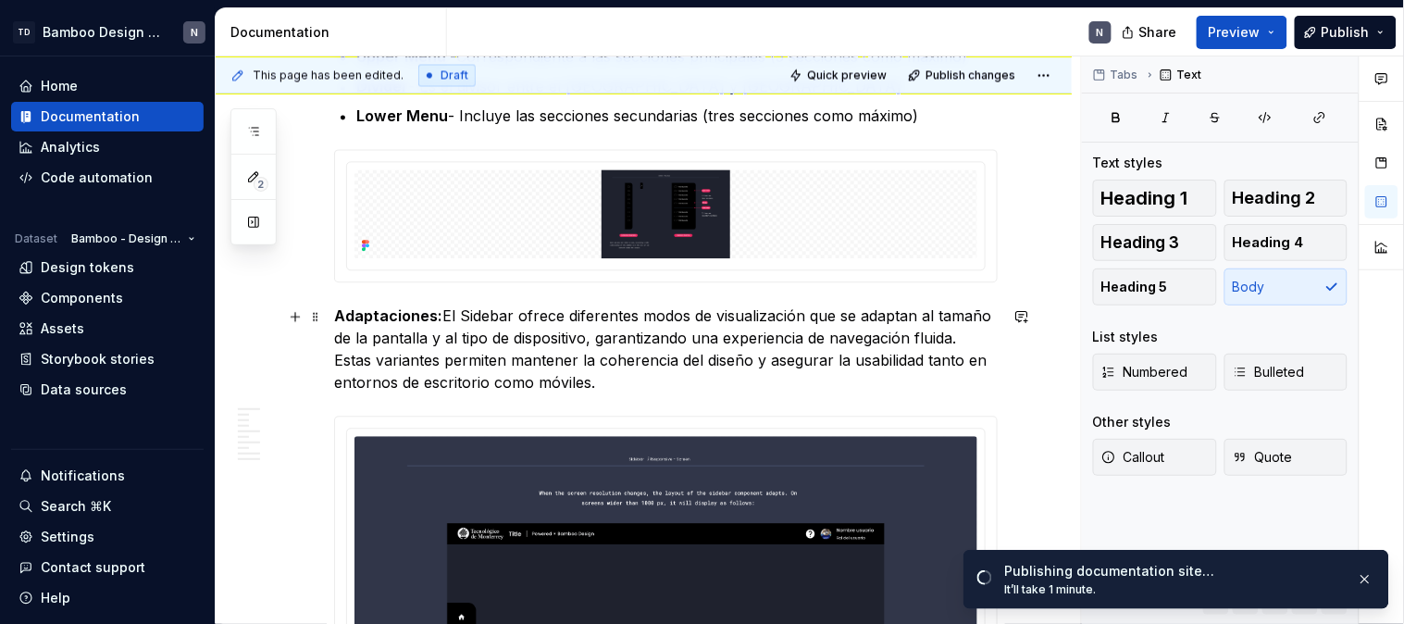
click at [532, 372] on p "Adaptaciones: El Sidebar ofrece diferentes modos de visualización que se adapta…" at bounding box center [666, 348] width 664 height 89
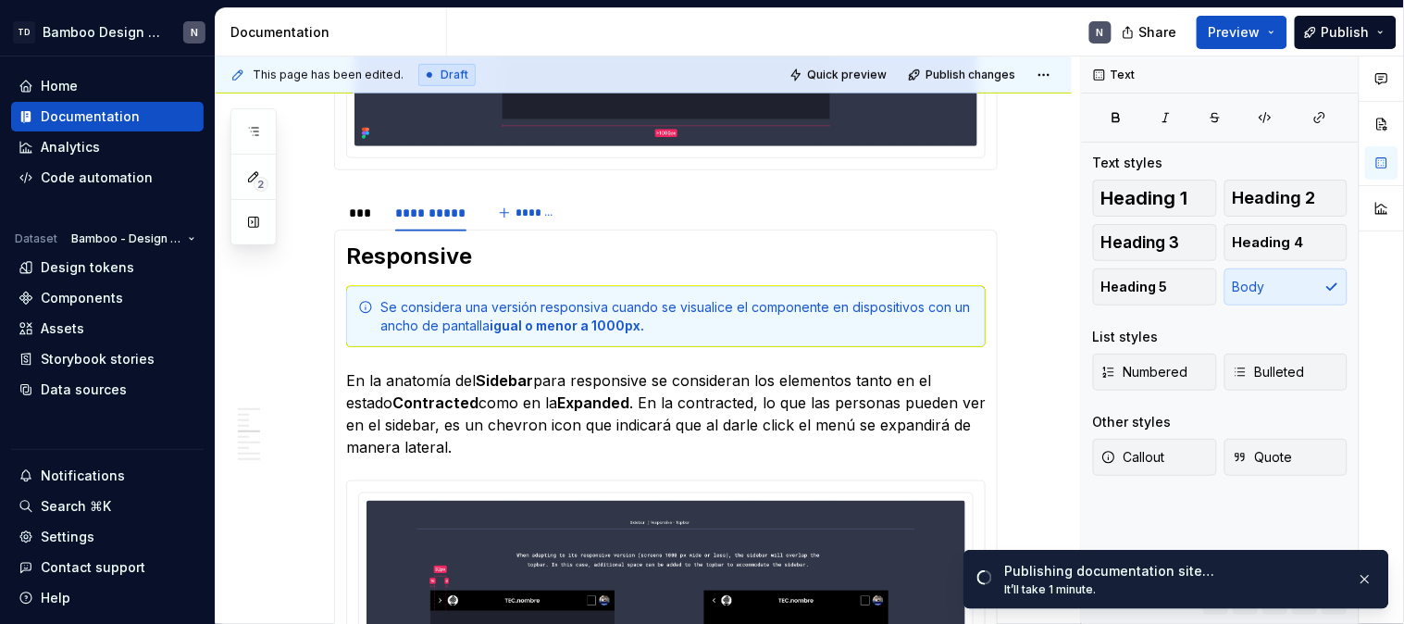
scroll to position [2143, 0]
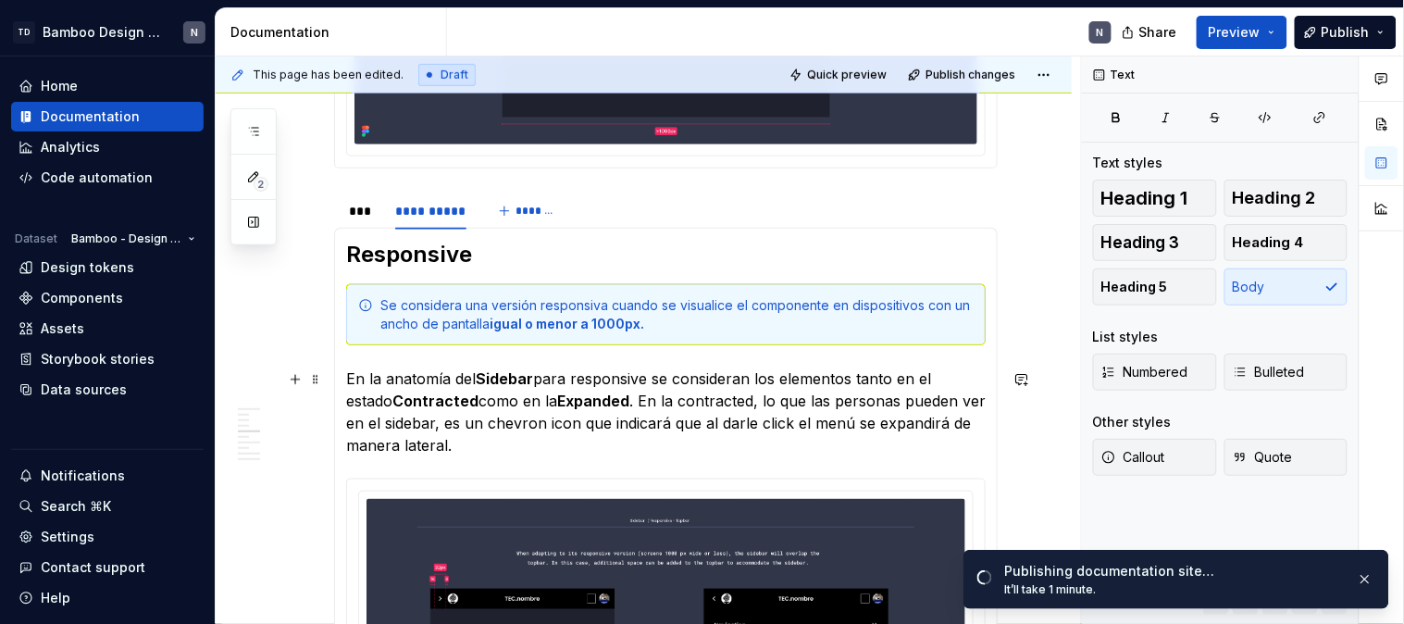
click at [706, 380] on p "En la anatomía del Sidebar para responsive se consideran los elementos tanto en…" at bounding box center [666, 411] width 640 height 89
click at [550, 384] on p "En la anatomía del Sidebar para responsive se consideran los elementos tanto en…" at bounding box center [666, 411] width 640 height 89
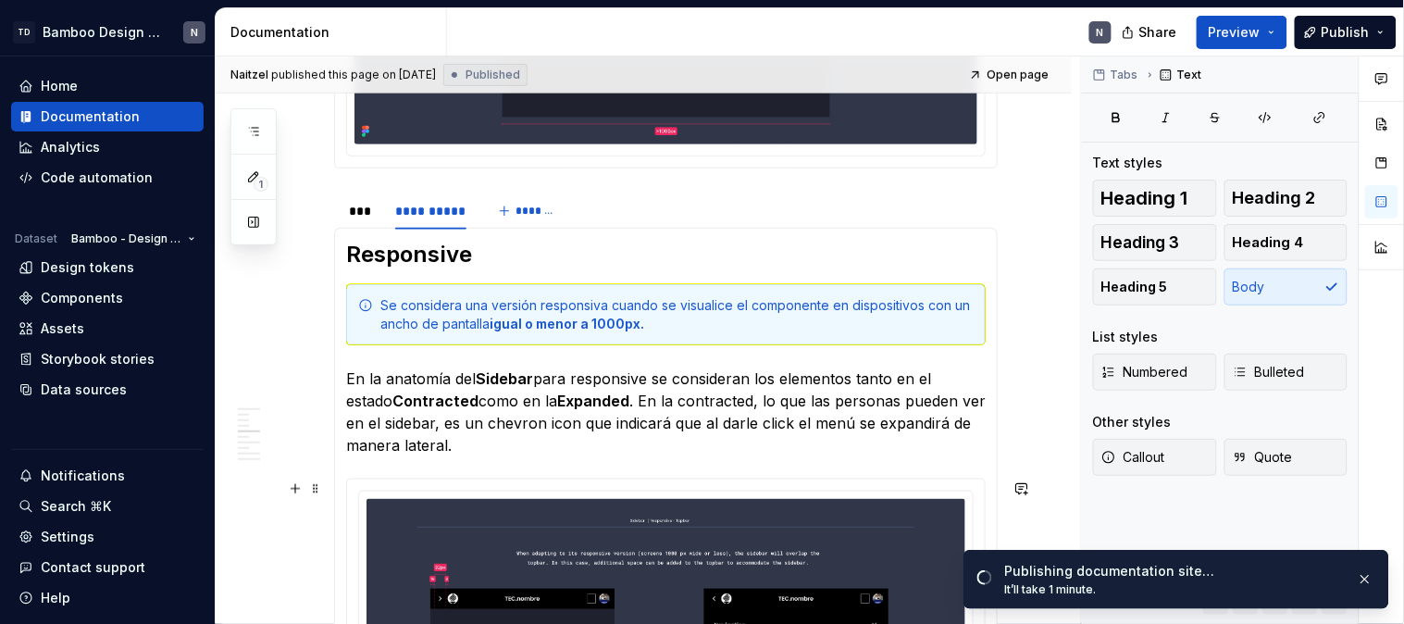
click at [461, 261] on h2 "Responsive" at bounding box center [666, 255] width 640 height 30
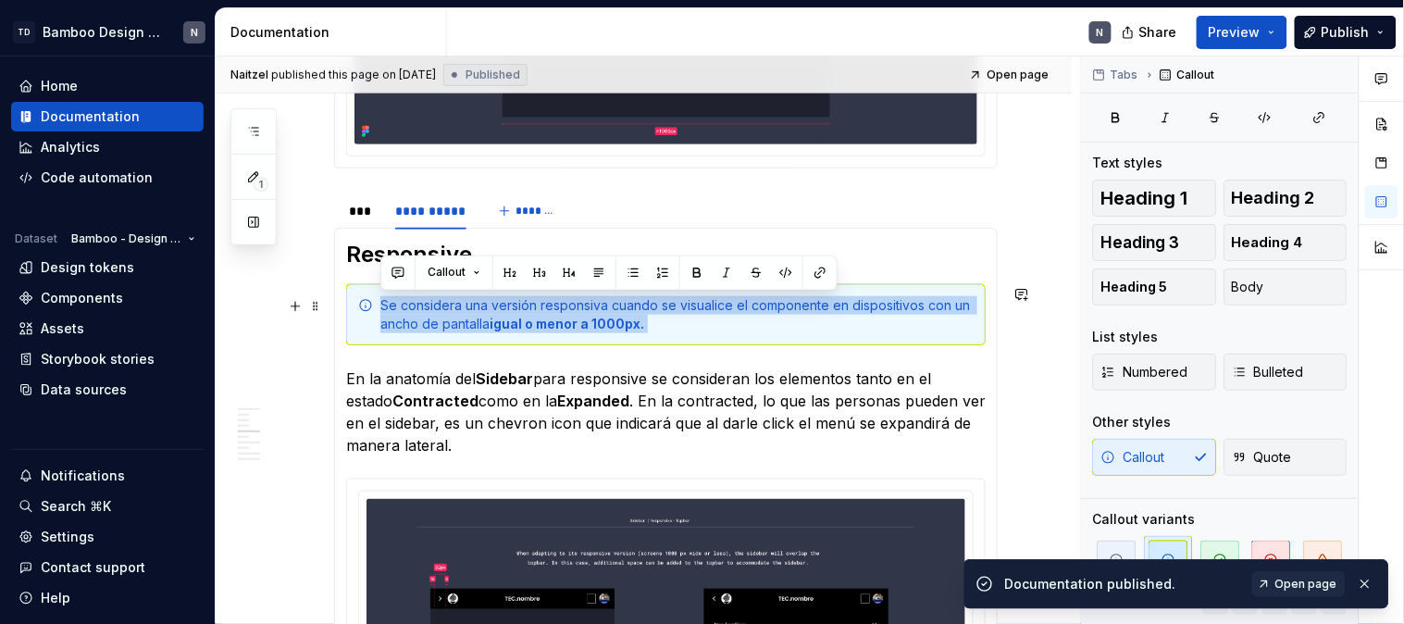
drag, startPoint x: 355, startPoint y: 301, endPoint x: 651, endPoint y: 326, distance: 296.3
click at [651, 326] on div "Se considera una versión responsiva cuando se visualice el componente en dispos…" at bounding box center [666, 314] width 640 height 61
copy div "Se considera una versión responsiva cuando se visualice el componente en dispos…"
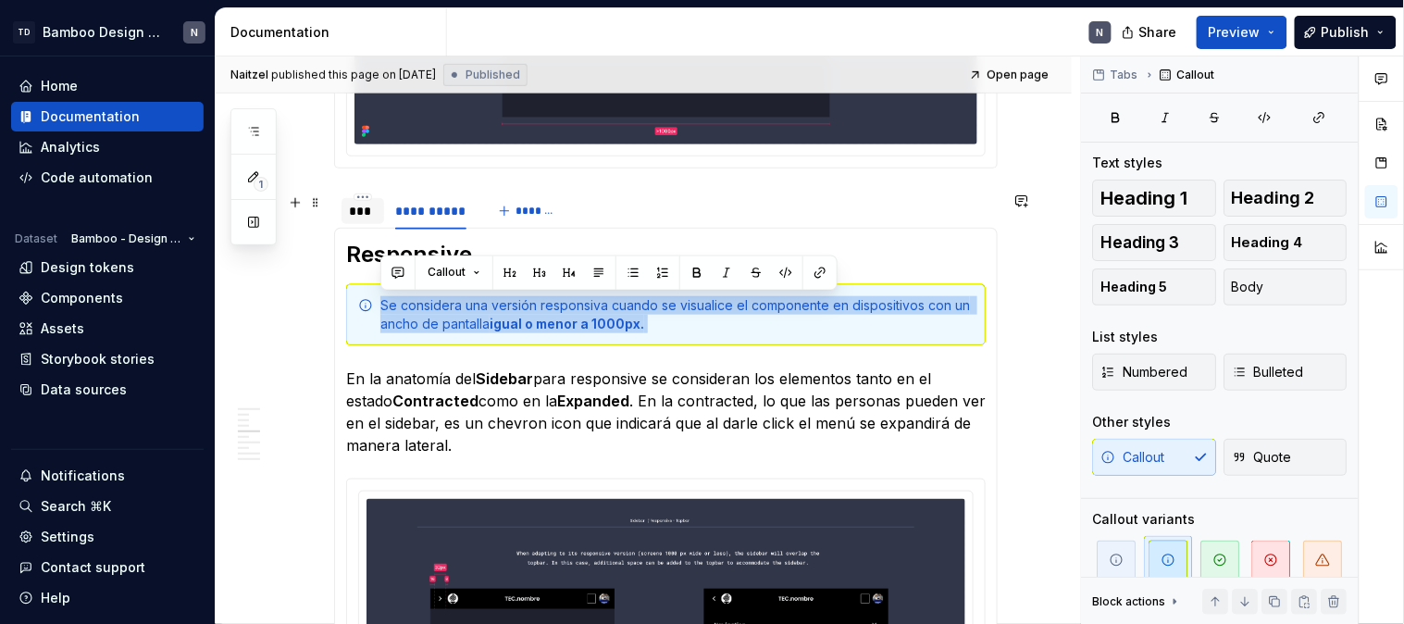
click at [361, 216] on div "***" at bounding box center [363, 211] width 28 height 19
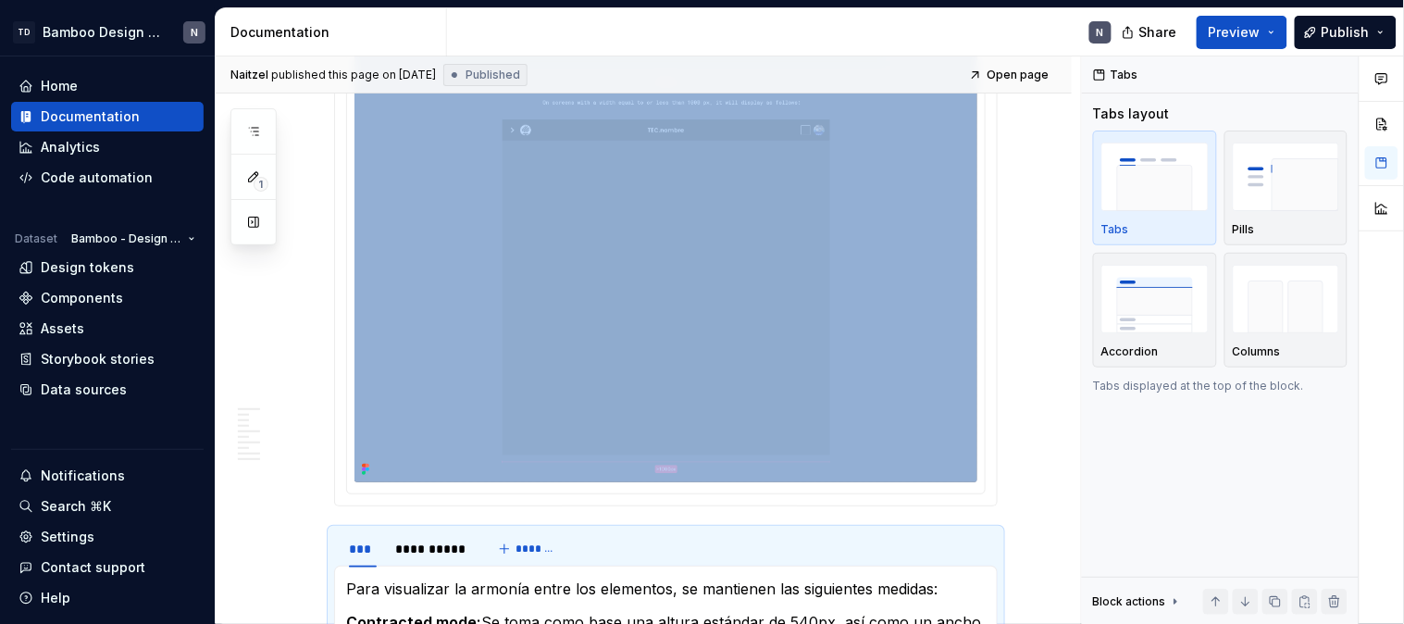
scroll to position [2040, 0]
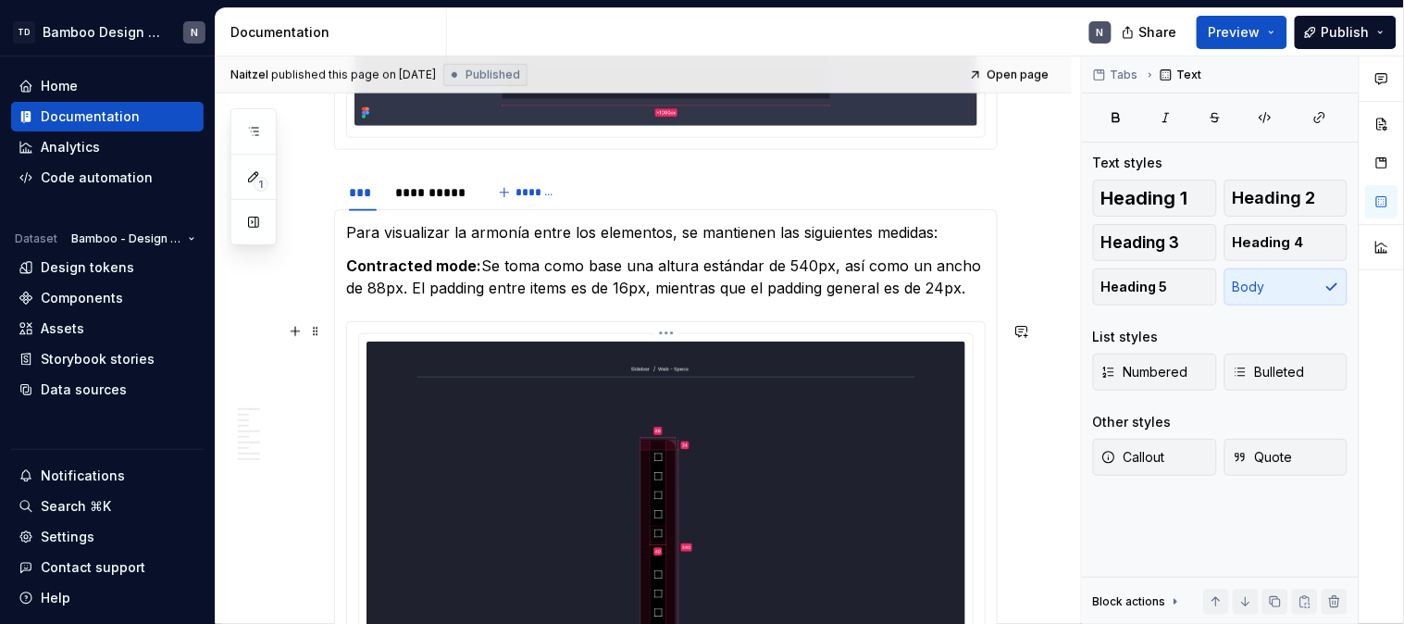
scroll to position [2143, 0]
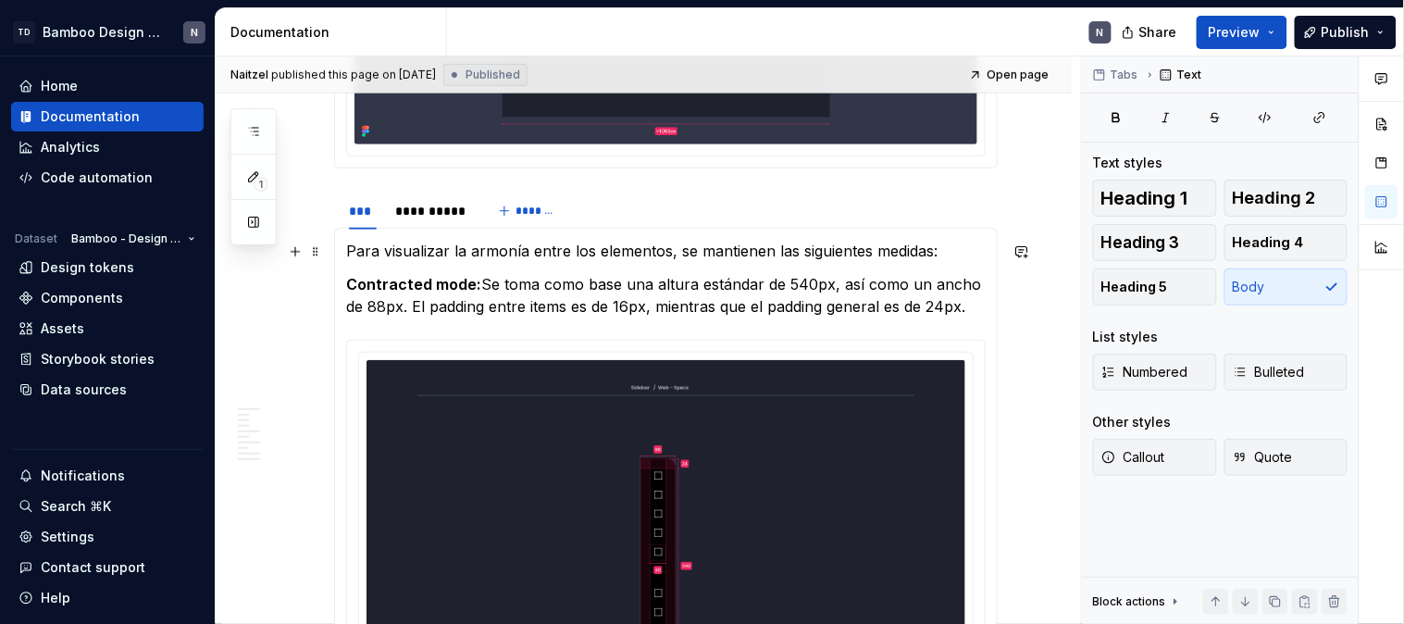
click at [346, 256] on p "Para visualizar la armonía entre los elementos, se mantienen las siguientes med…" at bounding box center [666, 251] width 640 height 22
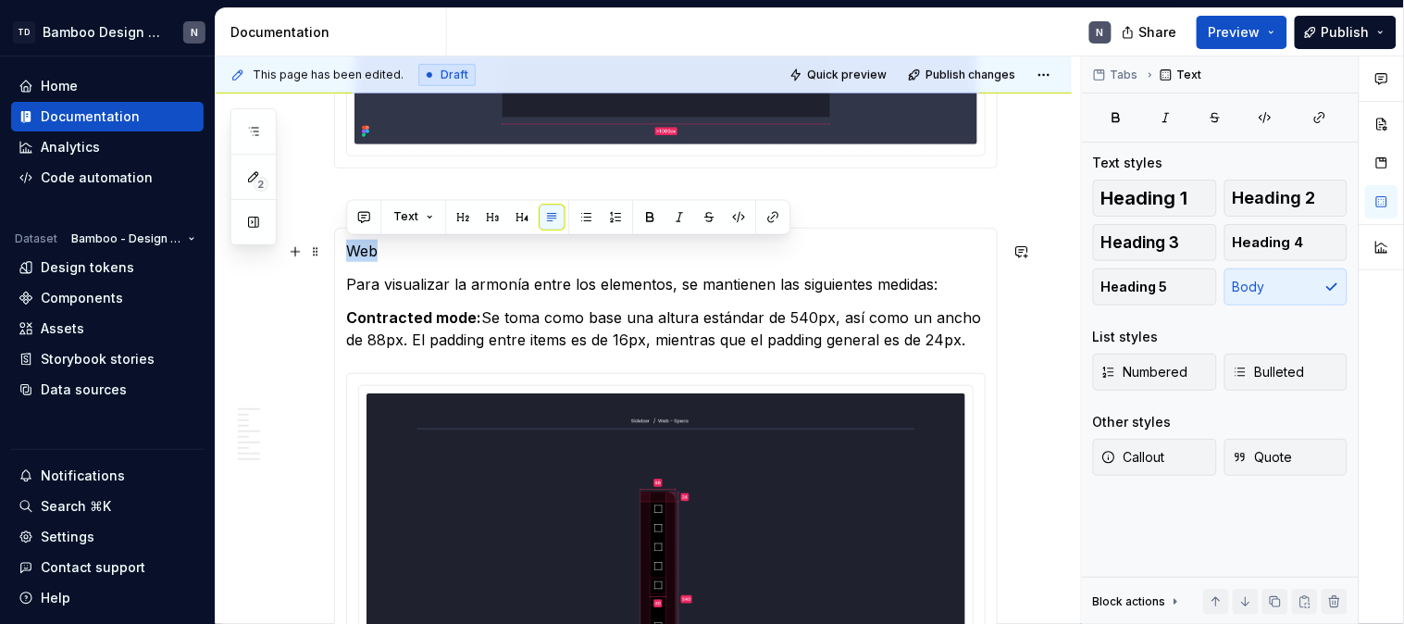
drag, startPoint x: 376, startPoint y: 252, endPoint x: 349, endPoint y: 251, distance: 26.9
click at [349, 251] on p "Web" at bounding box center [666, 251] width 640 height 22
click at [1284, 205] on span "Heading 2" at bounding box center [1274, 198] width 83 height 19
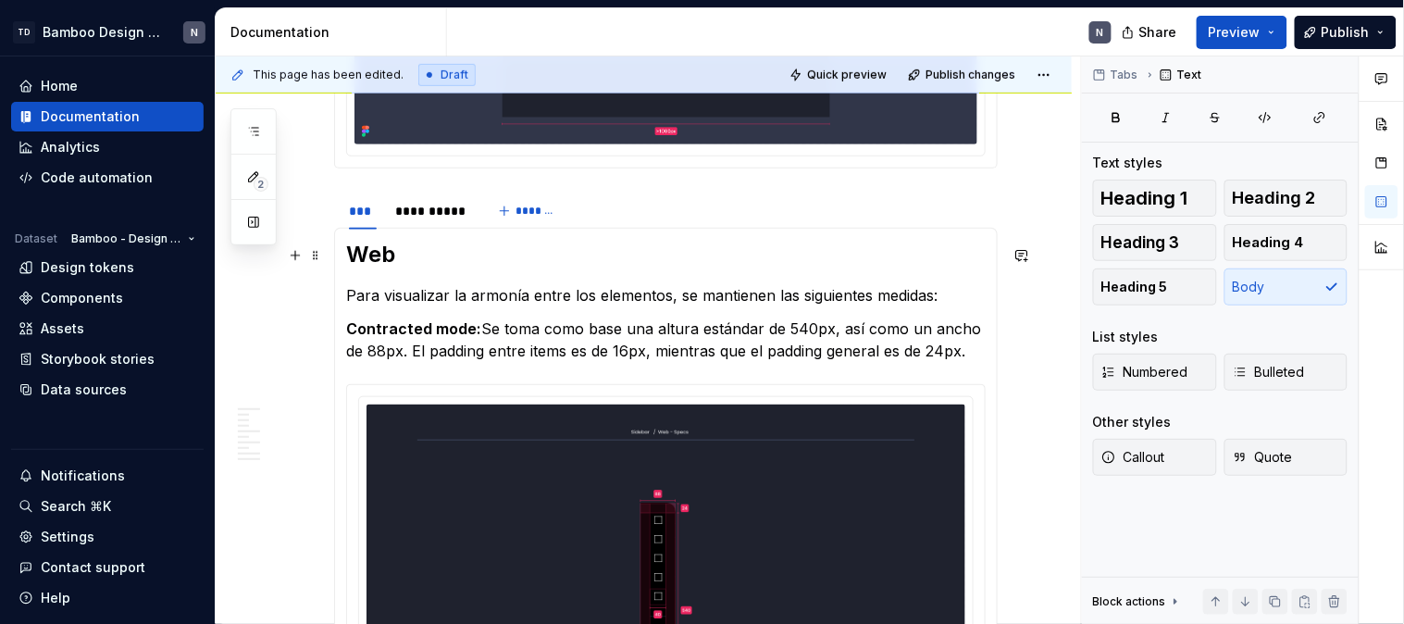
click at [493, 254] on h2 "Web" at bounding box center [666, 255] width 640 height 30
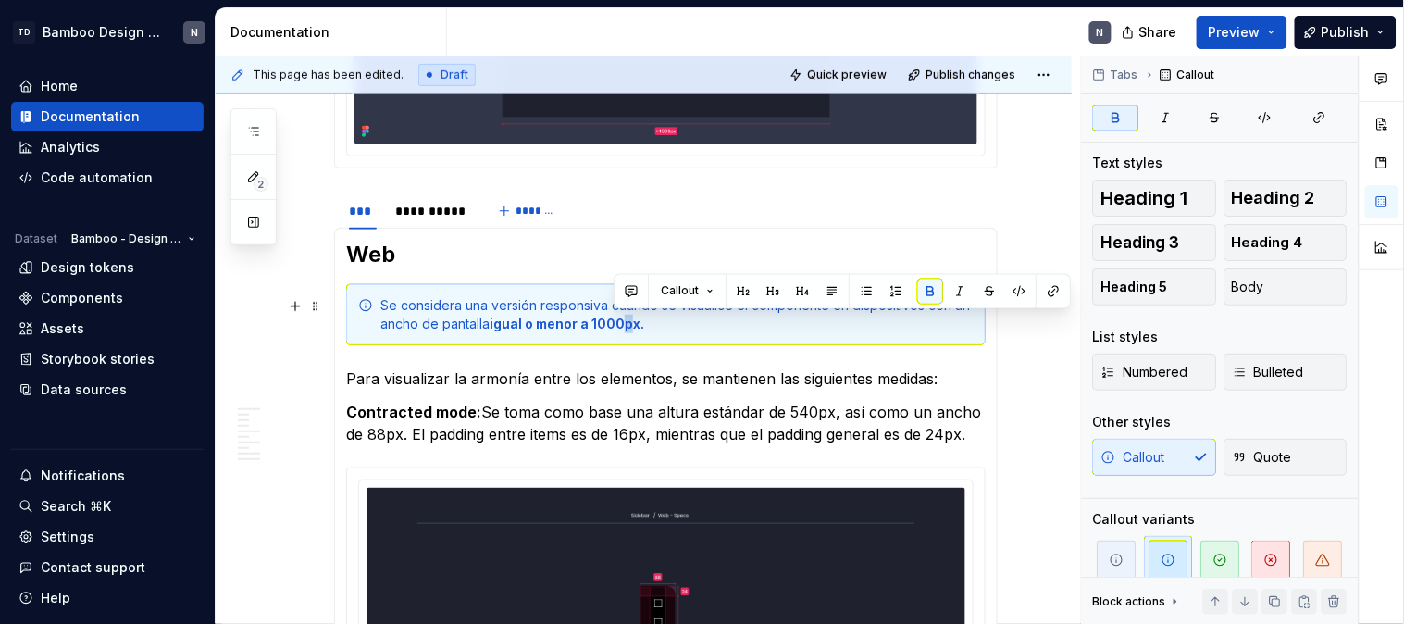
click at [615, 324] on strong "igual o menor a 1000px." at bounding box center [567, 324] width 155 height 16
drag, startPoint x: 577, startPoint y: 325, endPoint x: 541, endPoint y: 325, distance: 36.1
click at [541, 325] on strong "igual o menor a 1001px." at bounding box center [565, 324] width 151 height 16
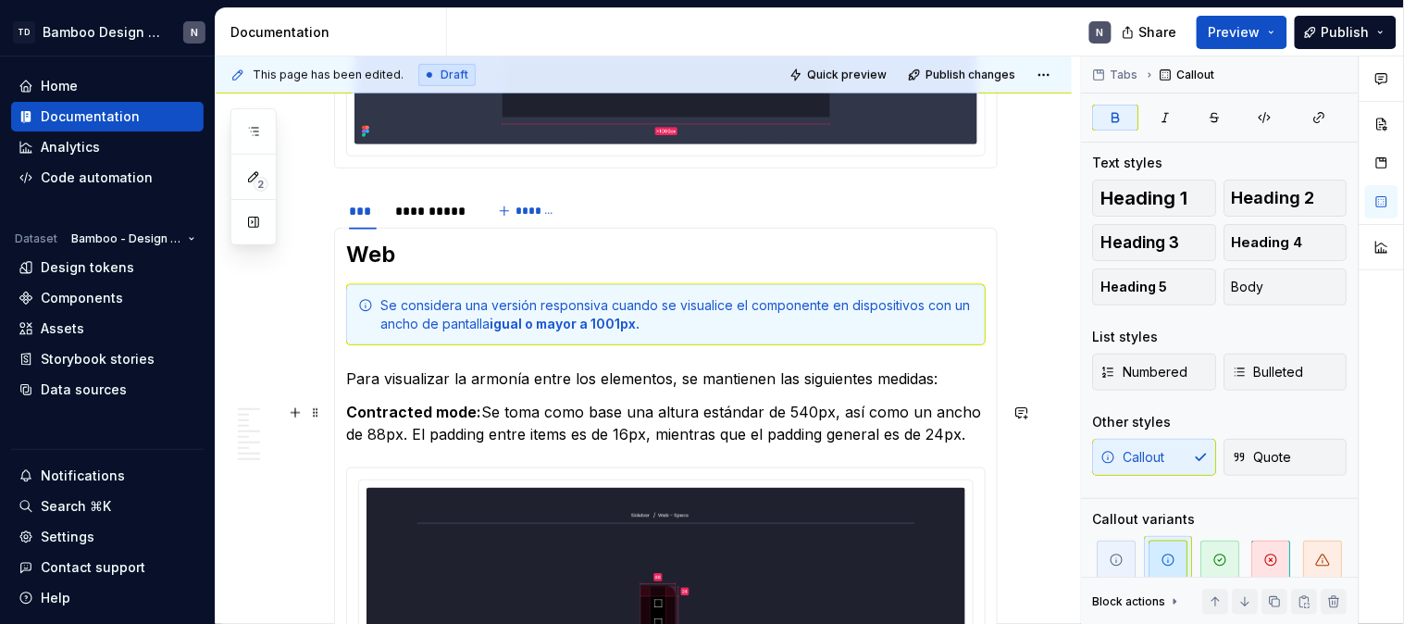
click at [704, 402] on p "Contracted mode: Se toma como base una altura estándar de 540px, así como un an…" at bounding box center [666, 423] width 640 height 44
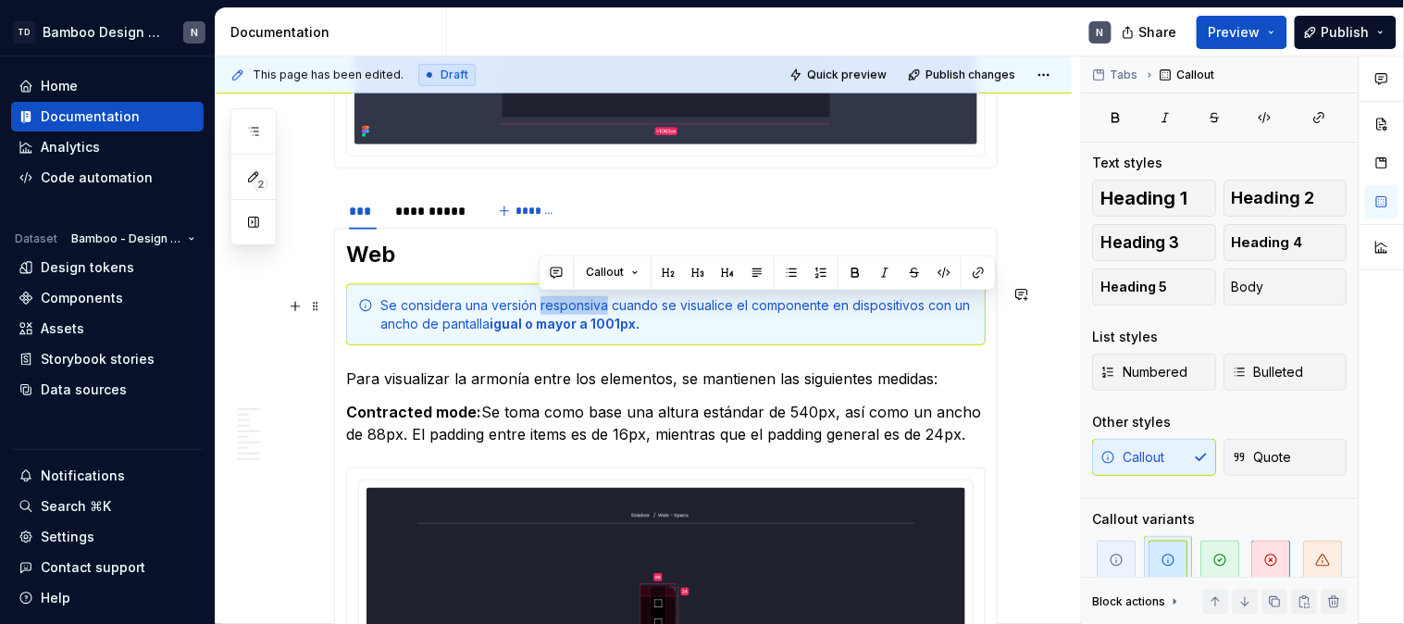
drag, startPoint x: 603, startPoint y: 303, endPoint x: 539, endPoint y: 306, distance: 64.0
click at [539, 306] on div "Se considera una versión responsiva cuando se visualice el componente en dispos…" at bounding box center [676, 314] width 593 height 37
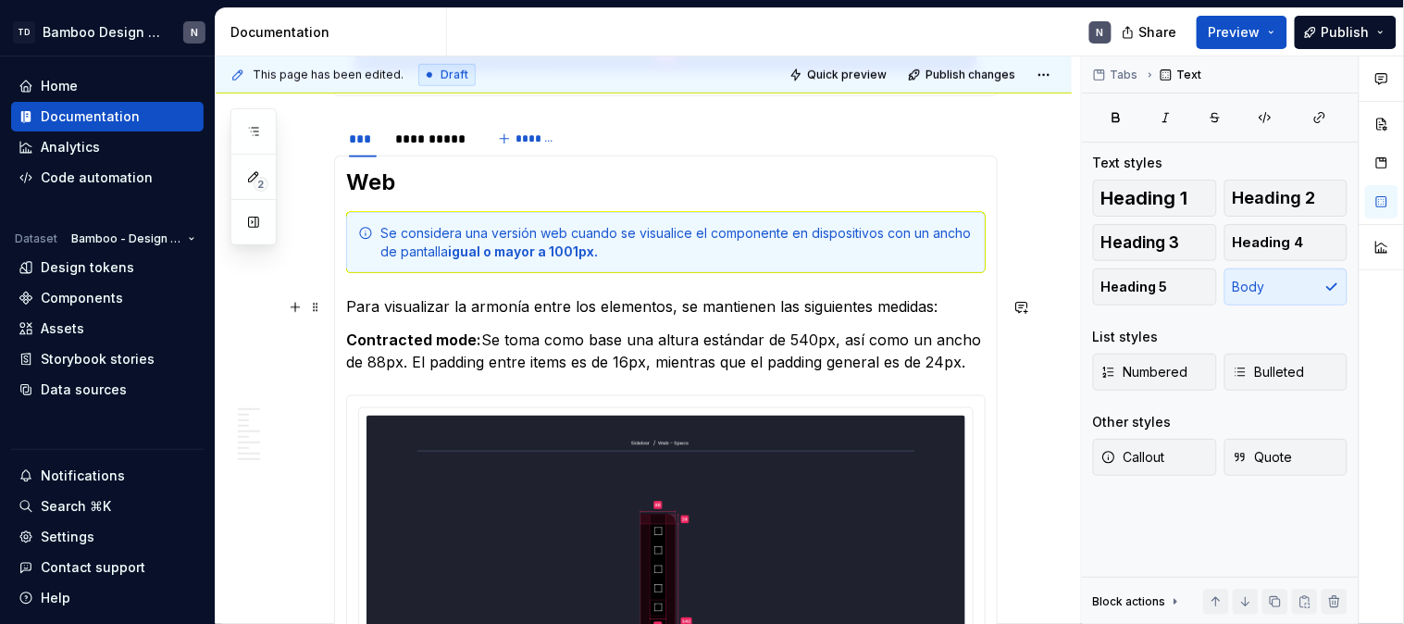
scroll to position [2245, 0]
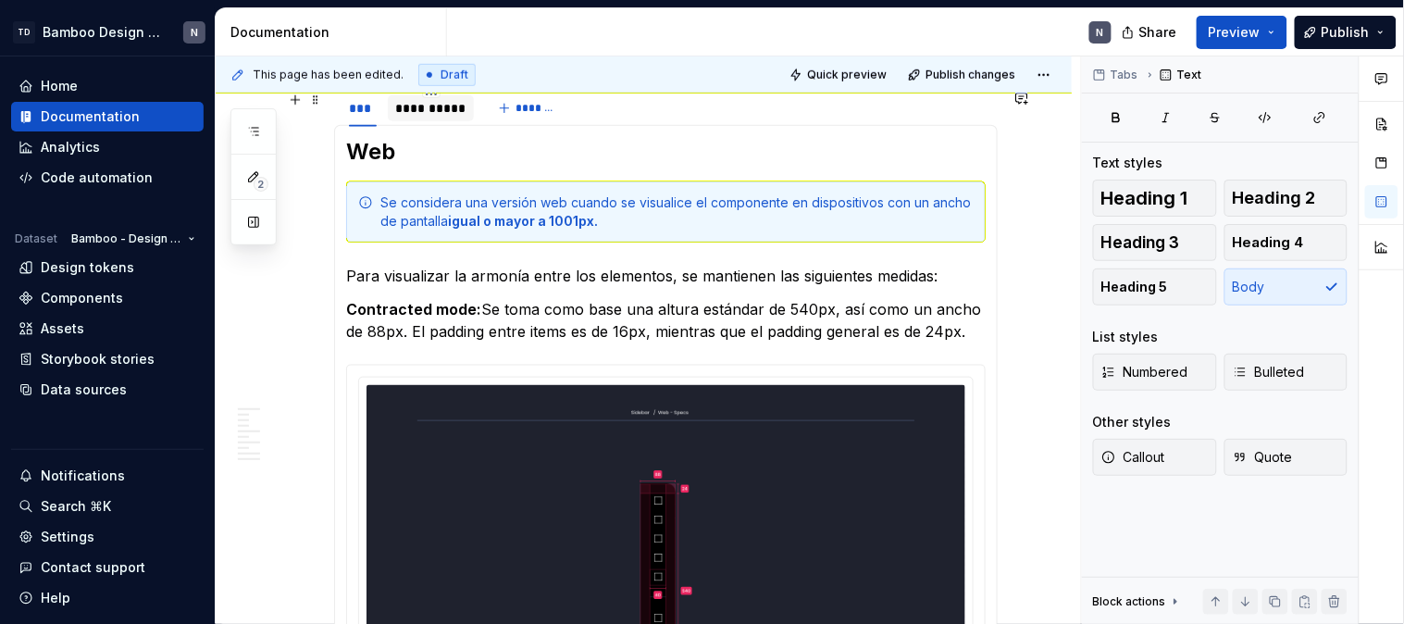
click at [428, 115] on div "**********" at bounding box center [430, 108] width 71 height 19
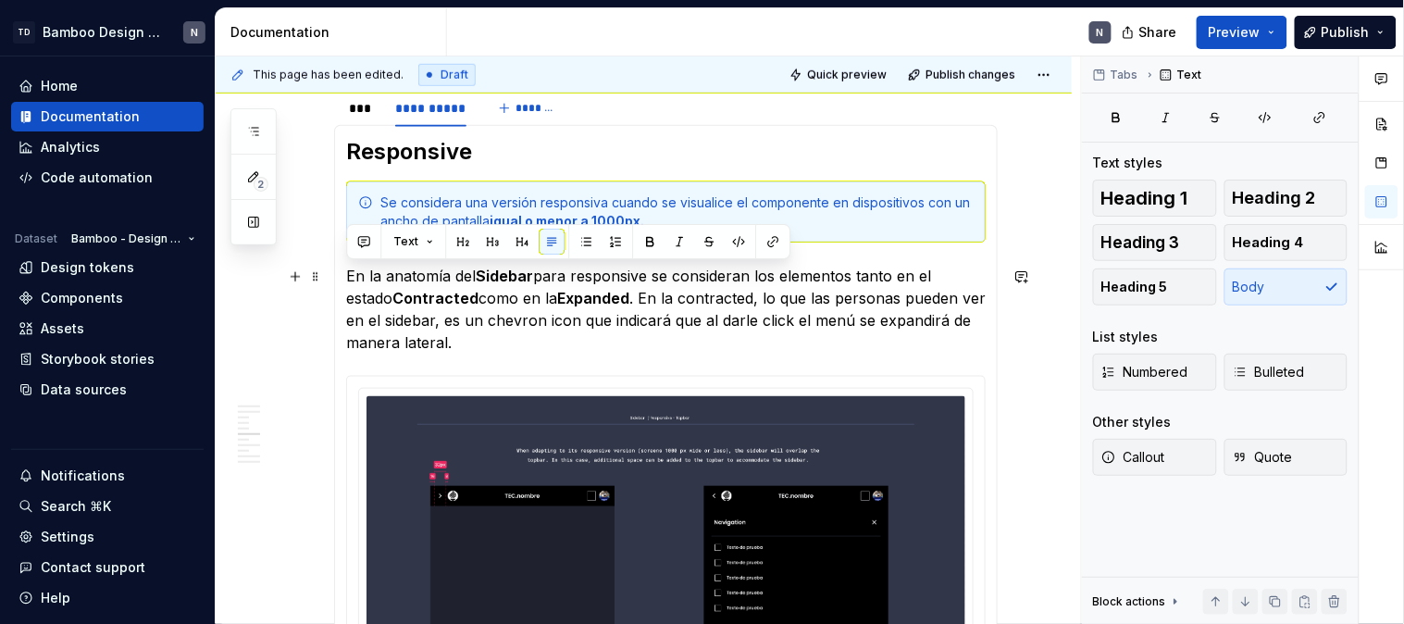
drag, startPoint x: 342, startPoint y: 273, endPoint x: 494, endPoint y: 342, distance: 166.9
copy p "En la anatomía del Sidebar para responsive se consideran los elementos tanto en…"
click at [354, 108] on div "***" at bounding box center [363, 108] width 28 height 19
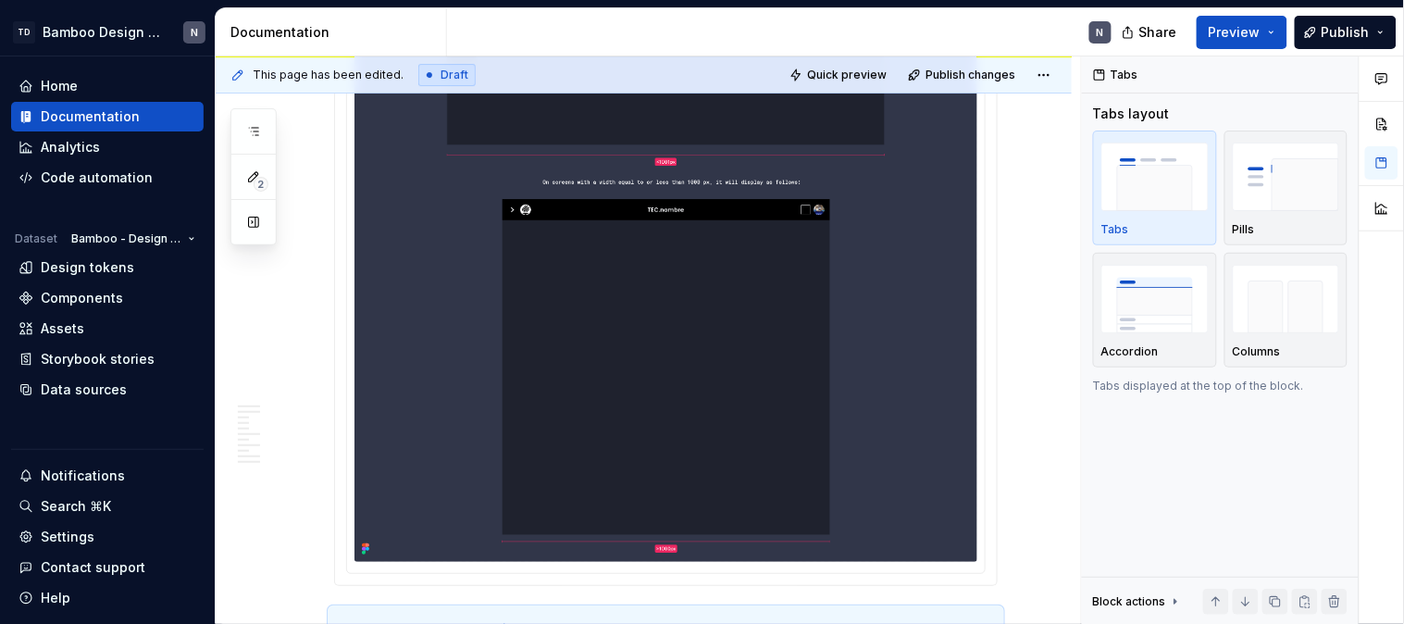
scroll to position [1732, 0]
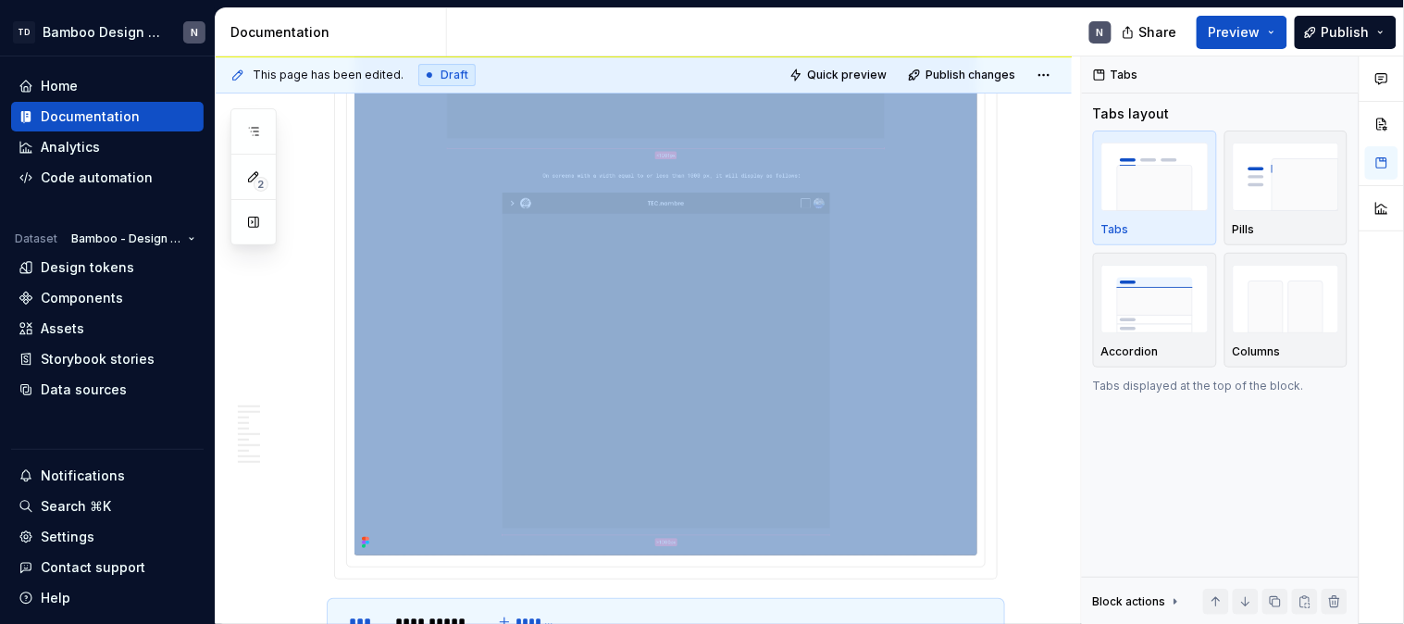
click at [595, 253] on img at bounding box center [665, 135] width 623 height 839
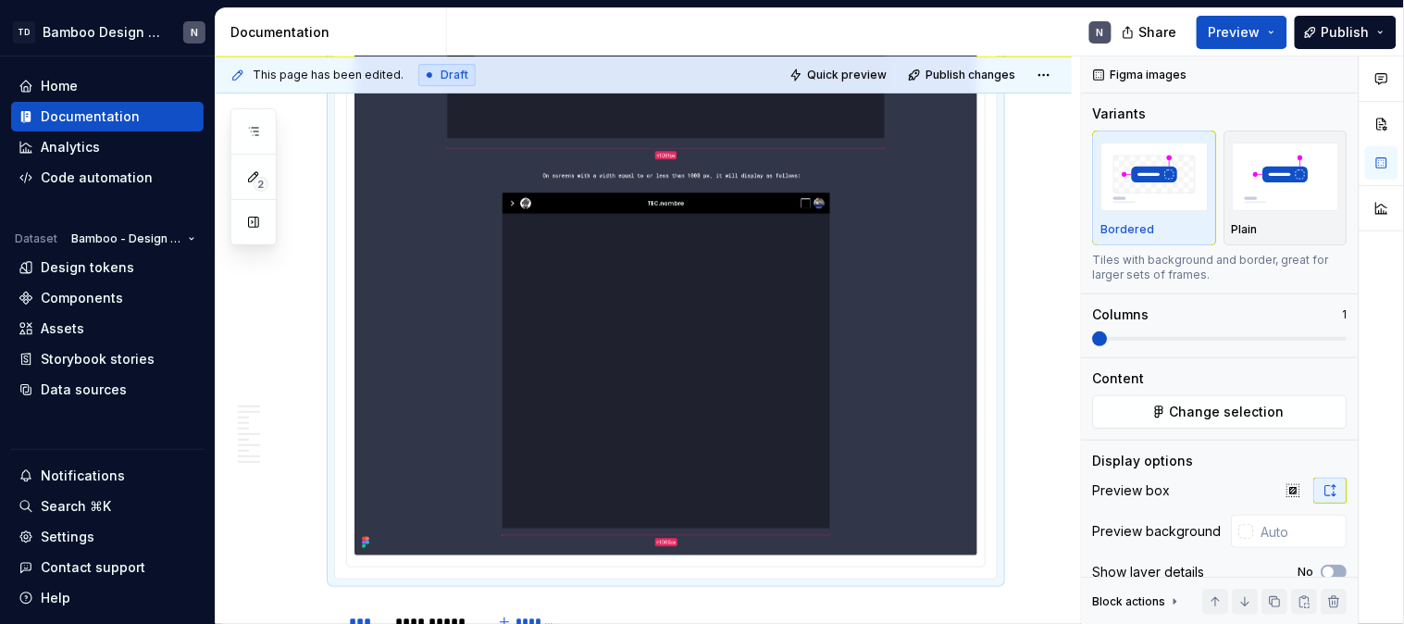
click at [670, 263] on img at bounding box center [665, 135] width 623 height 839
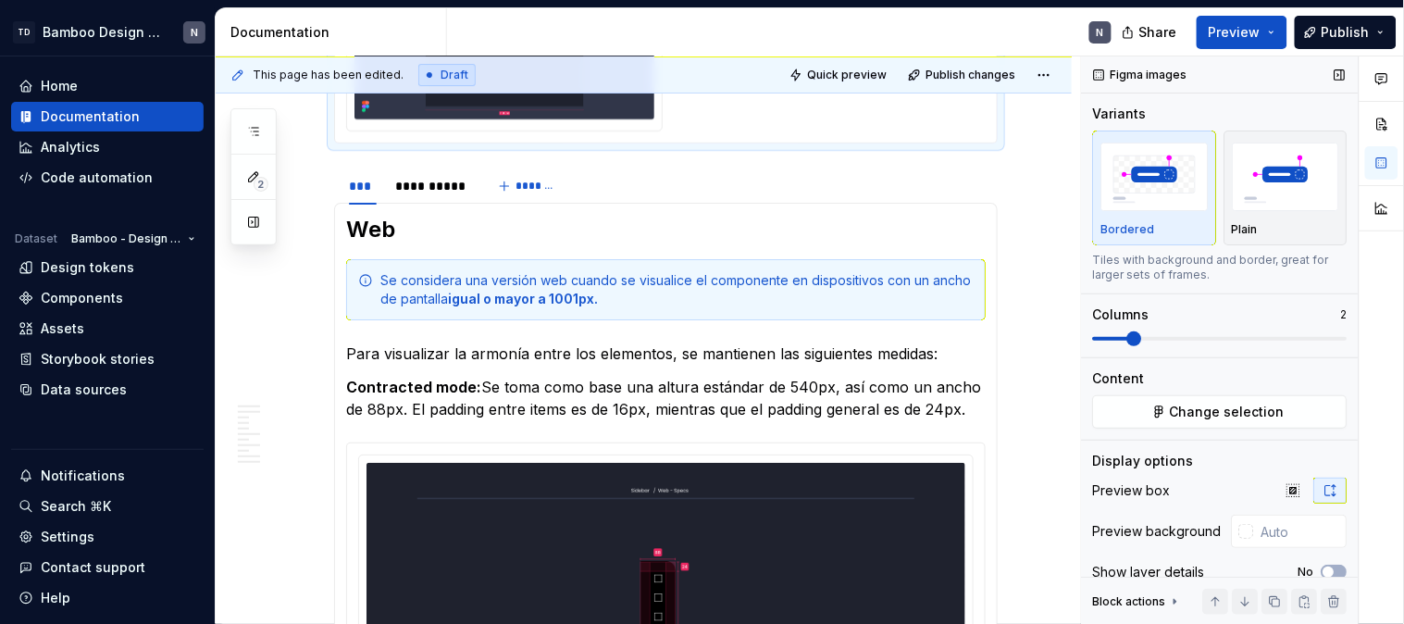
scroll to position [1372, 0]
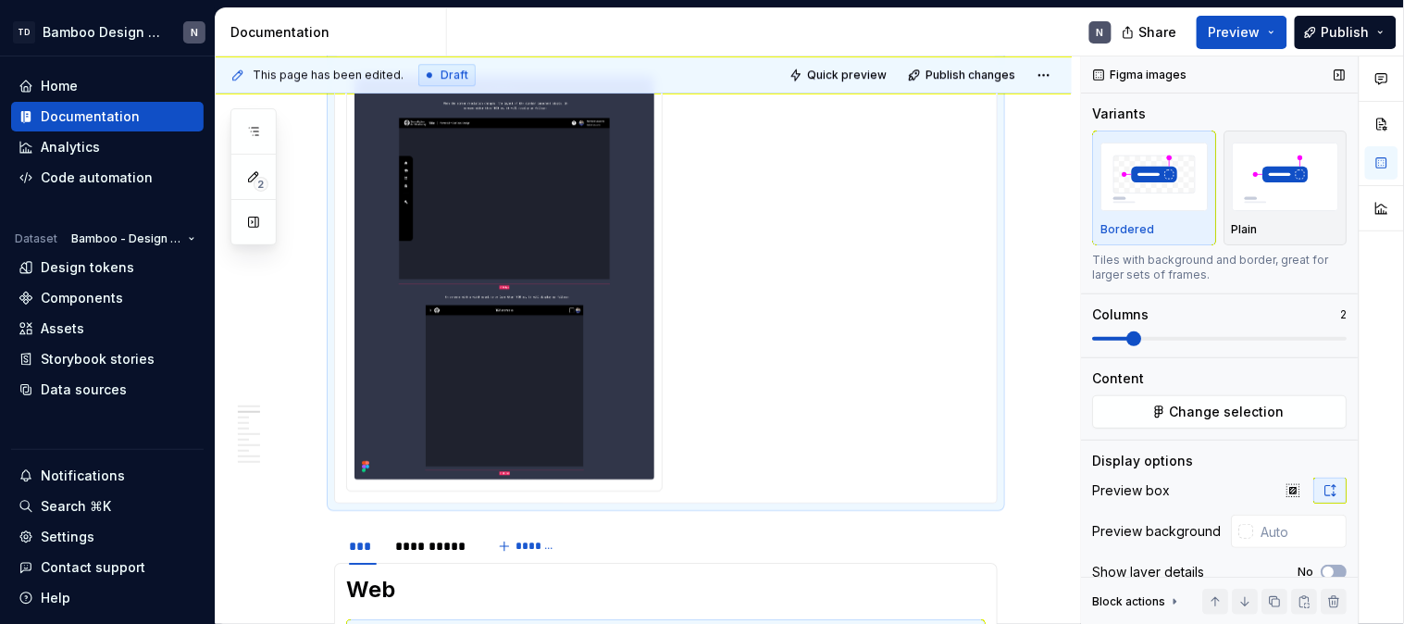
click at [1127, 335] on span at bounding box center [1134, 338] width 15 height 15
click at [1212, 405] on span "Change selection" at bounding box center [1228, 412] width 115 height 19
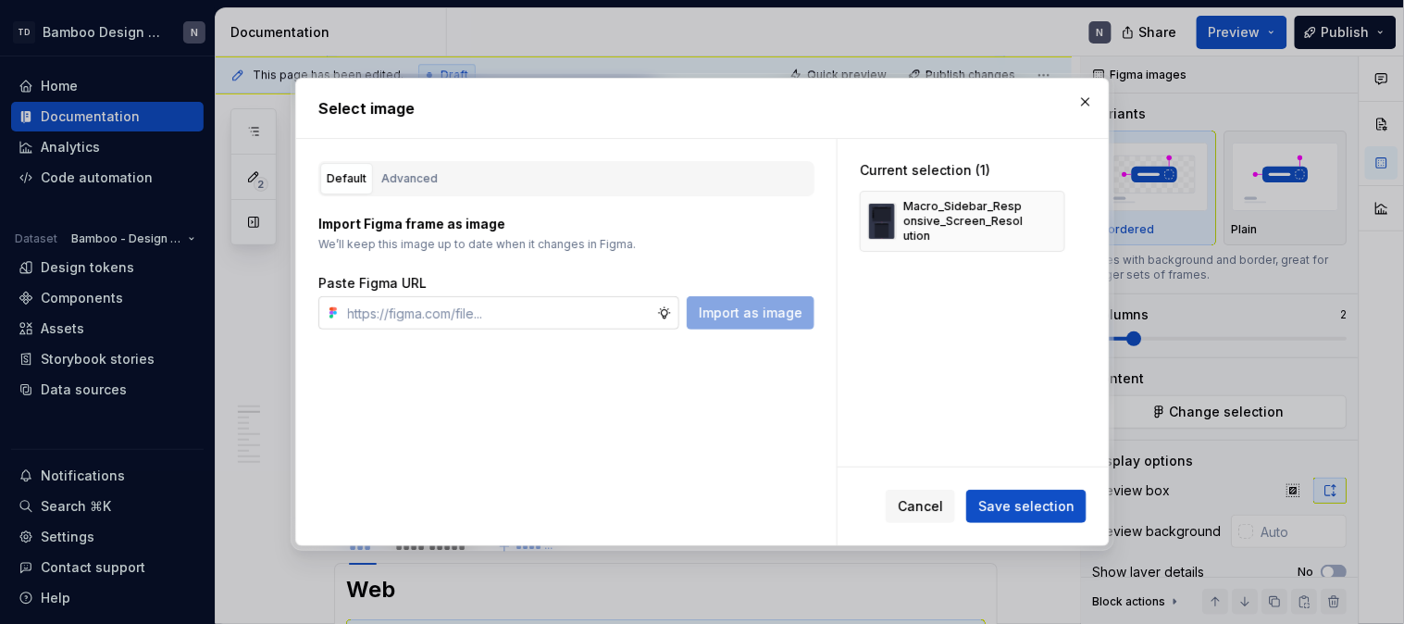
click at [386, 310] on input "text" at bounding box center [499, 312] width 317 height 33
type textarea "*"
type input "https://www.figma.com/design/LYk8AJb5RjQhRfPmRIdEQ9/Bamboo-Design-System---Docu…"
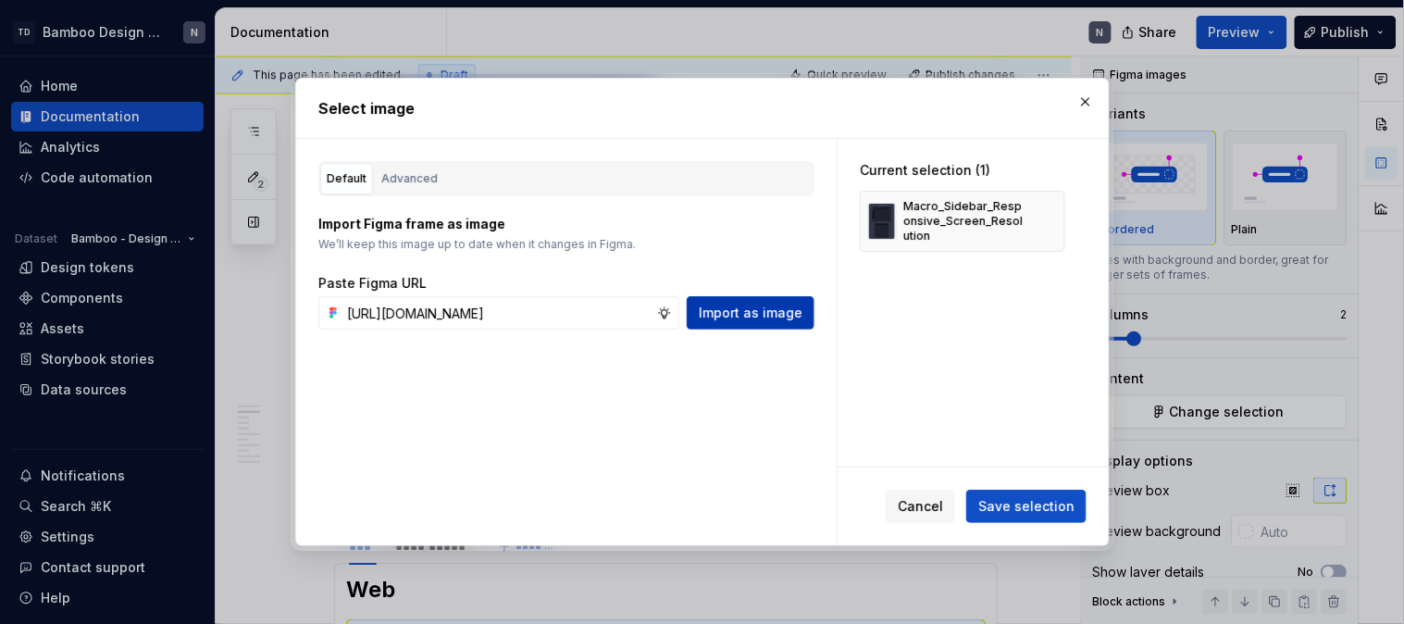
click at [785, 302] on button "Import as image" at bounding box center [751, 312] width 128 height 33
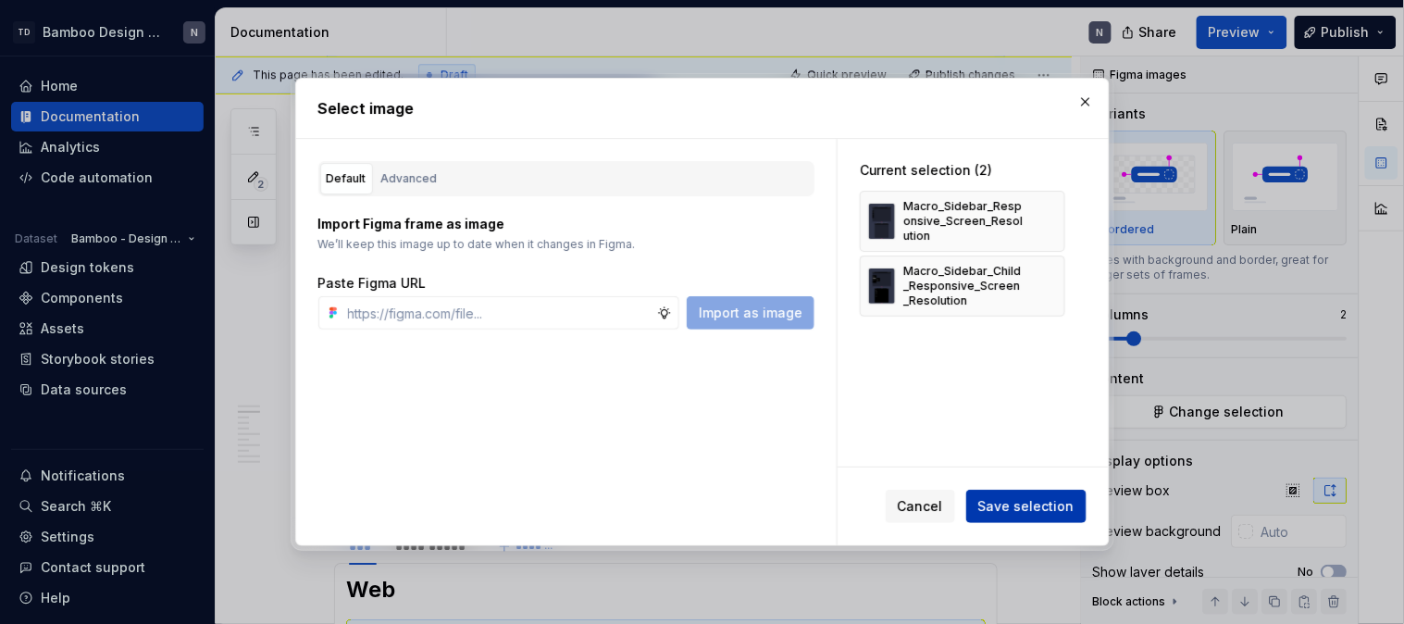
click at [1055, 512] on span "Save selection" at bounding box center [1026, 506] width 96 height 19
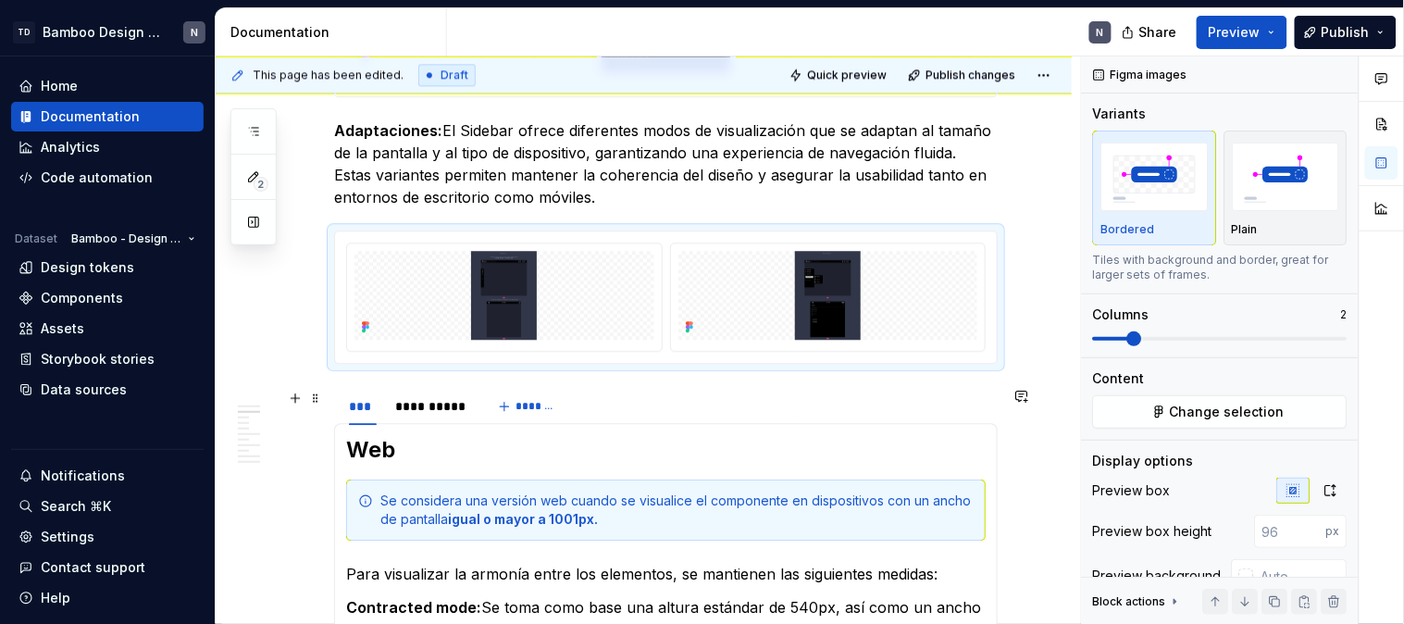
scroll to position [1166, 0]
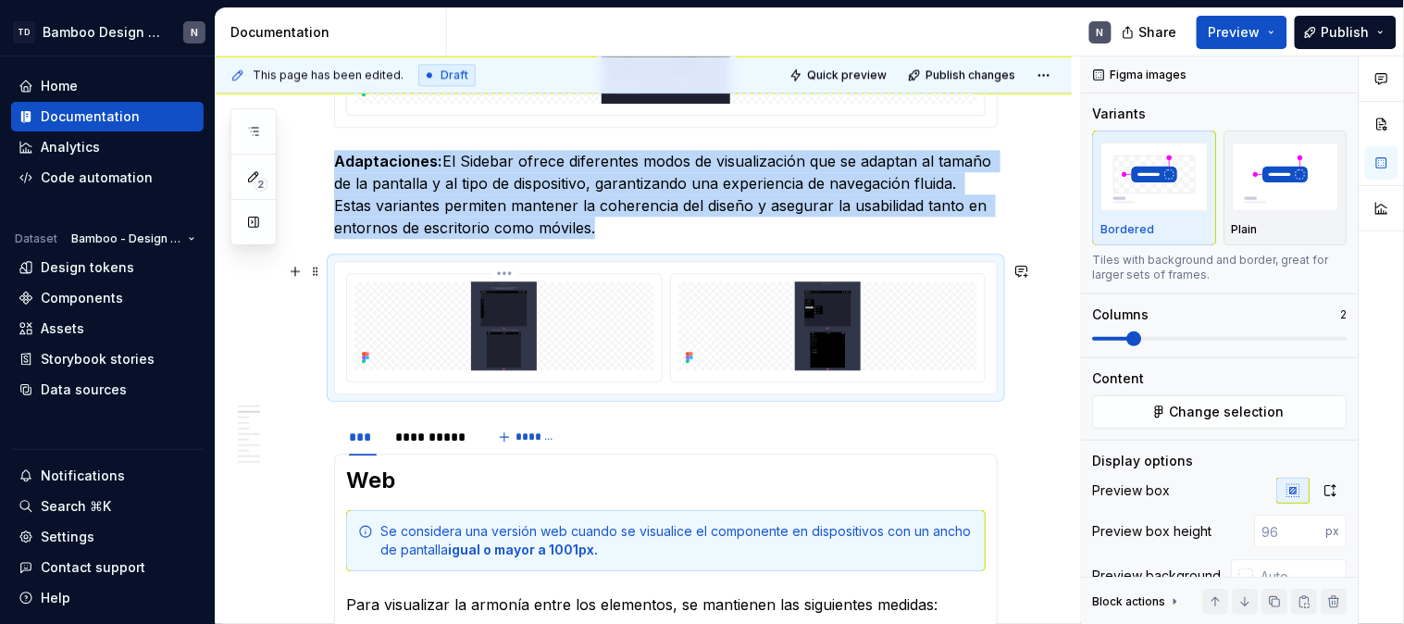
click at [555, 330] on img at bounding box center [504, 325] width 300 height 89
click at [1323, 491] on icon "button" at bounding box center [1330, 490] width 15 height 15
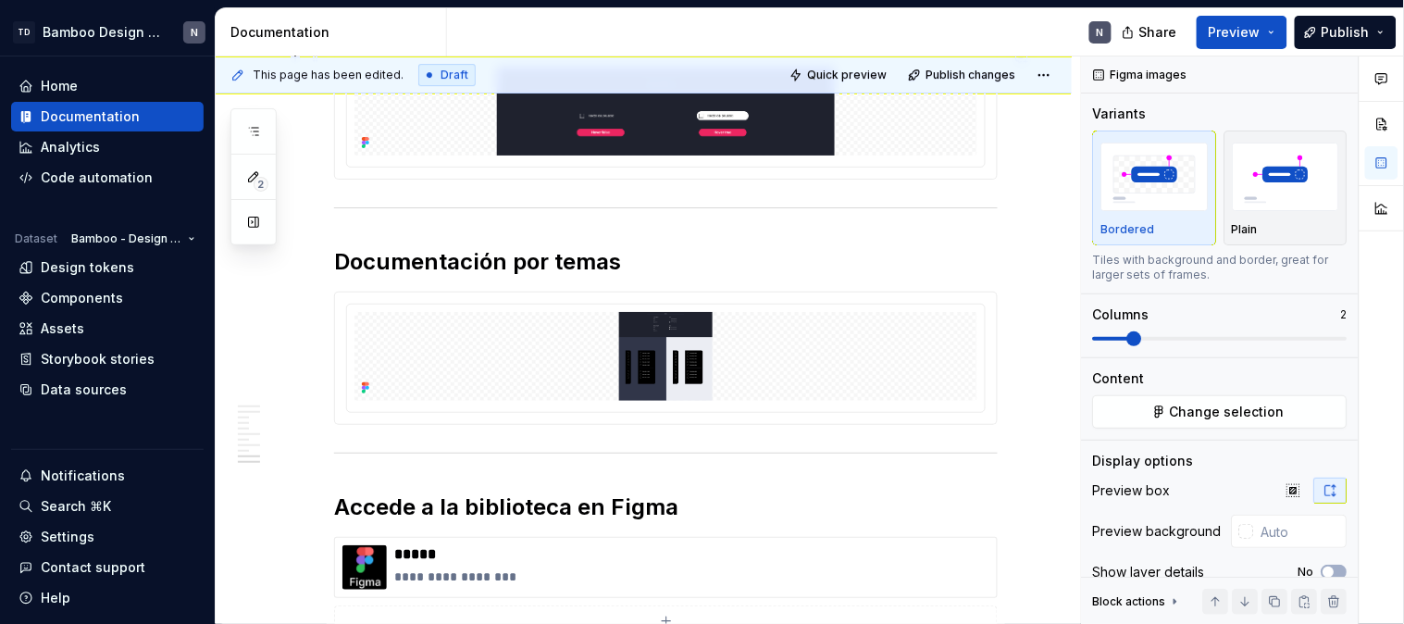
scroll to position [5279, 0]
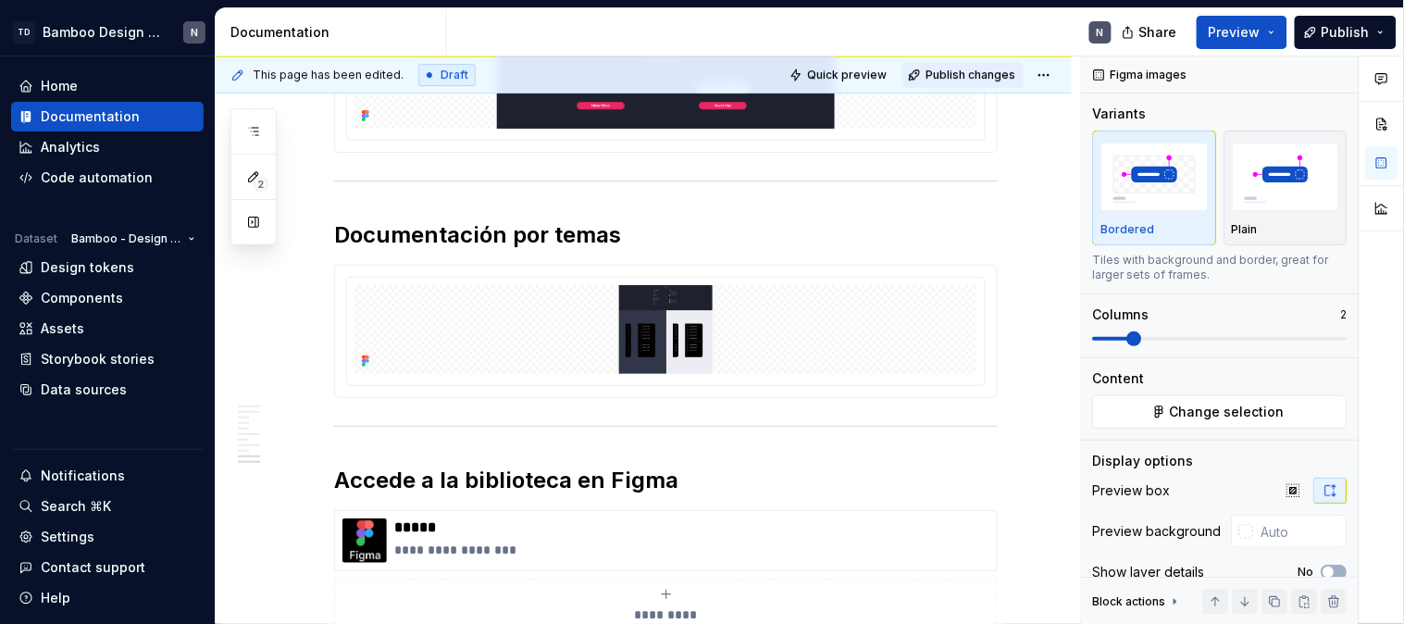
click at [953, 80] on span "Publish changes" at bounding box center [971, 75] width 90 height 15
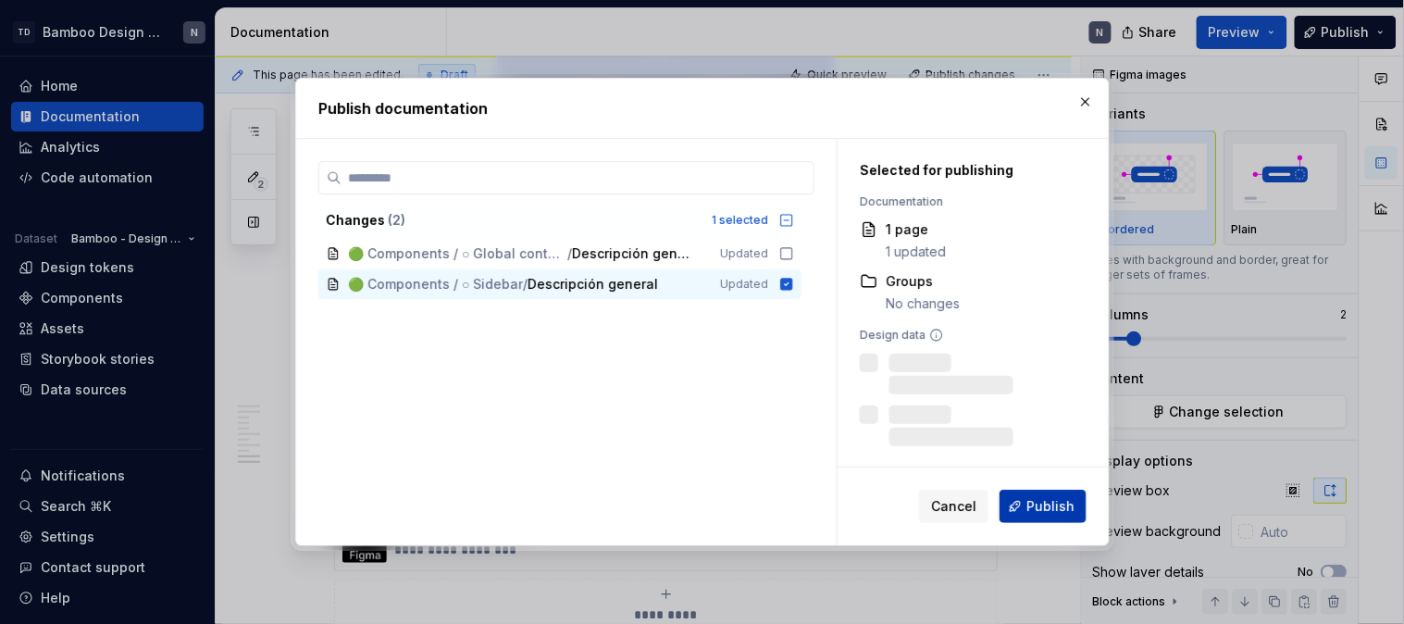
click at [1062, 502] on span "Publish" at bounding box center [1050, 506] width 48 height 19
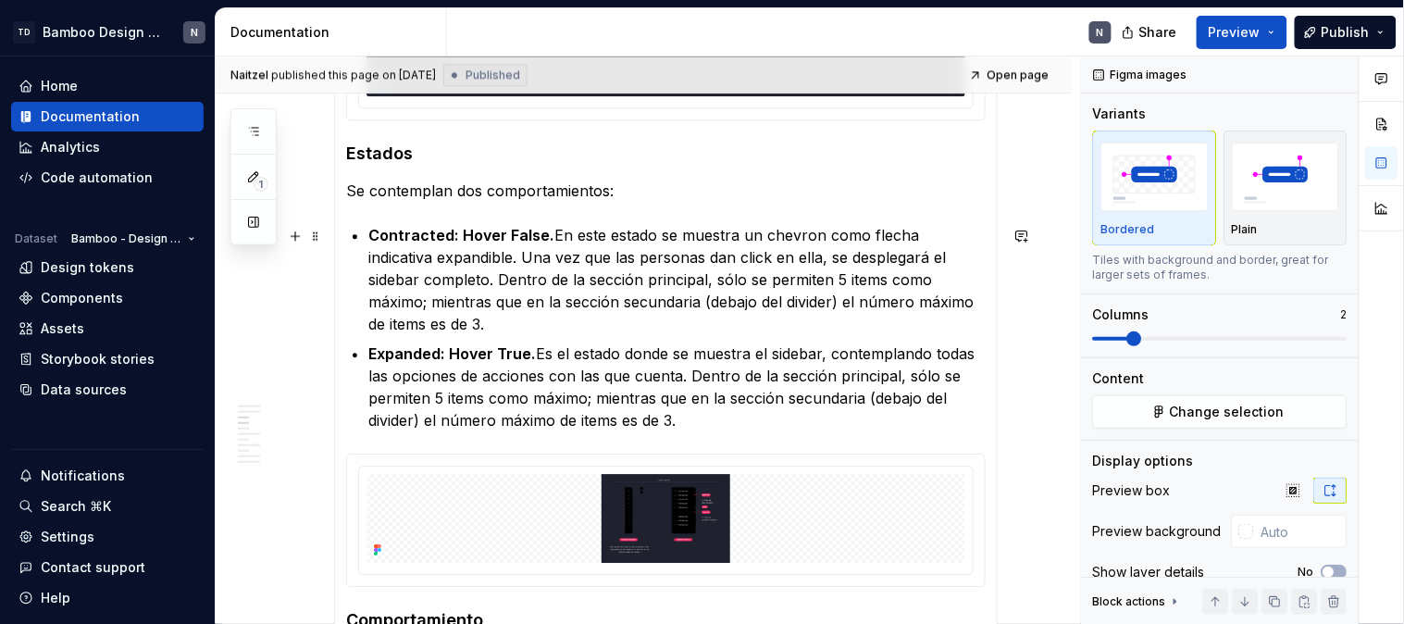
scroll to position [3325, 0]
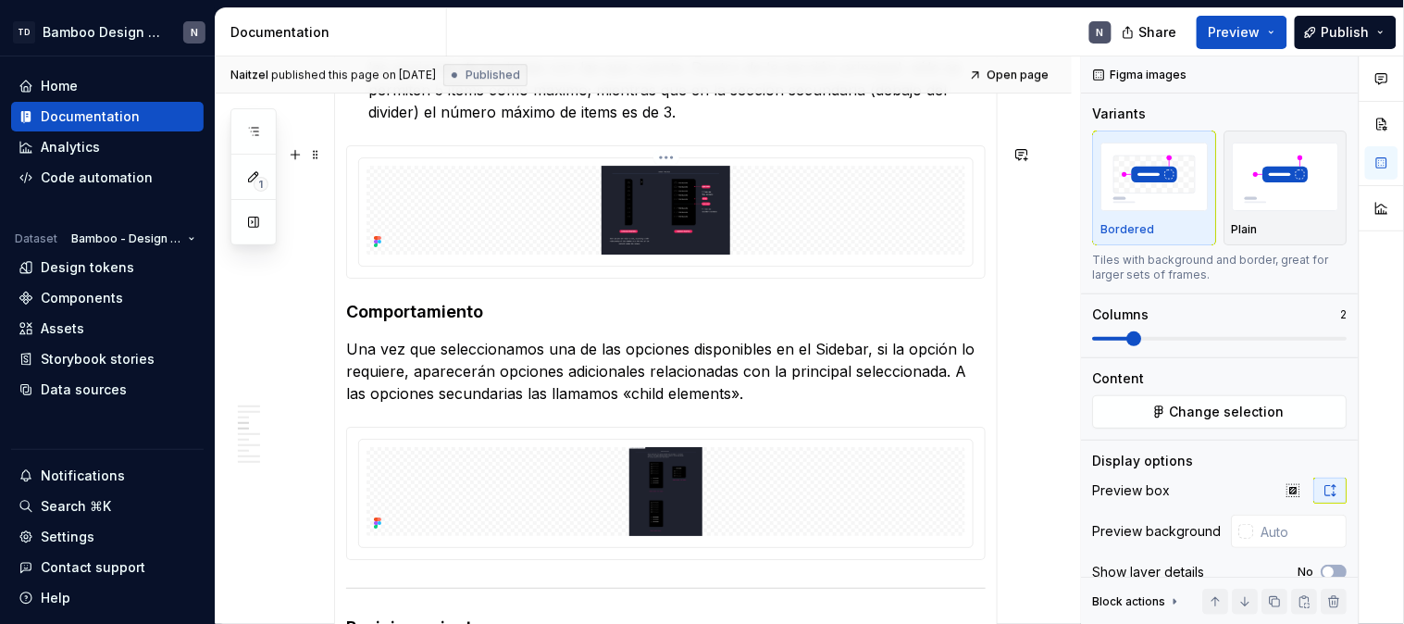
click at [617, 205] on img at bounding box center [666, 210] width 599 height 89
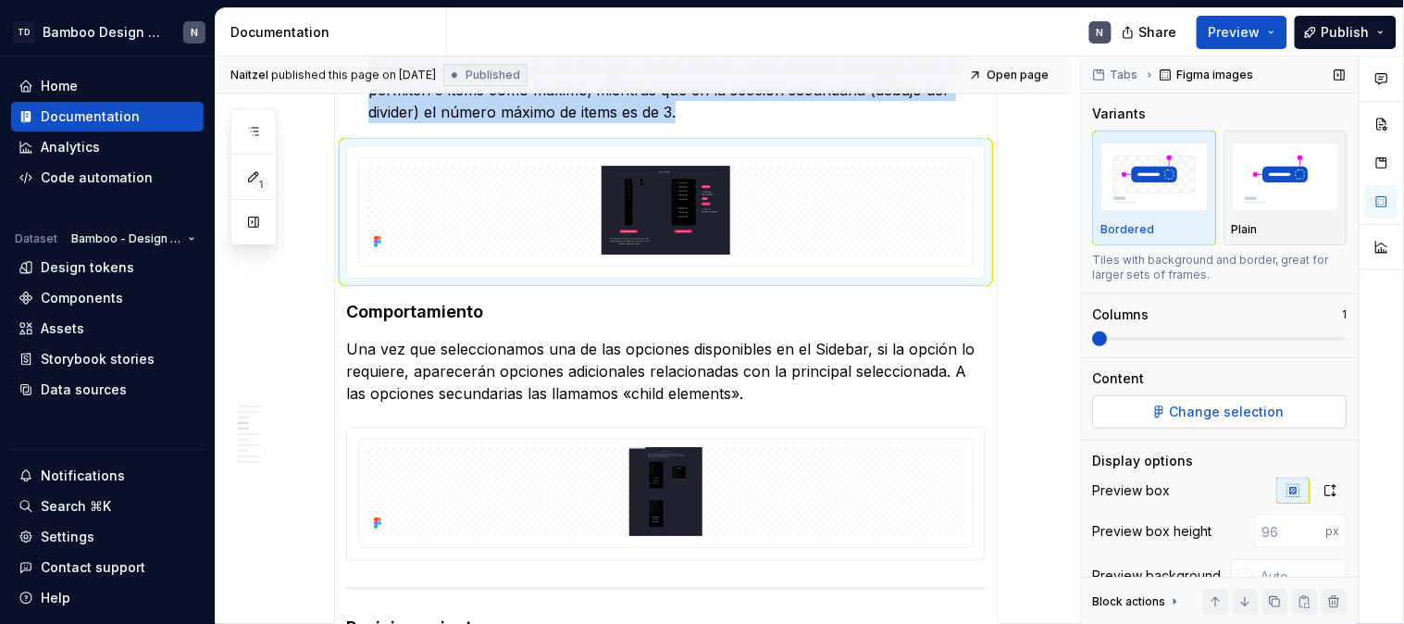
click at [1236, 401] on button "Change selection" at bounding box center [1220, 411] width 255 height 33
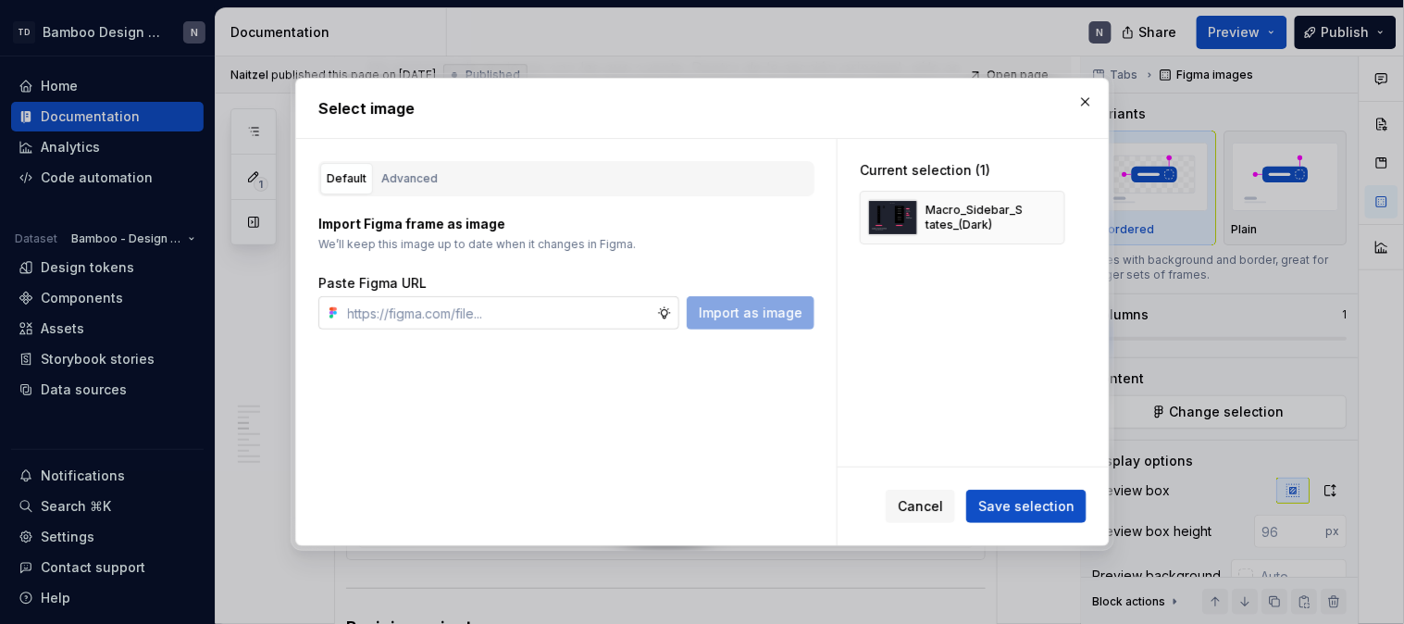
type textarea "*"
click at [486, 312] on input "text" at bounding box center [499, 312] width 317 height 33
type input "https://www.figma.com/design/LYk8AJb5RjQhRfPmRIdEQ9/Bamboo-Design-System---Docu…"
click at [733, 310] on span "Import as image" at bounding box center [751, 313] width 104 height 19
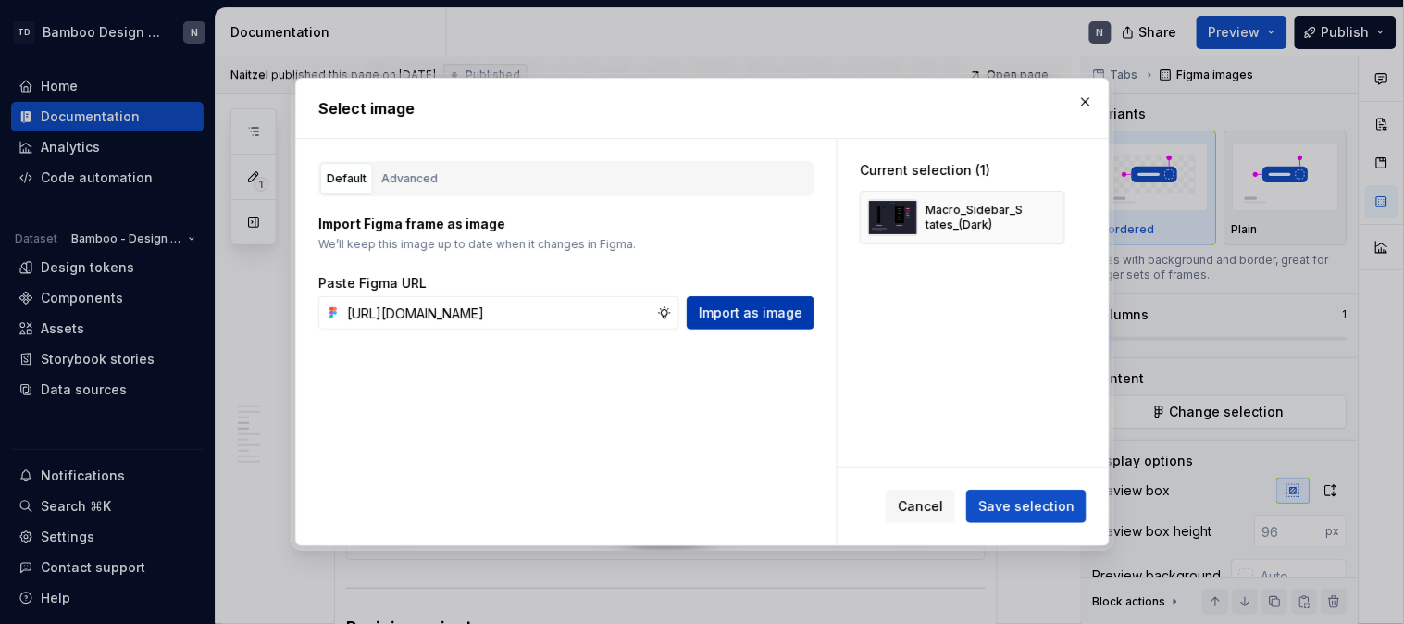
scroll to position [0, 0]
click at [1046, 213] on button "button" at bounding box center [1044, 218] width 26 height 26
click at [996, 514] on span "Save selection" at bounding box center [1026, 506] width 96 height 19
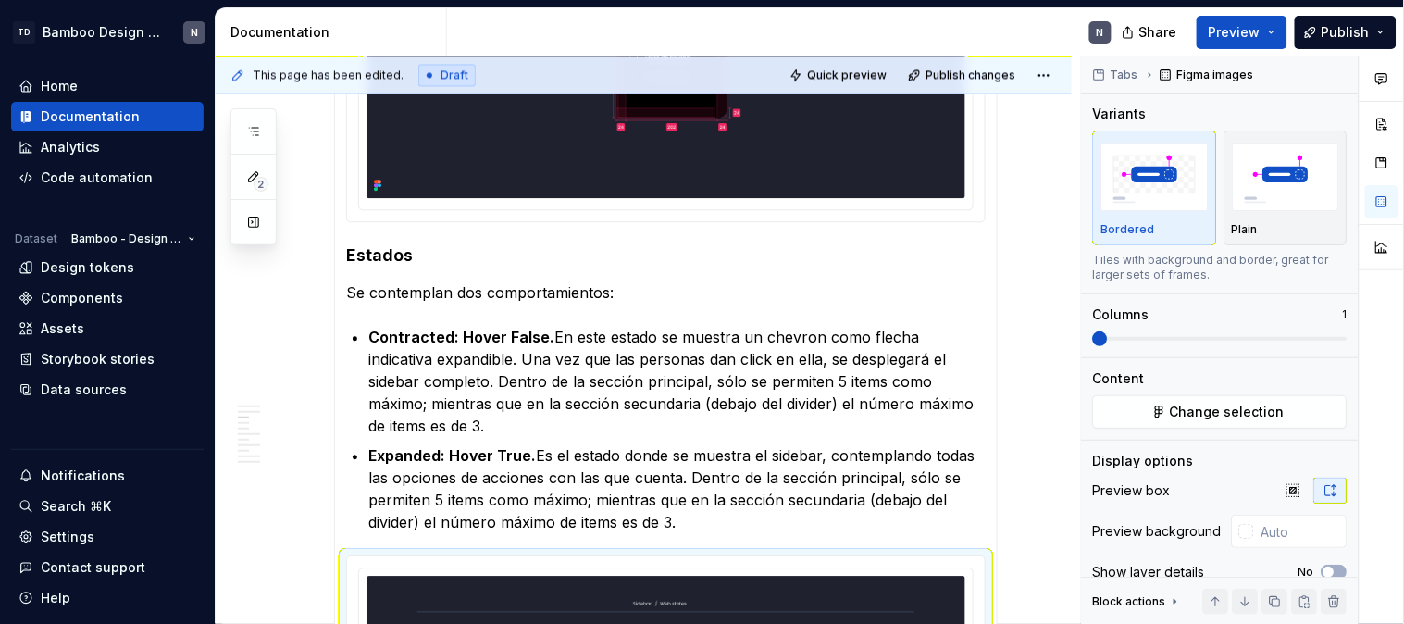
scroll to position [2914, 0]
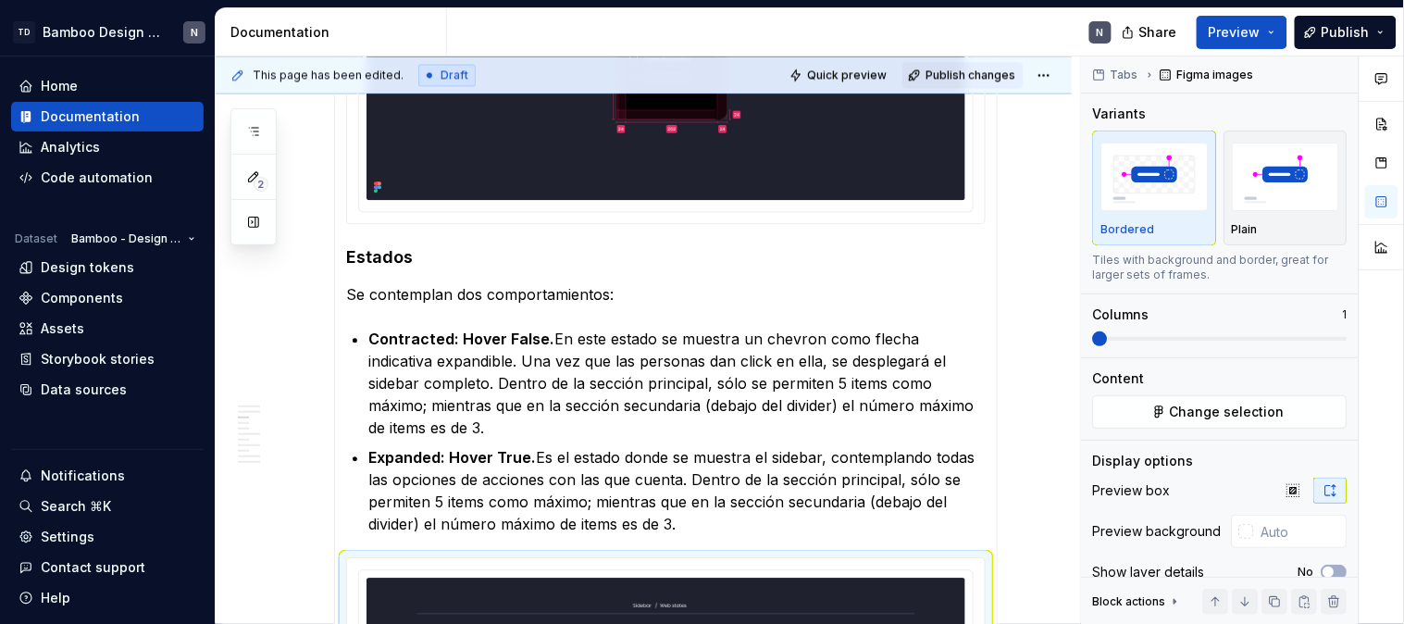
click at [926, 83] on button "Publish changes" at bounding box center [962, 75] width 121 height 26
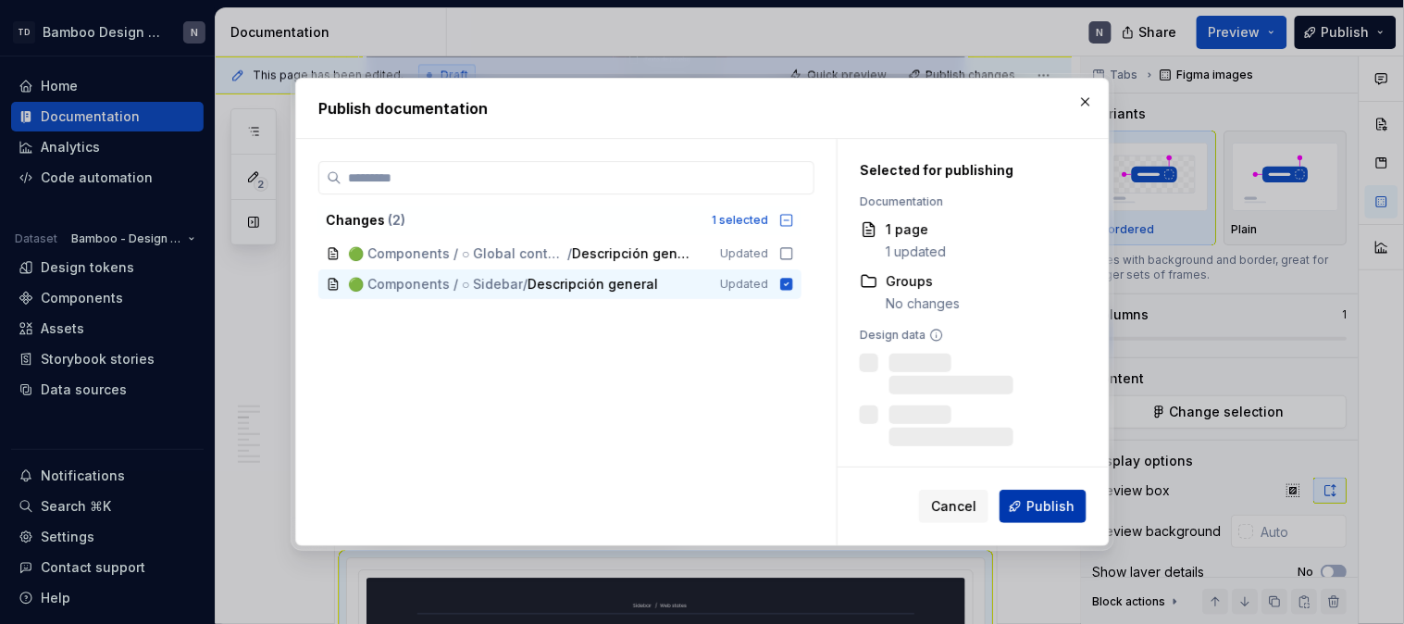
click at [1052, 504] on span "Publish" at bounding box center [1050, 506] width 48 height 19
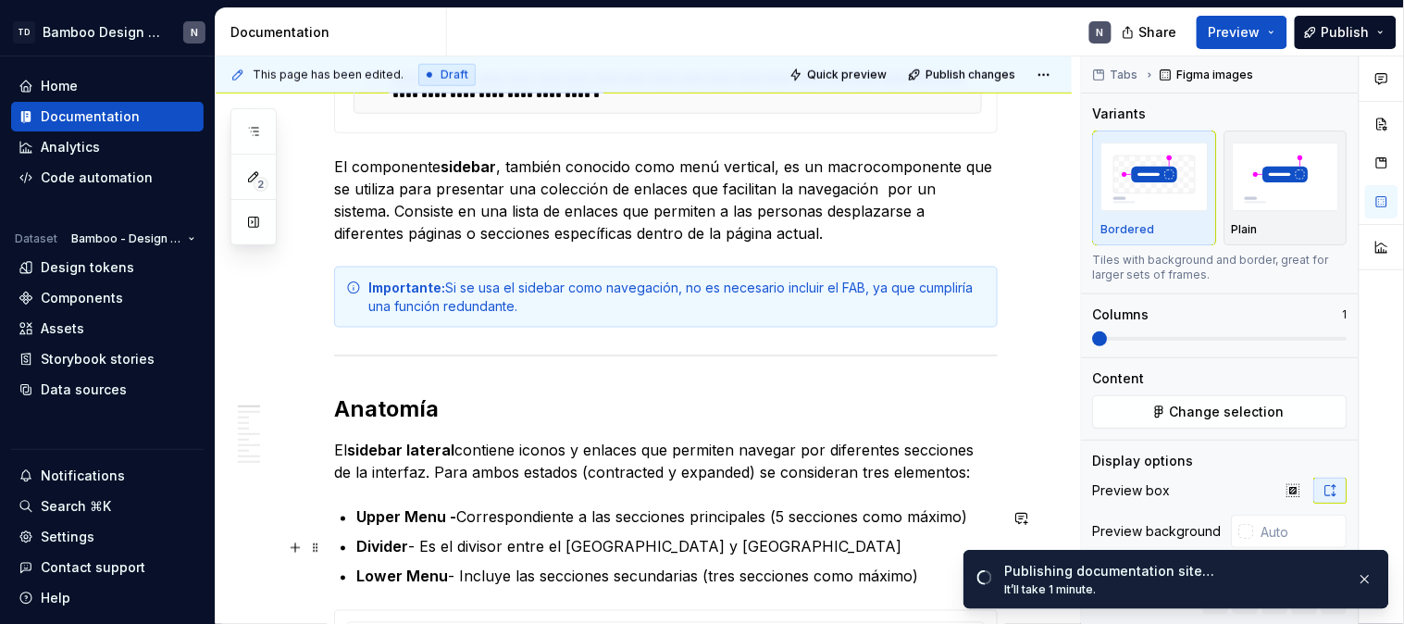
scroll to position [549, 0]
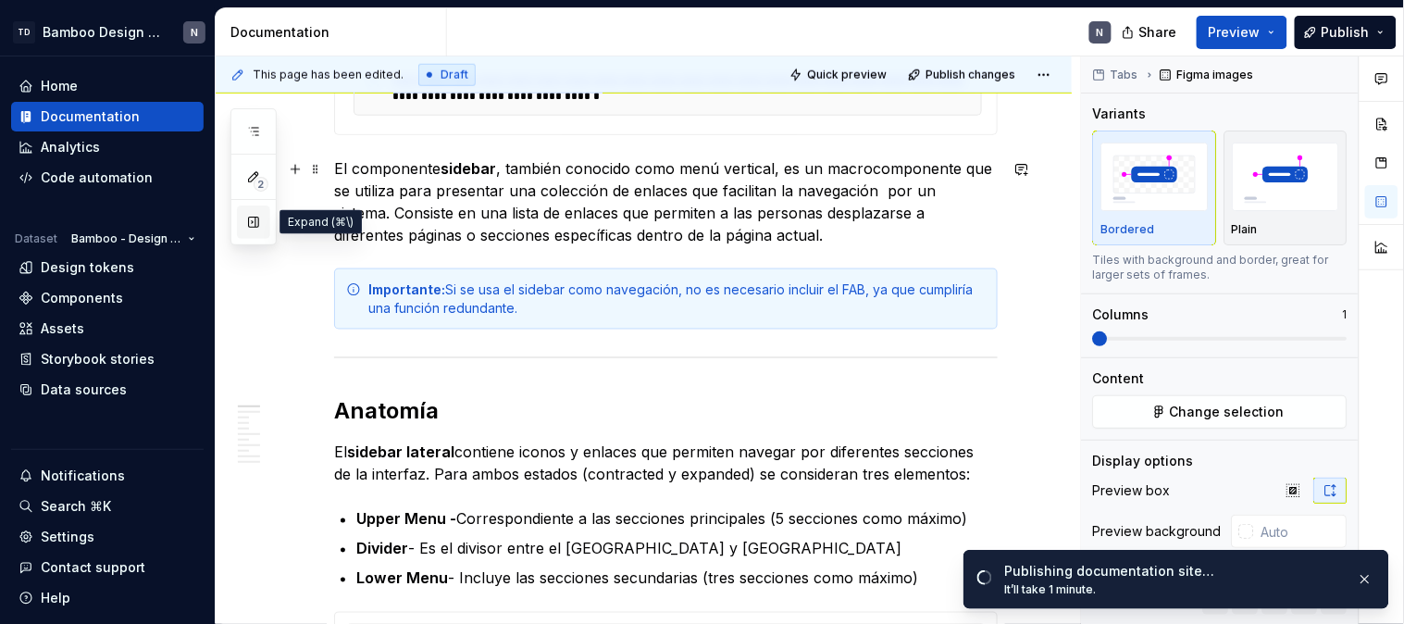
click at [250, 227] on button "button" at bounding box center [253, 221] width 33 height 33
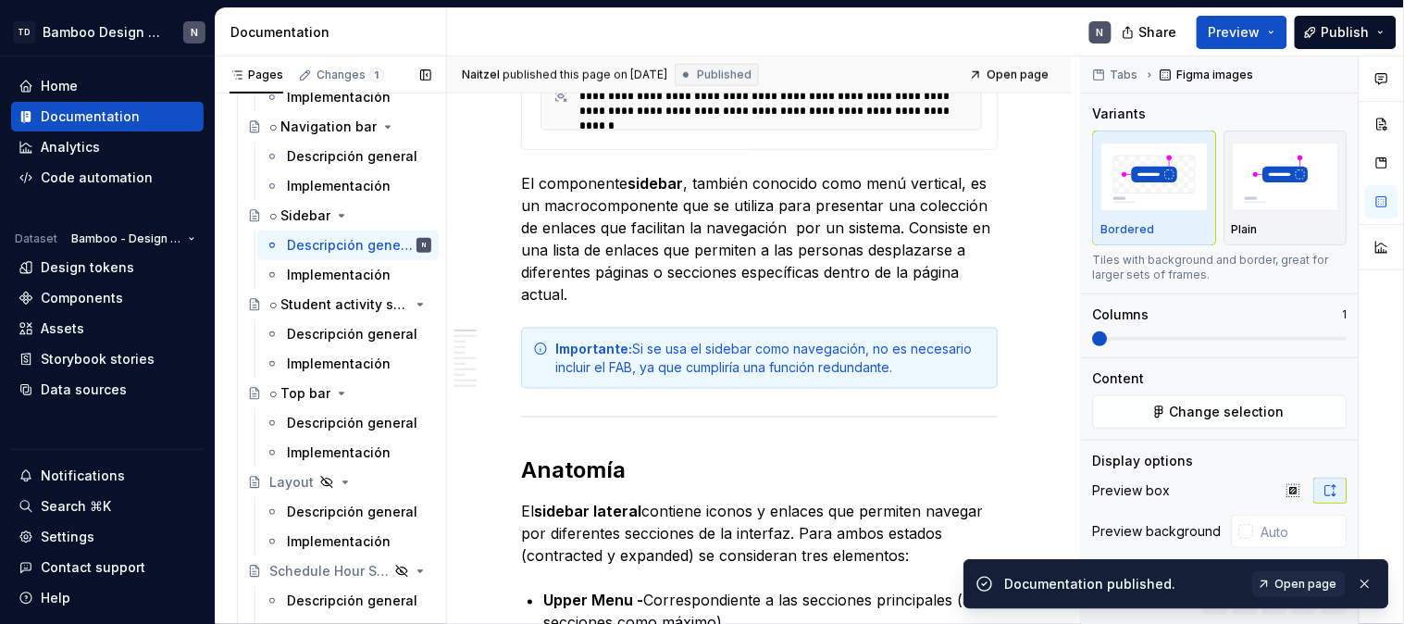
scroll to position [9255, 0]
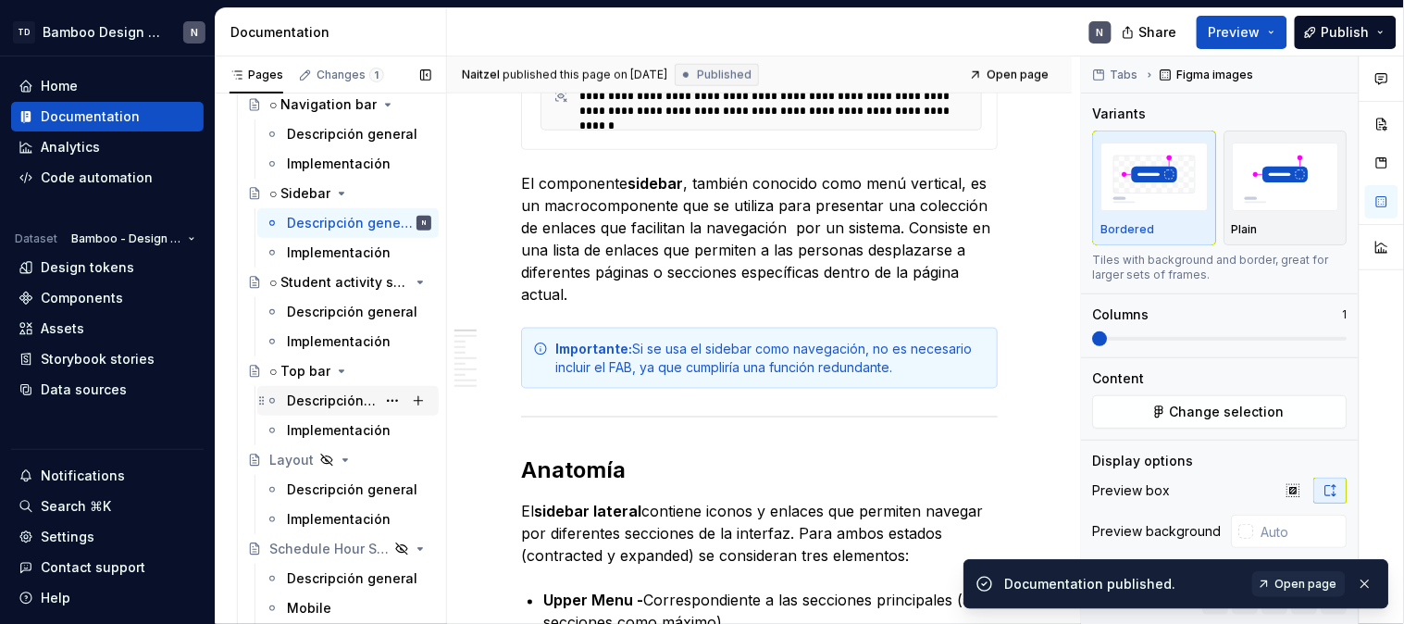
click at [315, 395] on div "Descripción general" at bounding box center [331, 400] width 89 height 19
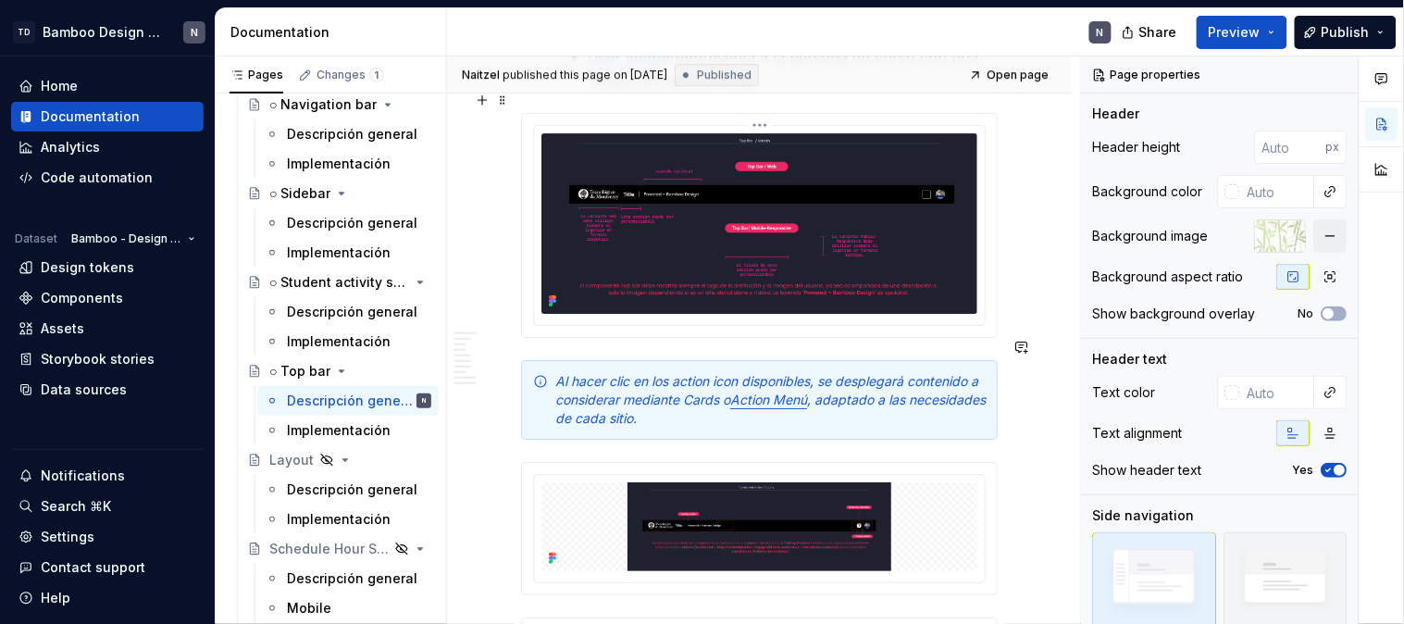
scroll to position [1336, 0]
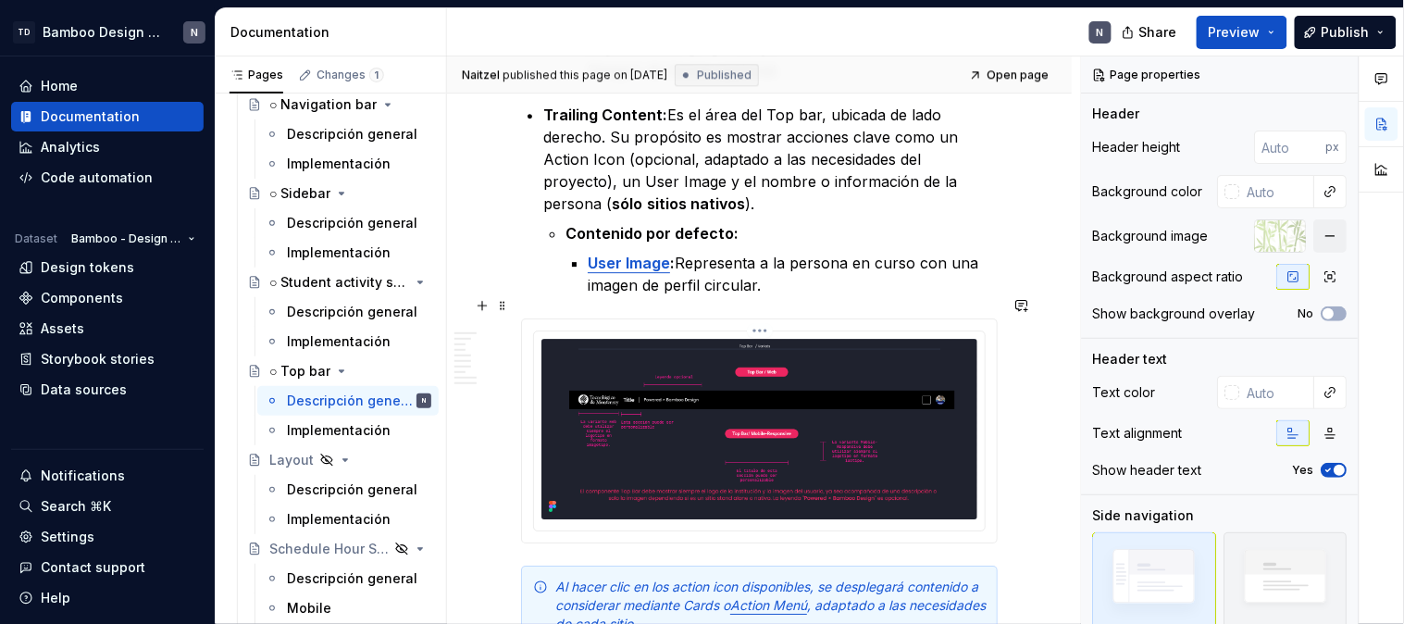
click at [761, 373] on img at bounding box center [759, 429] width 436 height 180
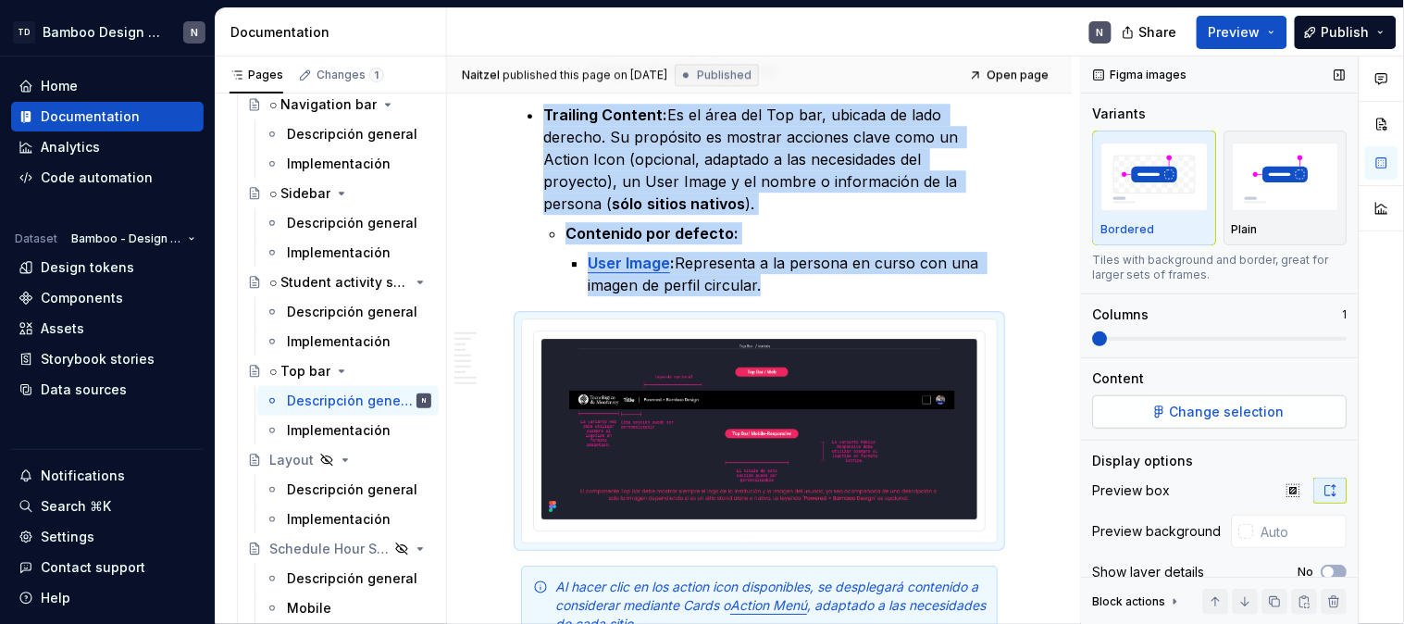
click at [1200, 403] on span "Change selection" at bounding box center [1228, 412] width 115 height 19
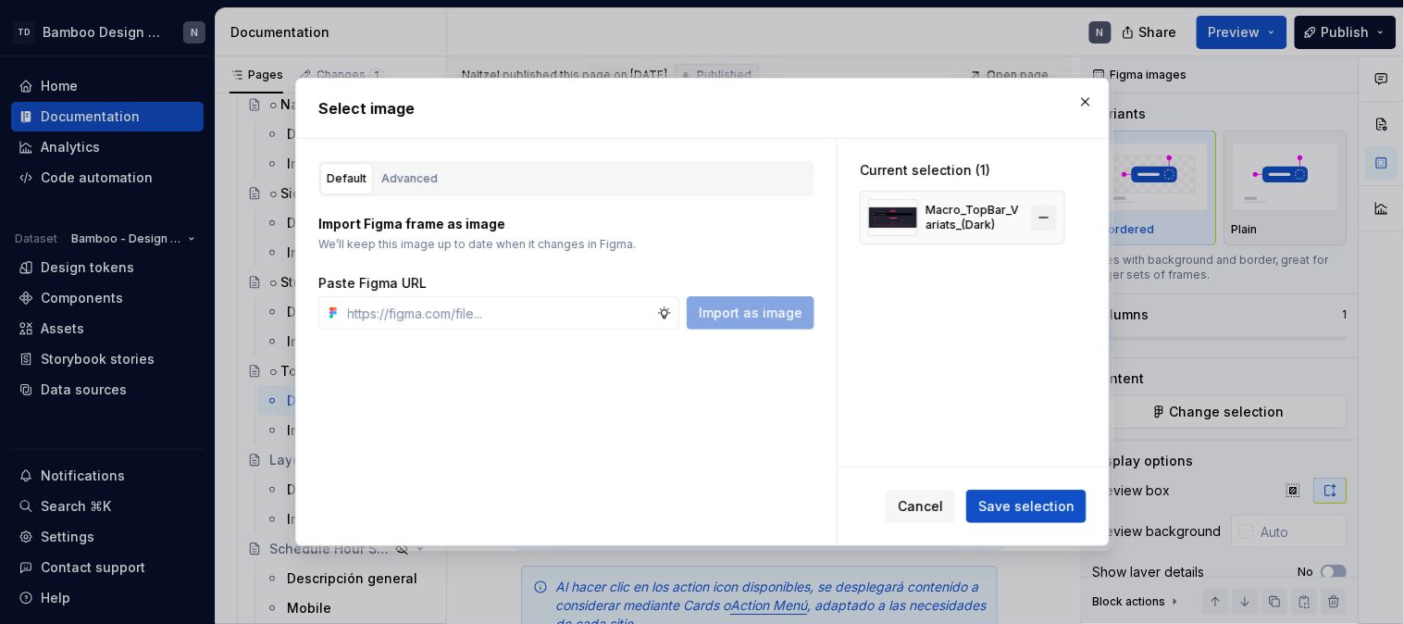
type textarea "*"
click at [1040, 219] on button "button" at bounding box center [1044, 218] width 26 height 26
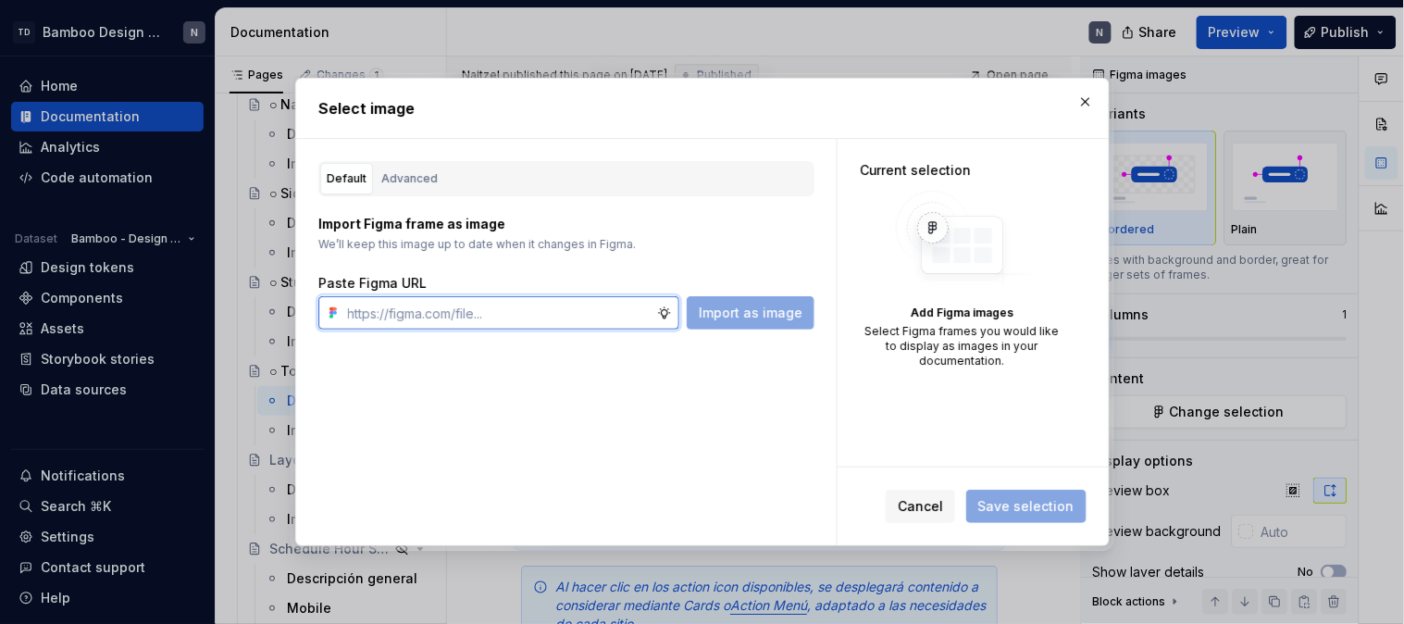
click at [461, 313] on input "text" at bounding box center [499, 312] width 317 height 33
paste input "https://www.figma.com/design/LYk8AJb5RjQhRfPmRIdEQ9/Bamboo-Design-System---Docu…"
type input "https://www.figma.com/design/LYk8AJb5RjQhRfPmRIdEQ9/Bamboo-Design-System---Docu…"
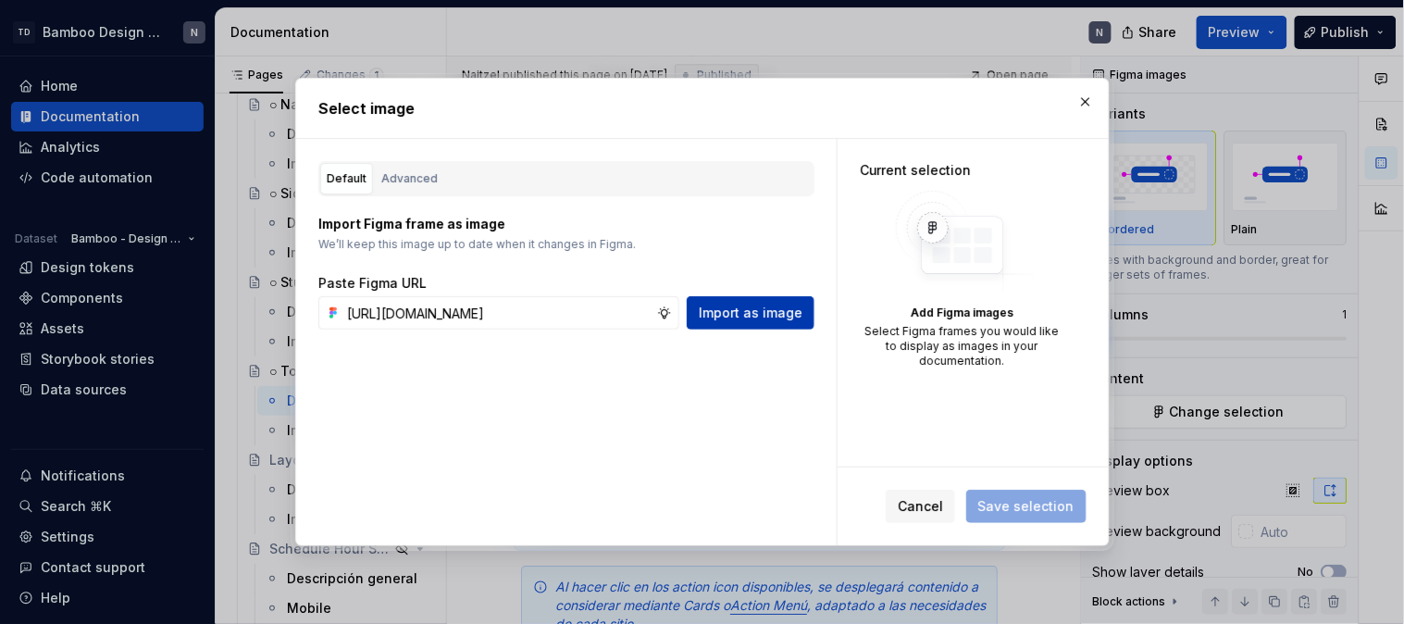
click at [733, 301] on button "Import as image" at bounding box center [751, 312] width 128 height 33
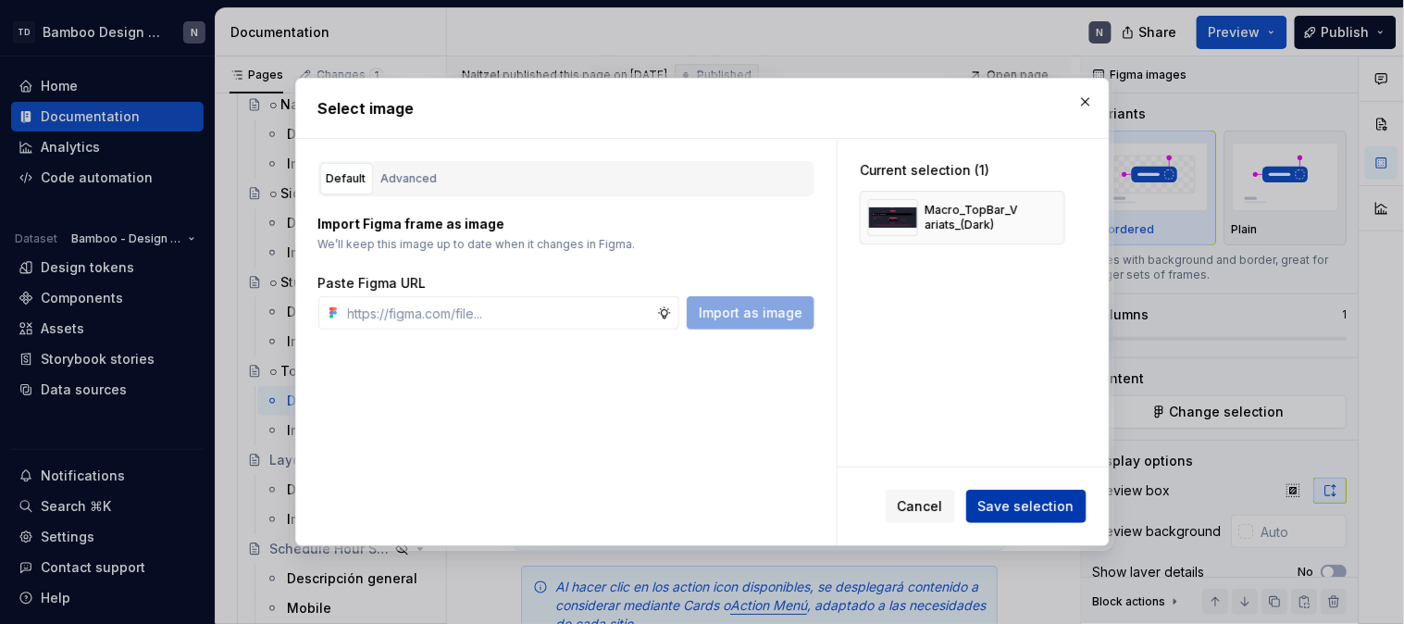
click at [1037, 510] on span "Save selection" at bounding box center [1026, 506] width 96 height 19
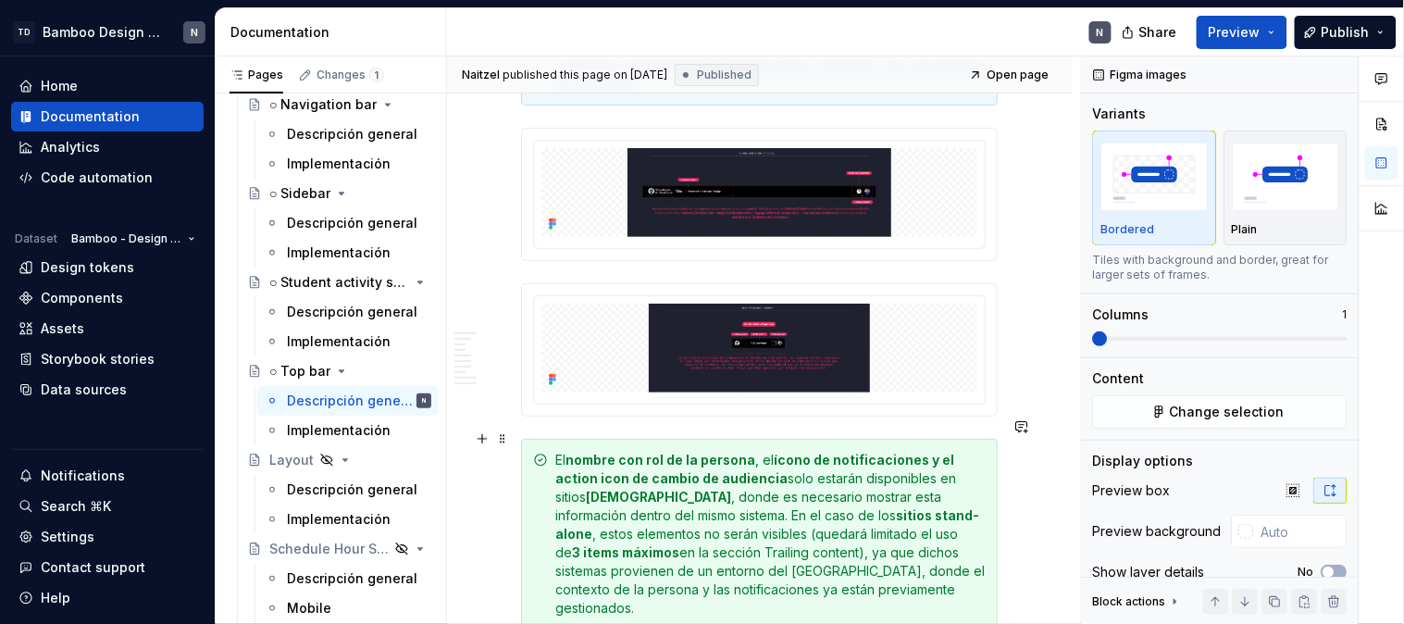
scroll to position [1851, 0]
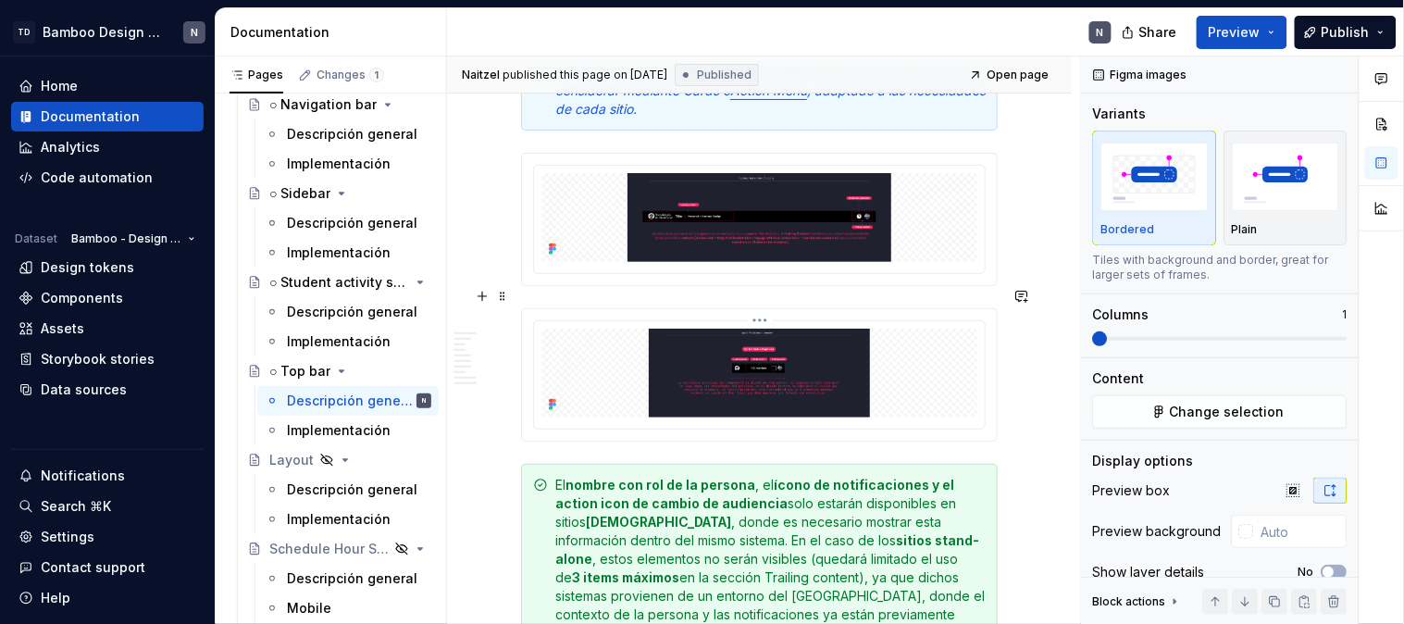
click at [637, 364] on img at bounding box center [759, 373] width 436 height 89
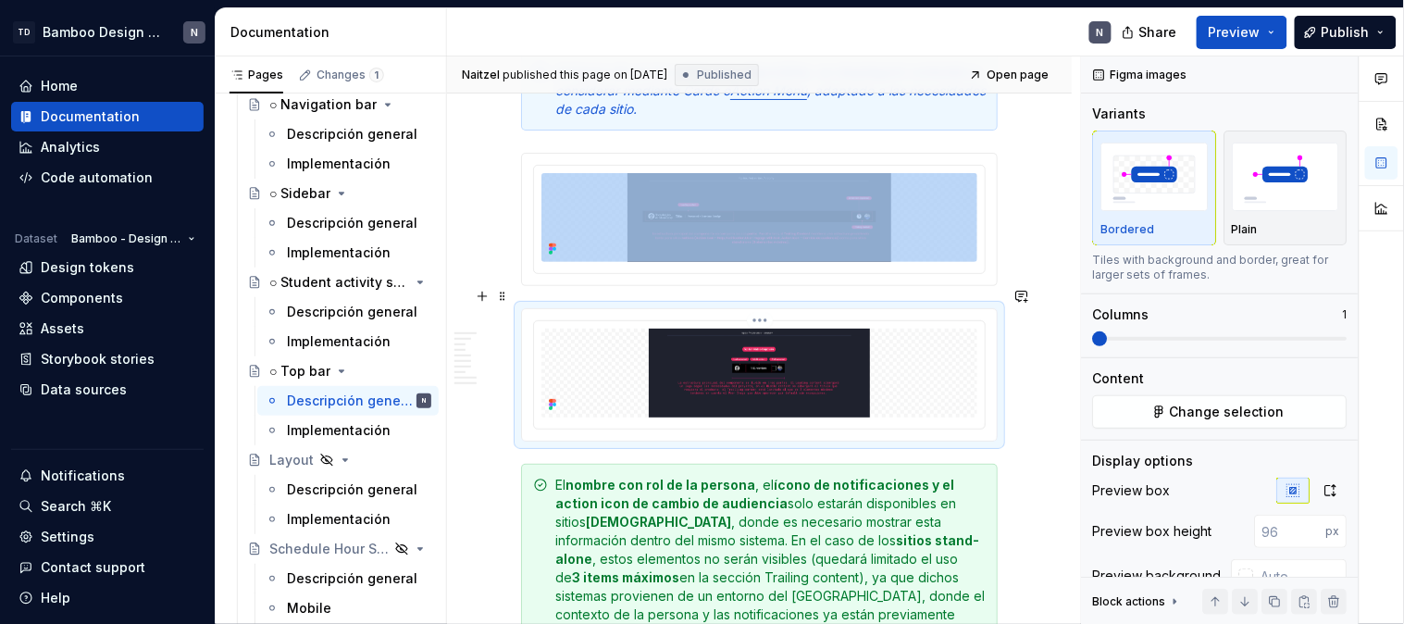
click at [687, 355] on img at bounding box center [759, 373] width 436 height 89
click at [1227, 404] on span "Change selection" at bounding box center [1228, 412] width 115 height 19
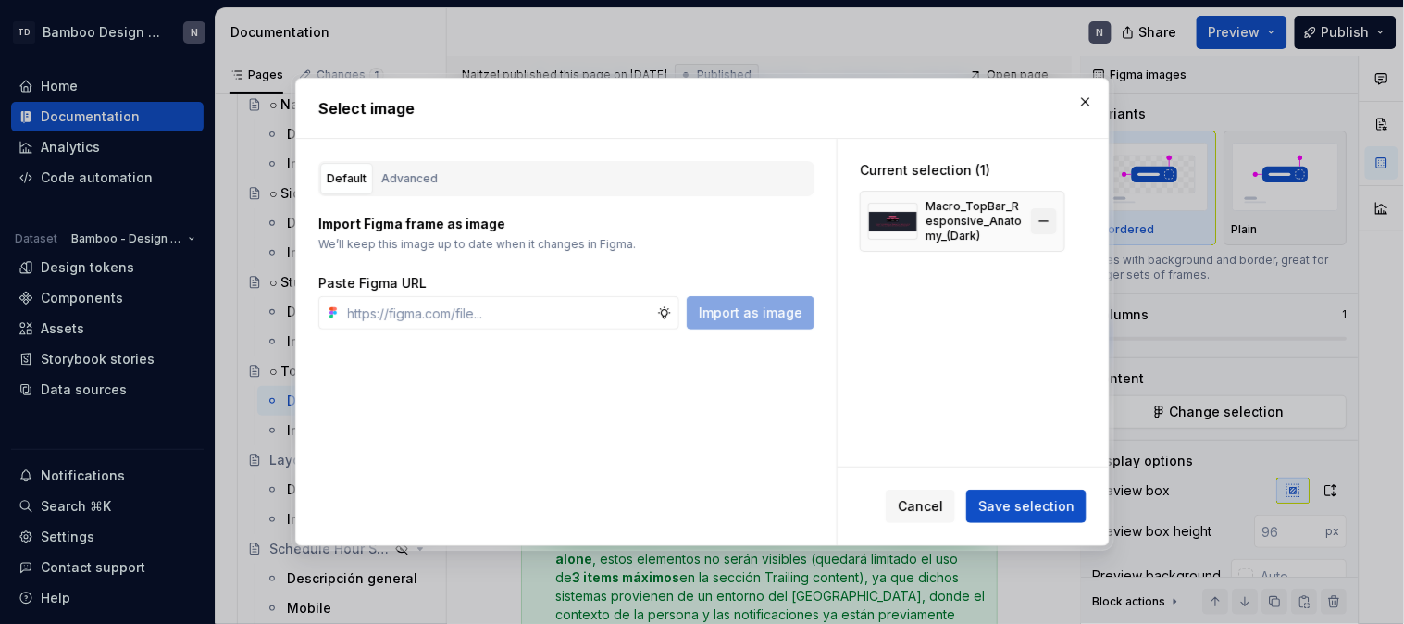
click at [1044, 224] on button "button" at bounding box center [1044, 221] width 26 height 26
type textarea "*"
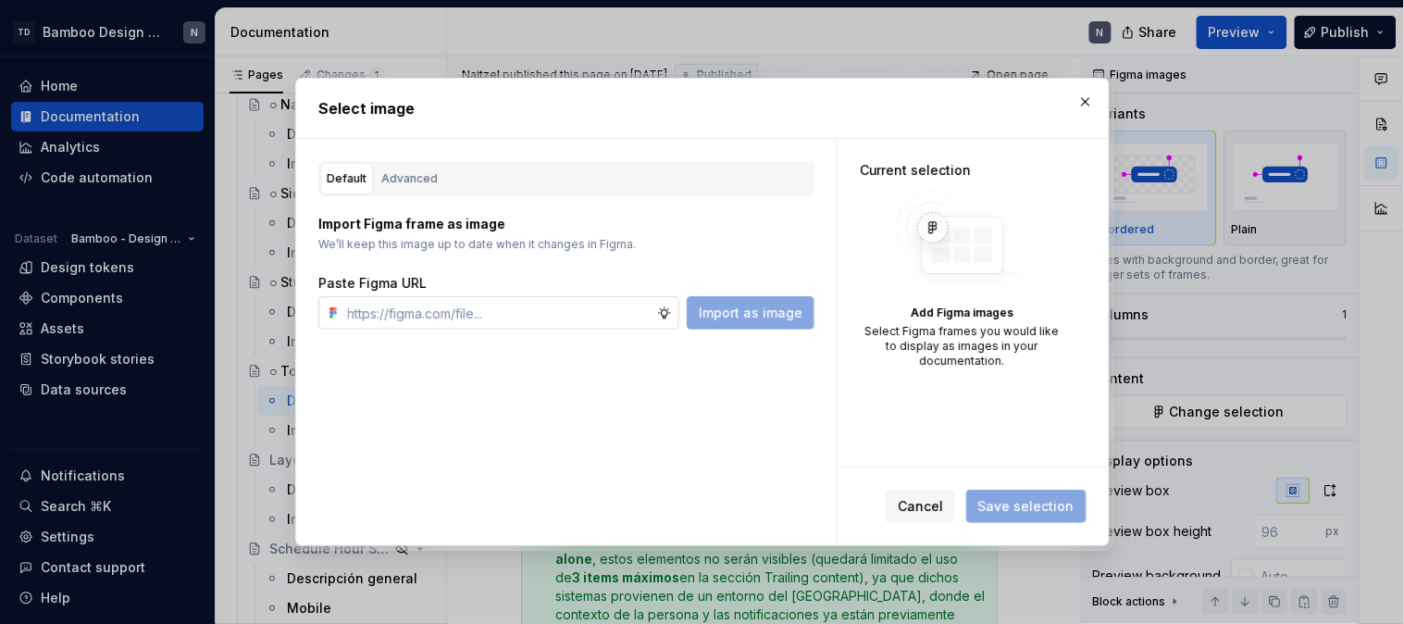
click at [556, 304] on input "text" at bounding box center [499, 312] width 317 height 33
paste input "https://www.figma.com/design/LYk8AJb5RjQhRfPmRIdEQ9/Bamboo-Design-System---Docu…"
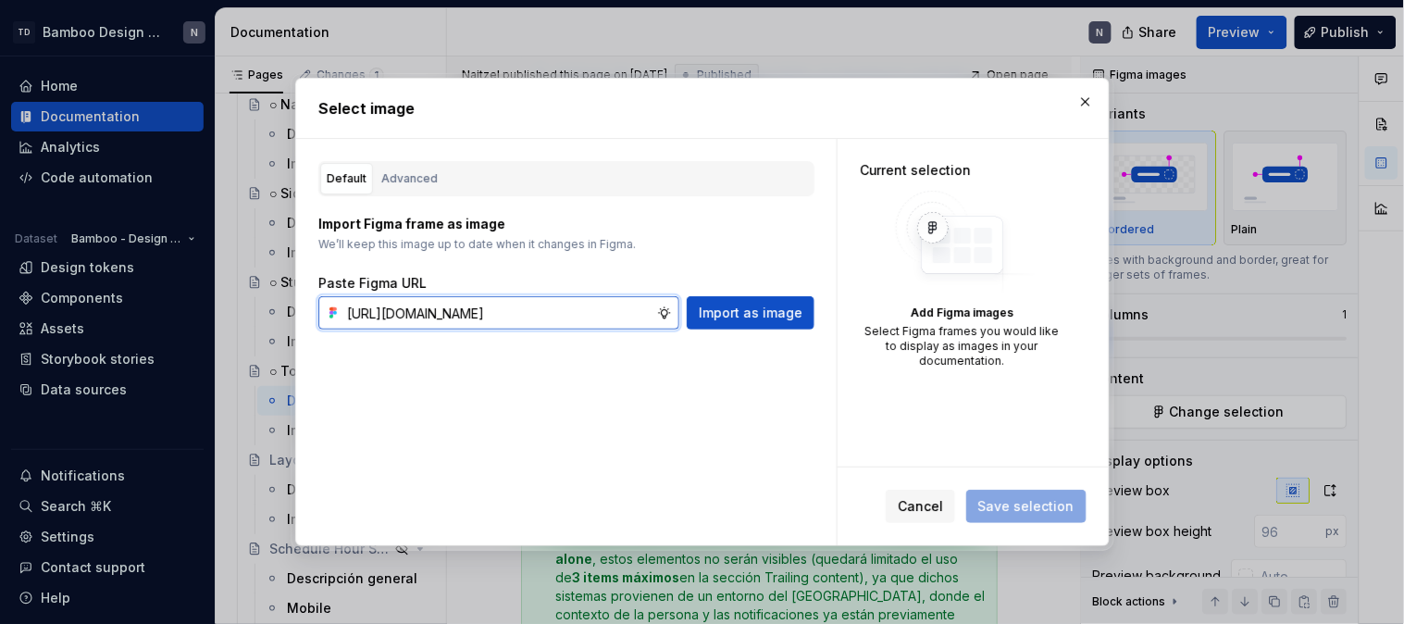
scroll to position [0, 630]
type input "https://www.figma.com/design/LYk8AJb5RjQhRfPmRIdEQ9/Bamboo-Design-System---Docu…"
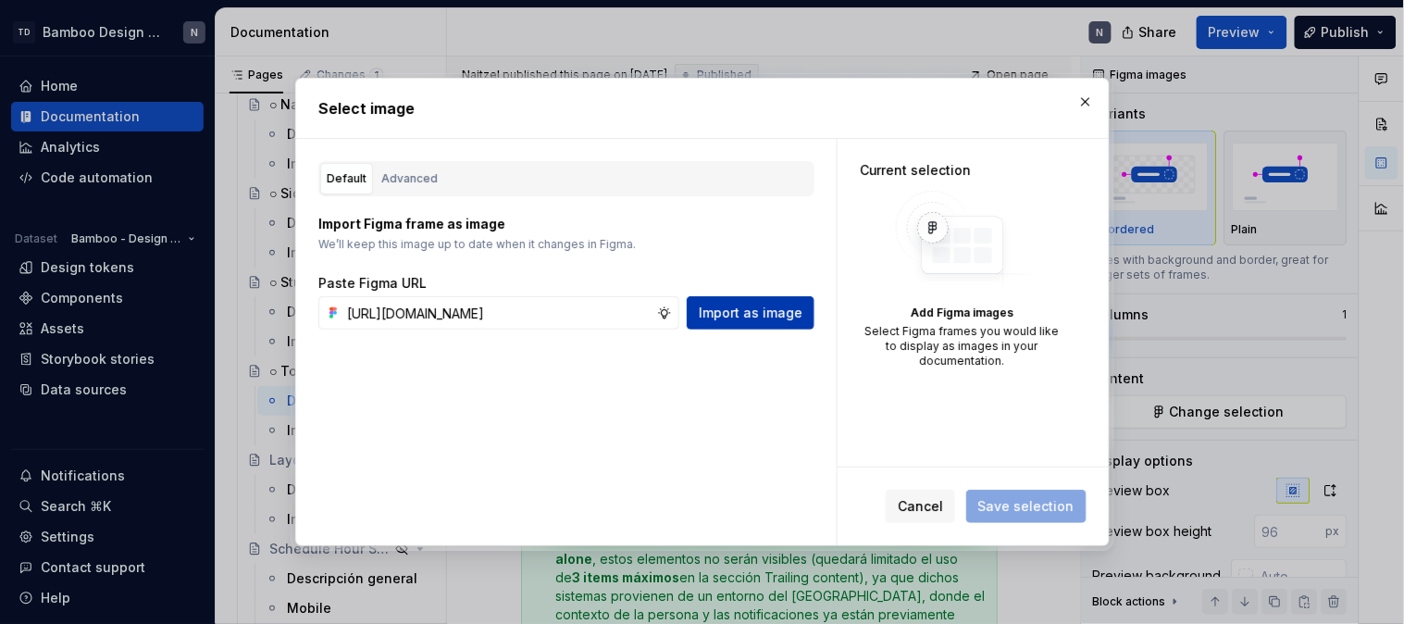
click at [774, 320] on span "Import as image" at bounding box center [751, 313] width 104 height 19
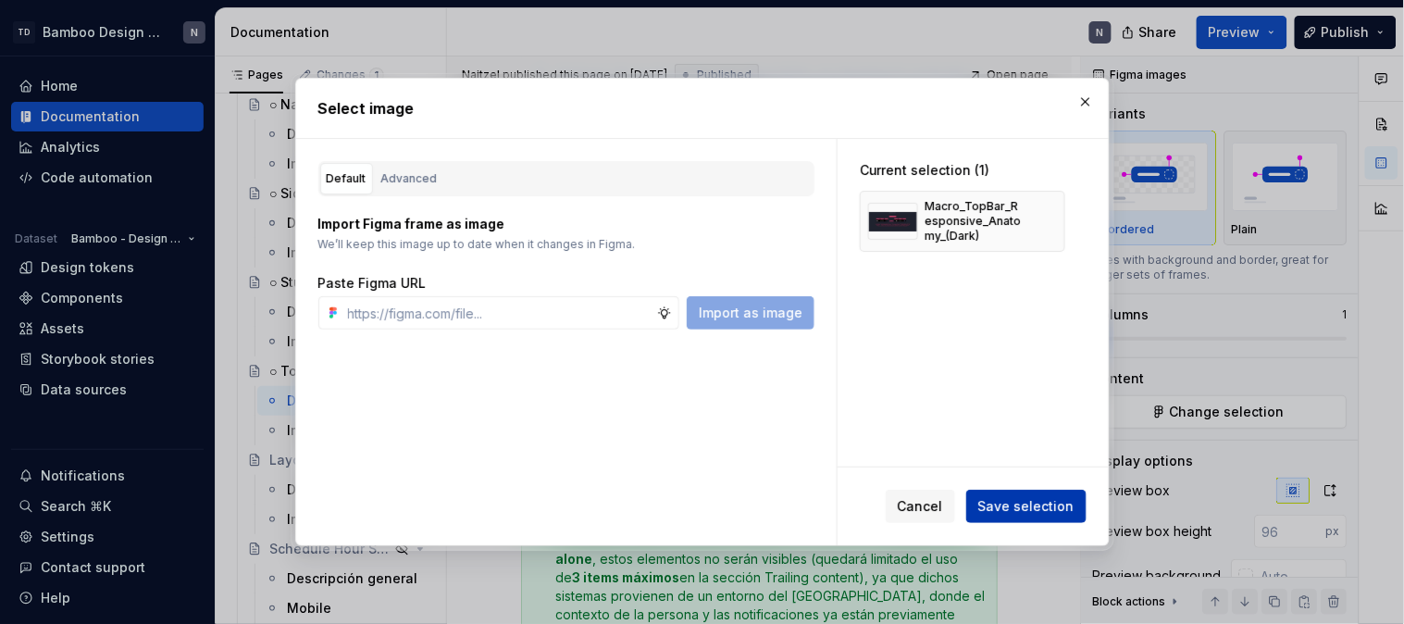
click at [1010, 518] on button "Save selection" at bounding box center [1026, 506] width 120 height 33
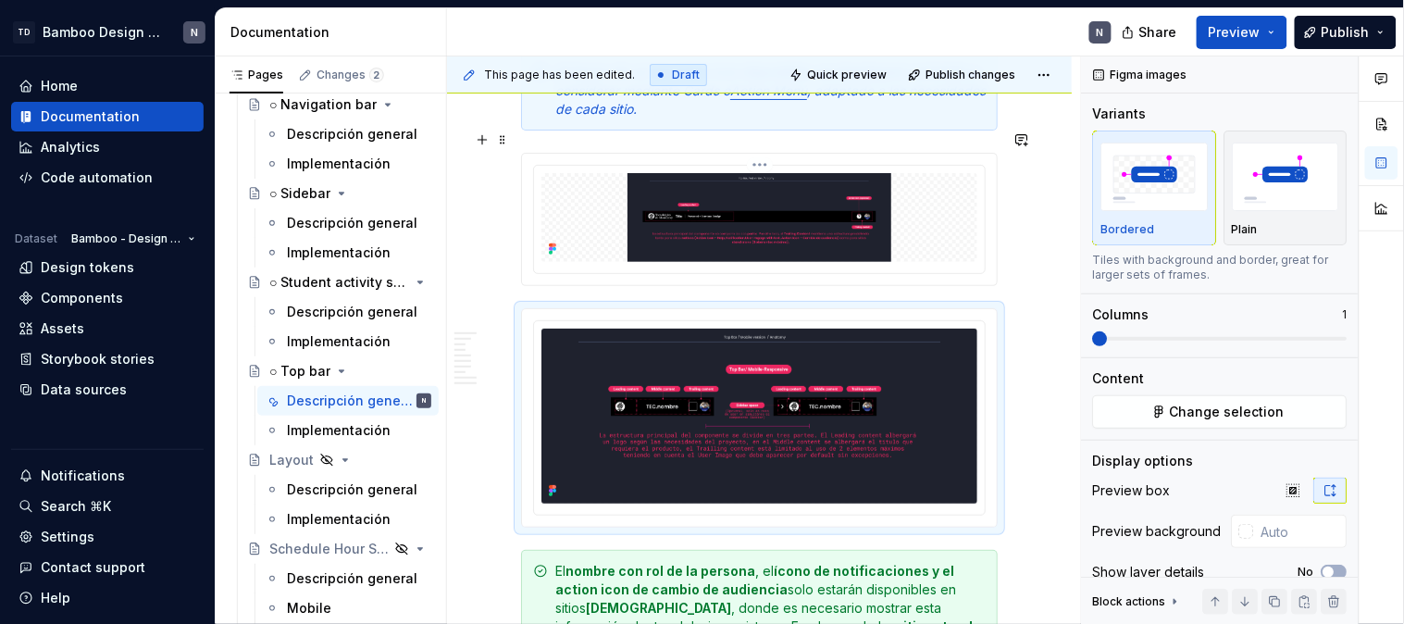
click at [781, 209] on img at bounding box center [759, 217] width 436 height 89
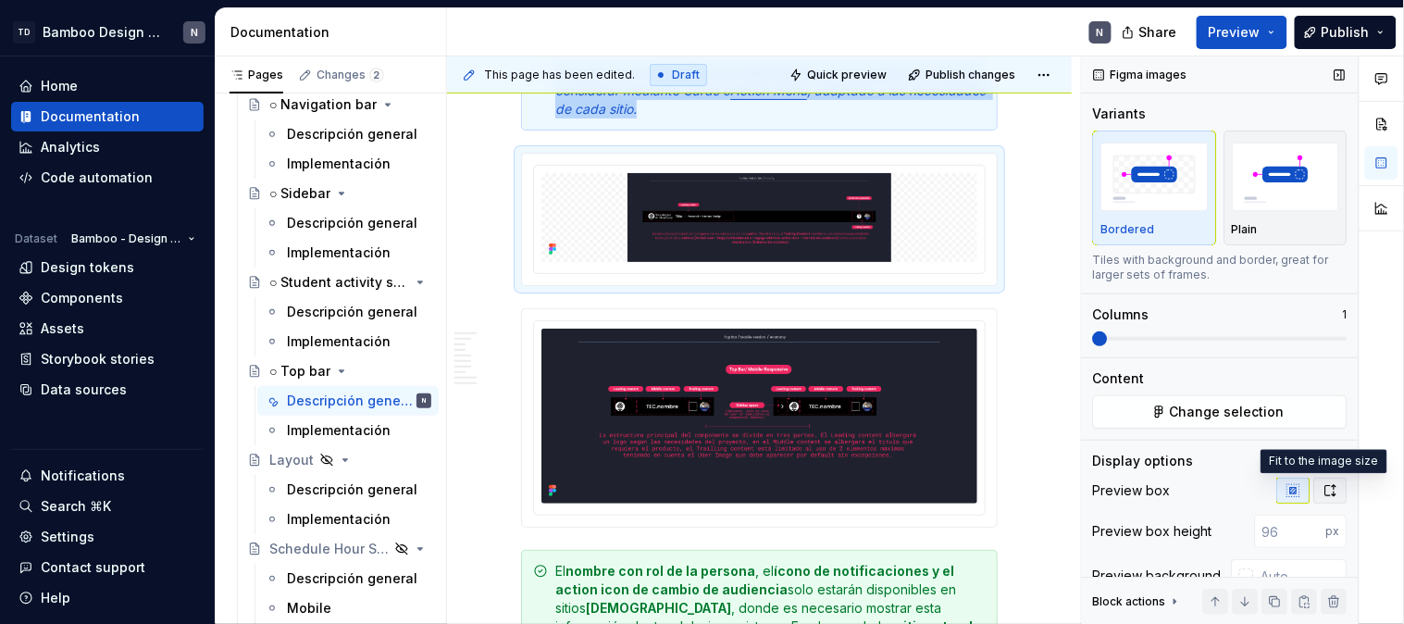
click at [1326, 485] on icon "button" at bounding box center [1331, 490] width 10 height 11
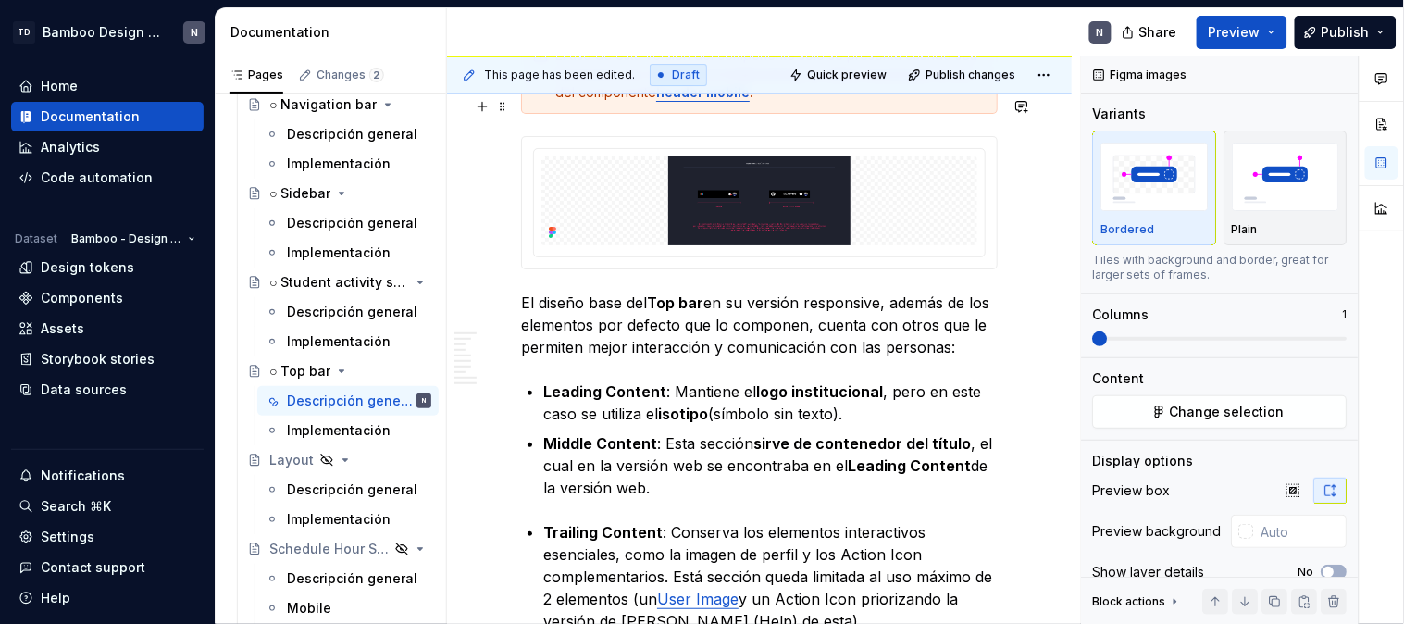
scroll to position [3598, 0]
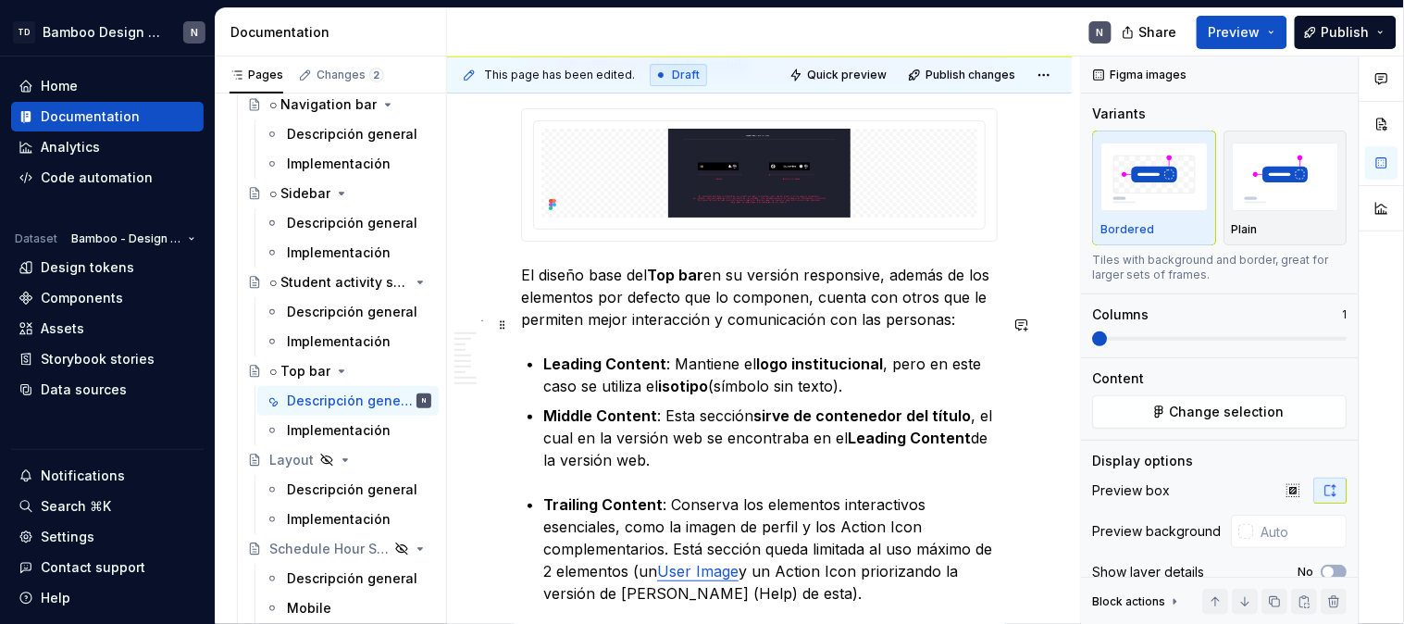
click at [844, 353] on p "Leading Content : Mantiene el logo institucional , pero en este caso se utiliza…" at bounding box center [770, 375] width 454 height 44
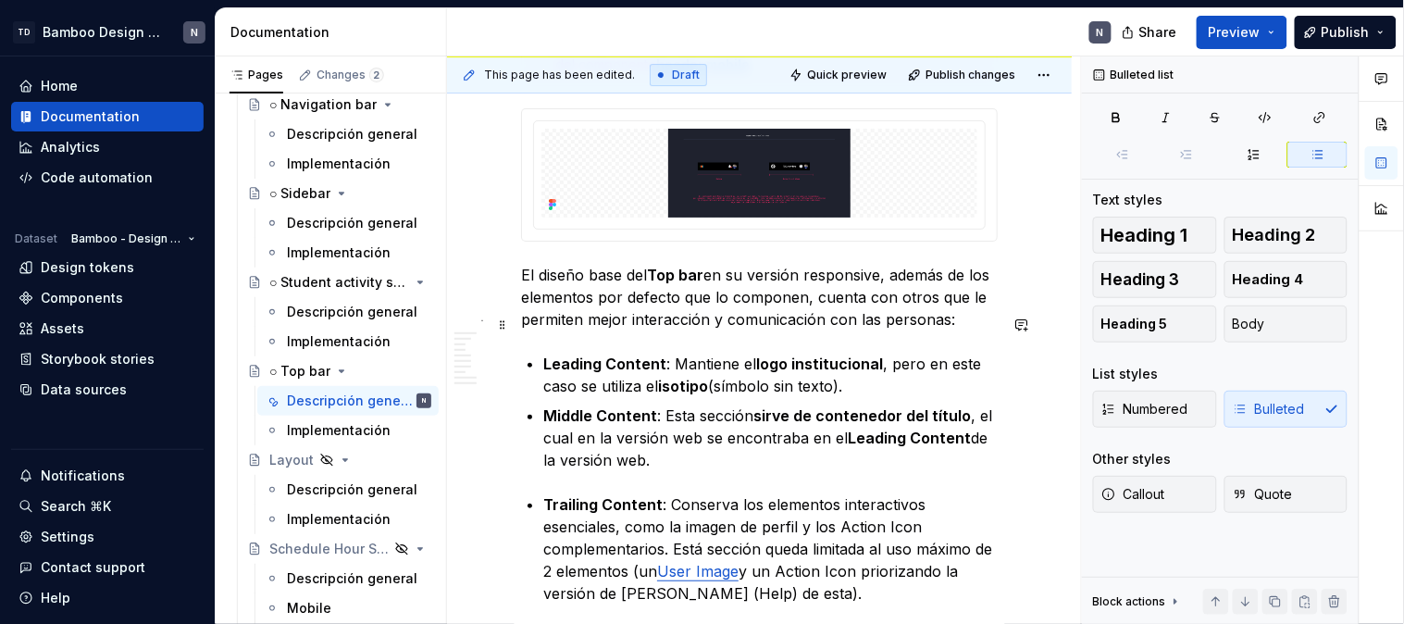
click at [875, 353] on p "Leading Content : Mantiene el logo institucional , pero en este caso se utiliza…" at bounding box center [770, 375] width 454 height 44
type textarea "*"
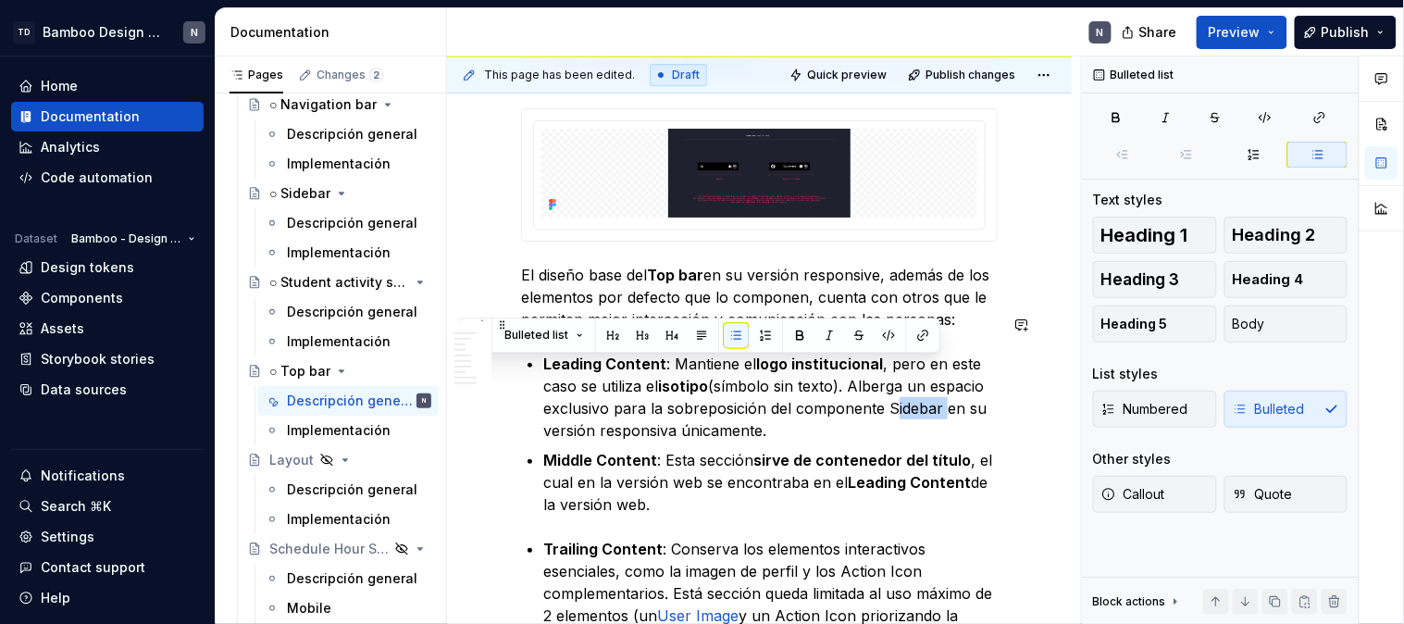
drag, startPoint x: 886, startPoint y: 368, endPoint x: 938, endPoint y: 367, distance: 51.8
click at [938, 367] on p "Leading Content : Mantiene el logo institucional , pero en este caso se utiliza…" at bounding box center [770, 397] width 454 height 89
click at [920, 342] on button "button" at bounding box center [923, 335] width 26 height 26
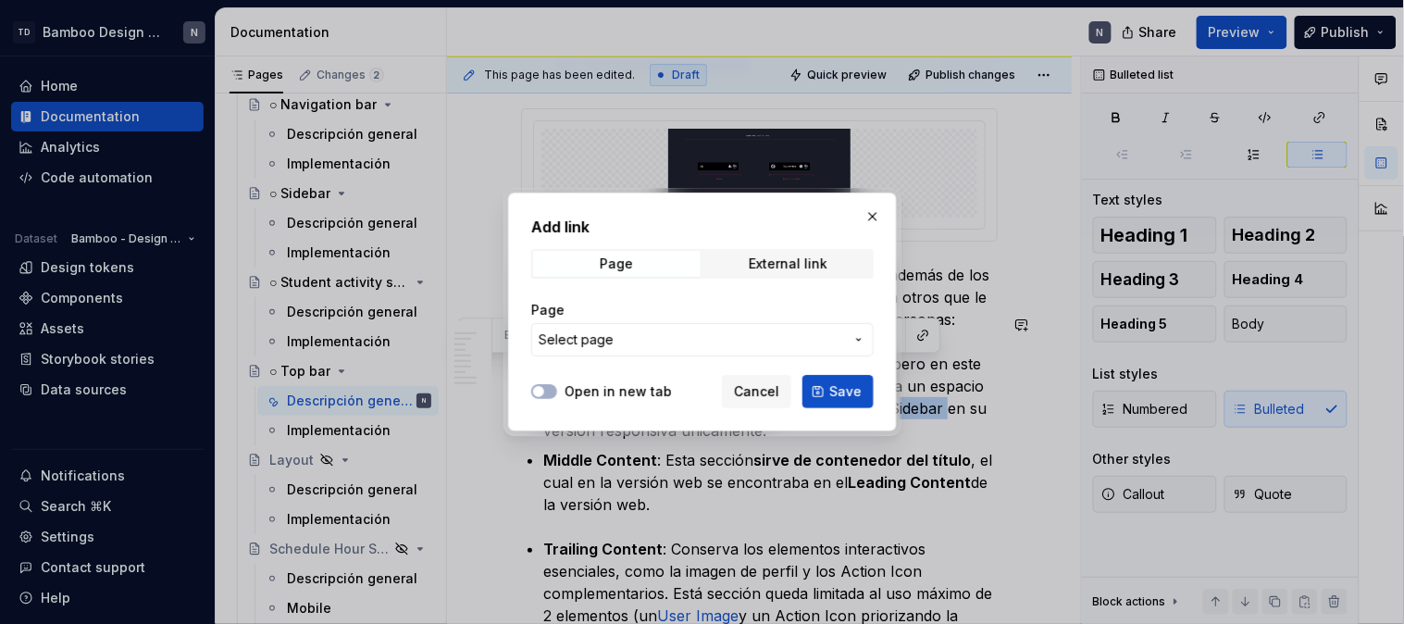
click at [603, 337] on span "Select page" at bounding box center [576, 339] width 75 height 19
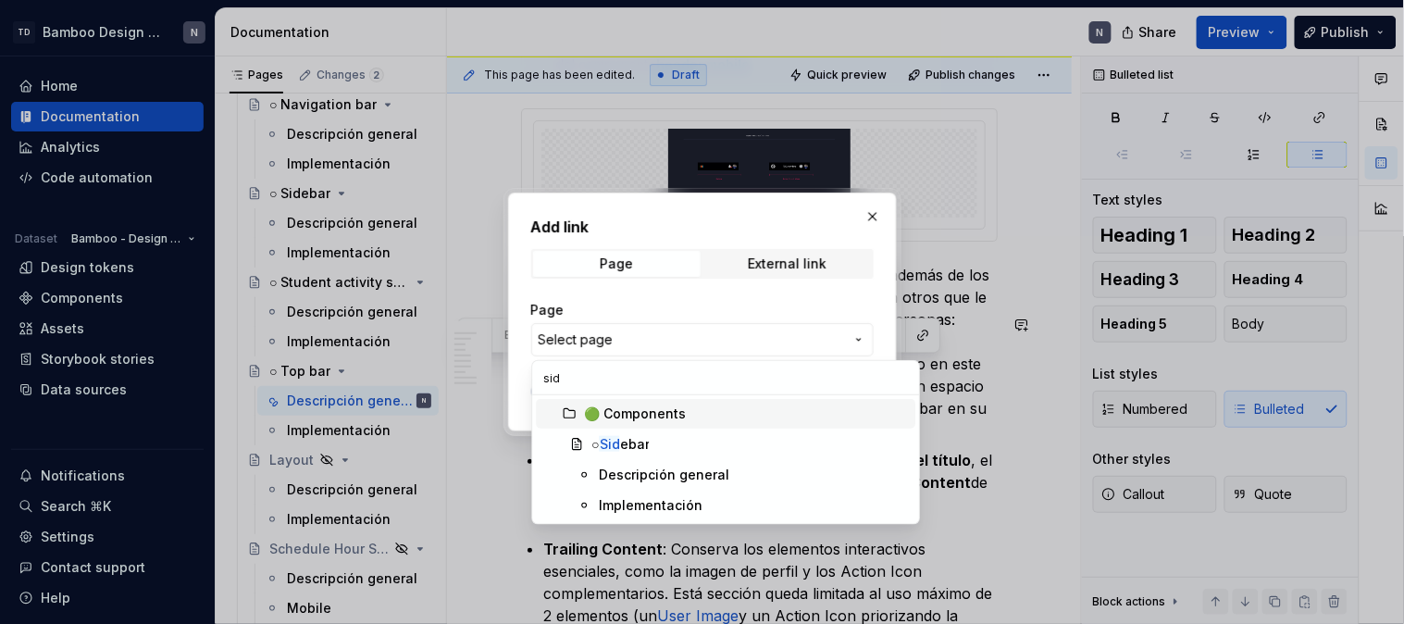
type input "side"
click at [669, 454] on span "○ Side bar" at bounding box center [725, 444] width 379 height 30
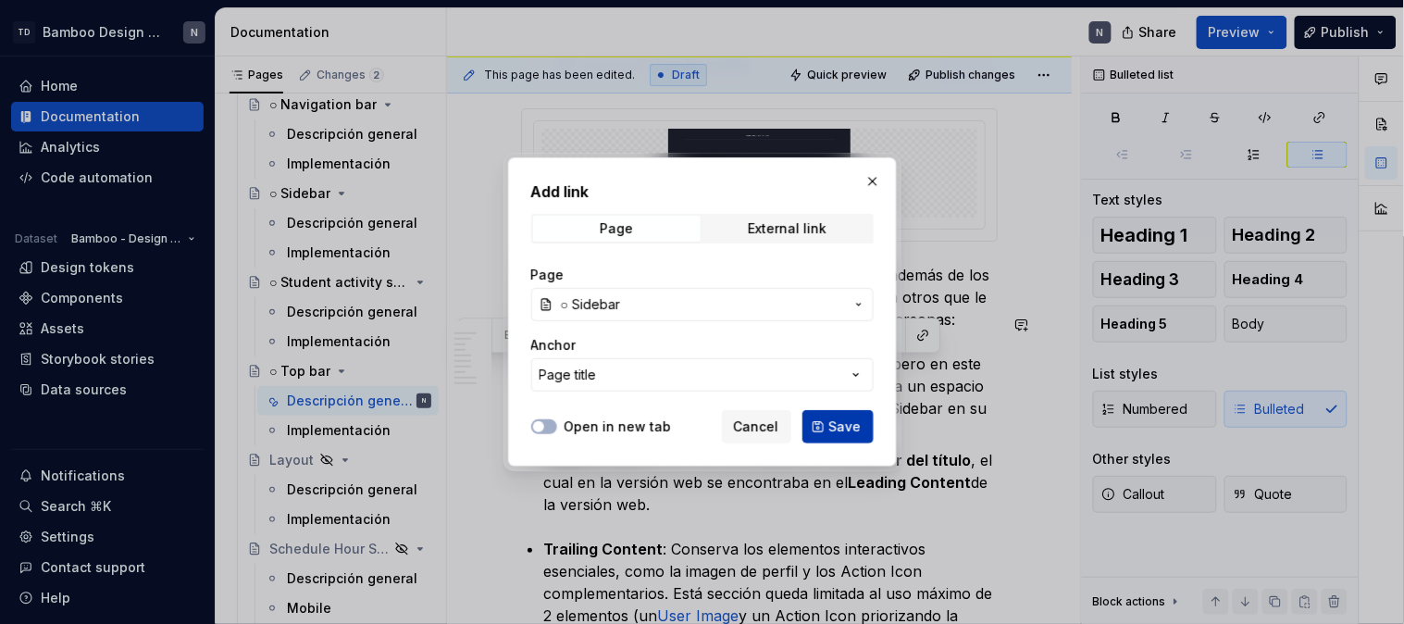
click at [822, 419] on button "Save" at bounding box center [837, 426] width 71 height 33
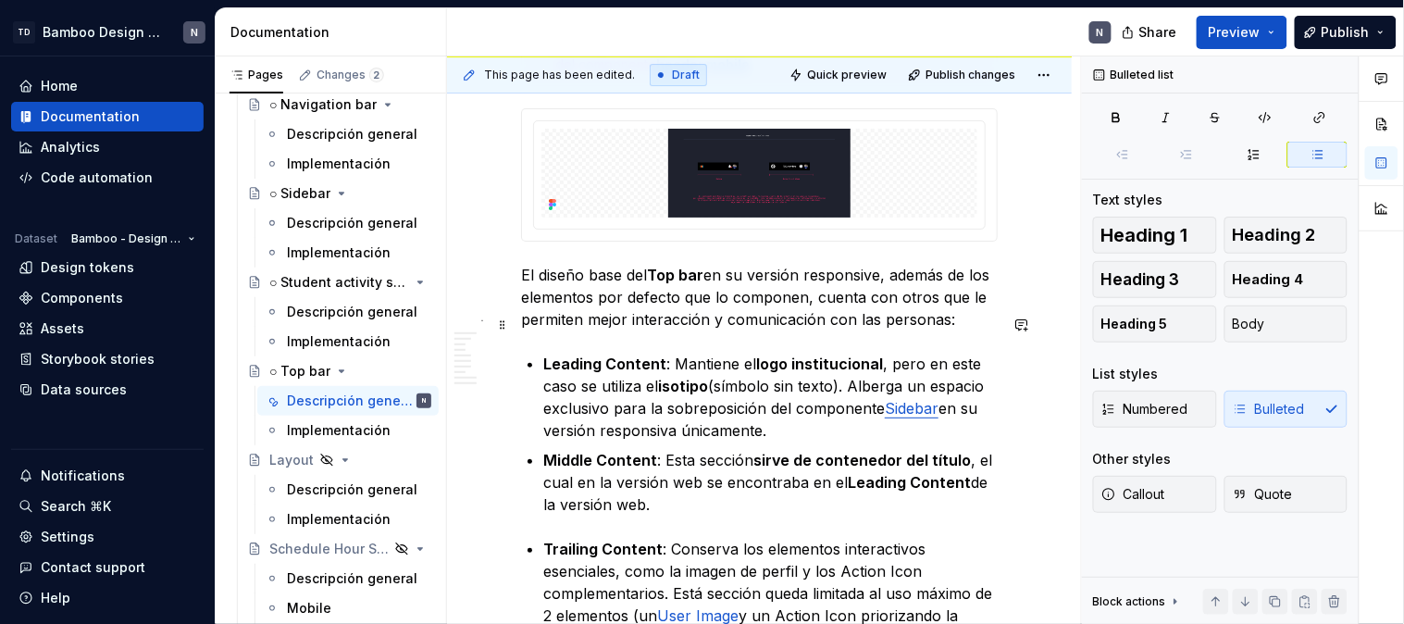
click at [646, 399] on p "Leading Content : Mantiene el logo institucional , pero en este caso se utiliza…" at bounding box center [770, 397] width 454 height 89
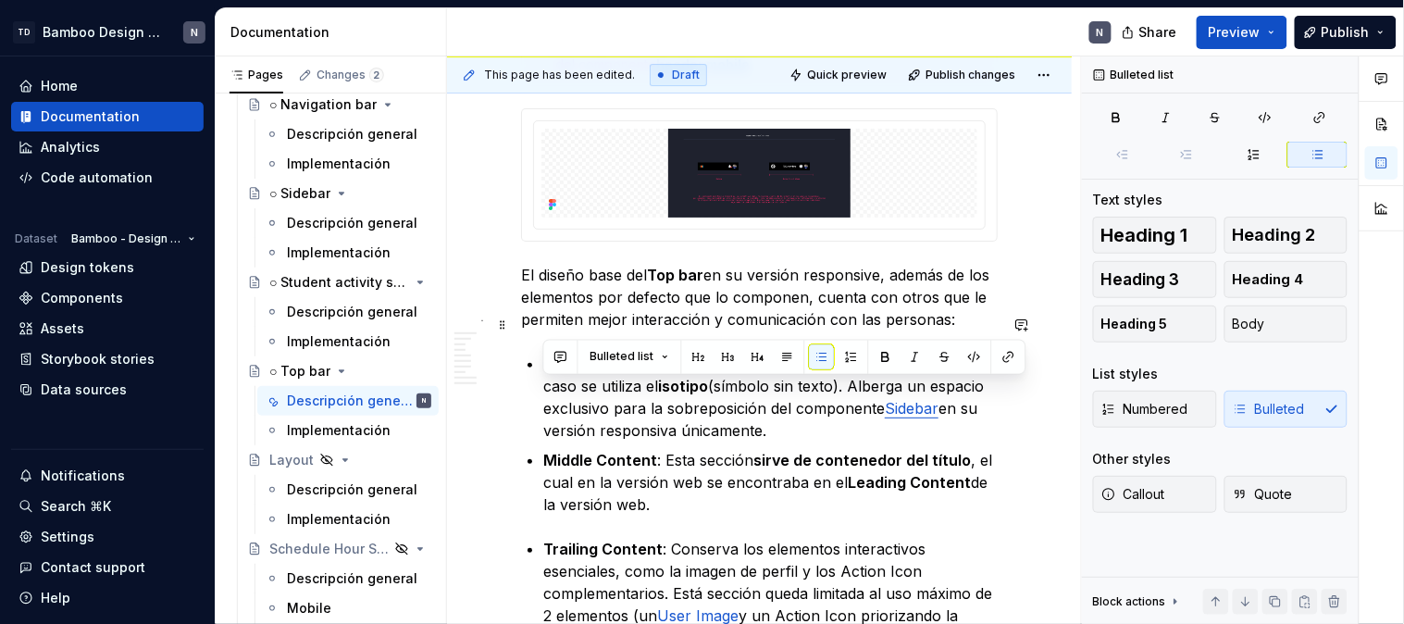
drag, startPoint x: 543, startPoint y: 393, endPoint x: 769, endPoint y: 391, distance: 225.8
click at [769, 391] on p "Leading Content : Mantiene el logo institucional , pero en este caso se utiliza…" at bounding box center [770, 397] width 454 height 89
drag, startPoint x: 881, startPoint y: 361, endPoint x: 827, endPoint y: 379, distance: 56.8
click at [881, 359] on button "button" at bounding box center [886, 357] width 26 height 26
click at [803, 383] on p "Leading Content : Mantiene el logo institucional , pero en este caso se utiliza…" at bounding box center [770, 397] width 454 height 89
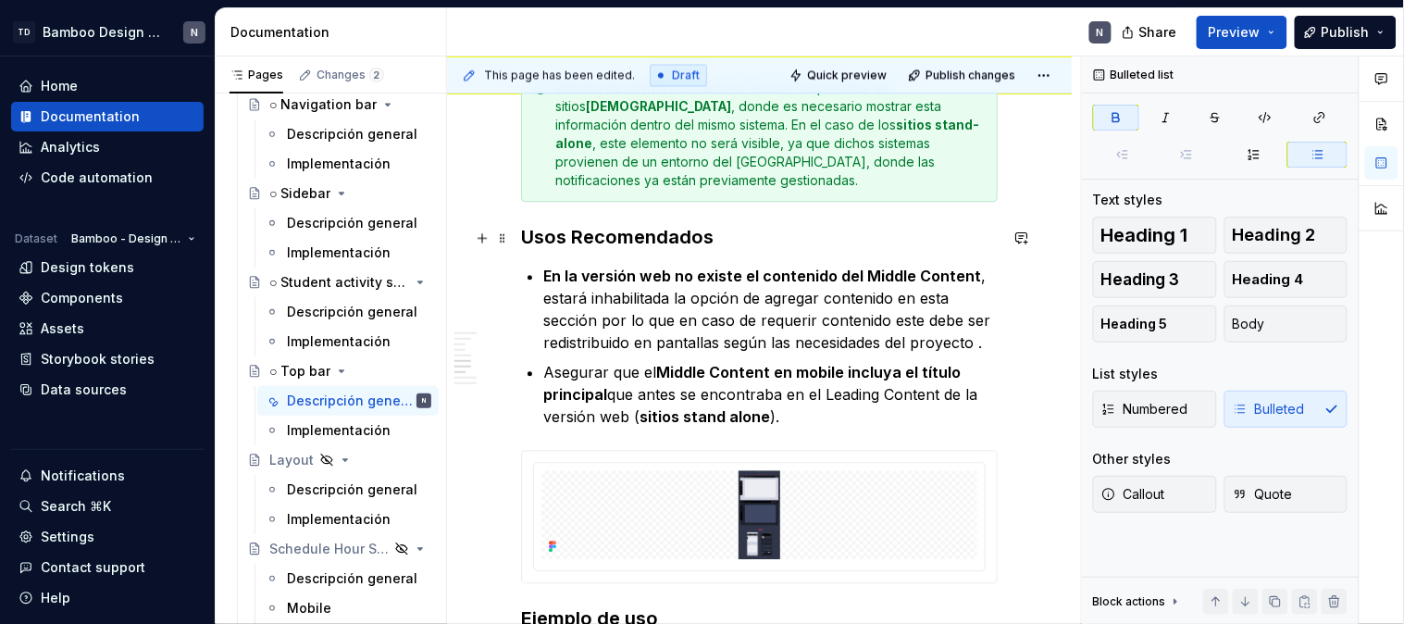
scroll to position [4628, 0]
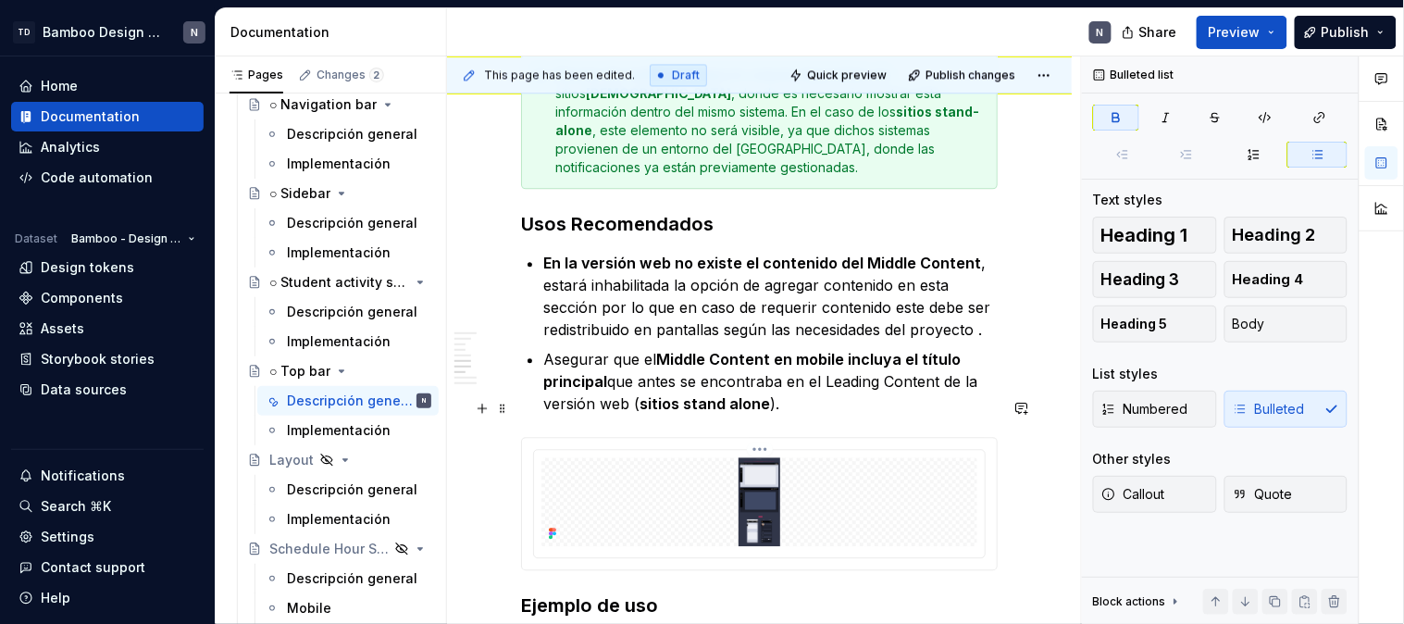
click at [763, 476] on img at bounding box center [759, 501] width 436 height 89
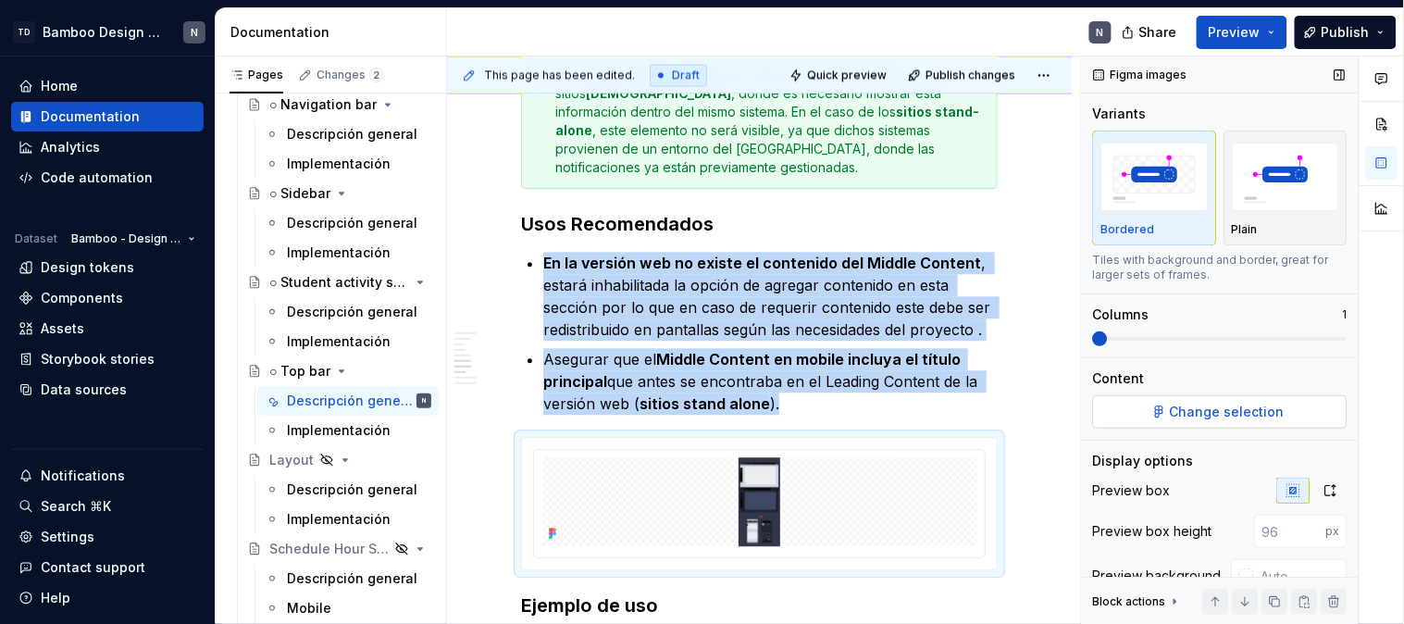
click at [1264, 417] on span "Change selection" at bounding box center [1228, 412] width 115 height 19
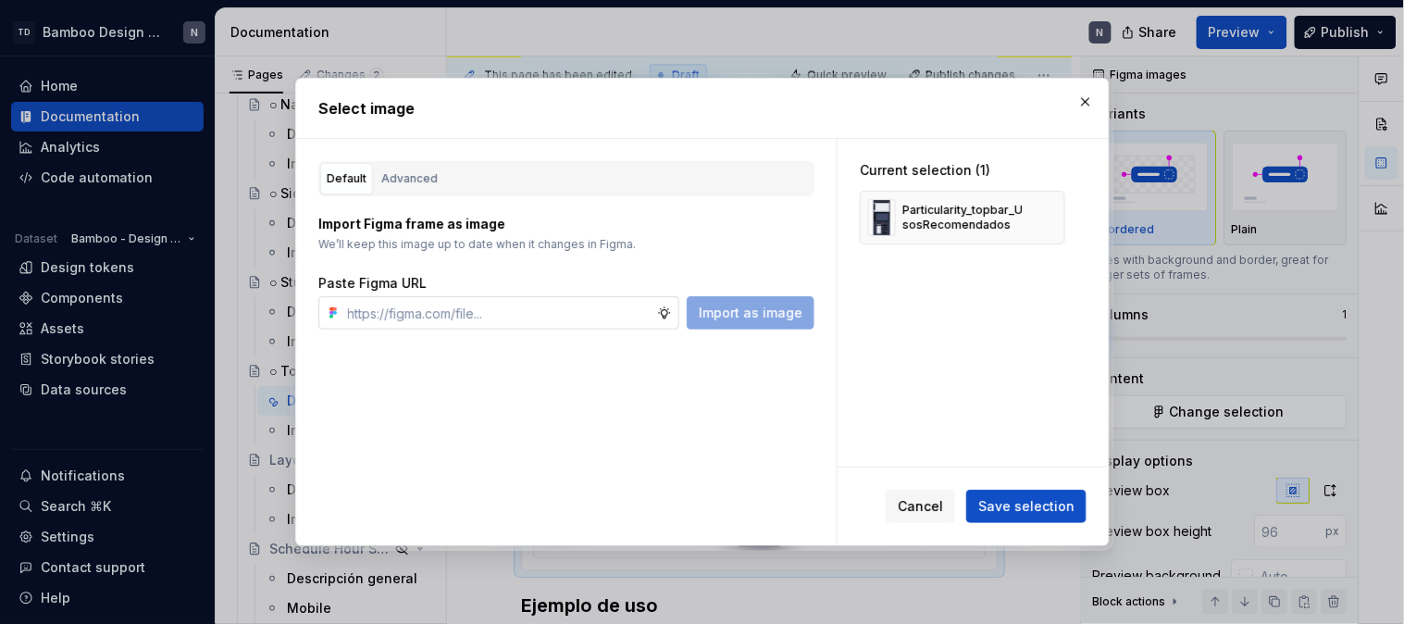
click at [1038, 214] on button "button" at bounding box center [1044, 218] width 26 height 26
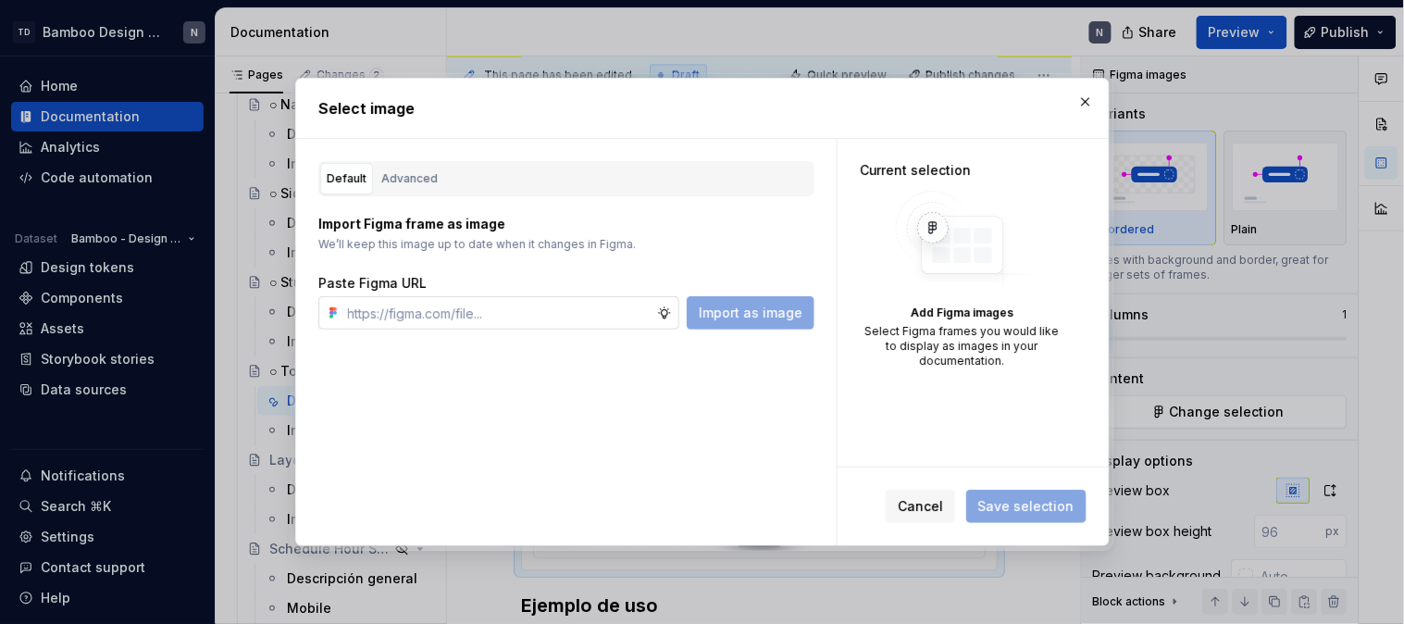
type textarea "*"
click at [482, 306] on input "text" at bounding box center [499, 312] width 317 height 33
paste input "https://www.figma.com/design/LYk8AJb5RjQhRfPmRIdEQ9/Bamboo-Design-System---Docu…"
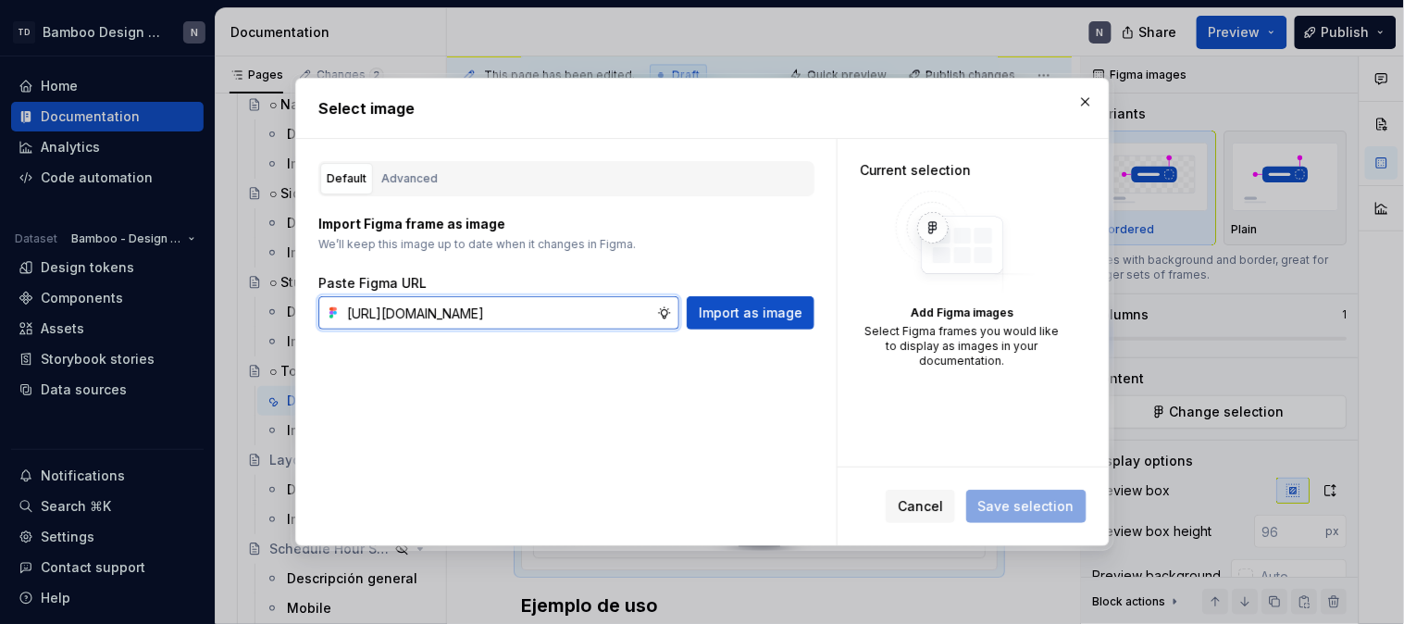
scroll to position [0, 627]
type input "https://www.figma.com/design/LYk8AJb5RjQhRfPmRIdEQ9/Bamboo-Design-System---Docu…"
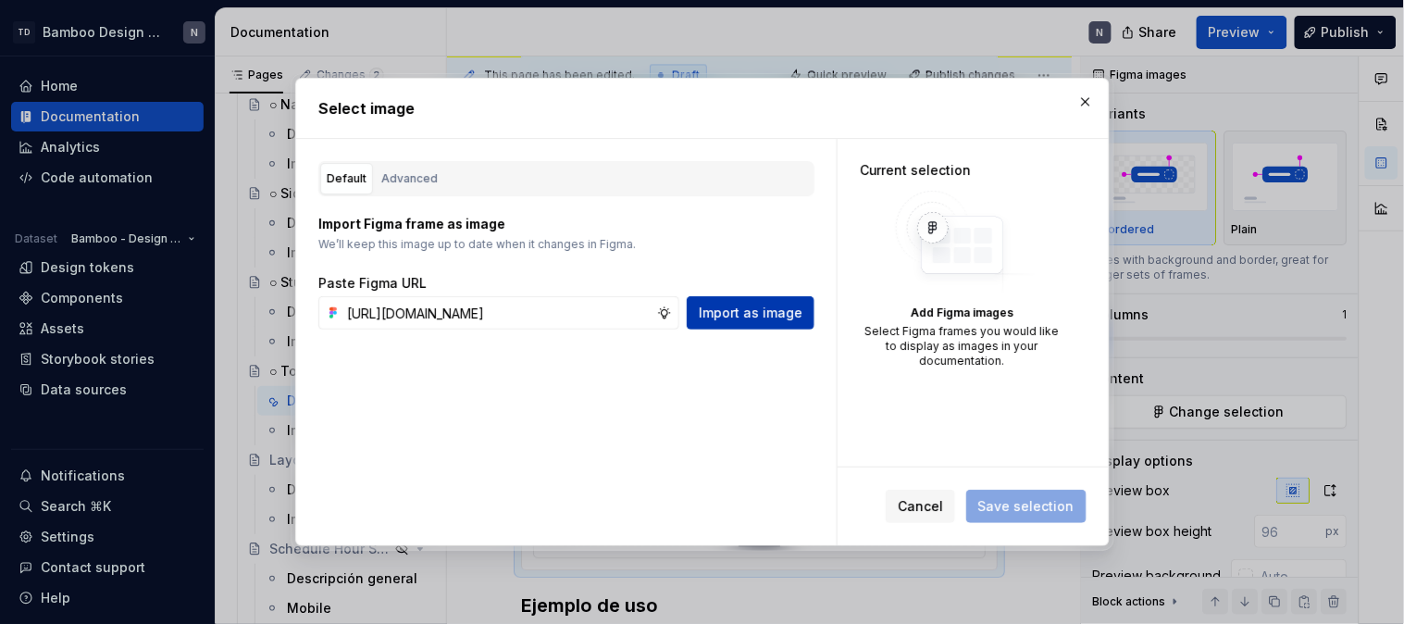
click at [724, 297] on button "Import as image" at bounding box center [751, 312] width 128 height 33
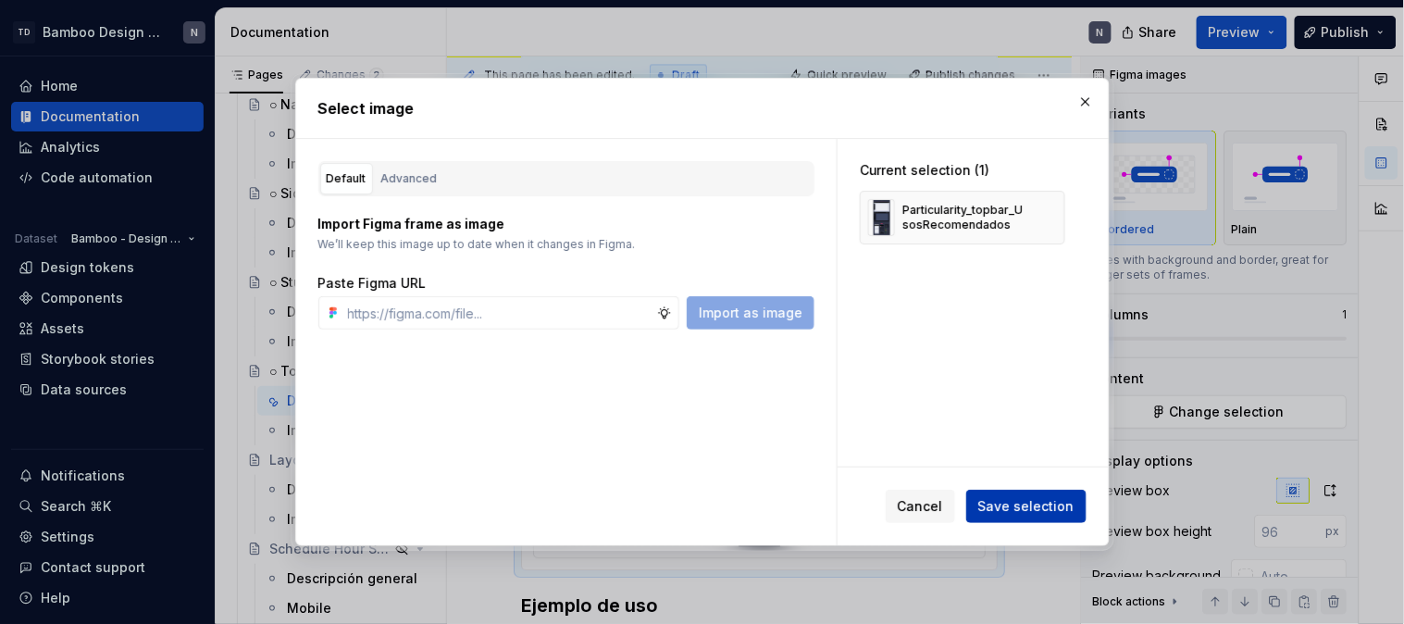
click at [1034, 509] on span "Save selection" at bounding box center [1026, 506] width 96 height 19
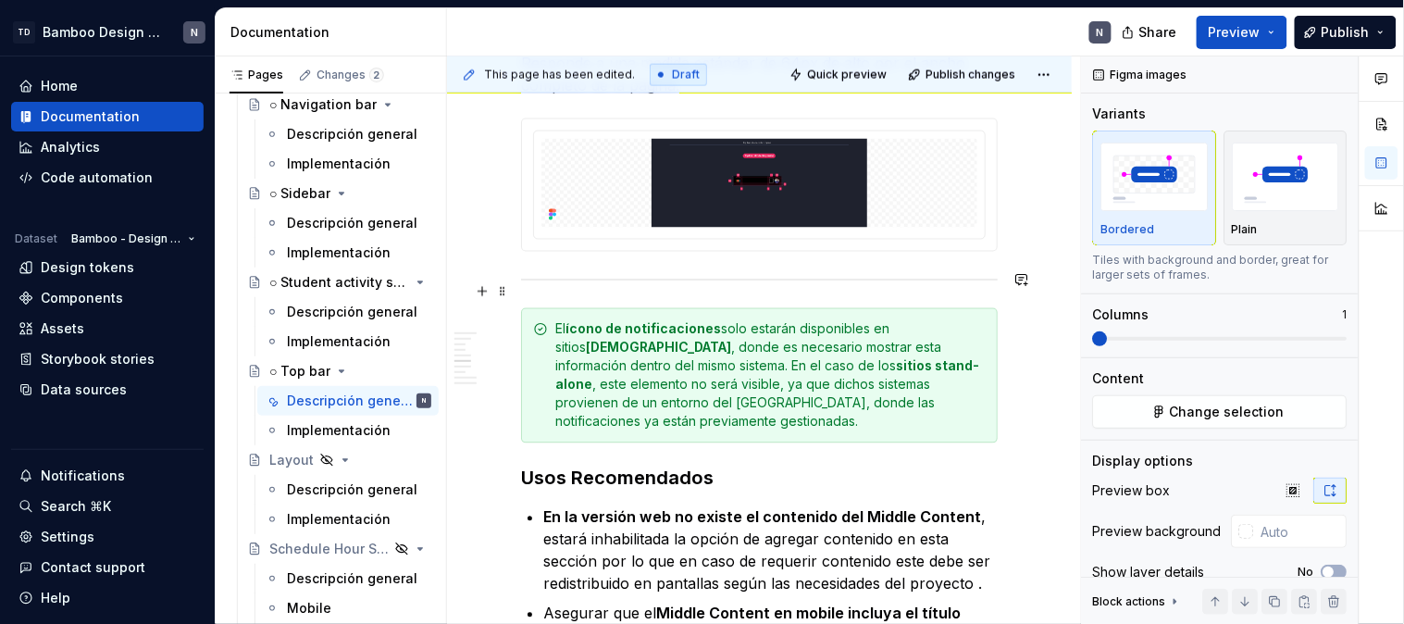
scroll to position [4421, 0]
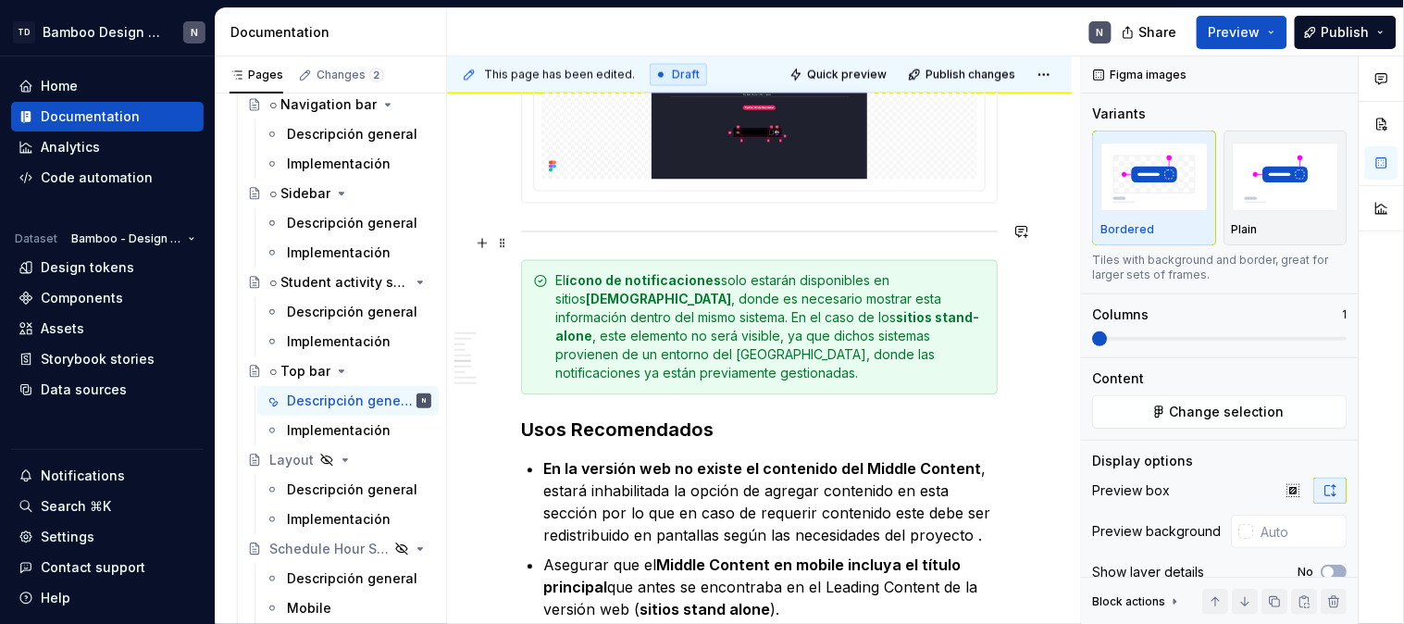
click at [718, 272] on div "El ícono de notificaciones solo estarán disponibles en sitios nativos , donde e…" at bounding box center [770, 327] width 430 height 111
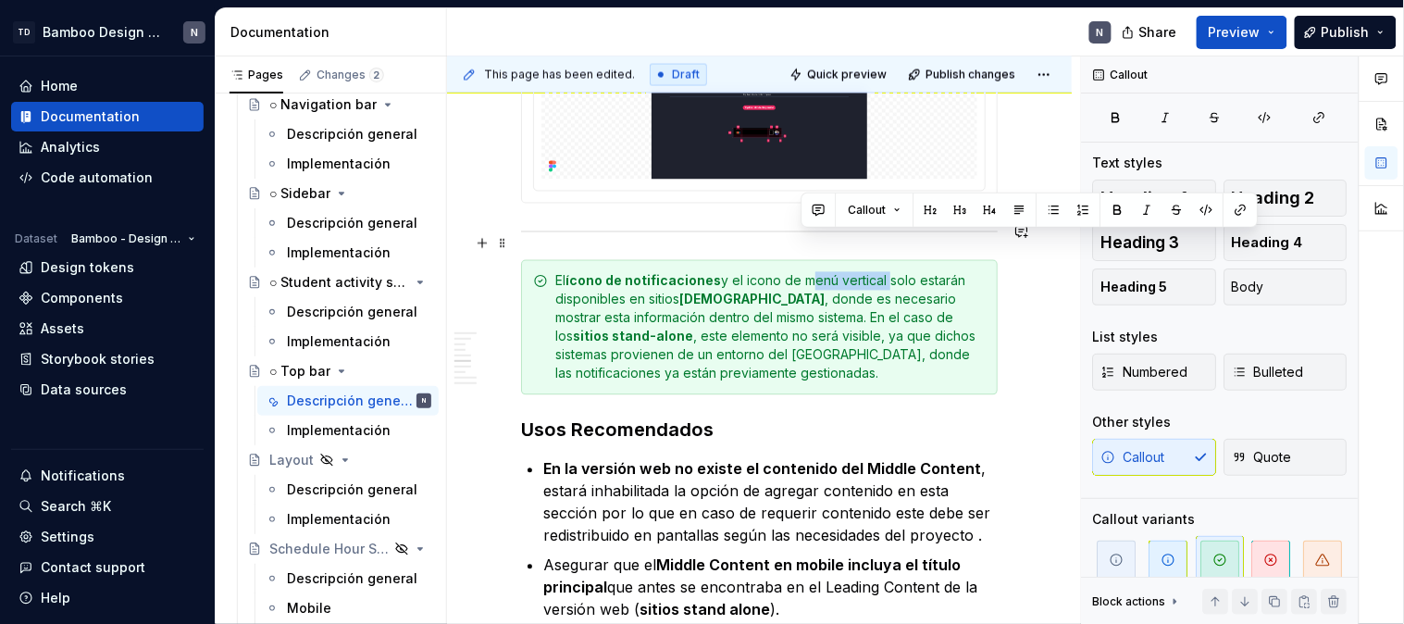
drag, startPoint x: 857, startPoint y: 242, endPoint x: 805, endPoint y: 242, distance: 51.8
click at [805, 272] on div "El ícono de notificaciones y el icono de menú vertical solo estarán disponibles…" at bounding box center [770, 327] width 430 height 111
click at [1118, 206] on button "button" at bounding box center [1118, 210] width 26 height 26
click at [770, 290] on div "El ícono de notificaciones y el icono de menú vertical solo estarán disponibles…" at bounding box center [770, 327] width 430 height 111
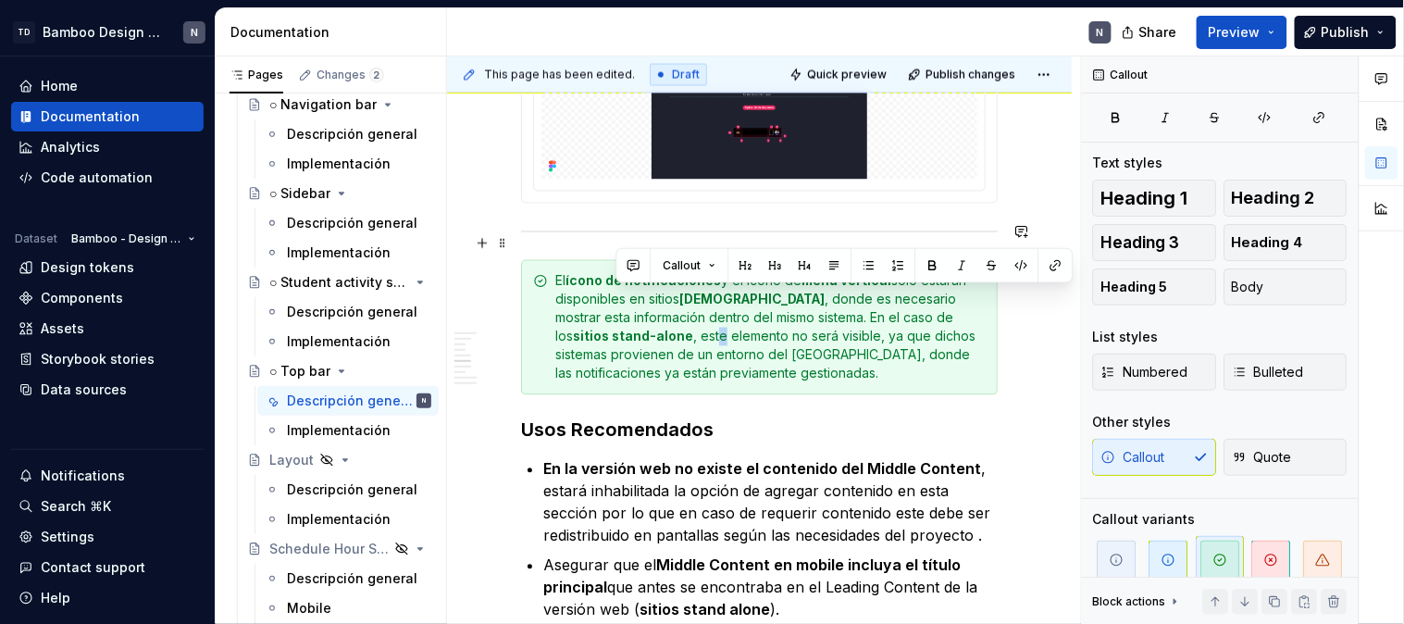
click at [615, 301] on div "El ícono de notificaciones y el icono de menú vertical solo estarán disponibles…" at bounding box center [770, 327] width 430 height 111
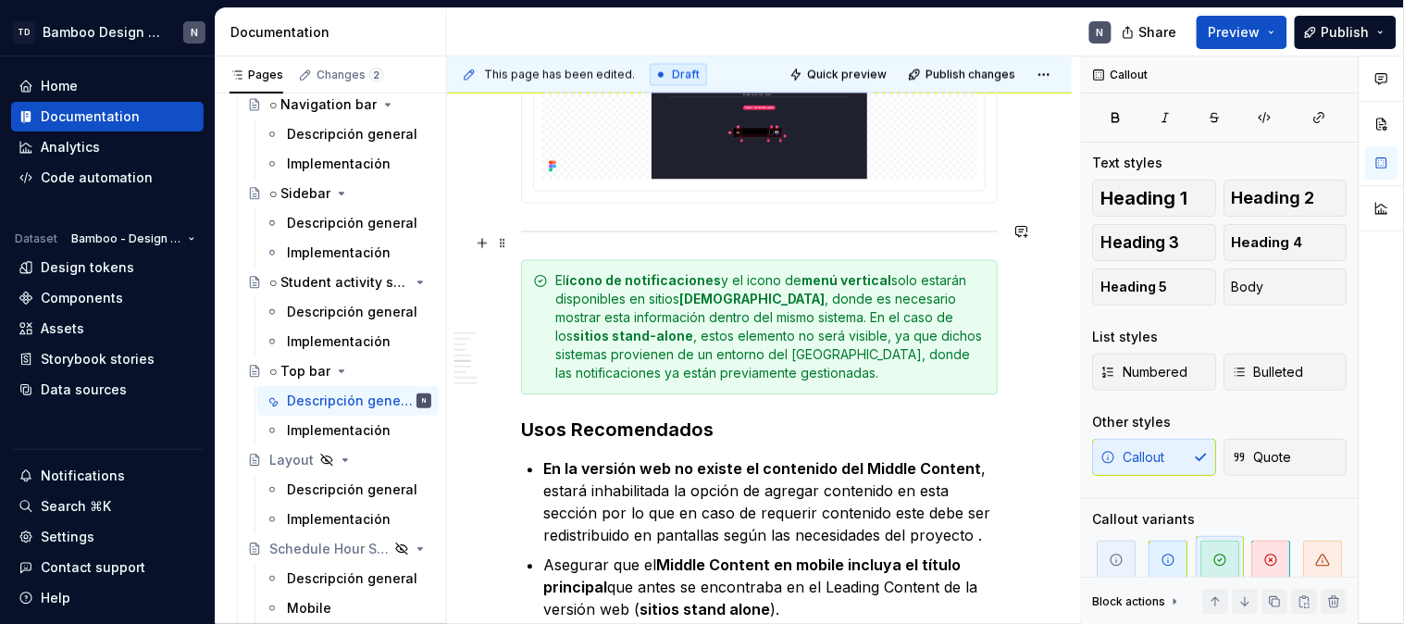
click at [737, 293] on div "El ícono de notificaciones y el icono de menú vertical solo estarán disponibles…" at bounding box center [770, 327] width 430 height 111
click at [789, 302] on div "El ícono de notificaciones y el icono de menú vertical solo estarán disponibles…" at bounding box center [770, 327] width 430 height 111
click at [477, 242] on button "button" at bounding box center [482, 243] width 26 height 26
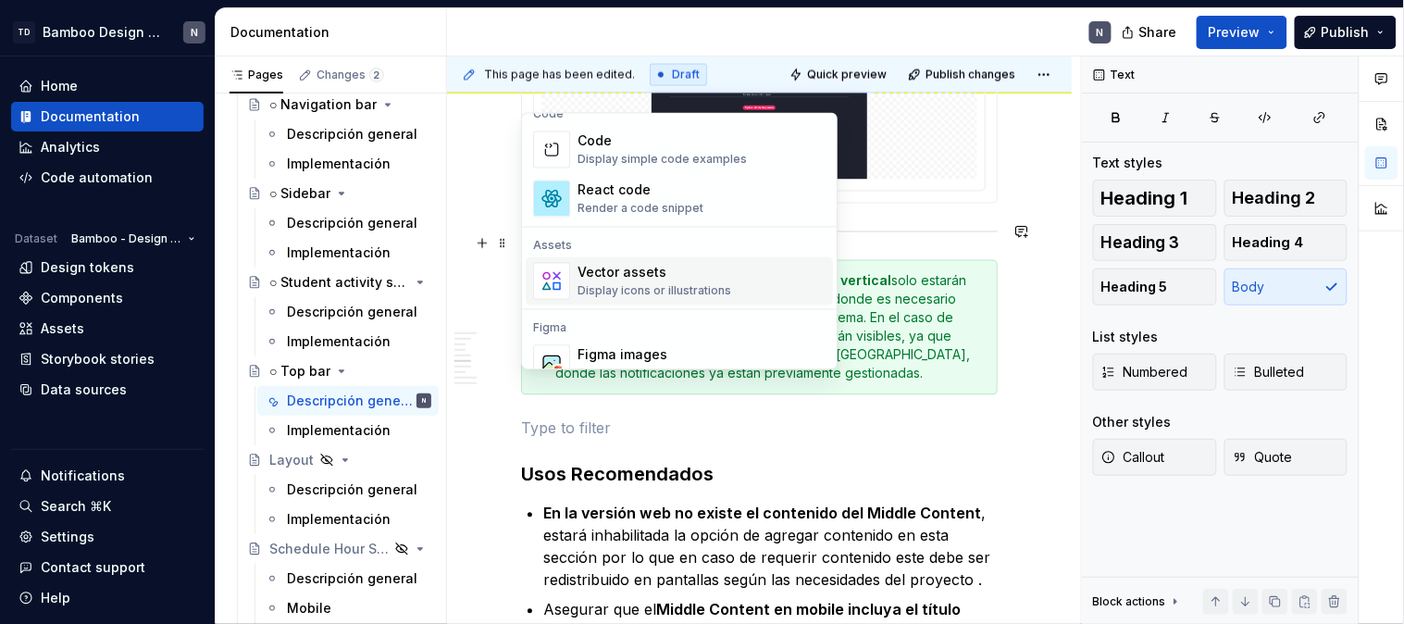
scroll to position [1645, 0]
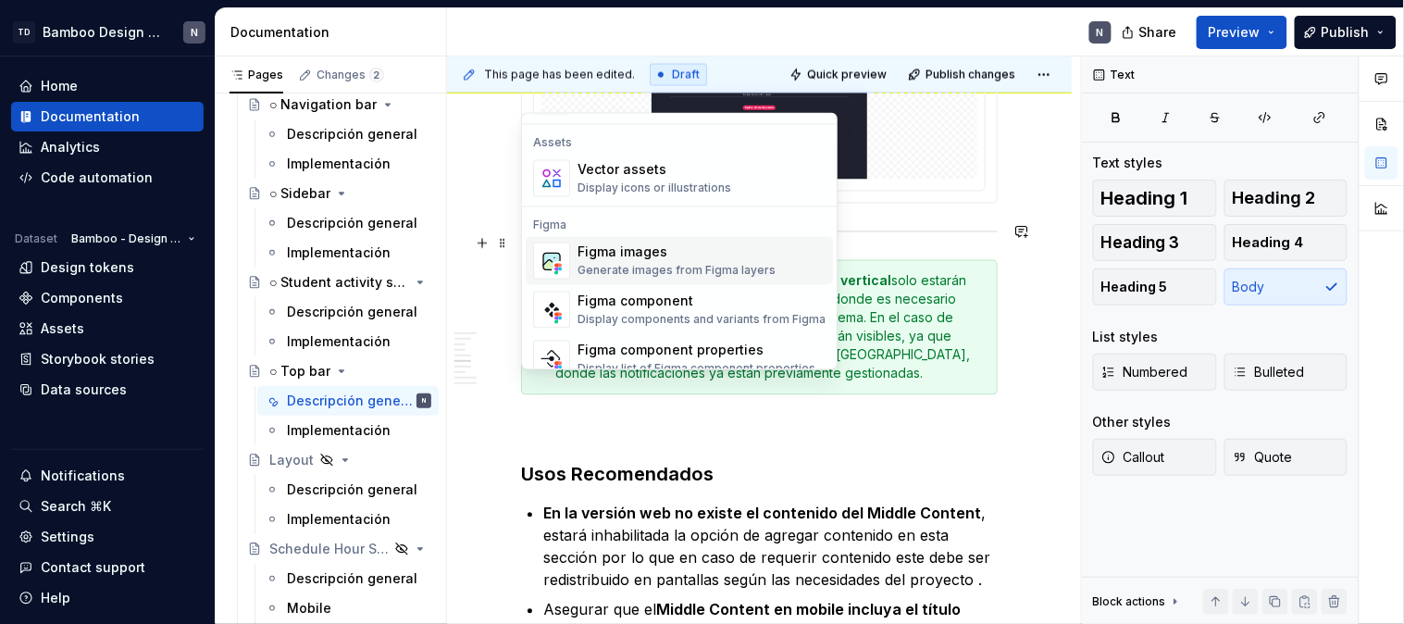
click at [687, 261] on div "Figma images Generate images from Figma layers" at bounding box center [677, 260] width 198 height 35
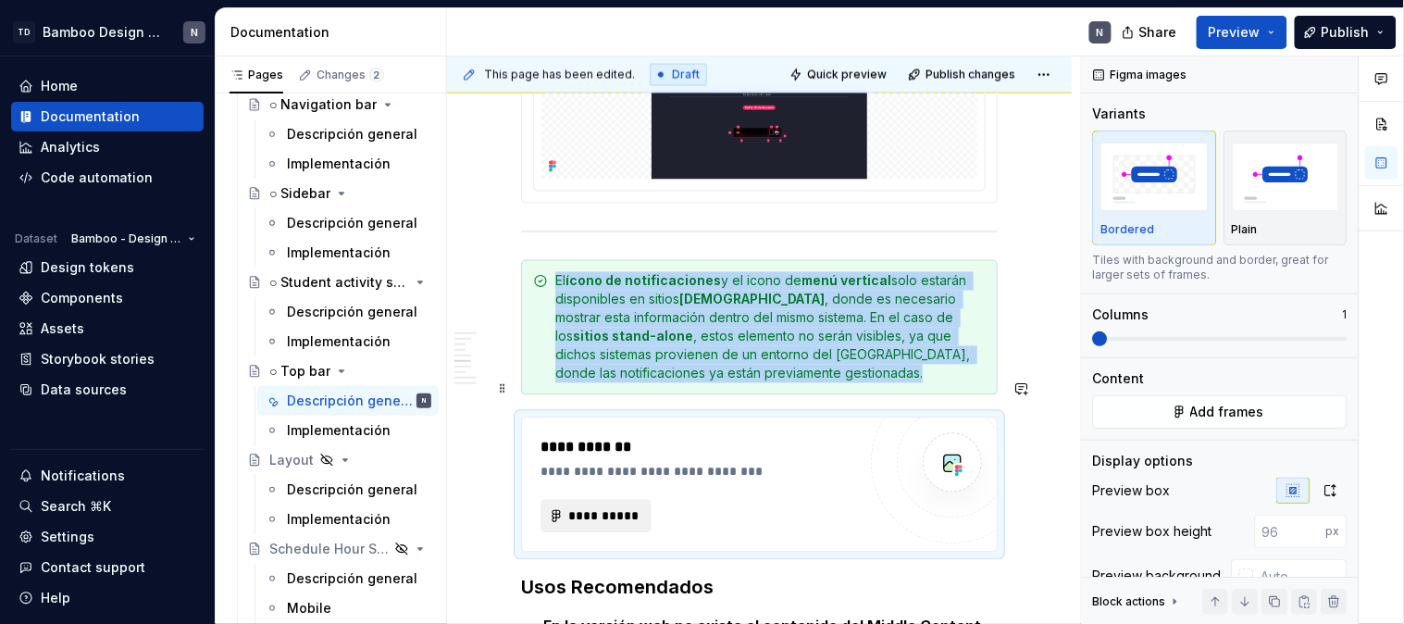
click at [632, 507] on span "**********" at bounding box center [603, 516] width 72 height 19
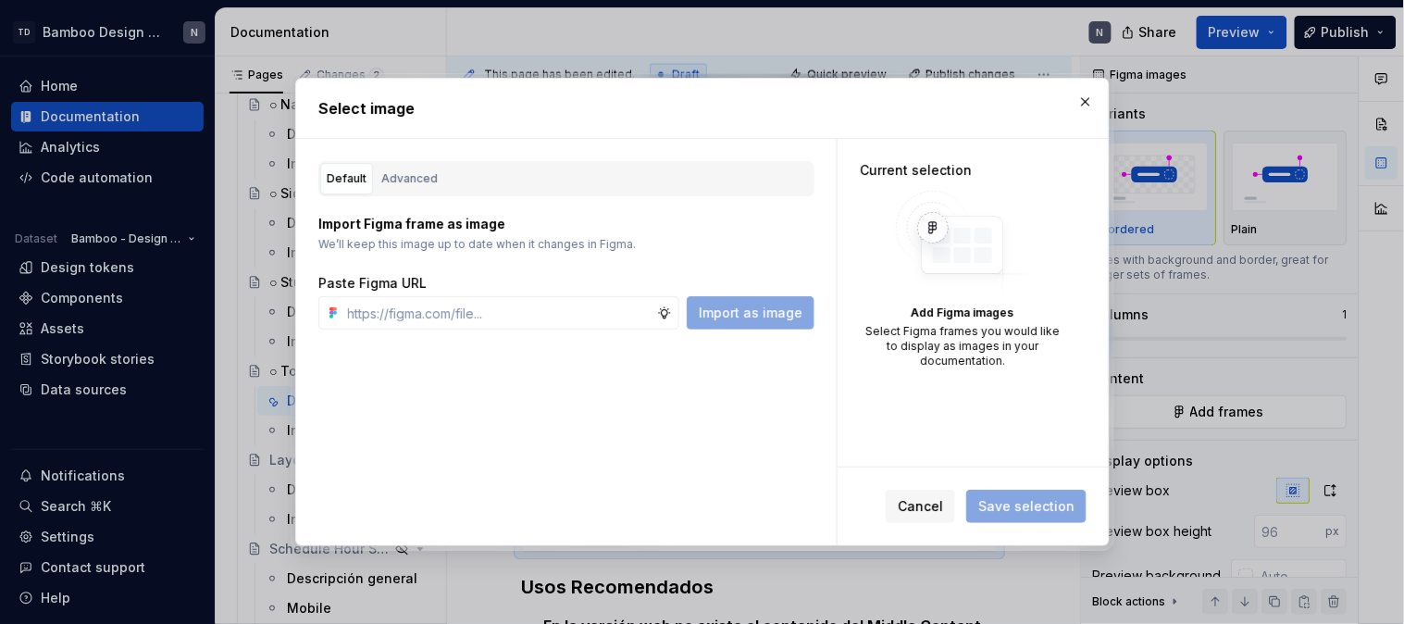
type textarea "*"
type input "https://www.figma.com/design/LYk8AJb5RjQhRfPmRIdEQ9/Bamboo-Design-System---Docu…"
type textarea "*"
type input "https://www.figma.com/design/LYk8AJb5RjQhRfPmRIdEQ9/Bamboo-Design-System---Docu…"
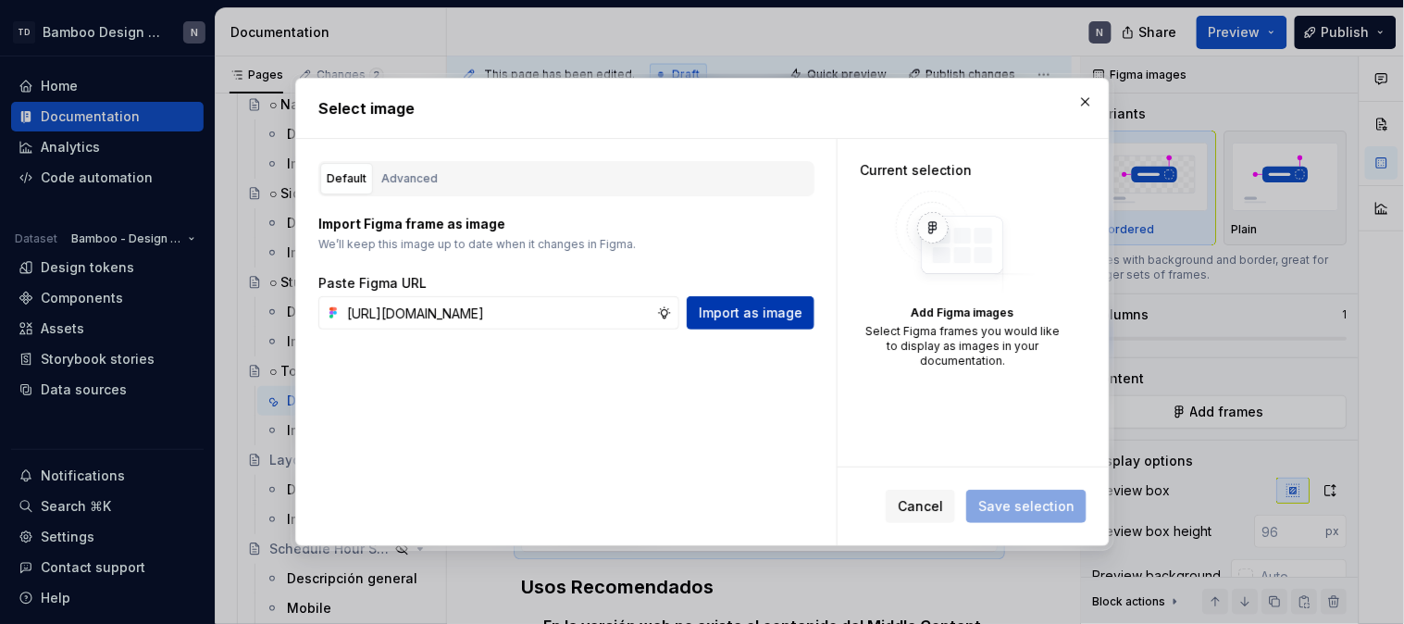
click at [751, 315] on span "Import as image" at bounding box center [751, 313] width 104 height 19
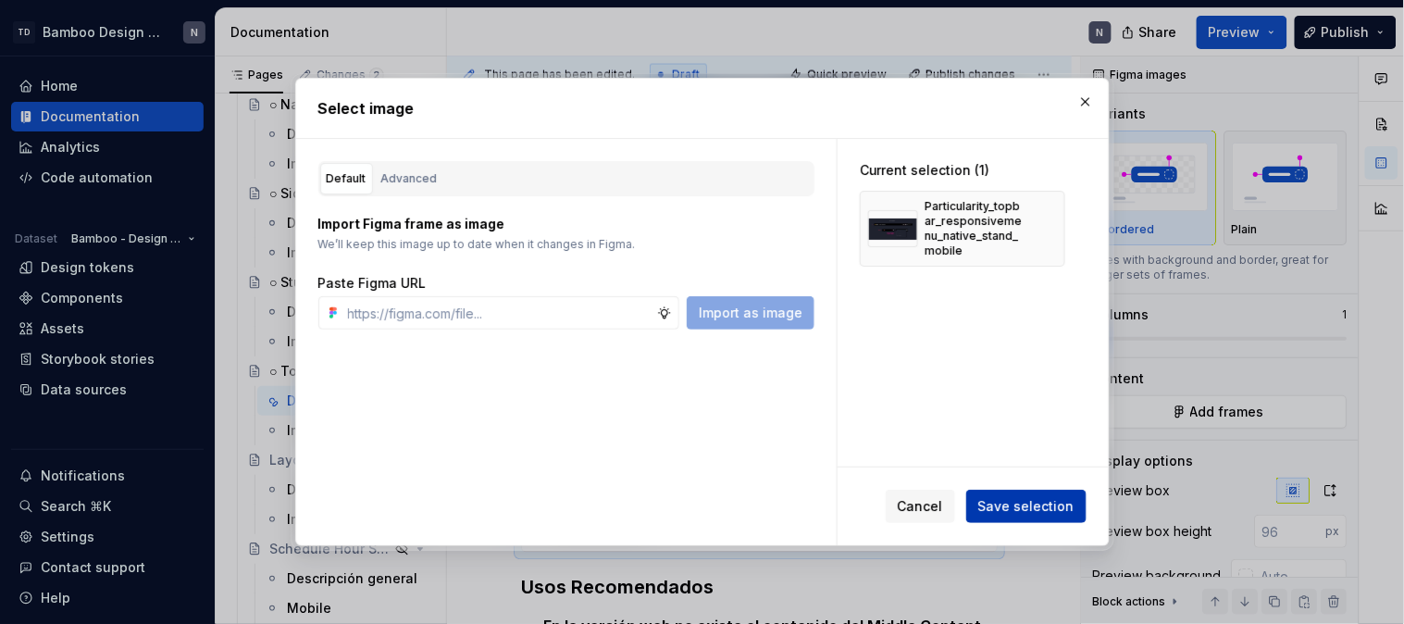
click at [1050, 495] on button "Save selection" at bounding box center [1026, 506] width 120 height 33
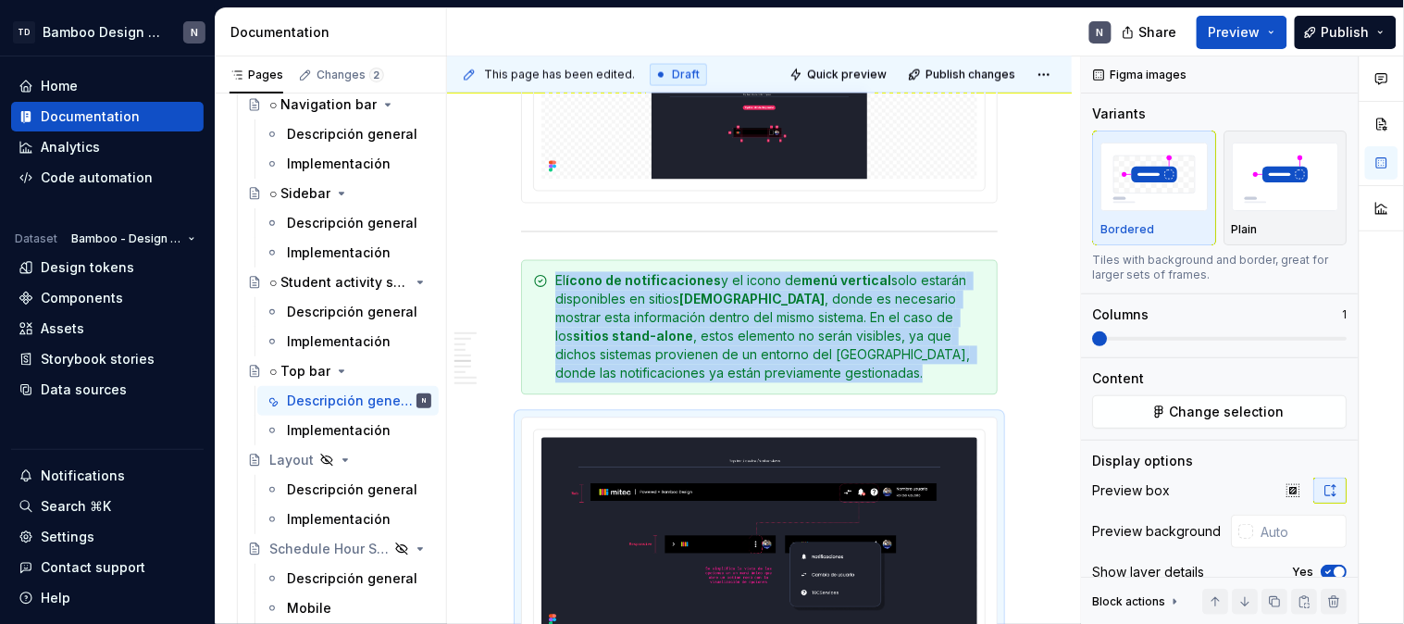
scroll to position [4464, 0]
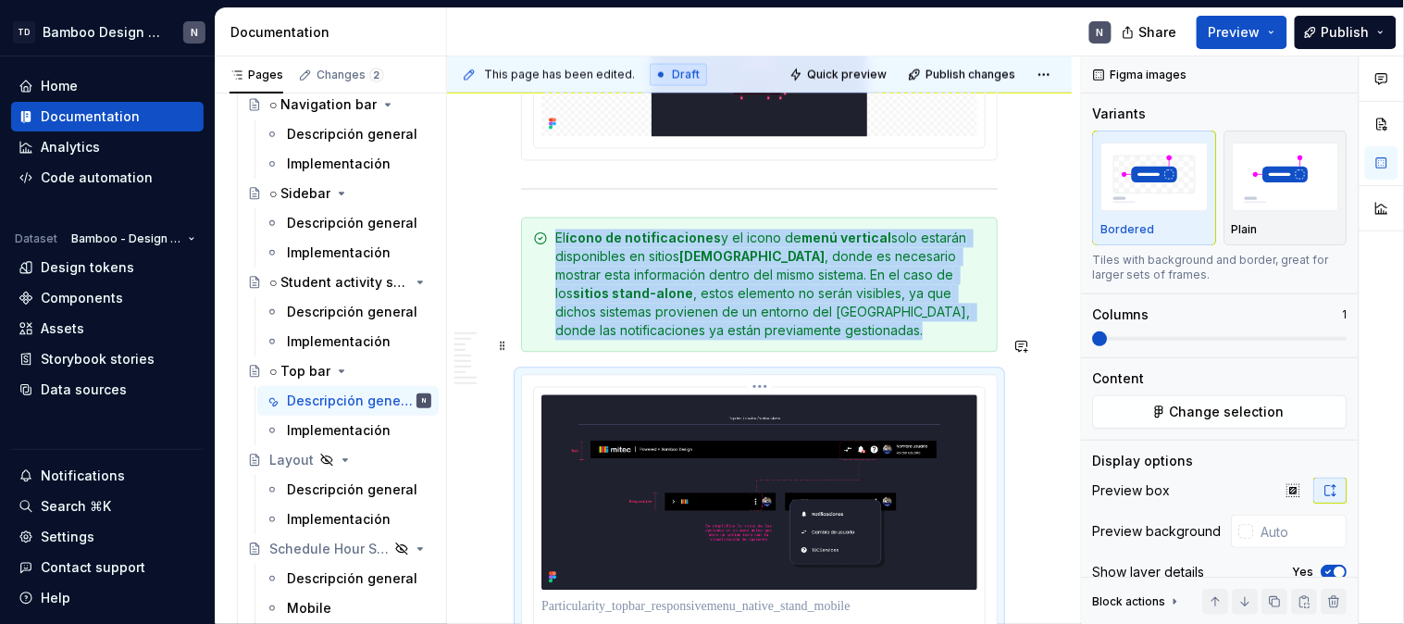
click at [837, 426] on img at bounding box center [759, 492] width 436 height 195
click at [1324, 568] on button "Yes" at bounding box center [1335, 572] width 26 height 15
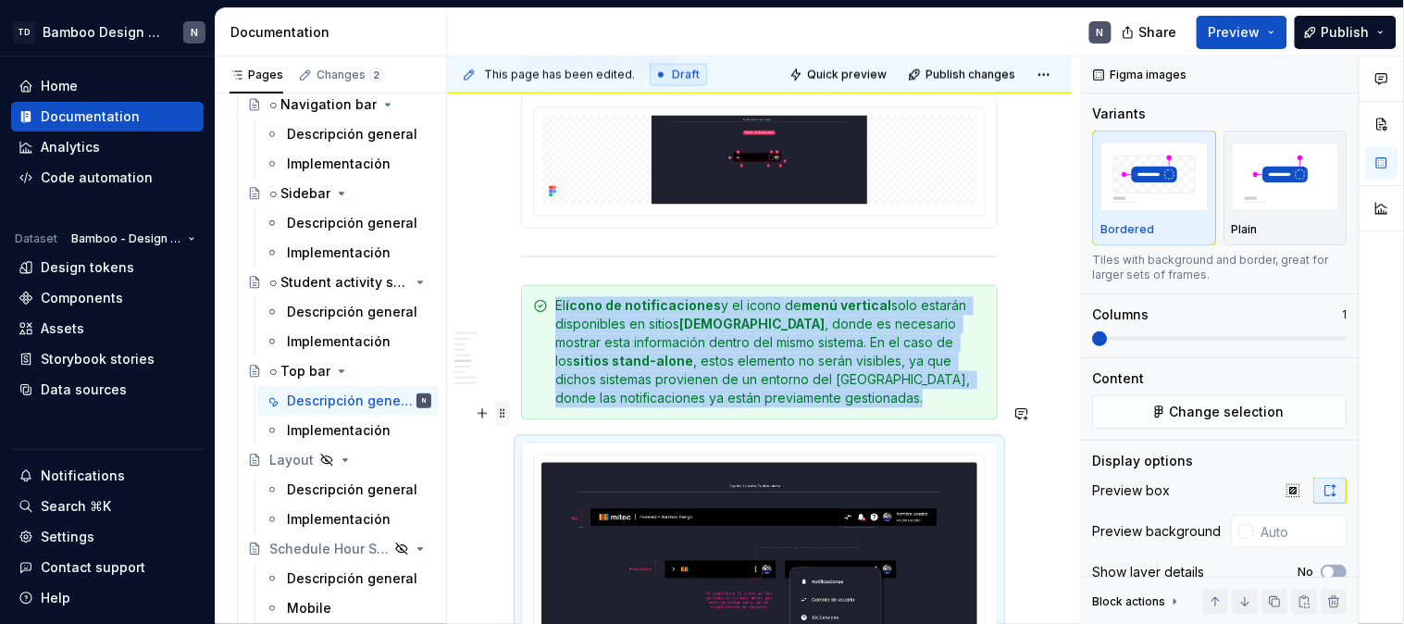
scroll to position [4361, 0]
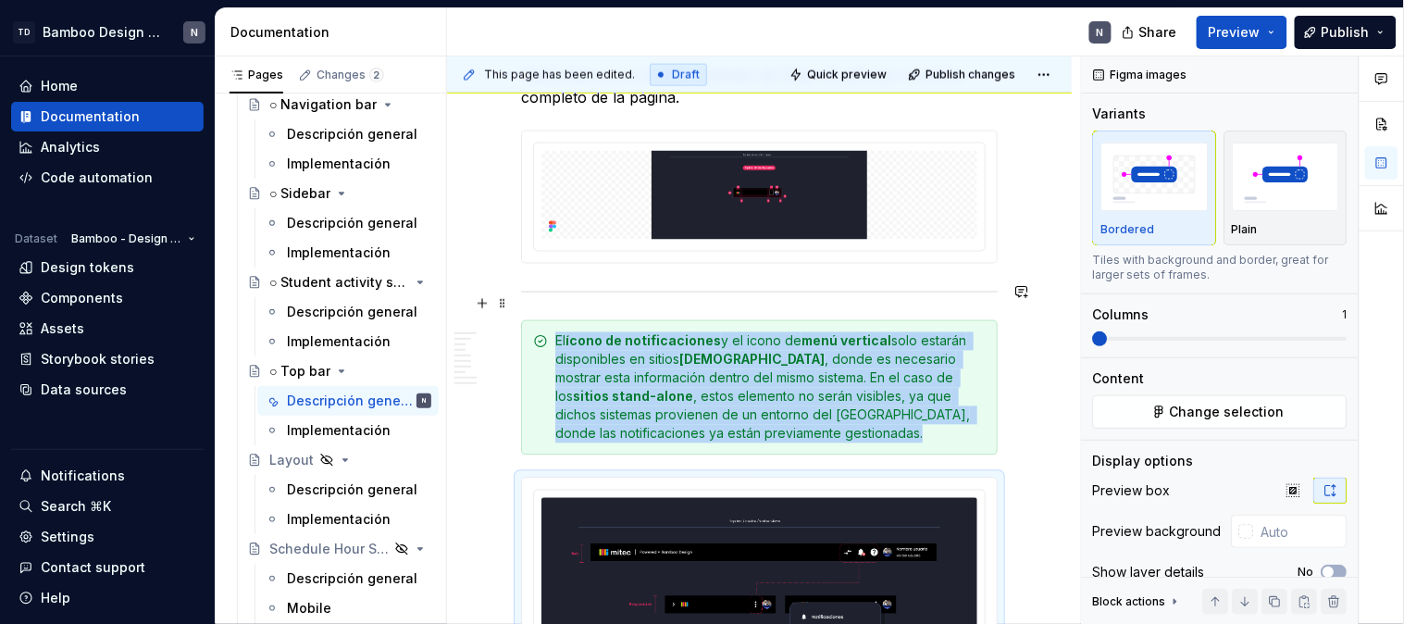
click at [973, 393] on div "El ícono de notificaciones y el icono de menú vertical solo estarán disponibles…" at bounding box center [770, 387] width 430 height 111
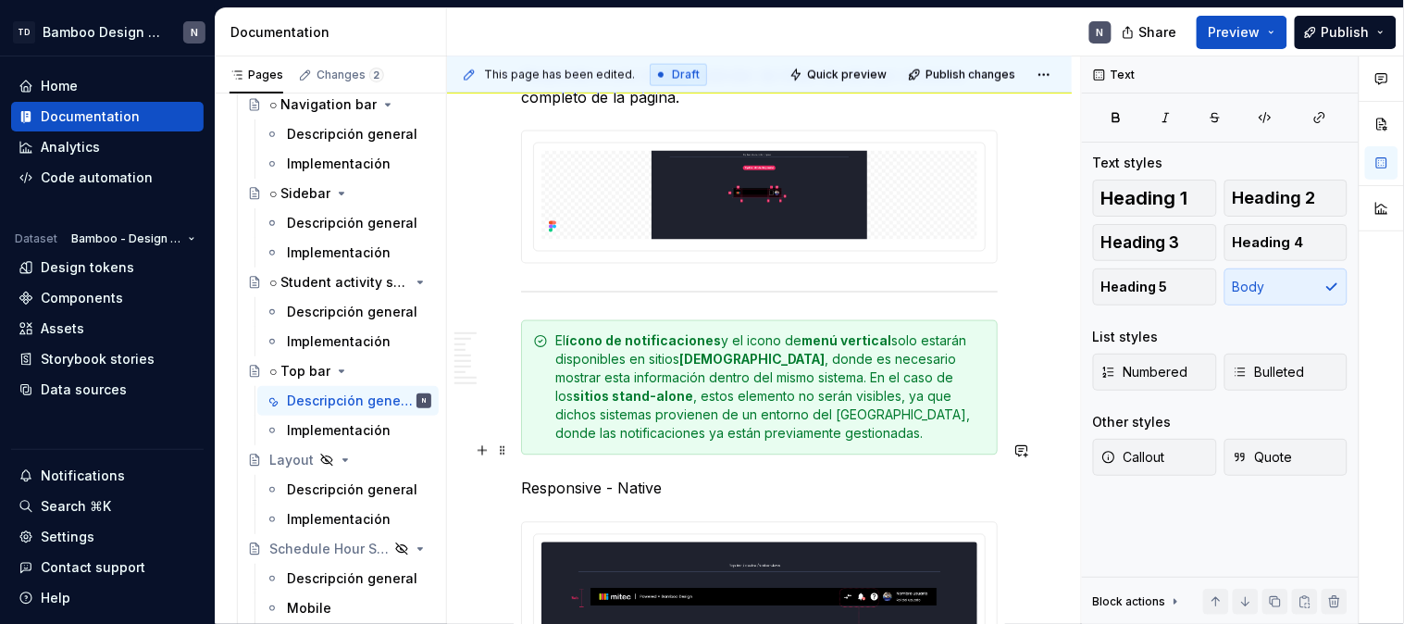
click at [502, 450] on span at bounding box center [502, 451] width 15 height 26
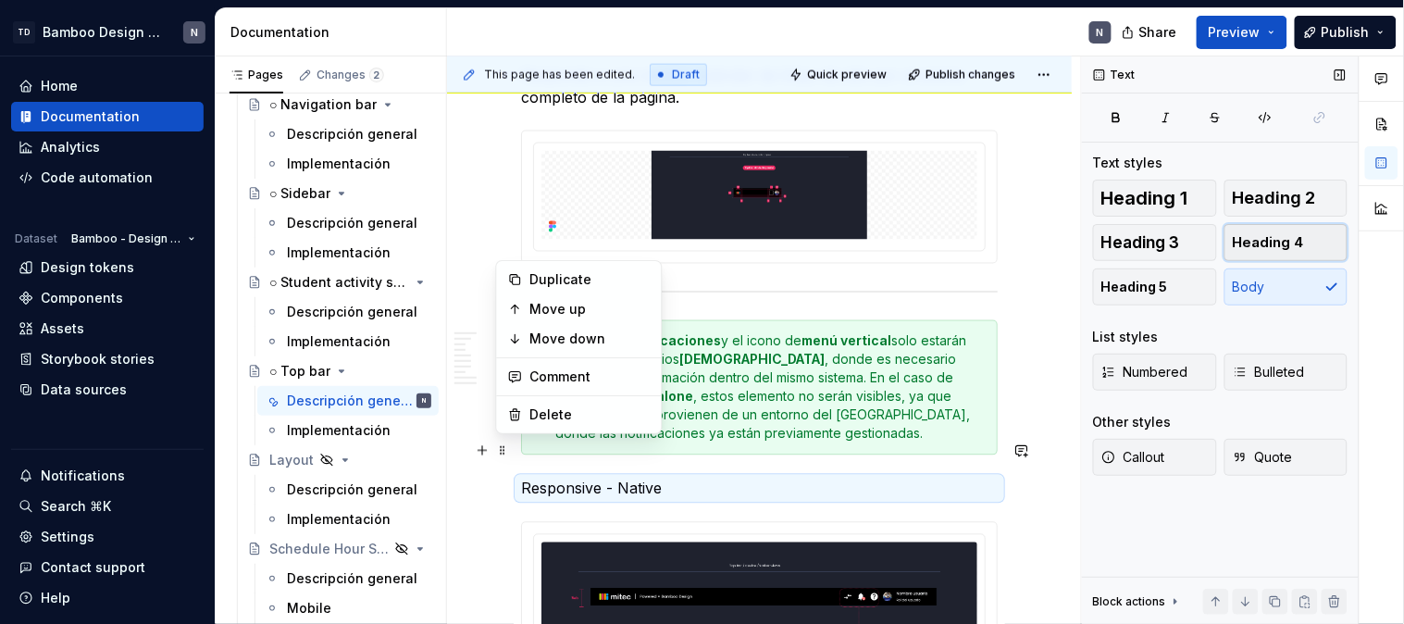
click at [1260, 247] on span "Heading 4" at bounding box center [1268, 242] width 71 height 19
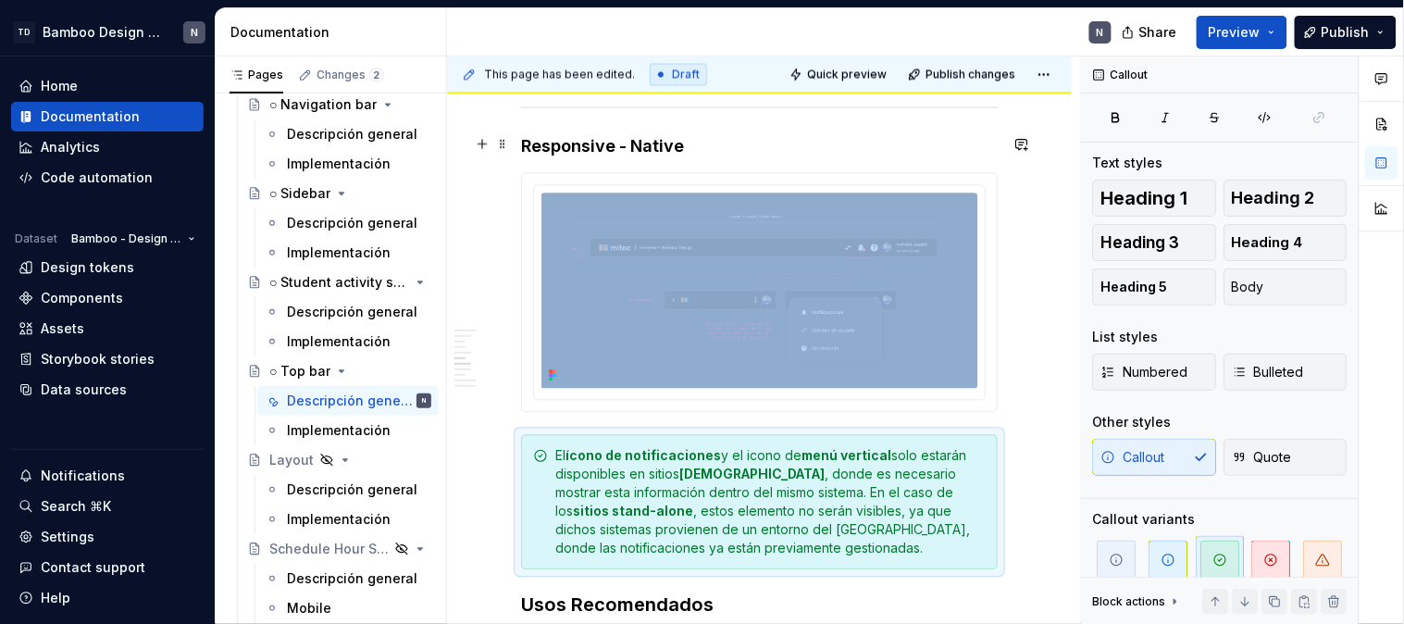
scroll to position [4510, 0]
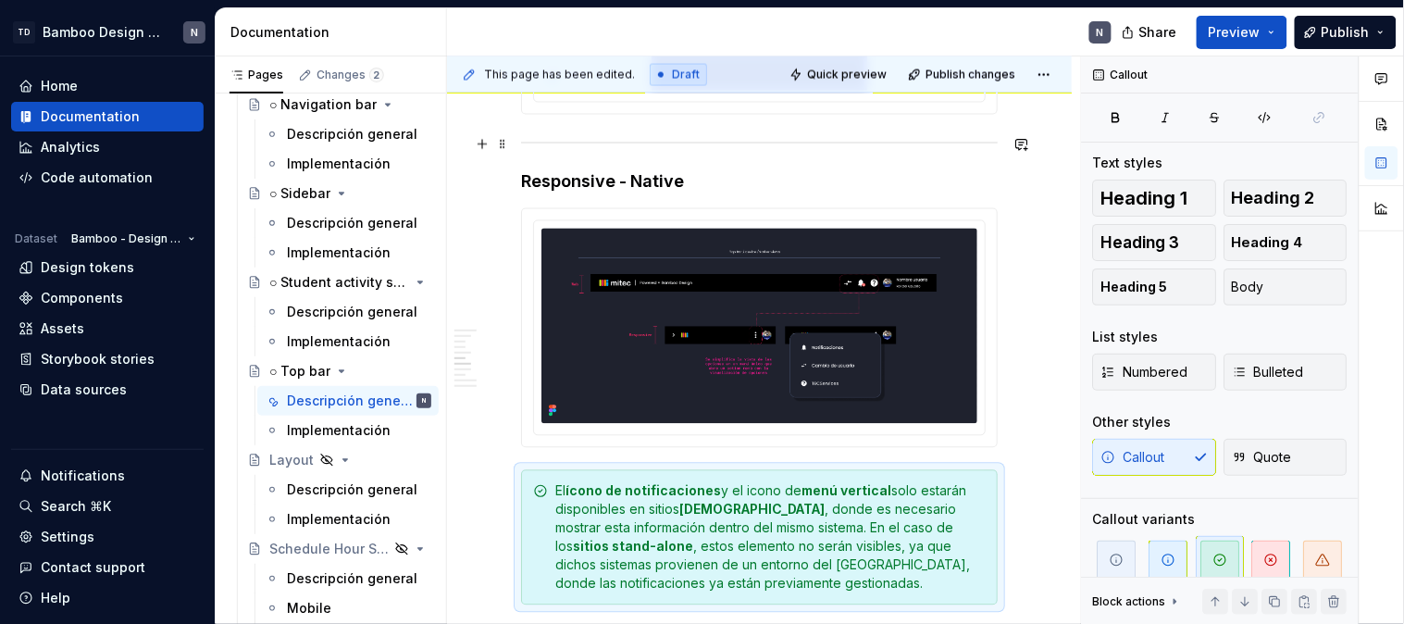
click at [725, 171] on h4 "Responsive - Native" at bounding box center [759, 182] width 477 height 22
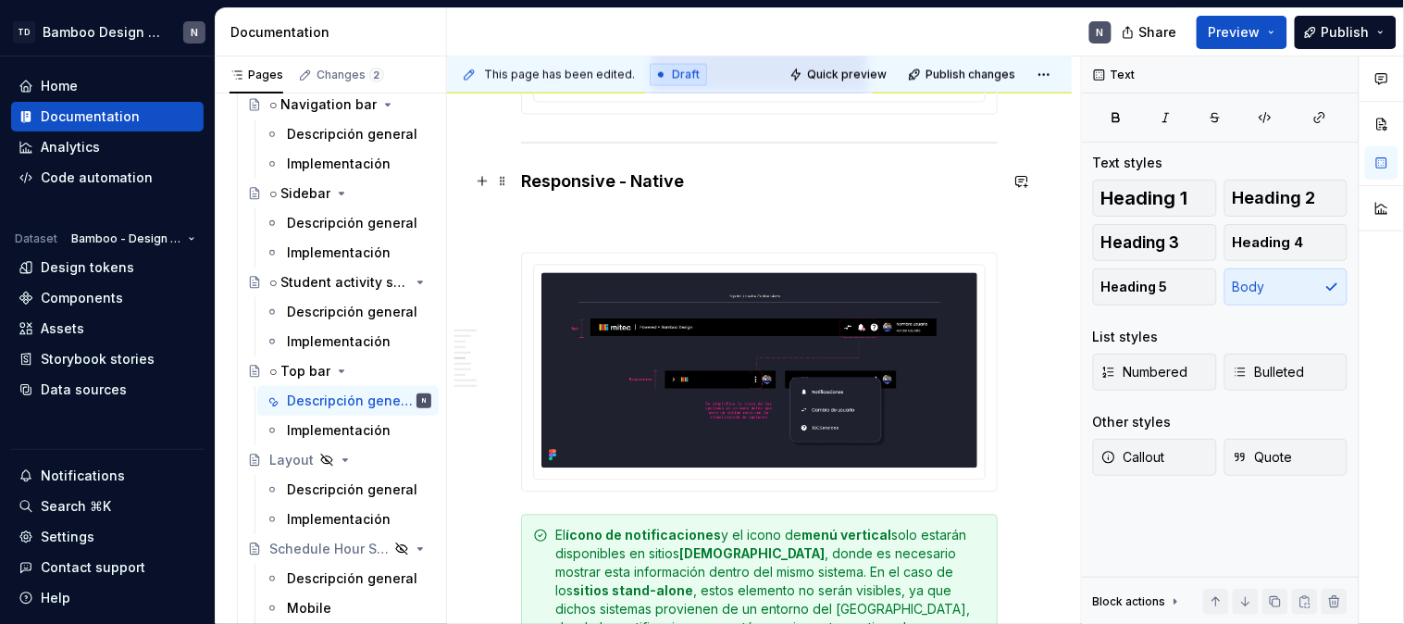
click at [689, 208] on p at bounding box center [759, 219] width 477 height 22
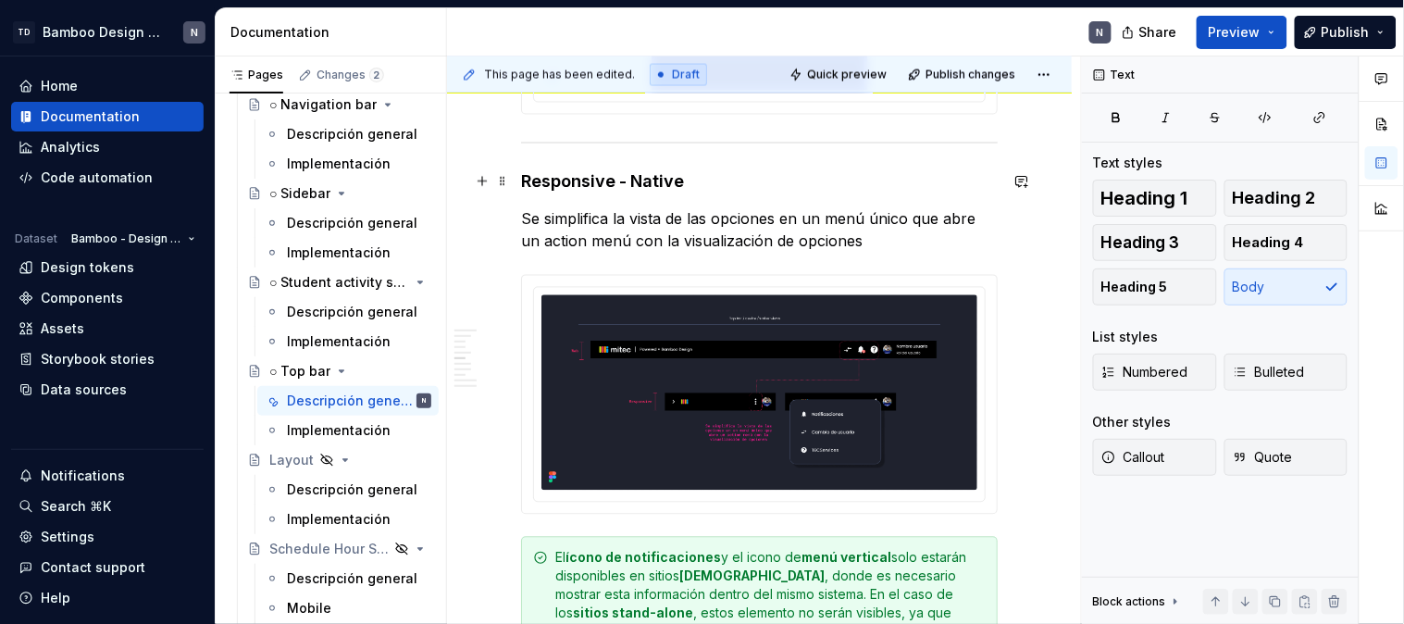
click at [528, 208] on p "Se simplifica la vista de las opciones en un menú único que abre un action menú…" at bounding box center [759, 230] width 477 height 44
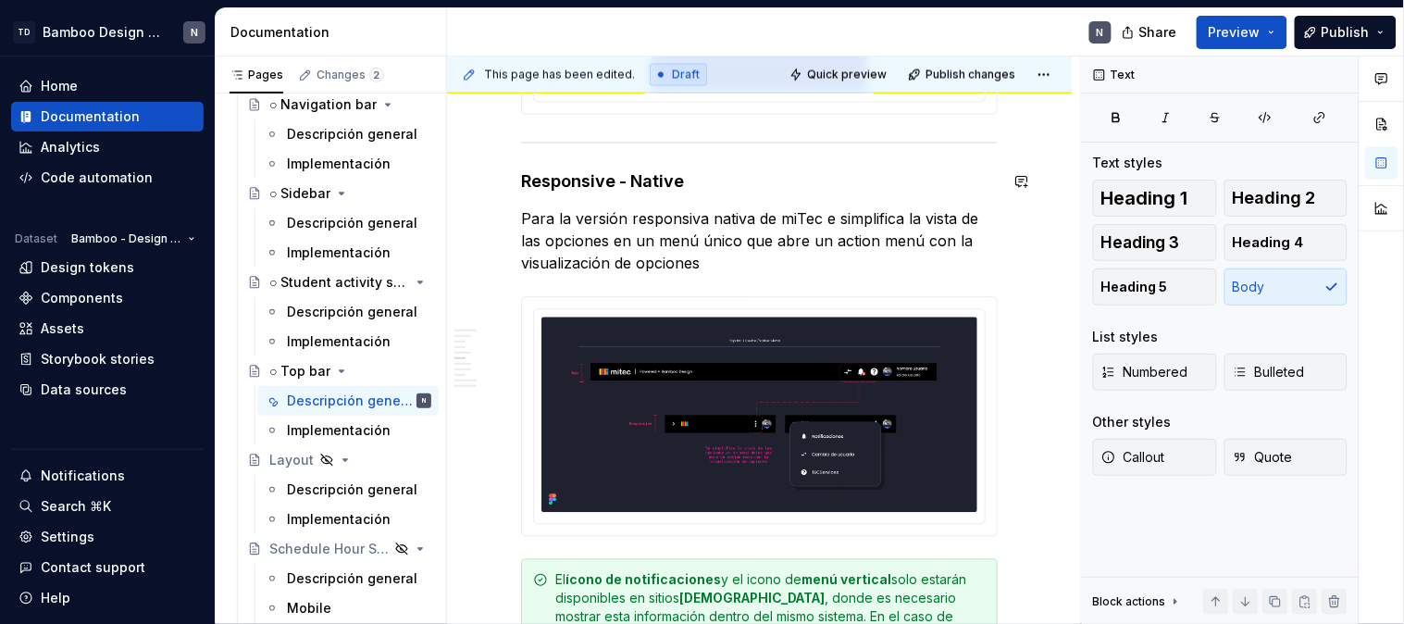
click at [789, 227] on p "Para la versión responsiva nativa de miTec e simplifica la vista de las opcione…" at bounding box center [759, 241] width 477 height 67
click at [736, 208] on p "Para la versión responsiva nativa de miTec e simplifica la vista de las opcione…" at bounding box center [759, 241] width 477 height 67
click at [747, 228] on p "Para la versión responsiva nativa de miTec e simplifica la vista de las opcione…" at bounding box center [759, 241] width 477 height 67
click at [941, 68] on span "Publish changes" at bounding box center [971, 75] width 90 height 15
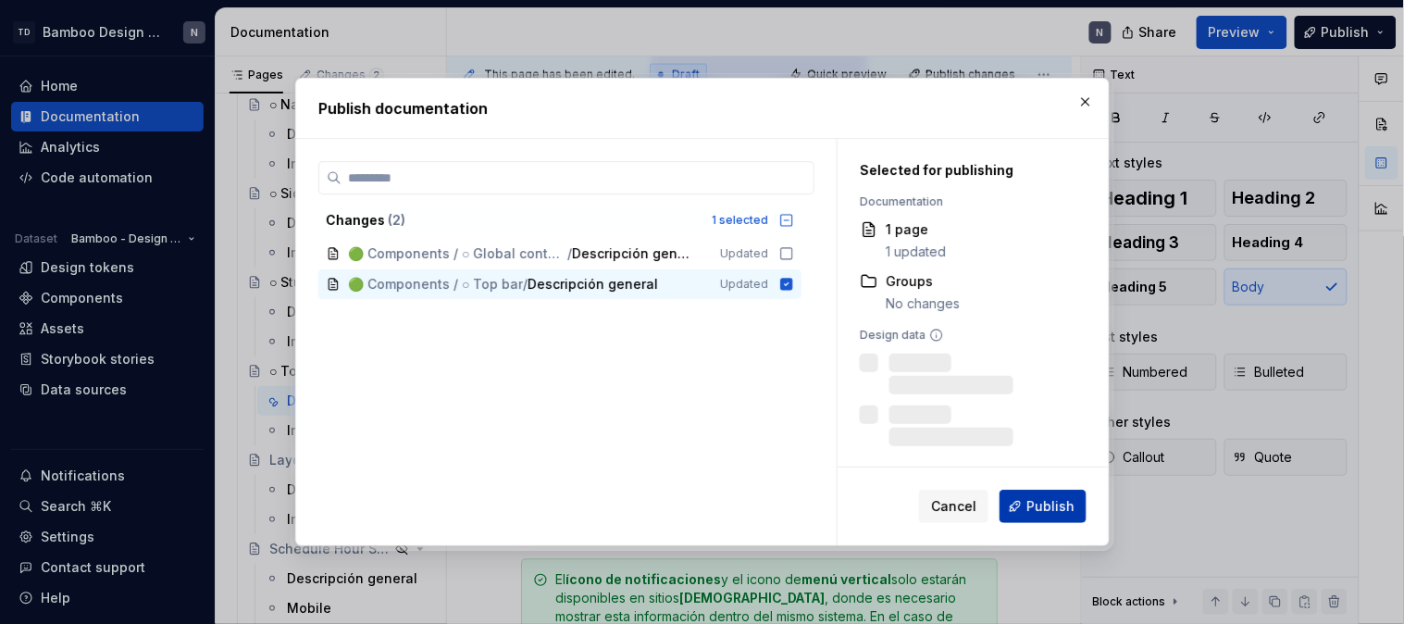
click at [1023, 496] on button "Publish" at bounding box center [1043, 506] width 87 height 33
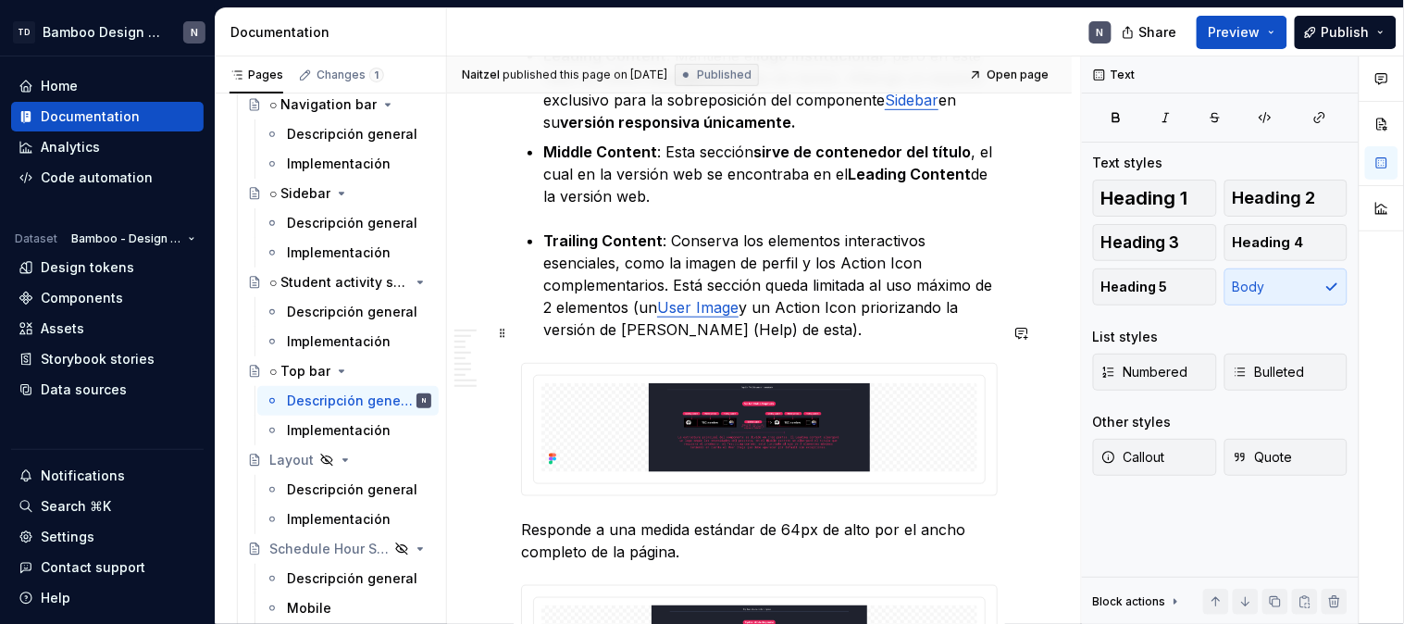
scroll to position [3893, 0]
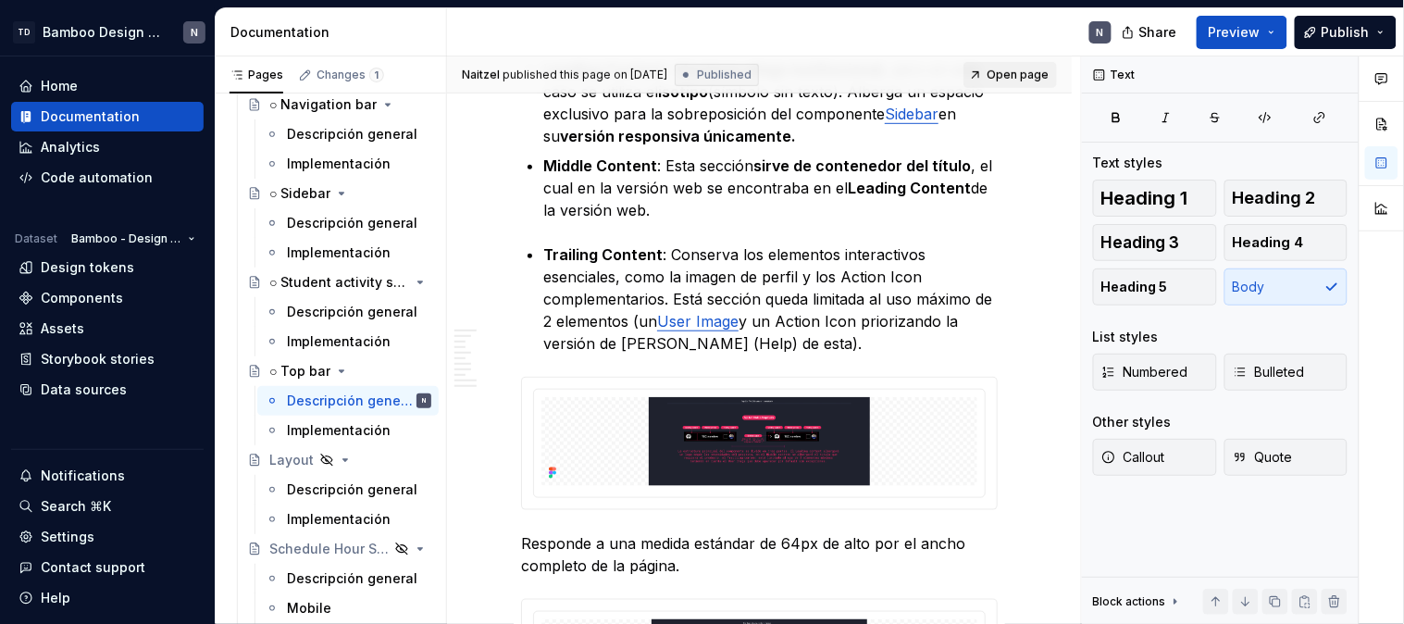
click at [1013, 70] on span "Open page" at bounding box center [1018, 75] width 62 height 15
type textarea "*"
